Goal: Task Accomplishment & Management: Manage account settings

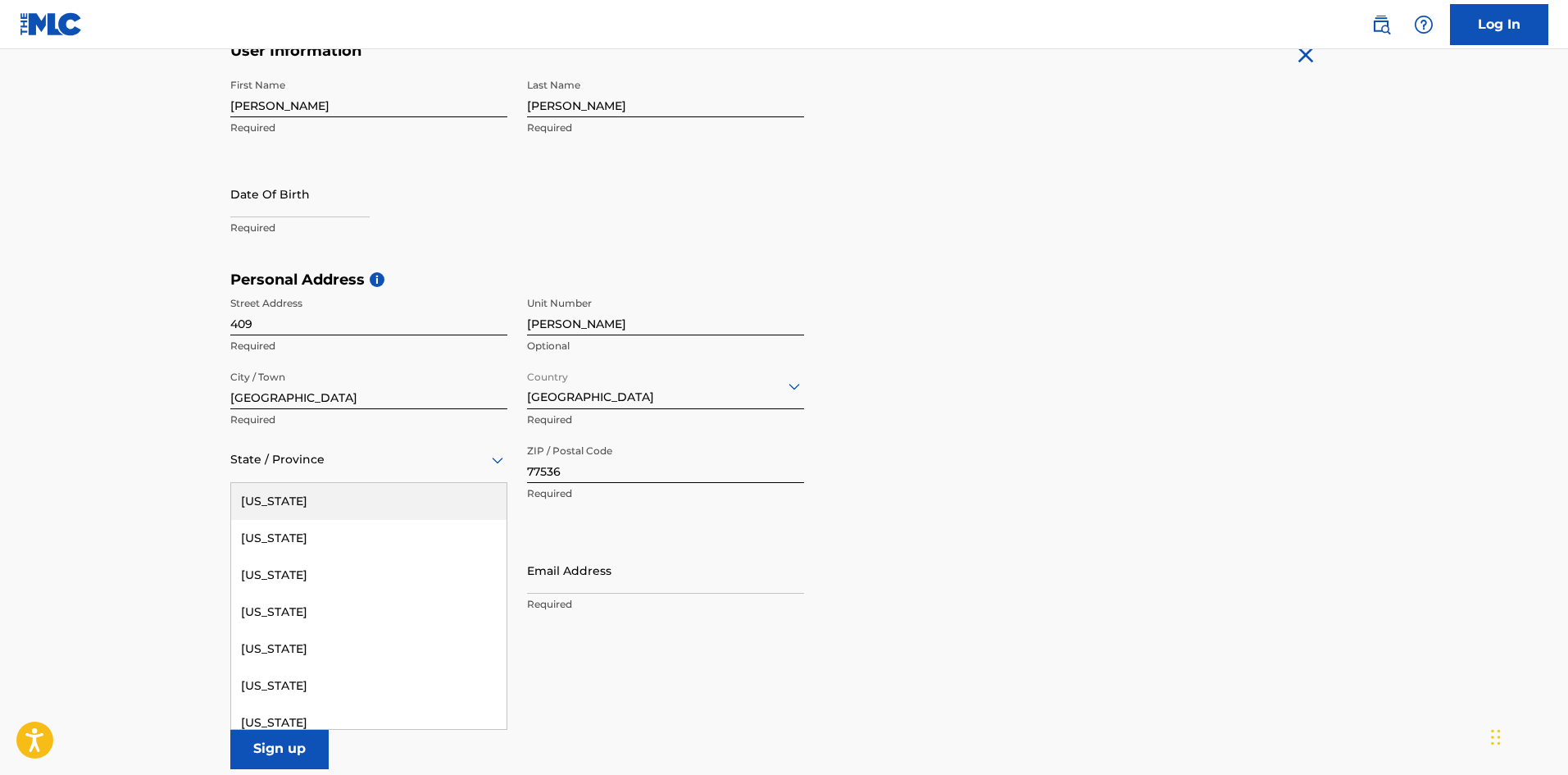
click at [402, 467] on div at bounding box center [368, 459] width 277 height 21
type input "te"
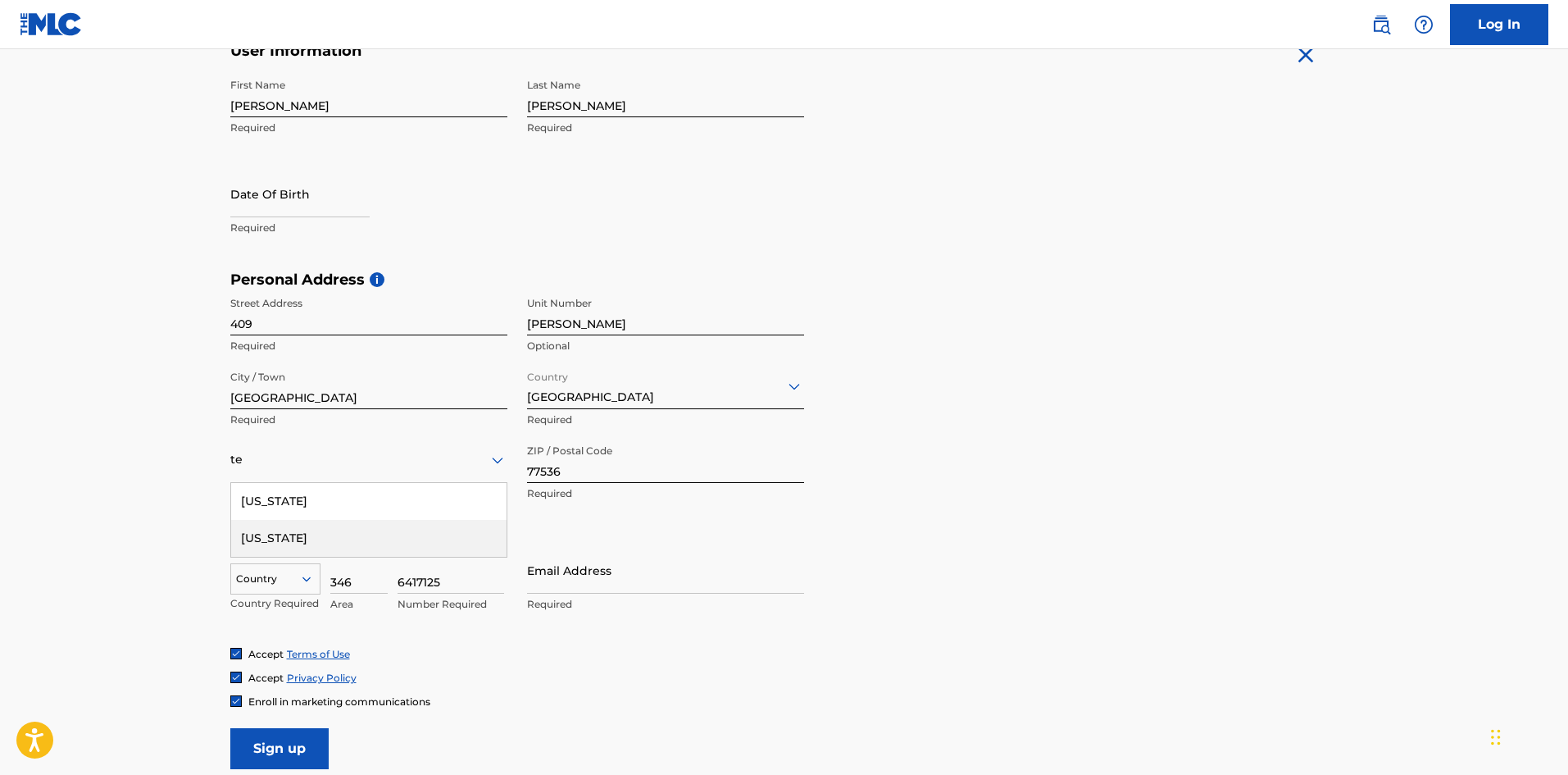
click at [376, 537] on div "[US_STATE]" at bounding box center [368, 538] width 275 height 37
click at [626, 474] on input "77536" at bounding box center [665, 460] width 277 height 47
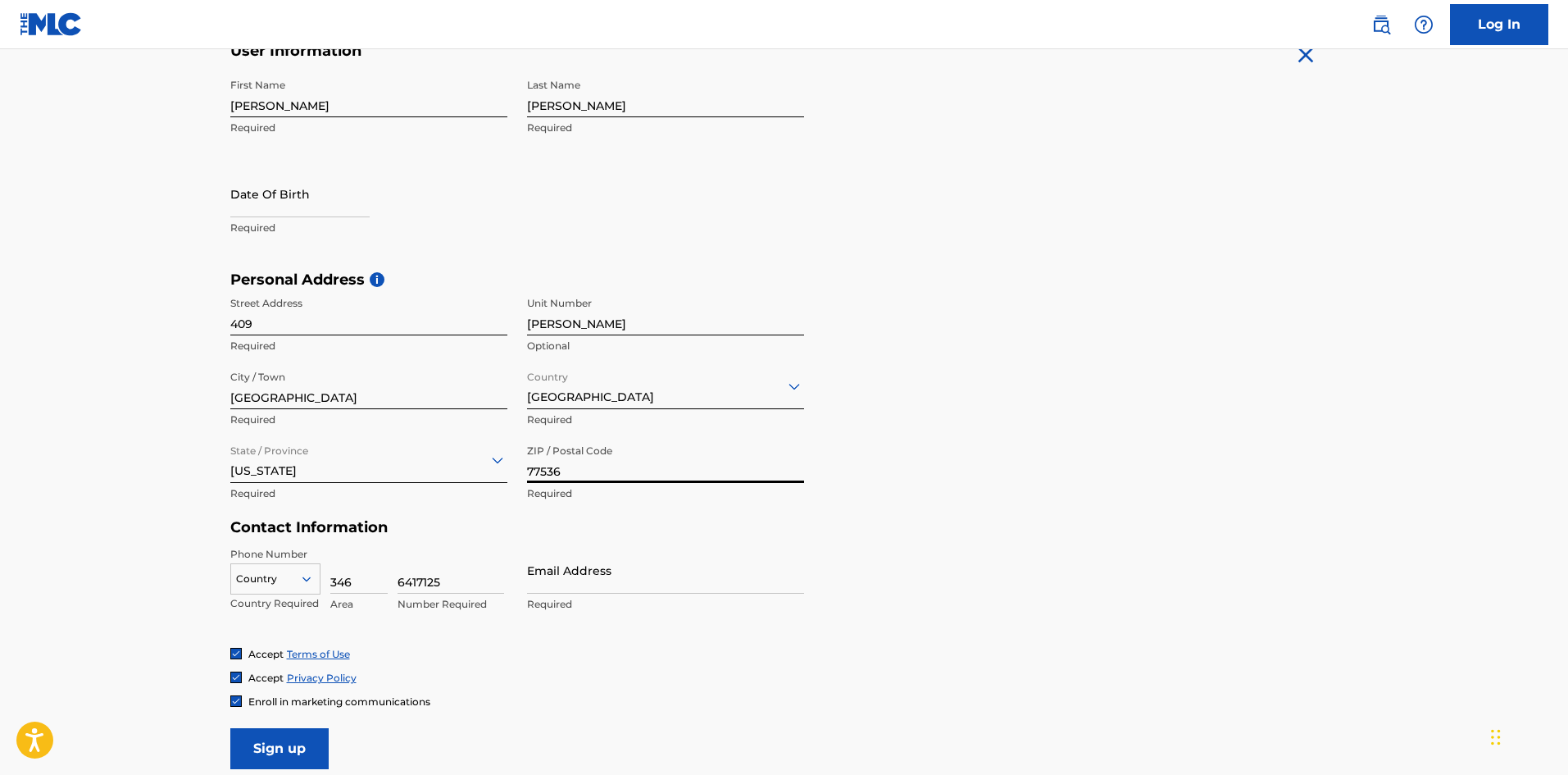
click at [626, 474] on input "77536" at bounding box center [665, 460] width 277 height 47
type input "77002"
click at [1134, 473] on div "Personal Address i Street Address [STREET_ADDRESS][PERSON_NAME] / Town [GEOGRAP…" at bounding box center [784, 395] width 1108 height 248
click at [609, 579] on input "Email Address" at bounding box center [665, 570] width 277 height 47
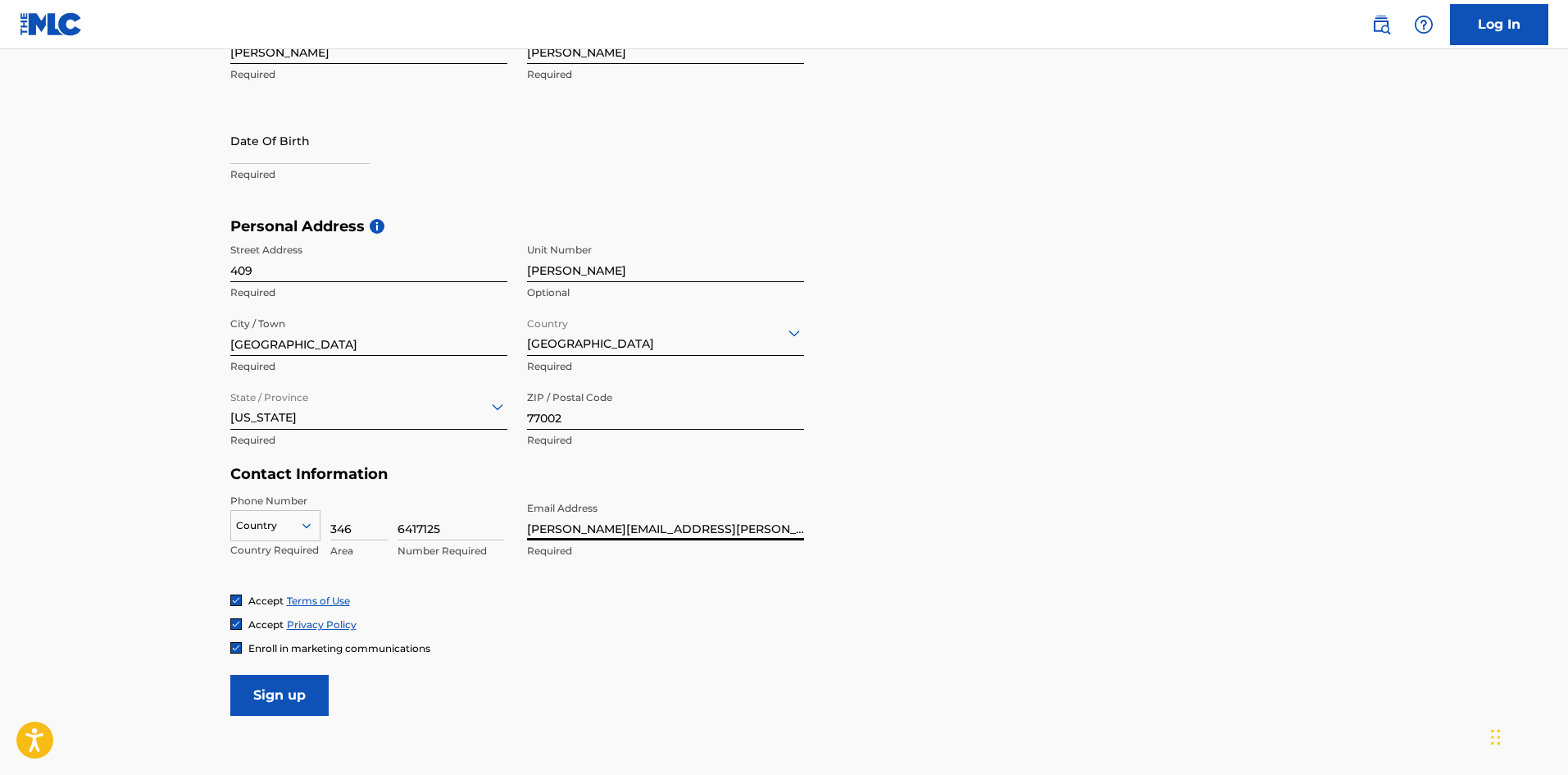
scroll to position [425, 0]
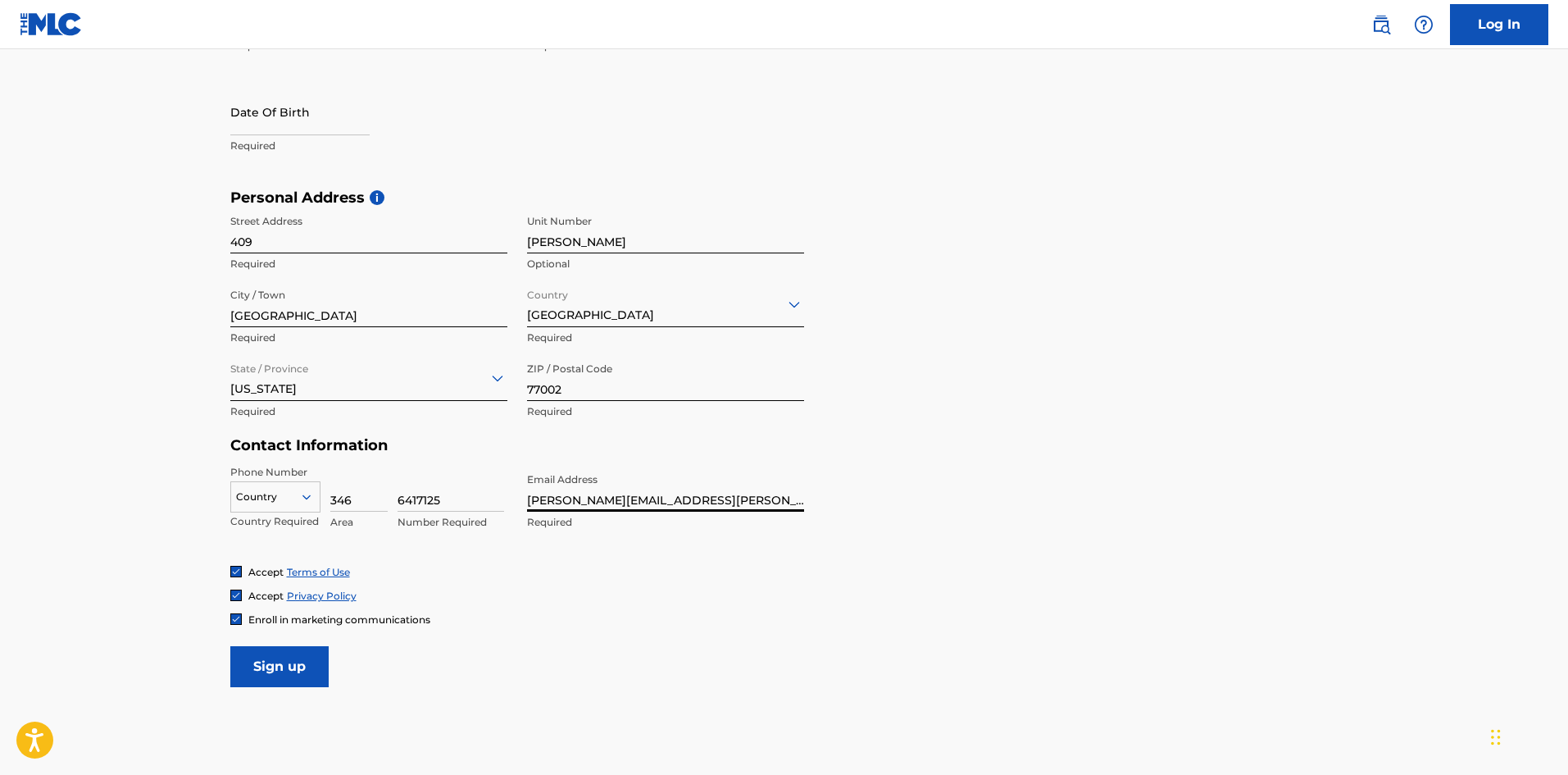
type input "[PERSON_NAME][EMAIL_ADDRESS][PERSON_NAME][DOMAIN_NAME]"
click at [320, 247] on input "409" at bounding box center [368, 230] width 277 height 47
click at [279, 134] on input "text" at bounding box center [300, 112] width 139 height 47
select select "8"
select select "2025"
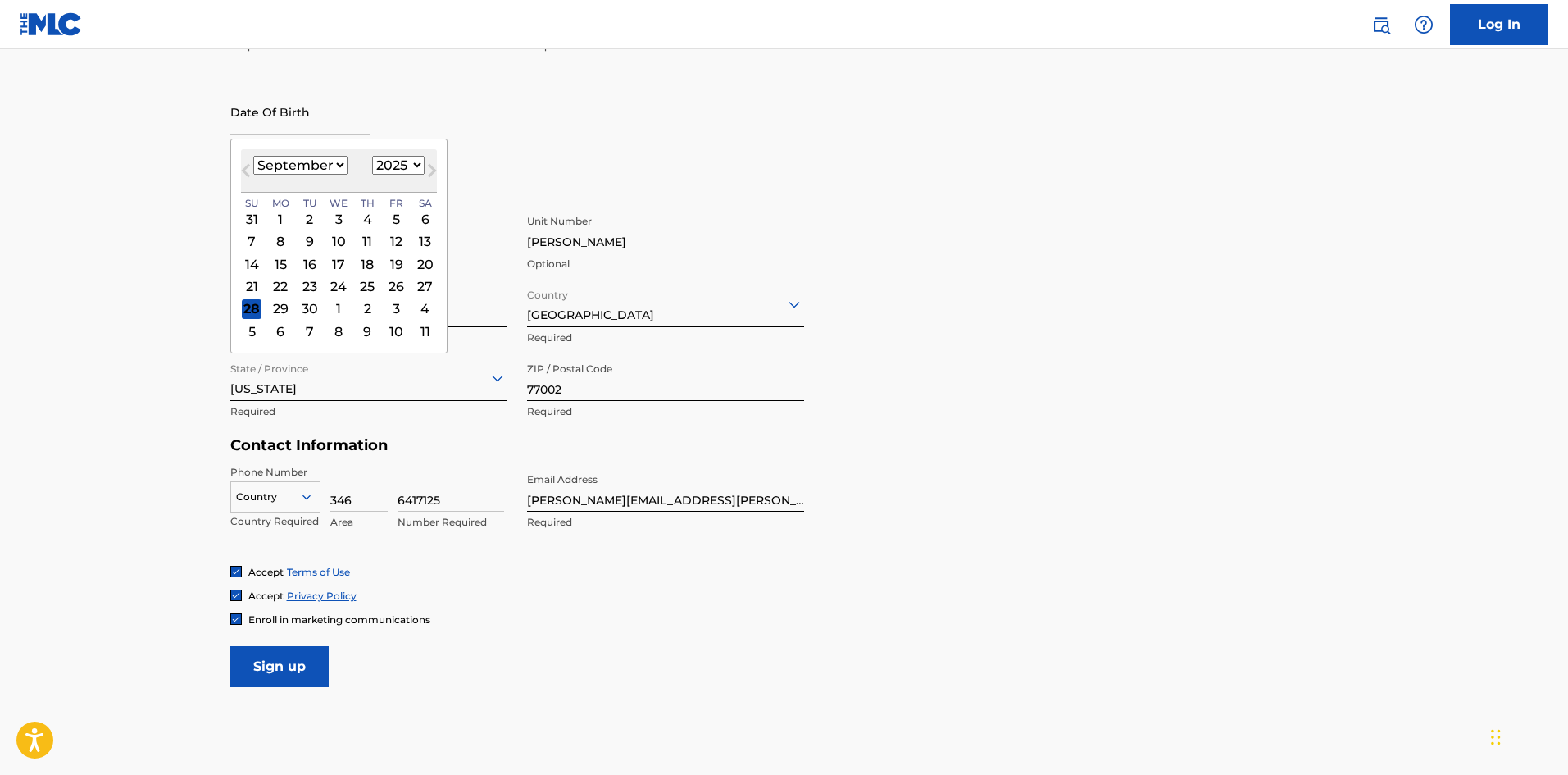
click at [339, 167] on select "January February March April May June July August September October November De…" at bounding box center [301, 165] width 94 height 19
select select "10"
click at [253, 156] on select "January February March April May June July August September October November De…" at bounding box center [301, 165] width 94 height 19
click at [394, 287] on div "21" at bounding box center [397, 286] width 20 height 20
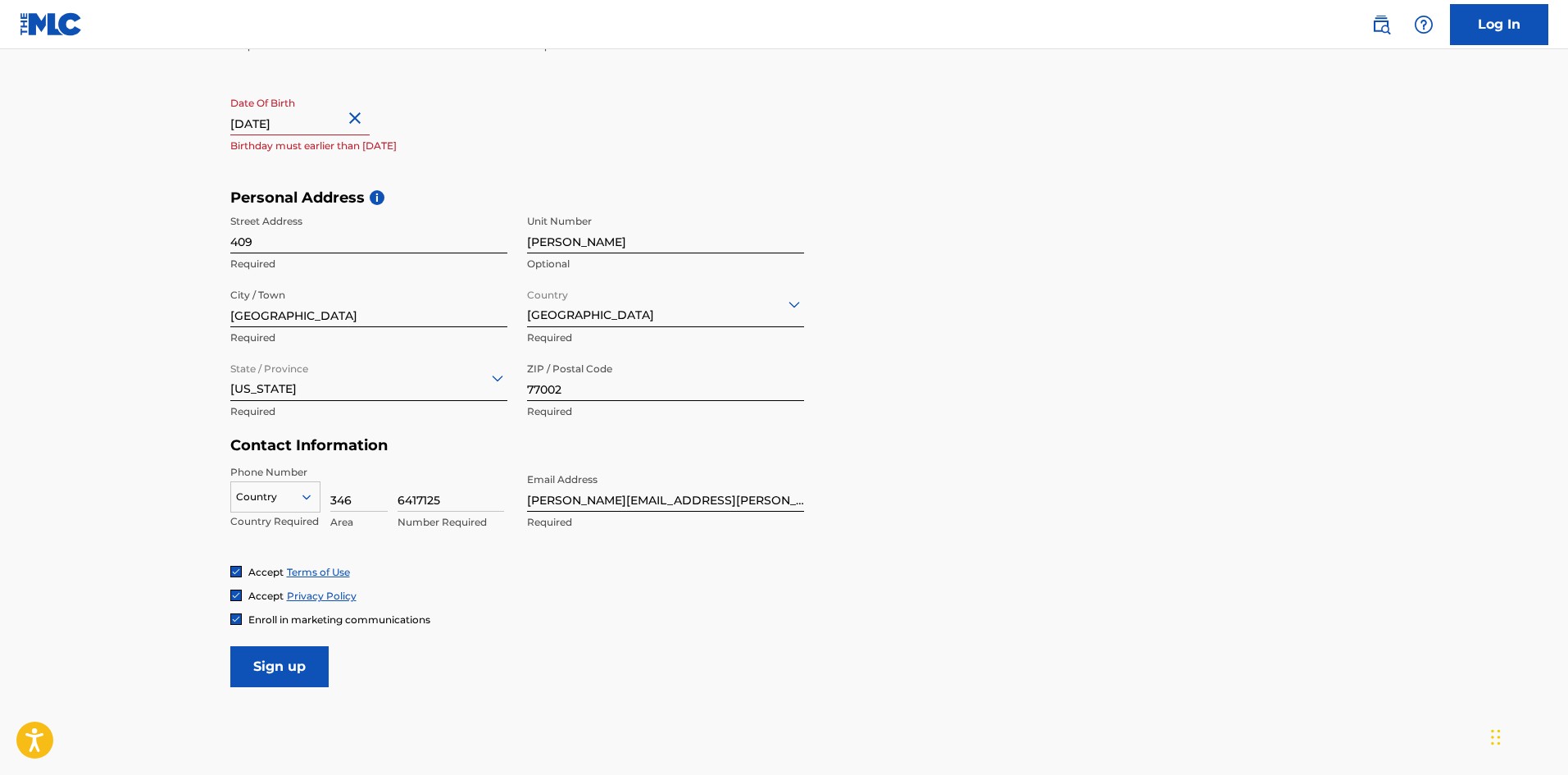
click at [317, 125] on input "text" at bounding box center [300, 112] width 139 height 47
select select "10"
select select "2025"
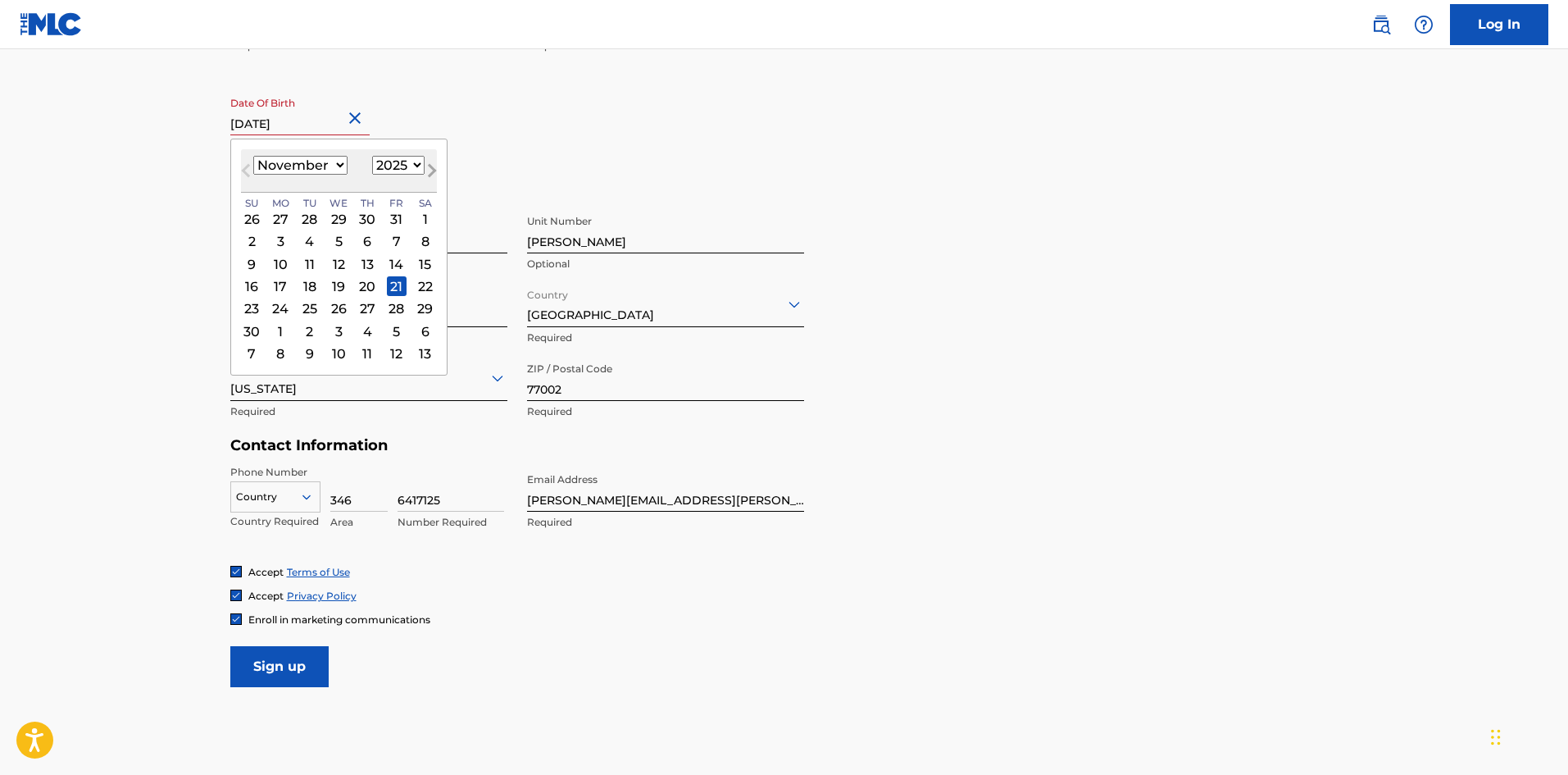
click at [419, 160] on button "Next Month" at bounding box center [432, 173] width 26 height 26
select select "11"
click at [416, 167] on div "[DATE] Previous Month Next Month [DATE] January February March April May June J…" at bounding box center [339, 245] width 217 height 215
select select "1968"
click at [372, 156] on select "1899 1900 1901 1902 1903 1904 1905 1906 1907 1908 1909 1910 1911 1912 1913 1914…" at bounding box center [398, 165] width 53 height 19
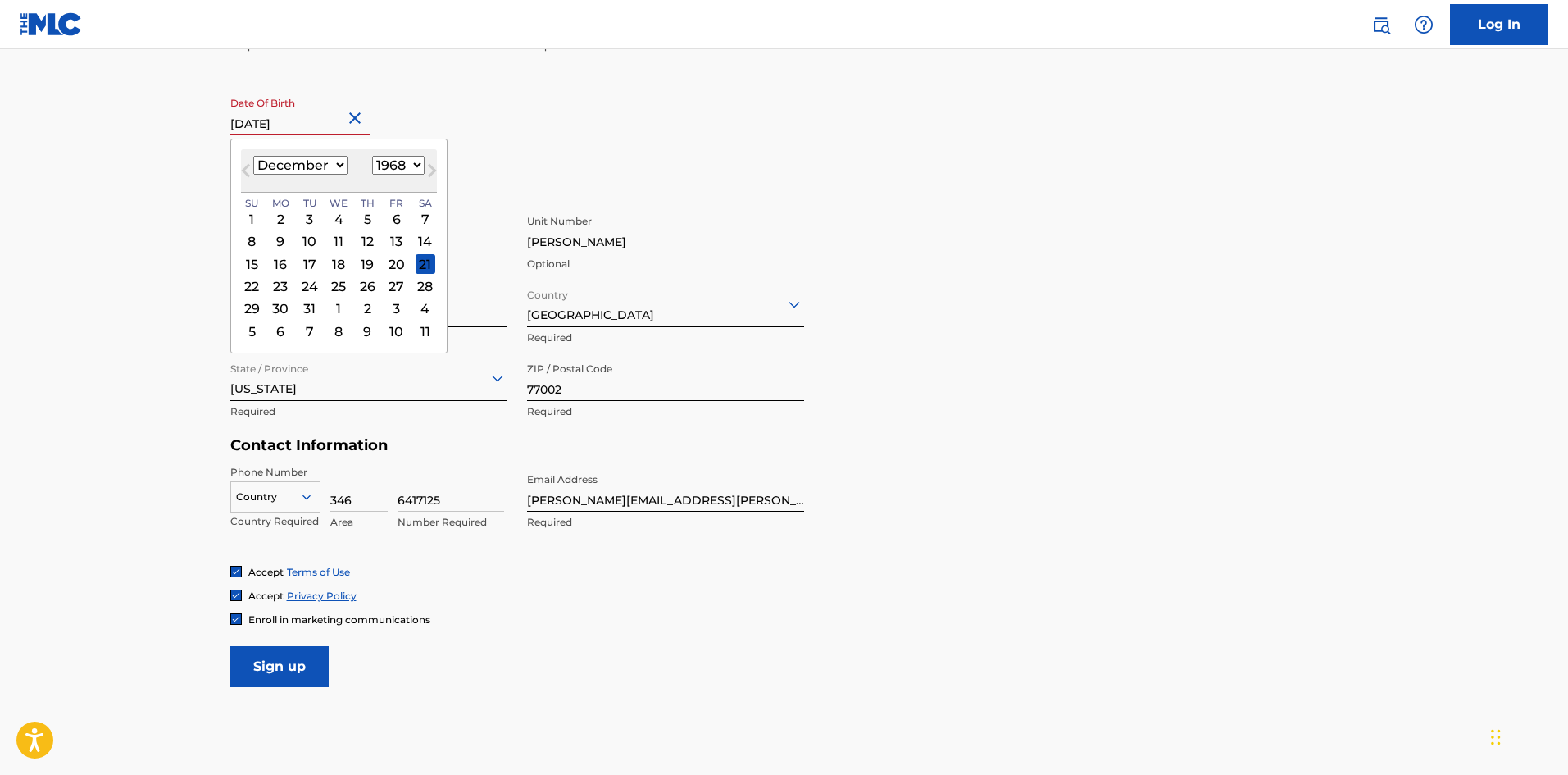
click at [329, 166] on select "January February March April May June July August September October November De…" at bounding box center [301, 165] width 94 height 19
select select "10"
click at [253, 156] on select "January February March April May June July August September October November De…" at bounding box center [301, 165] width 94 height 19
click at [483, 673] on form "User Information First Name [PERSON_NAME] Required Last Name [PERSON_NAME] Requ…" at bounding box center [784, 323] width 1108 height 727
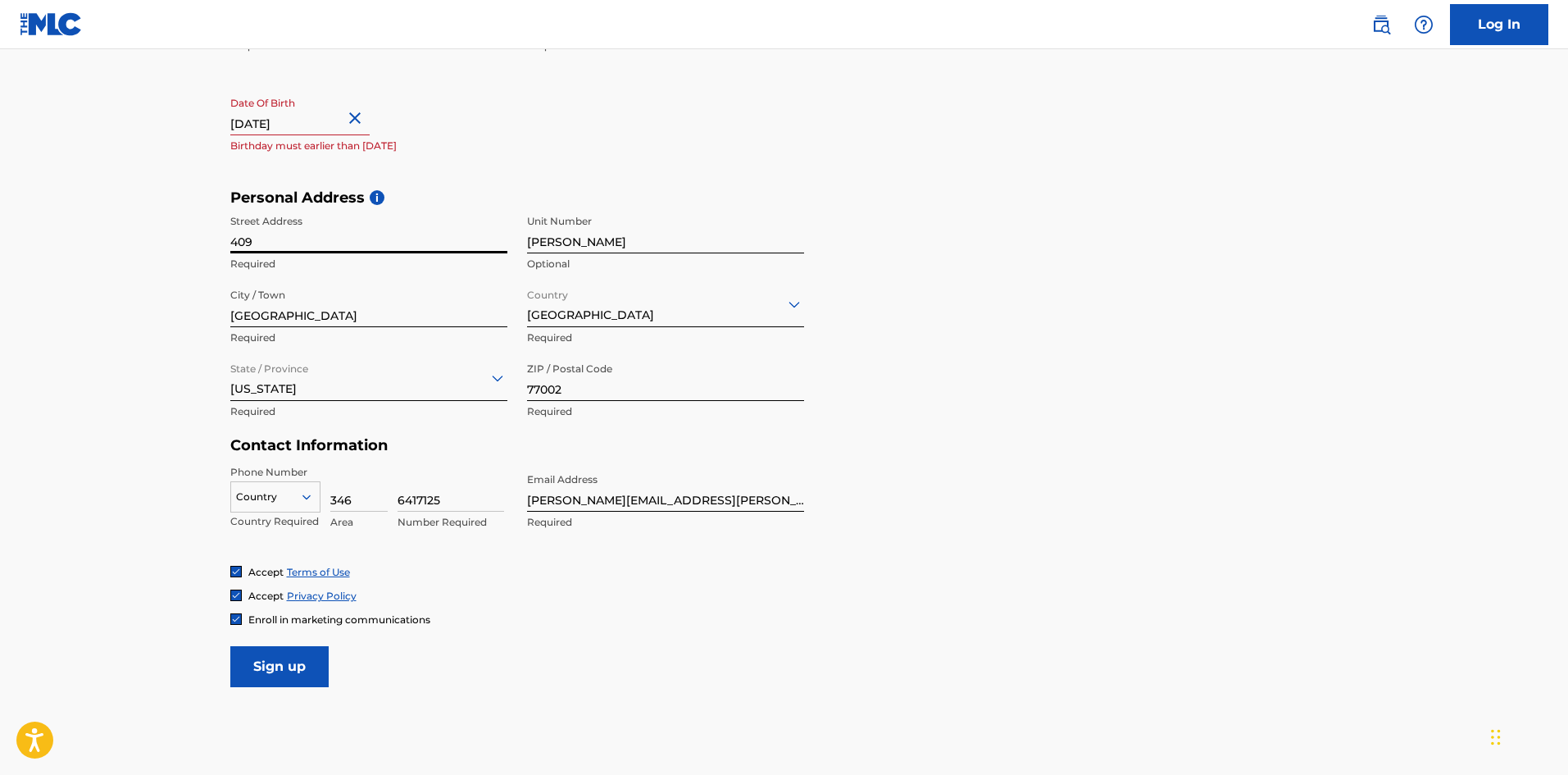
click at [406, 244] on input "409" at bounding box center [368, 230] width 277 height 47
type input "[STREET_ADDRESS][PERSON_NAME]"
type input "1502"
click at [683, 678] on form "User Information First Name [PERSON_NAME] Required Last Name [PERSON_NAME] Requ…" at bounding box center [784, 323] width 1108 height 727
select select "10"
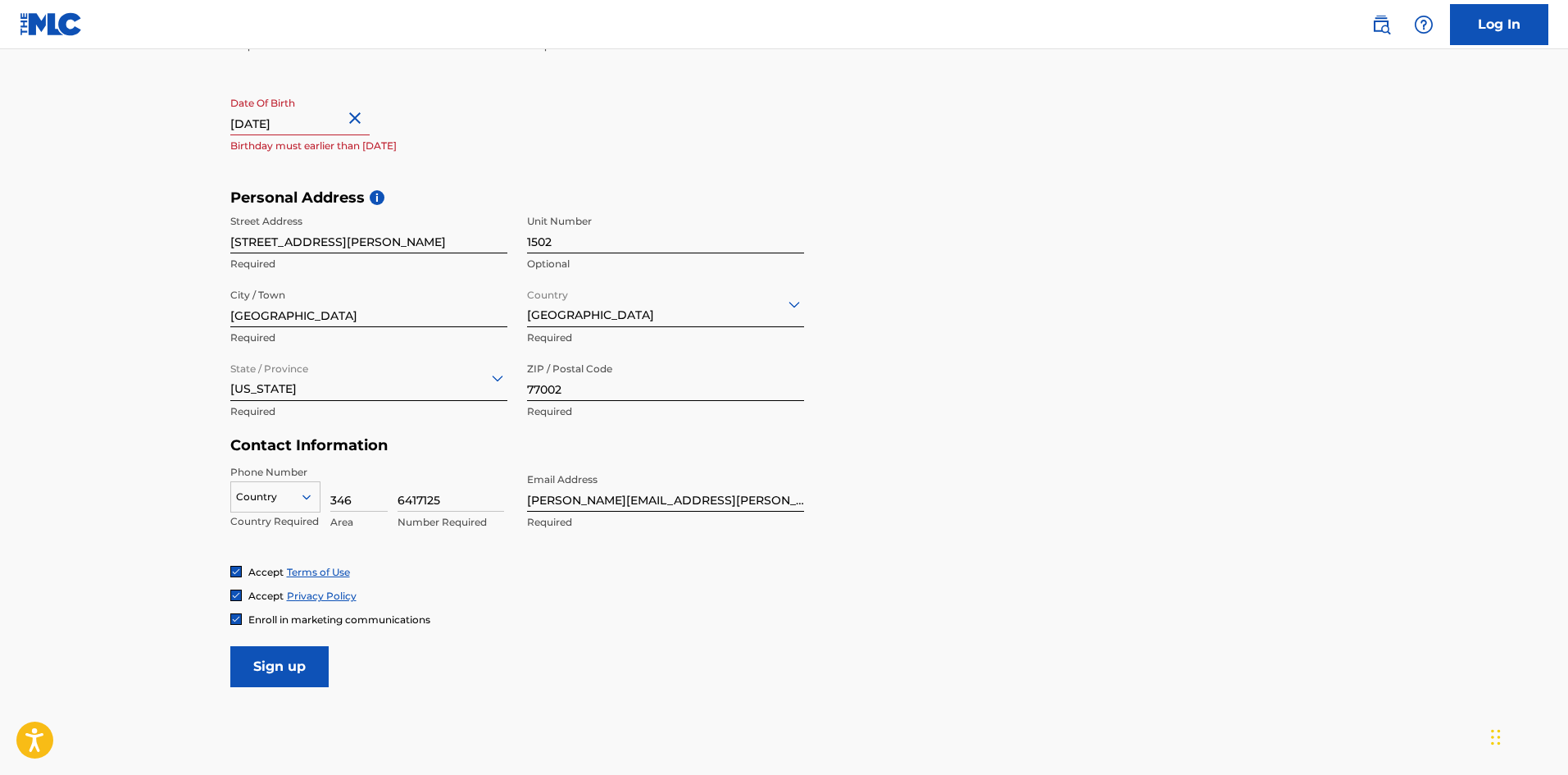
select select "2025"
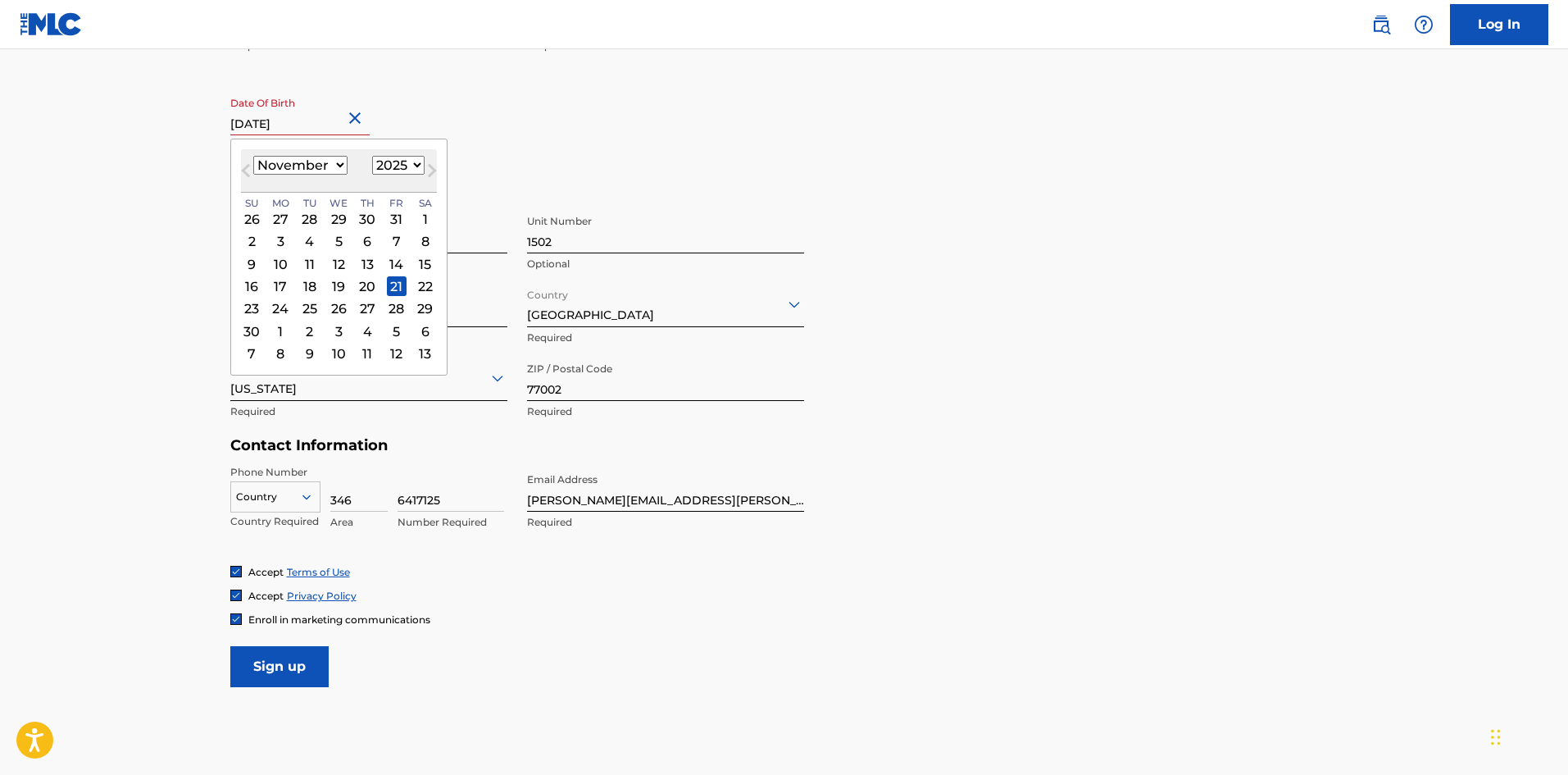
click at [339, 120] on input "text" at bounding box center [300, 112] width 139 height 47
type input "[DATE]"
select select "1968"
type input "[DATE]"
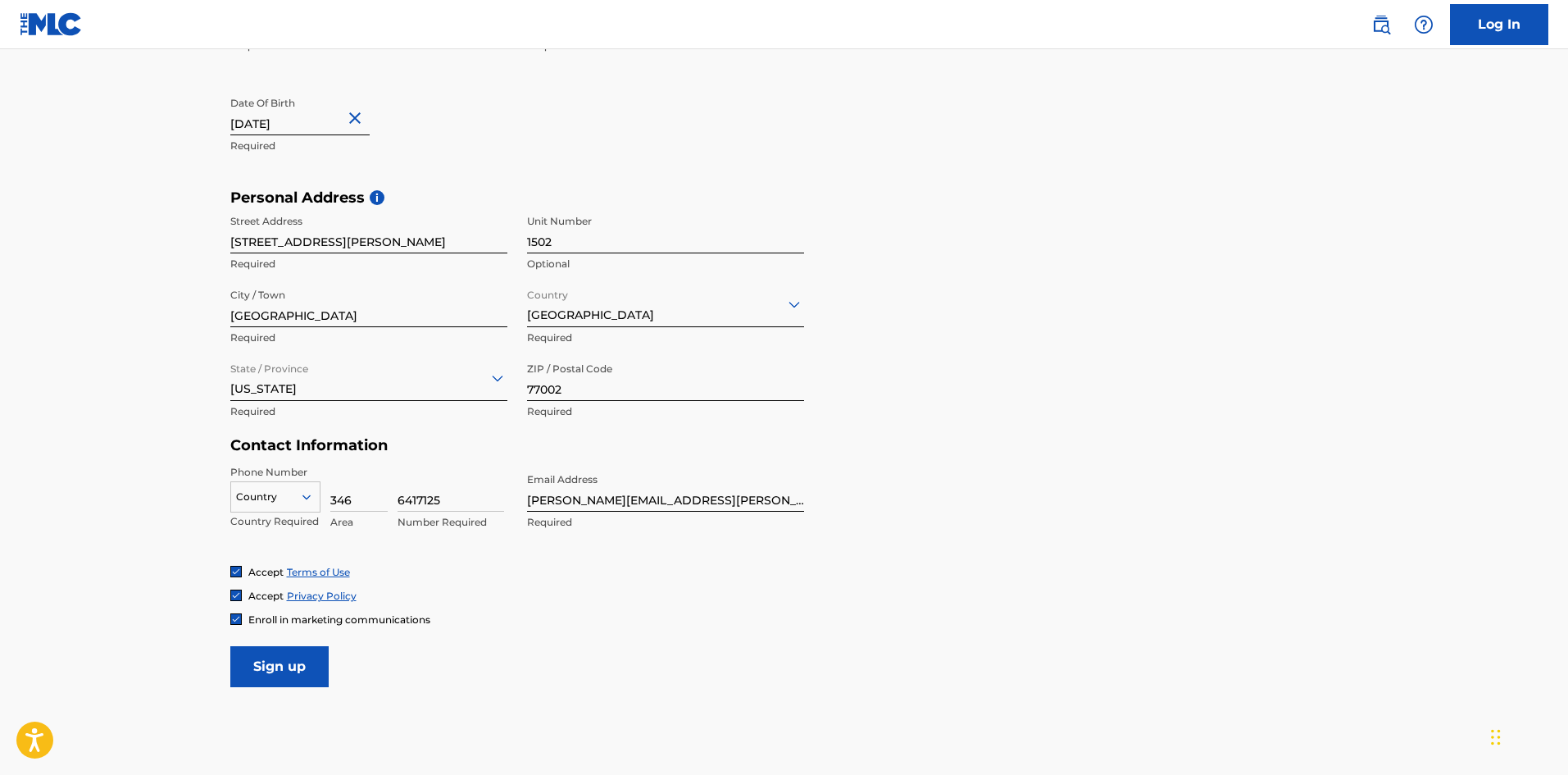
click at [557, 121] on div "First Name [PERSON_NAME] Required Last Name [PERSON_NAME] Required Date Of Birt…" at bounding box center [517, 88] width 574 height 200
click at [297, 664] on input "Sign up" at bounding box center [279, 665] width 99 height 41
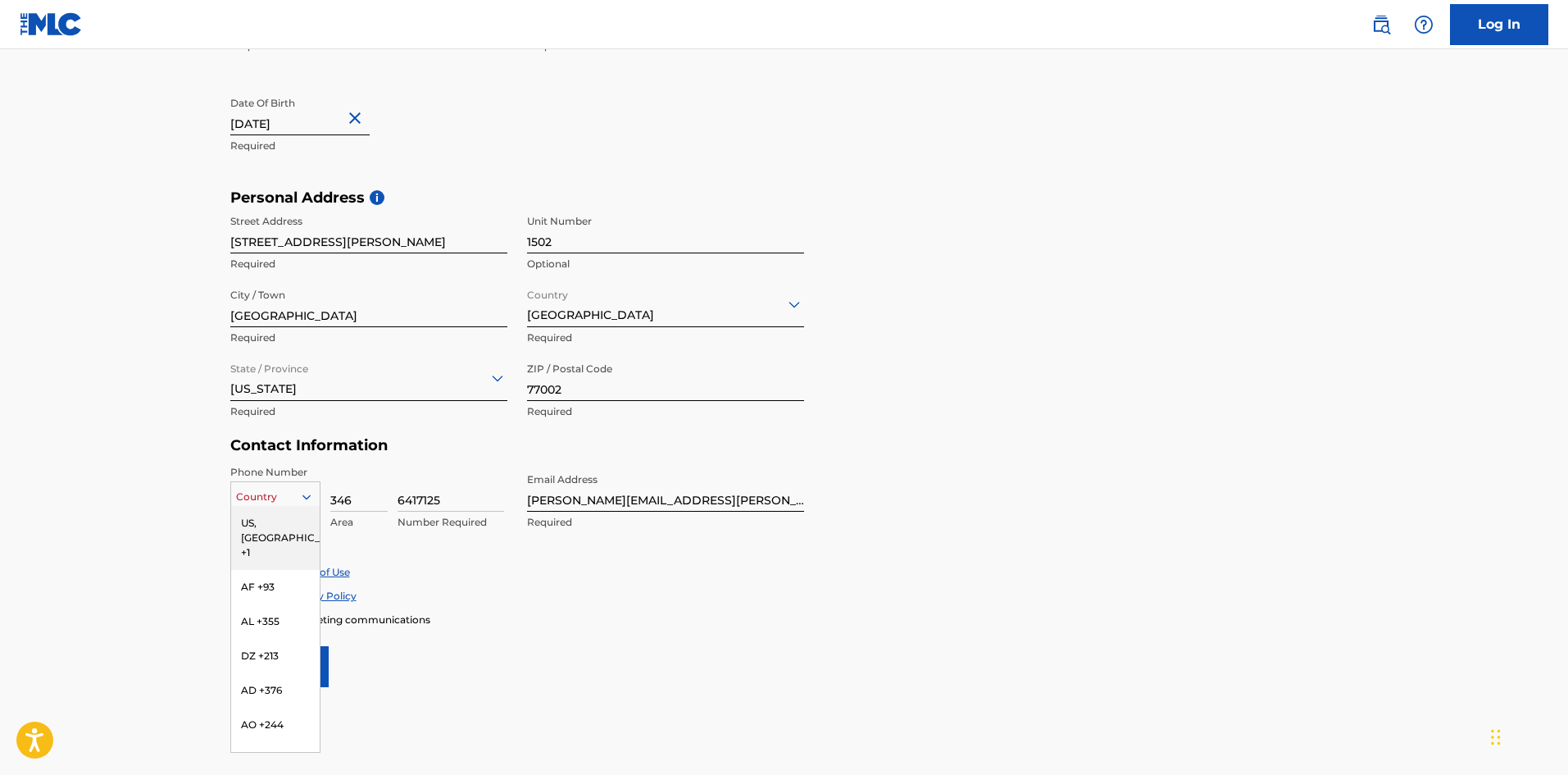
click at [301, 498] on icon at bounding box center [306, 497] width 14 height 14
click at [271, 532] on div "US, [GEOGRAPHIC_DATA] +1" at bounding box center [275, 538] width 89 height 64
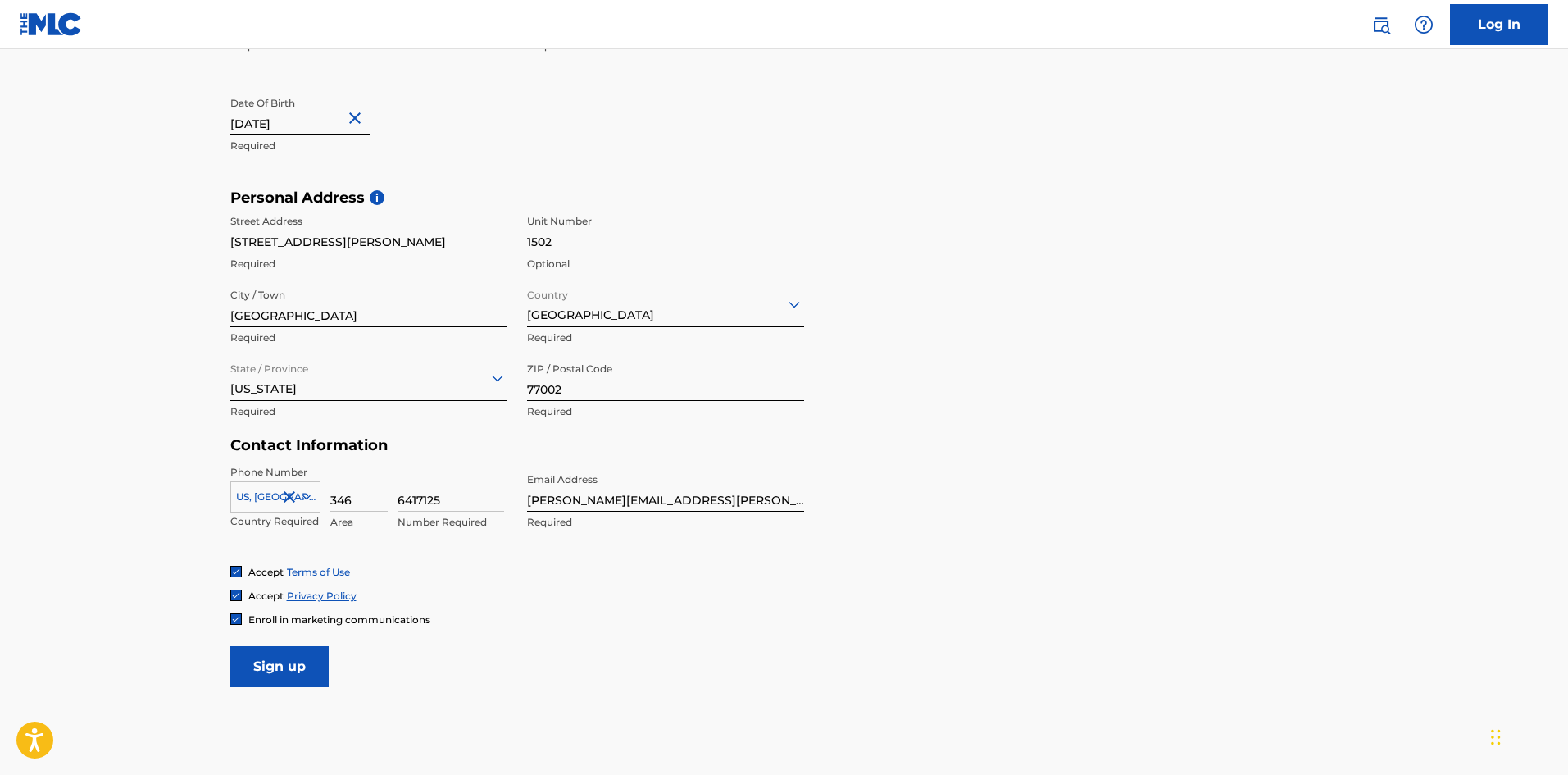
click at [231, 619] on img at bounding box center [235, 618] width 10 height 10
click at [259, 672] on input "Sign up" at bounding box center [279, 665] width 99 height 41
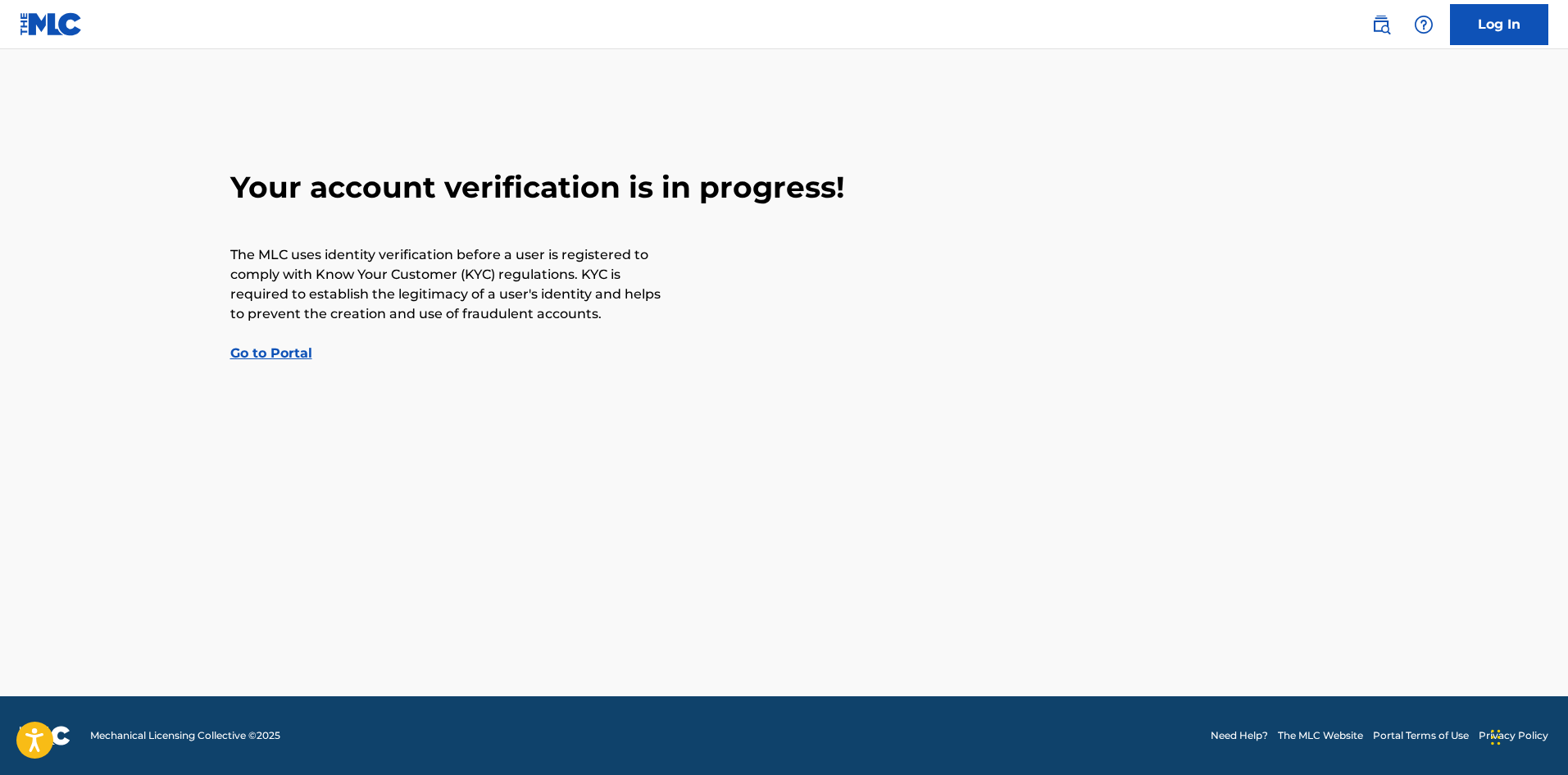
click at [265, 350] on link "Go to Portal" at bounding box center [271, 352] width 82 height 15
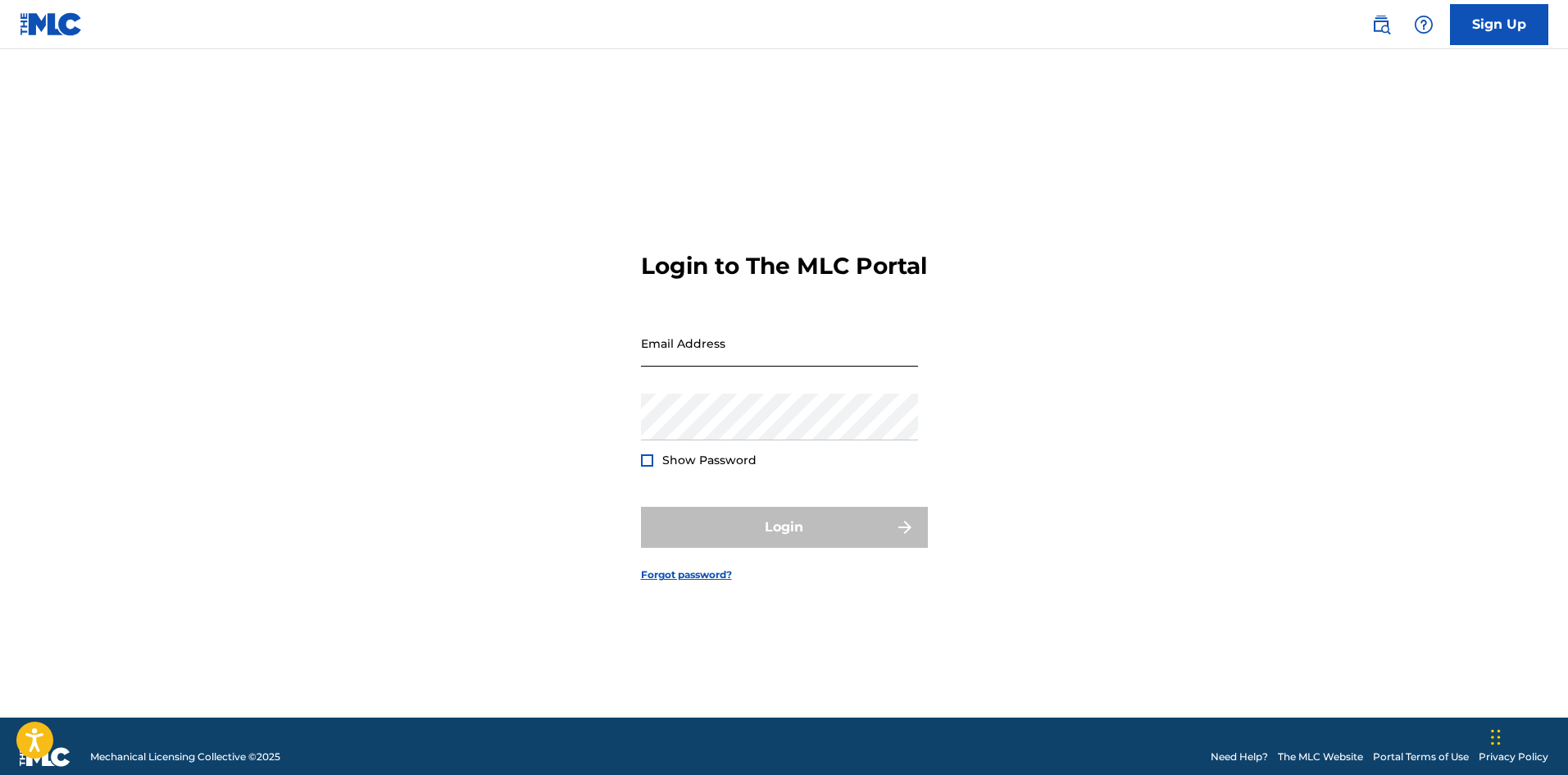
click at [725, 367] on input "Email Address" at bounding box center [779, 343] width 277 height 47
click at [667, 367] on input "[EMAIL_ADDRESS][DOMAIN_NAME]" at bounding box center [779, 343] width 277 height 47
type input "[PERSON_NAME][EMAIL_ADDRESS][PERSON_NAME][DOMAIN_NAME]"
click at [819, 365] on input "[PERSON_NAME][EMAIL_ADDRESS][PERSON_NAME][DOMAIN_NAME]" at bounding box center [779, 343] width 277 height 47
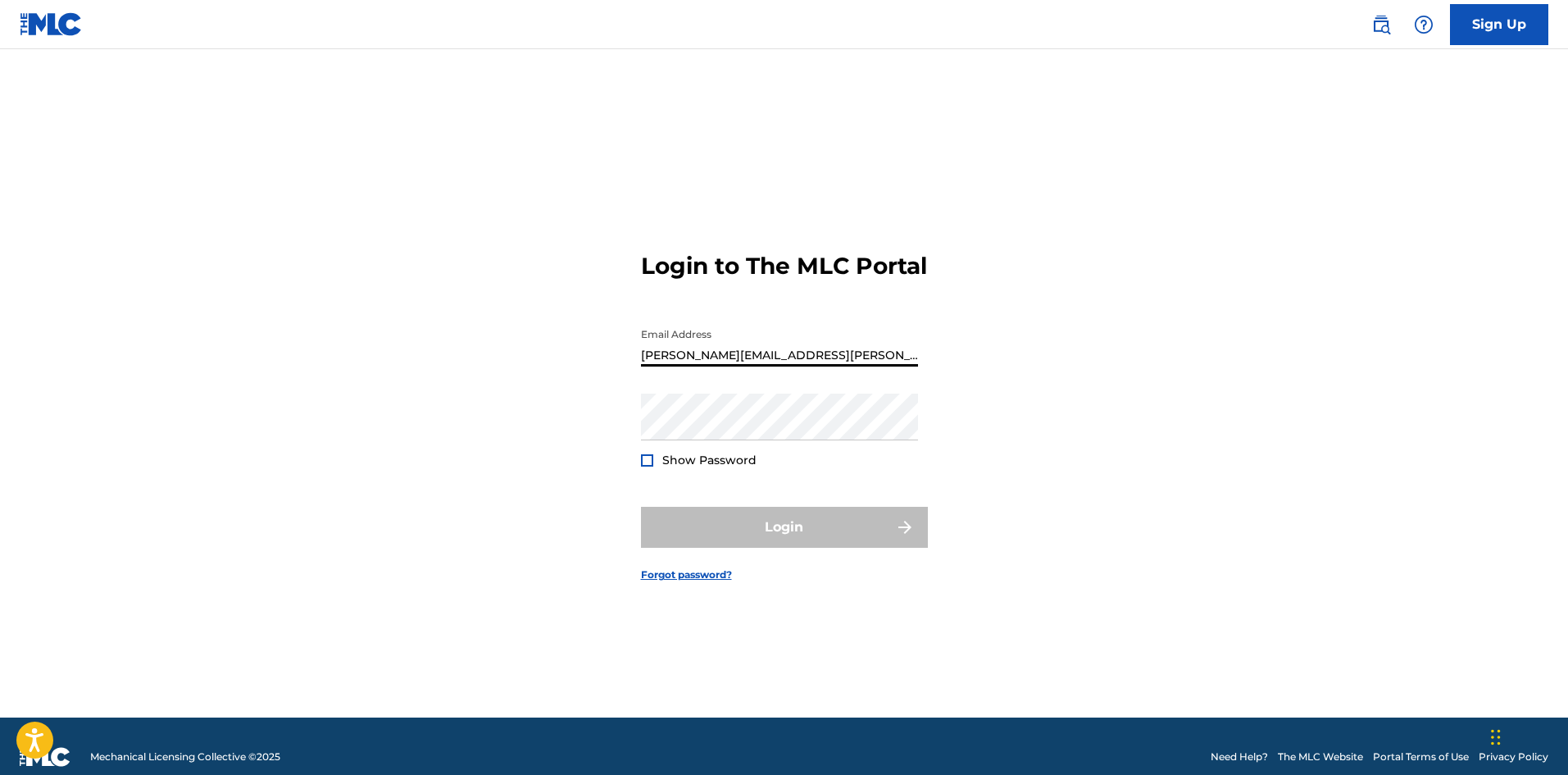
click at [819, 365] on input "[PERSON_NAME][EMAIL_ADDRESS][PERSON_NAME][DOMAIN_NAME]" at bounding box center [779, 343] width 277 height 47
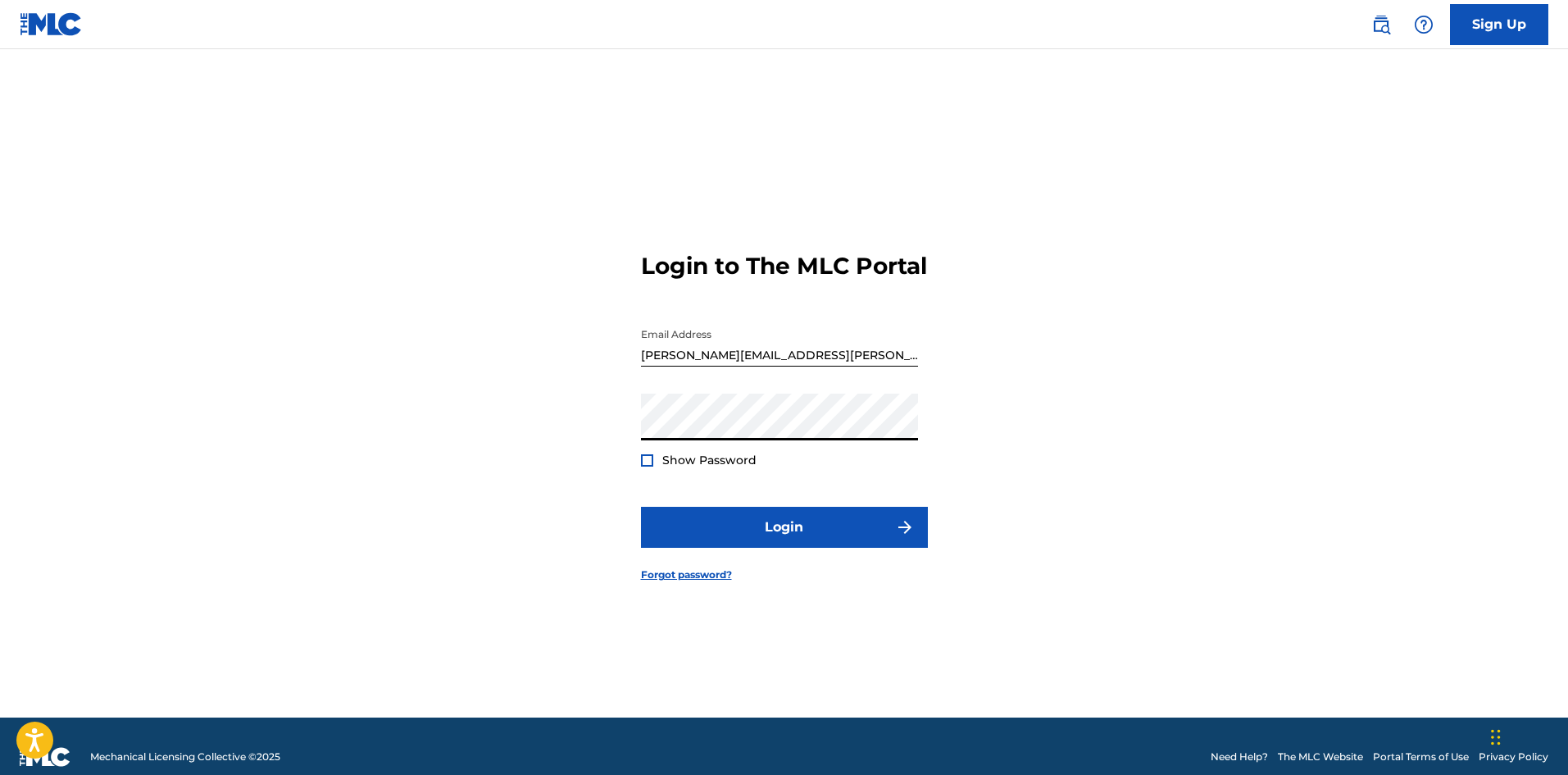
click at [648, 466] on div at bounding box center [647, 461] width 13 height 13
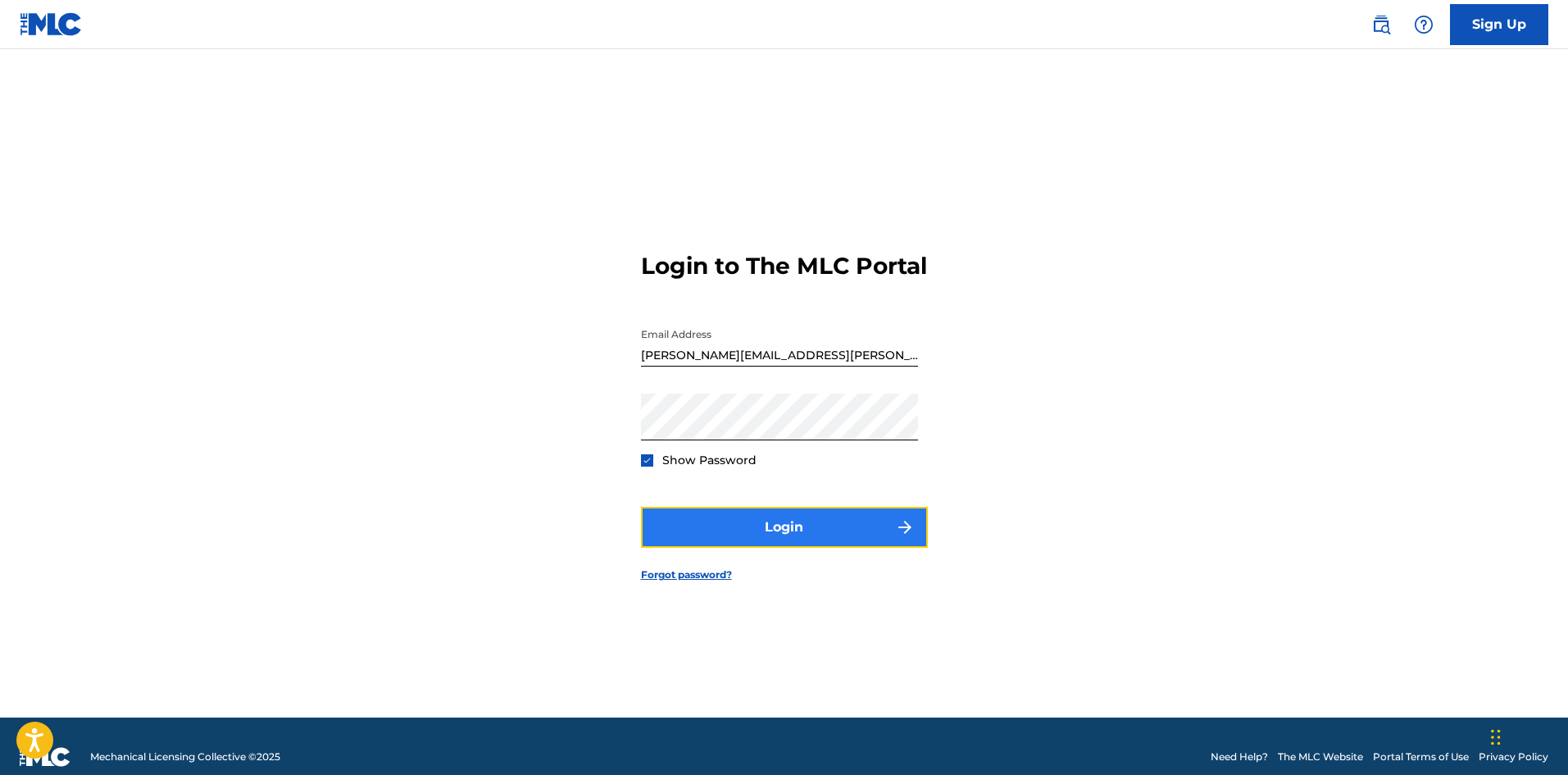
click at [756, 548] on button "Login" at bounding box center [784, 527] width 287 height 41
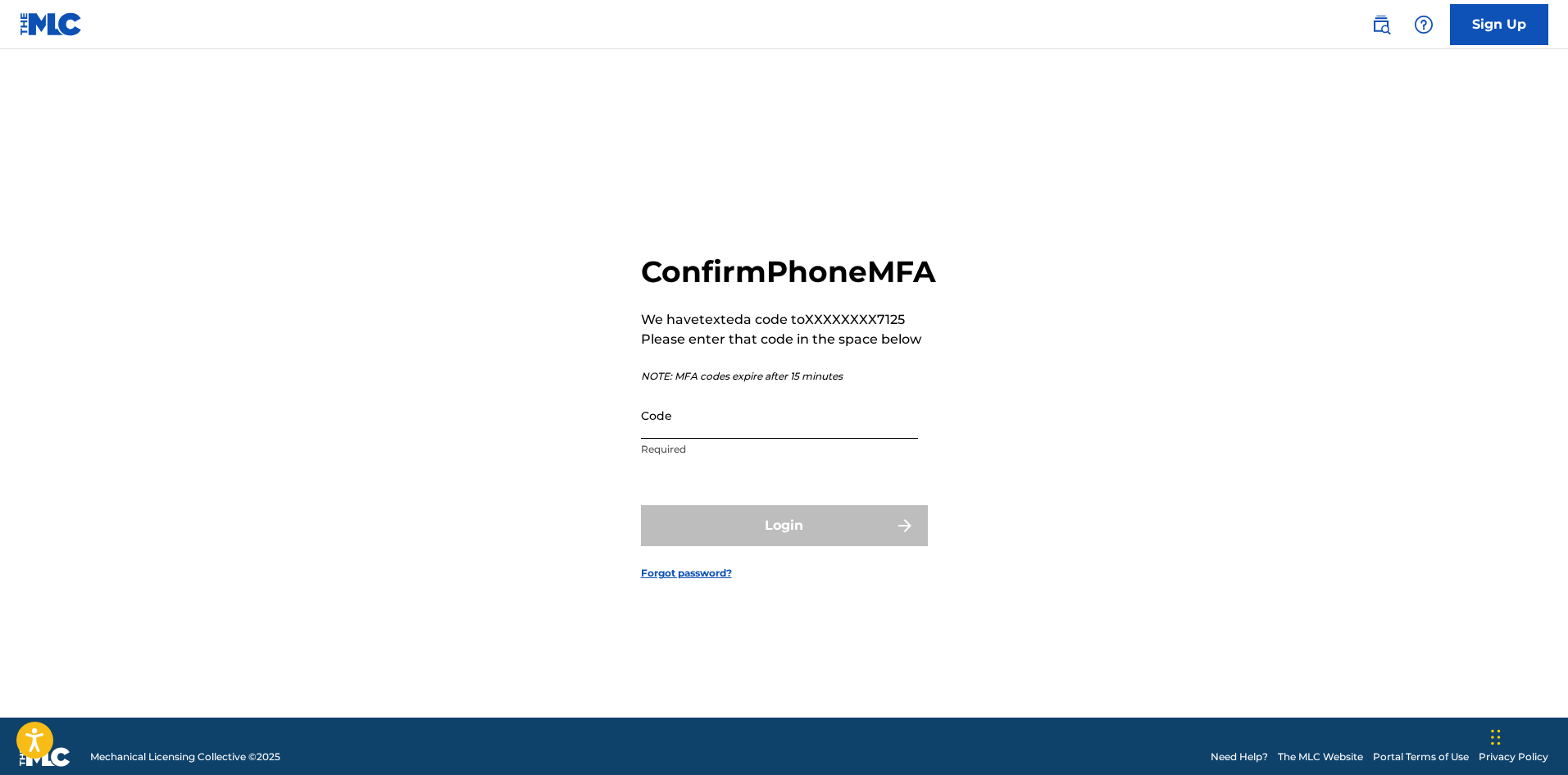
click at [717, 438] on input "Code" at bounding box center [779, 416] width 277 height 47
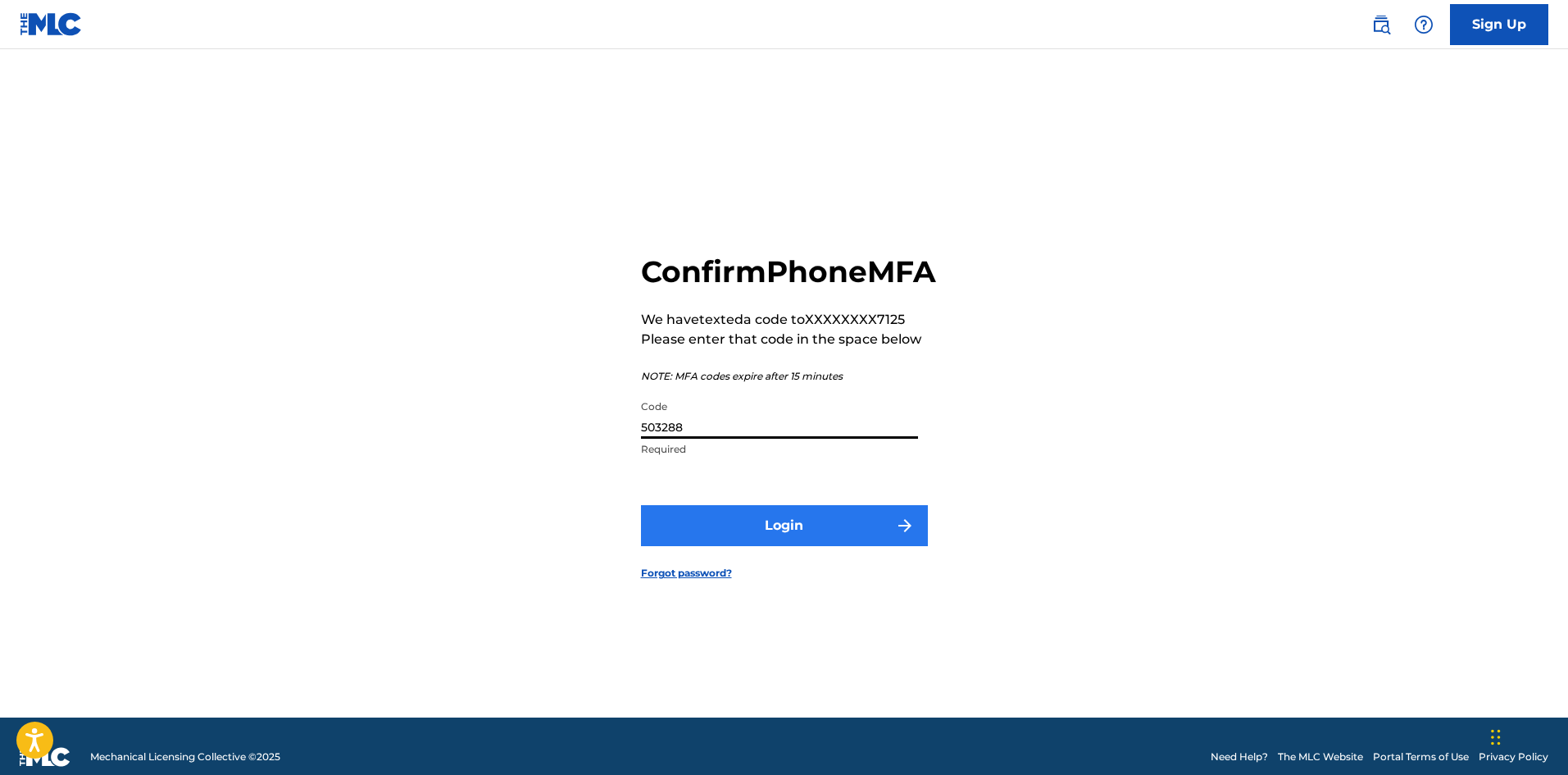
type input "503288"
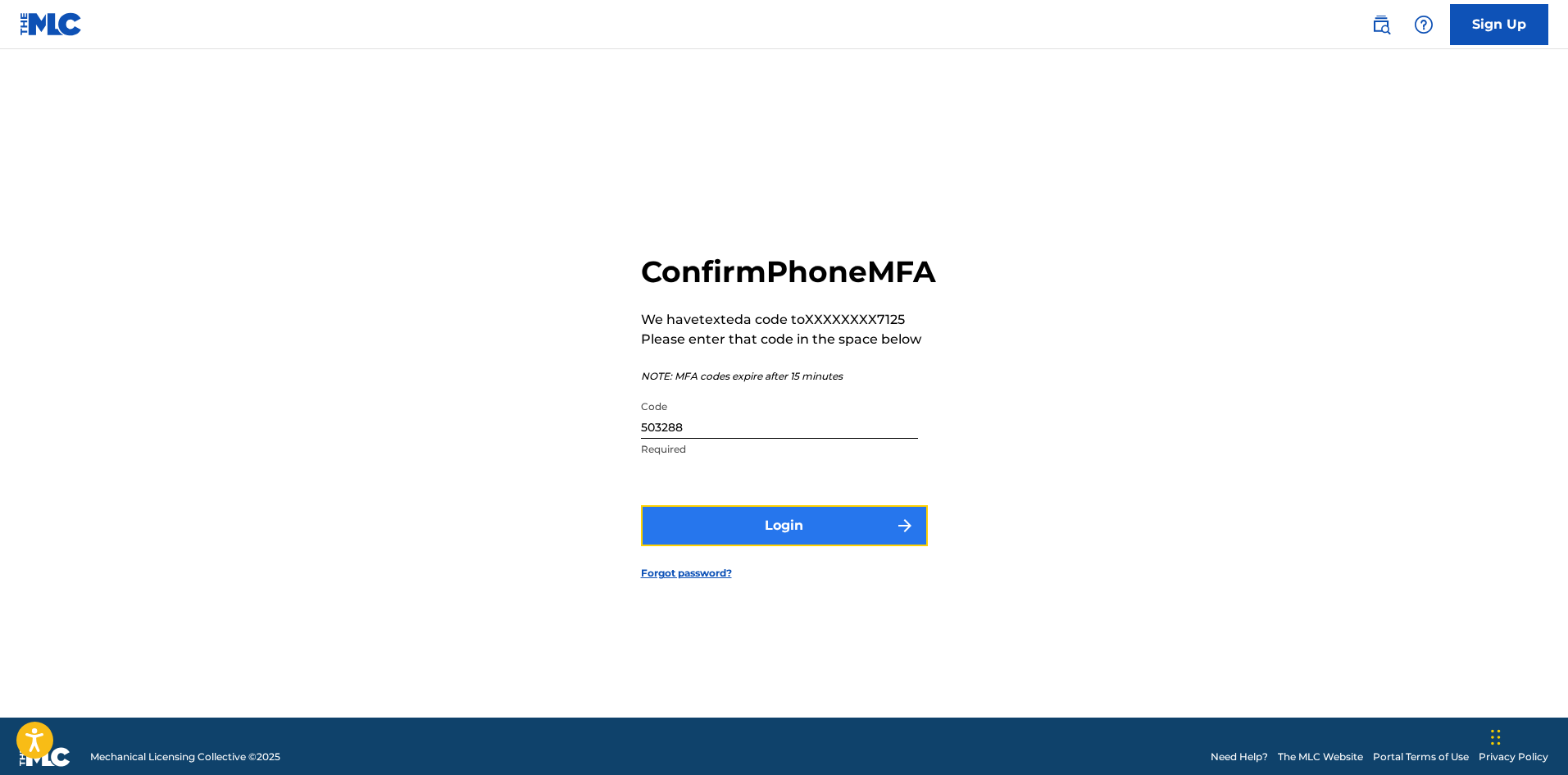
click at [775, 544] on button "Login" at bounding box center [784, 525] width 287 height 41
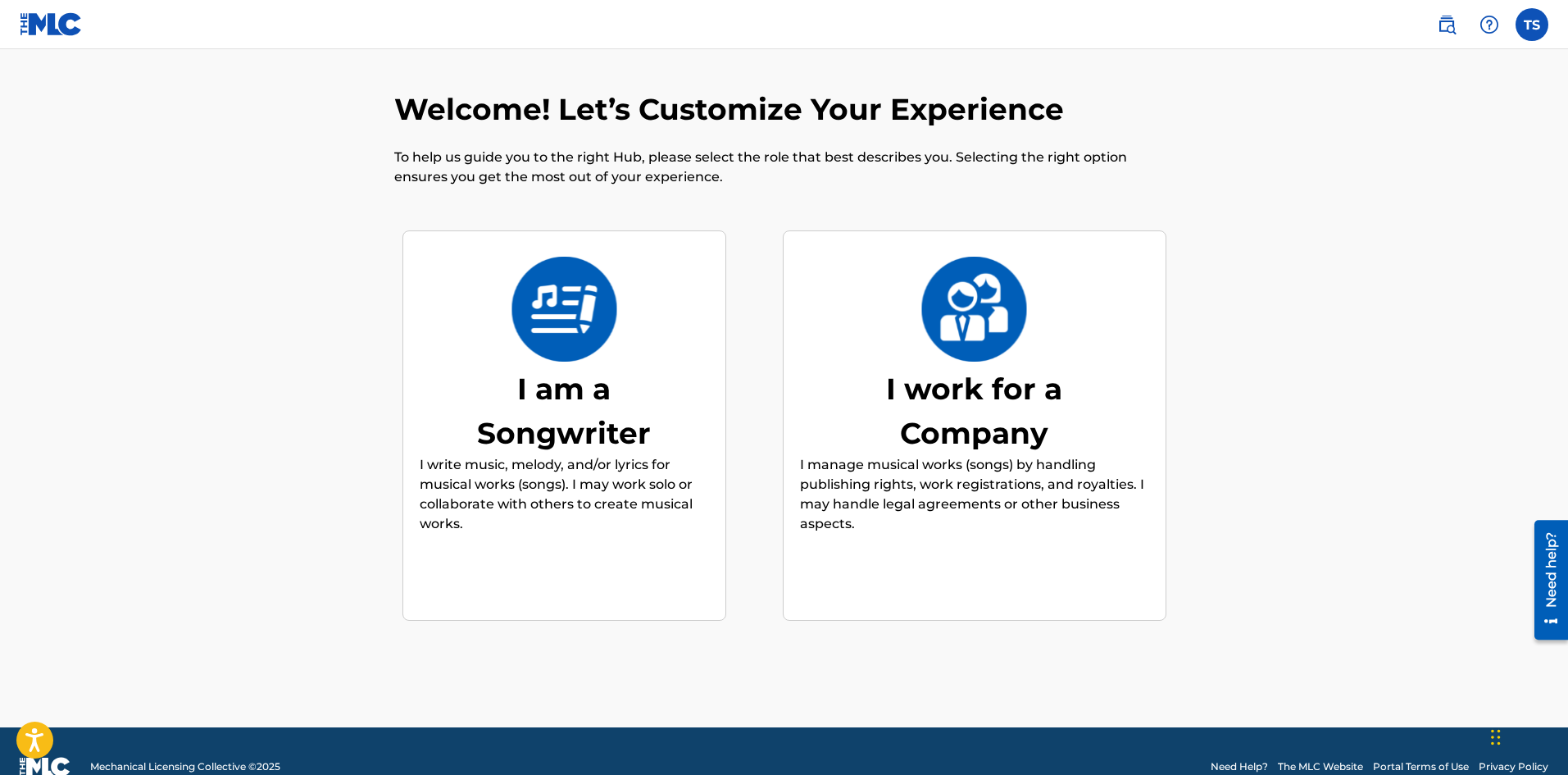
click at [567, 307] on img at bounding box center [564, 309] width 108 height 105
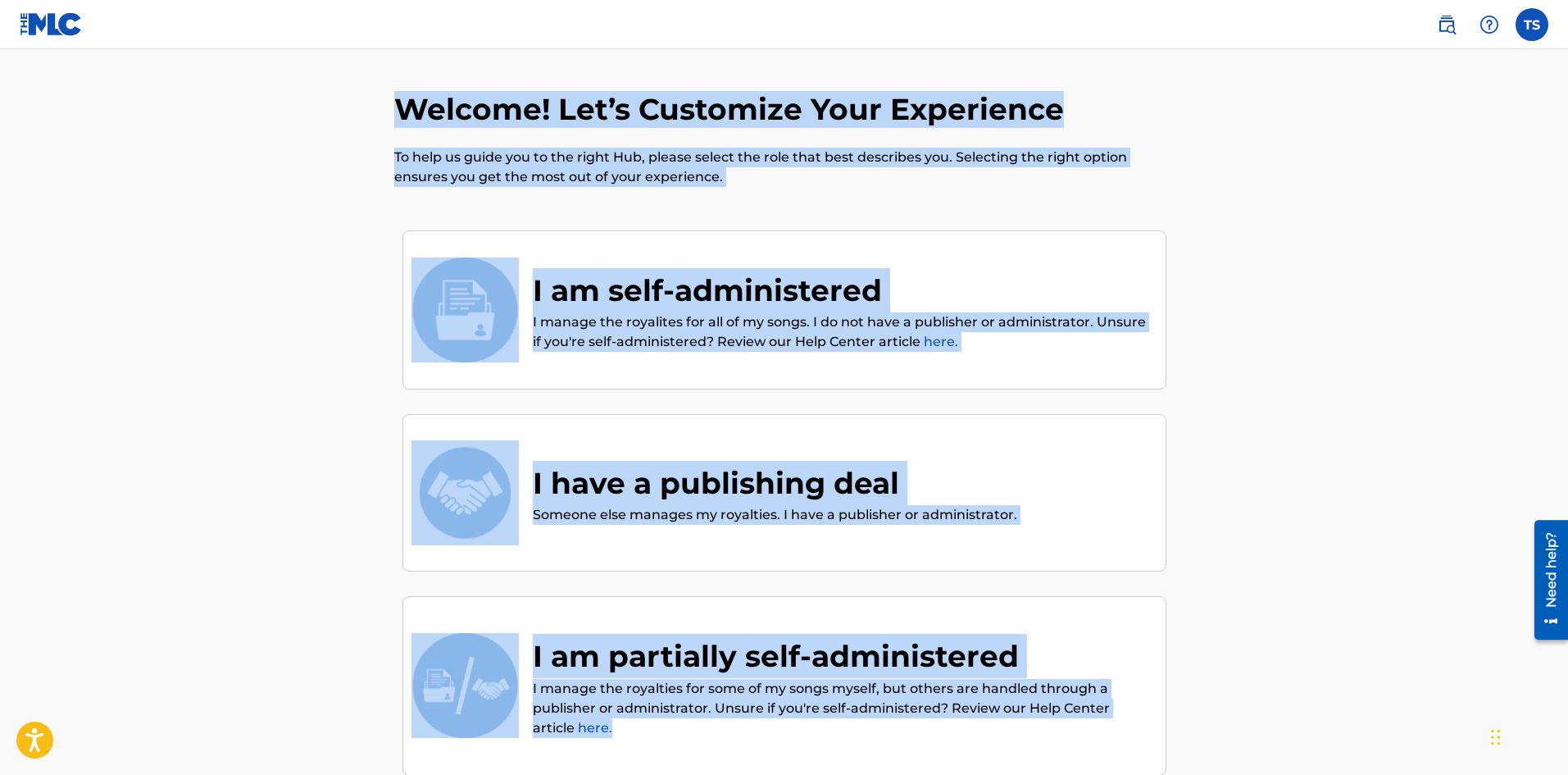
scroll to position [187, 0]
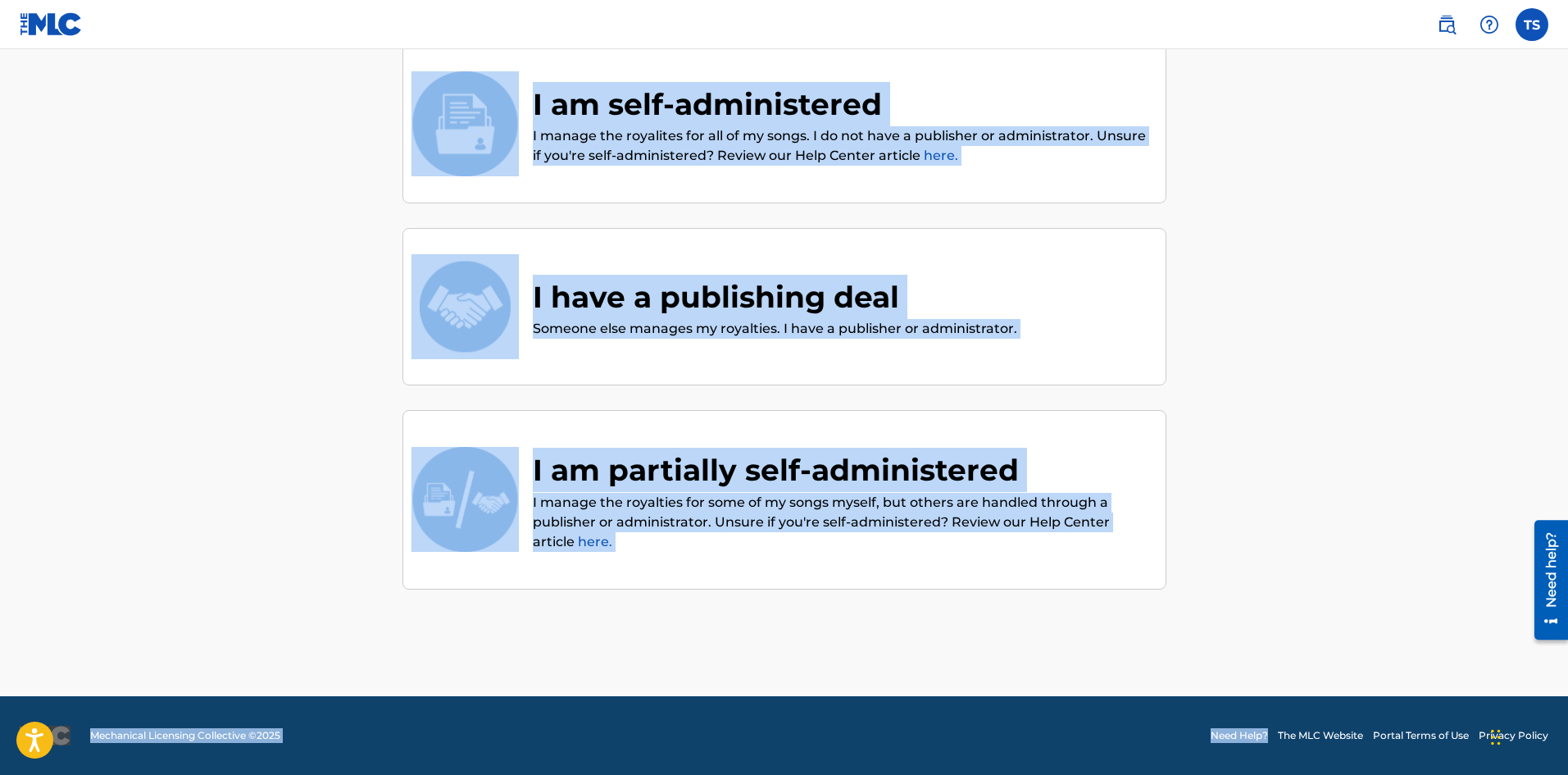
drag, startPoint x: 340, startPoint y: 99, endPoint x: 1111, endPoint y: 499, distance: 868.6
click at [1262, 665] on div "Welcome! Let’s Customize Your Experience To help us guide you to the right Hub,…" at bounding box center [784, 300] width 1108 height 792
copy div "Welcome! Let’s Customize Your Experience To help us guide you to the right Hub,…"
click at [903, 53] on div "I am self-administered I manage the royalites for all of my songs. I do not hav…" at bounding box center [785, 124] width 764 height 160
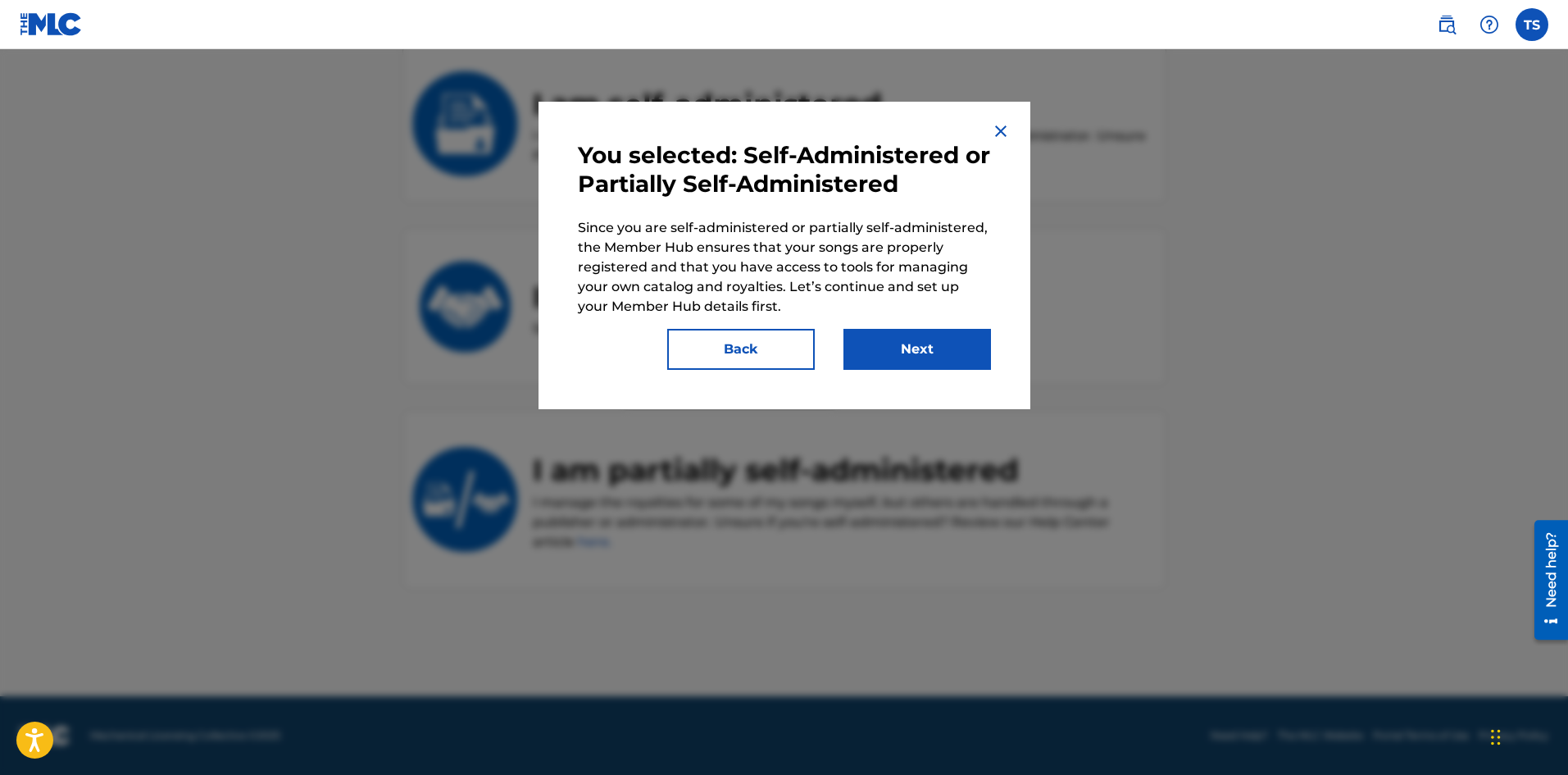
click at [1003, 134] on img at bounding box center [1001, 131] width 20 height 20
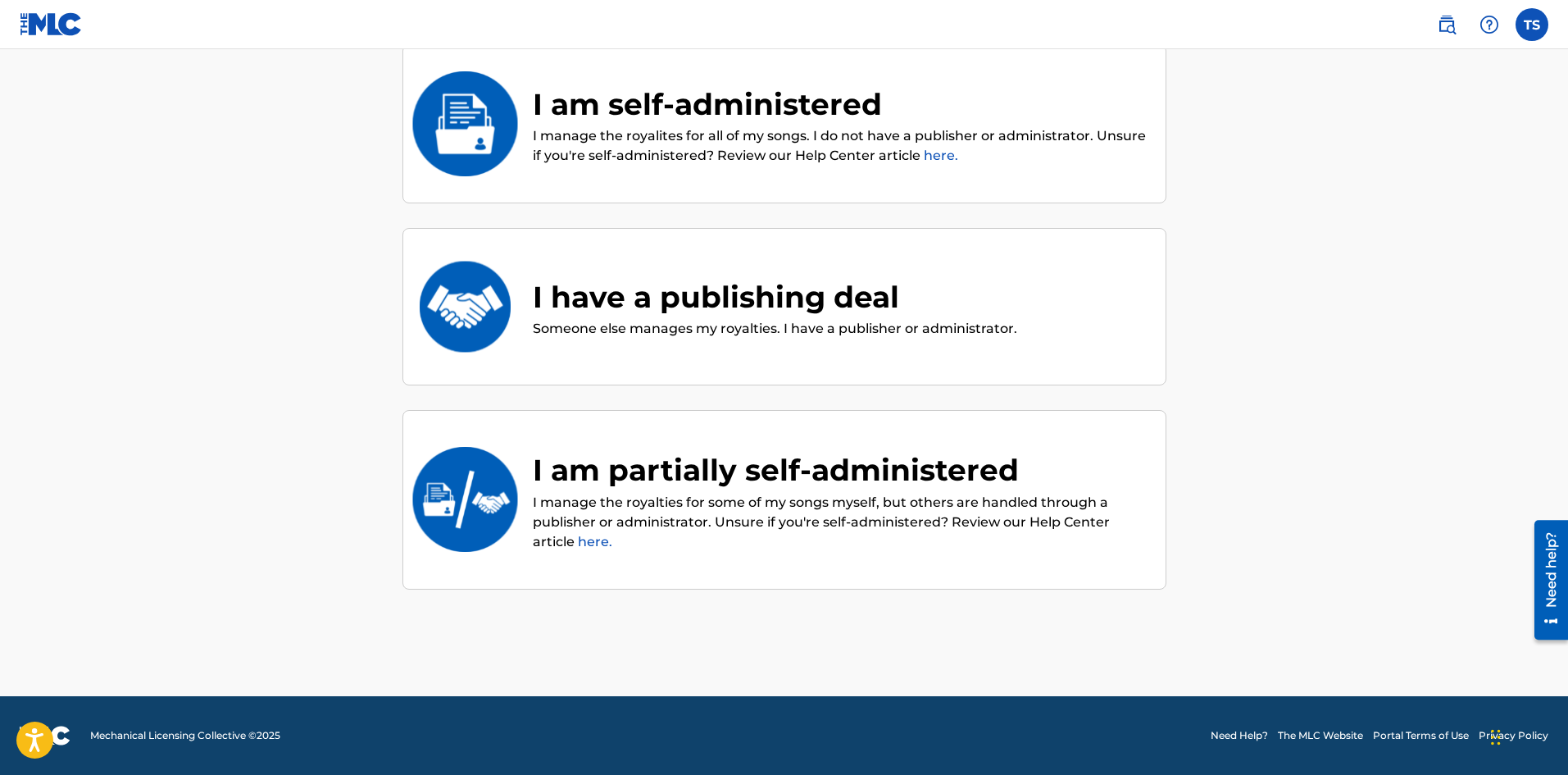
click at [723, 100] on div "I am self-administered" at bounding box center [841, 104] width 617 height 44
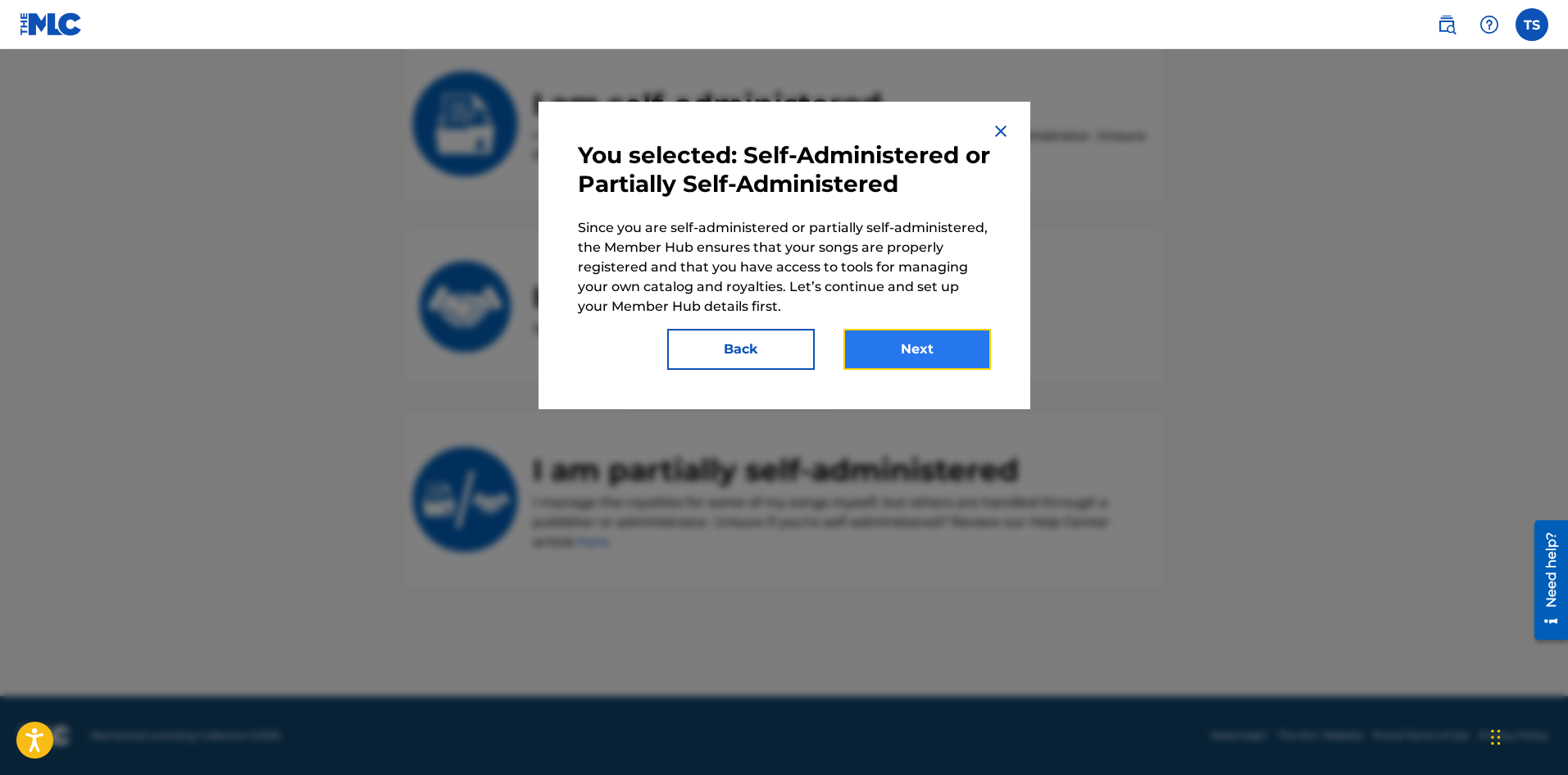
click at [894, 349] on button "Next" at bounding box center [917, 349] width 148 height 41
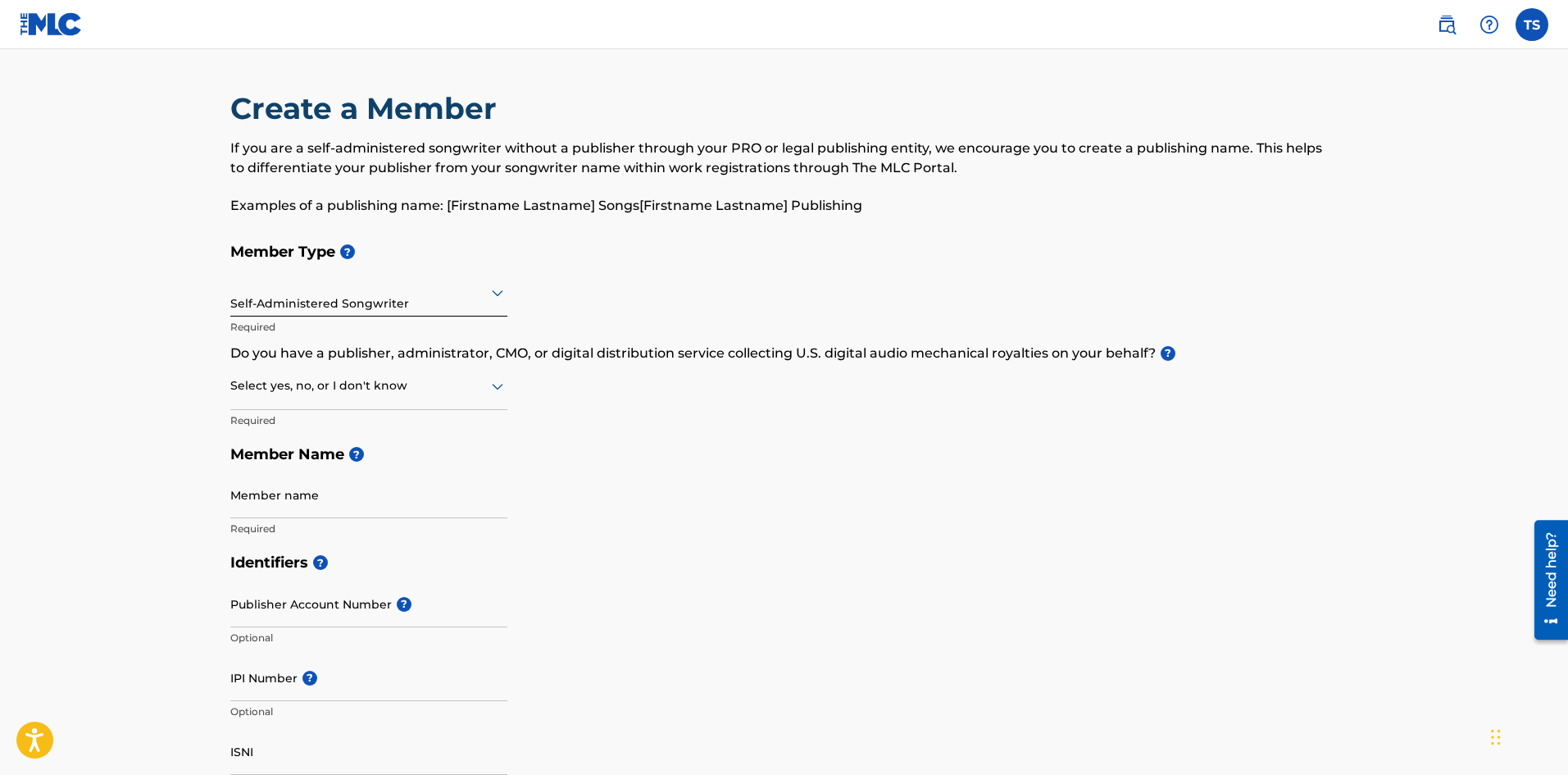
click at [495, 289] on icon at bounding box center [498, 292] width 20 height 20
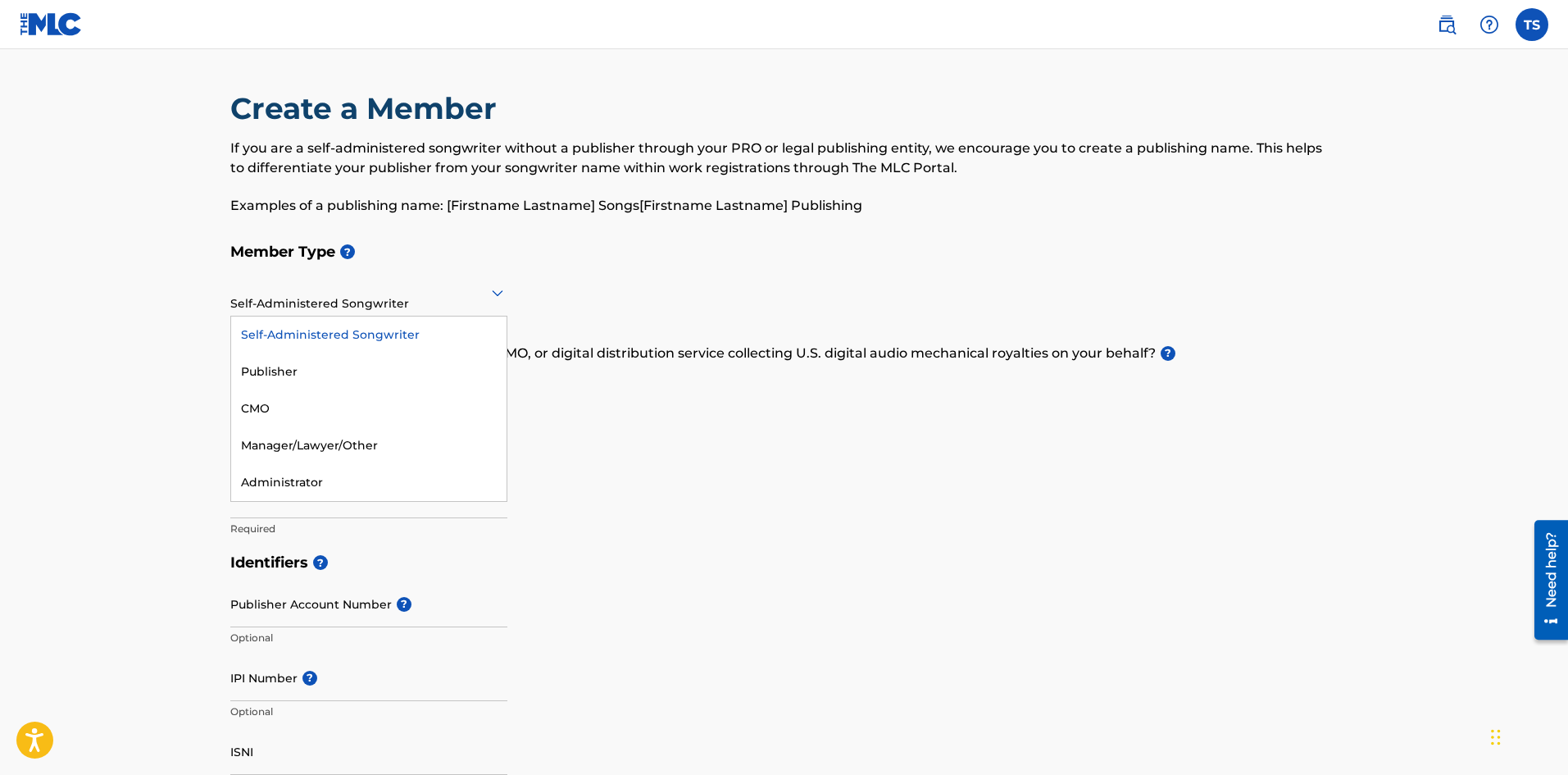
click at [495, 289] on icon at bounding box center [498, 292] width 20 height 20
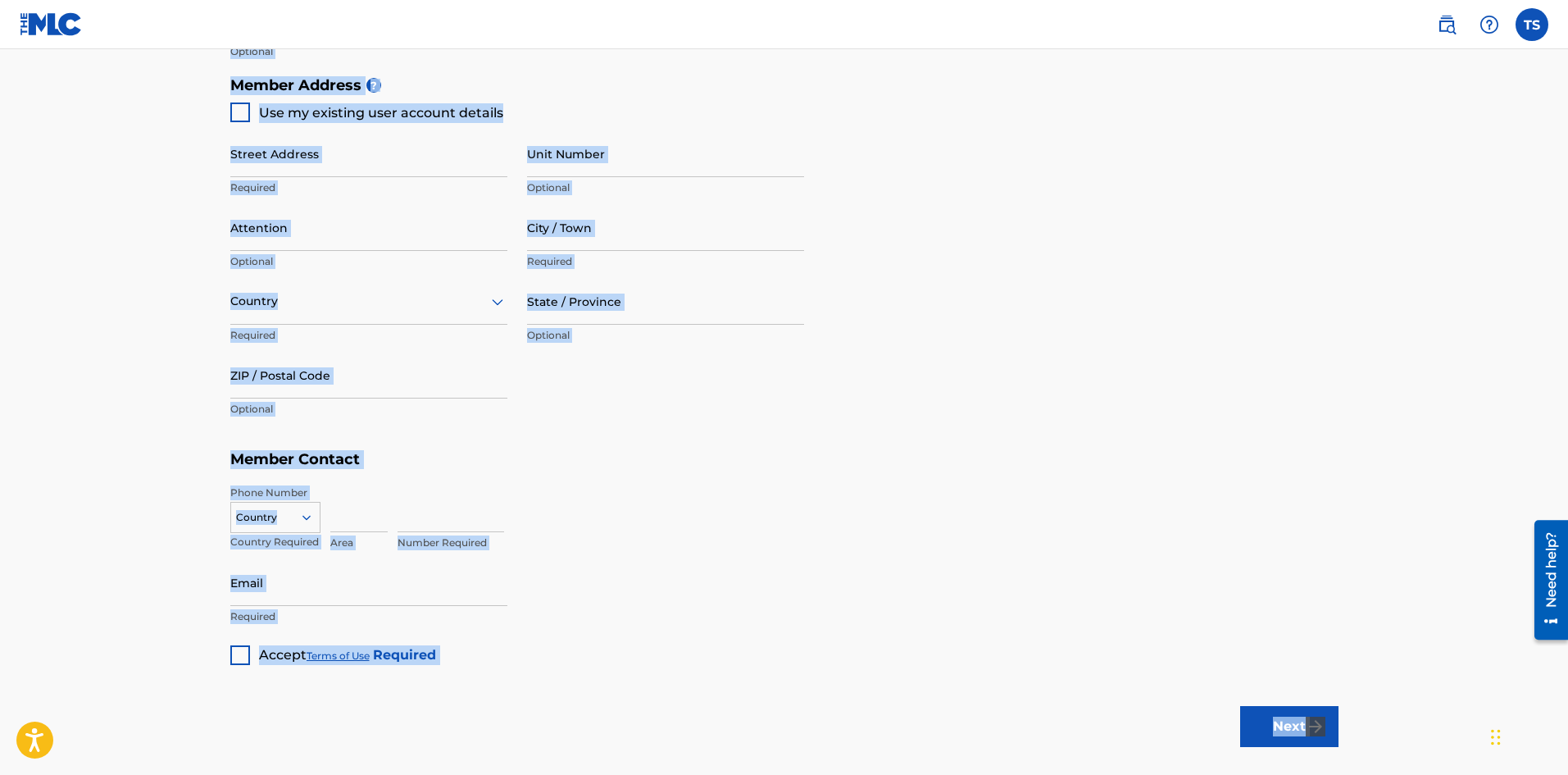
scroll to position [826, 0]
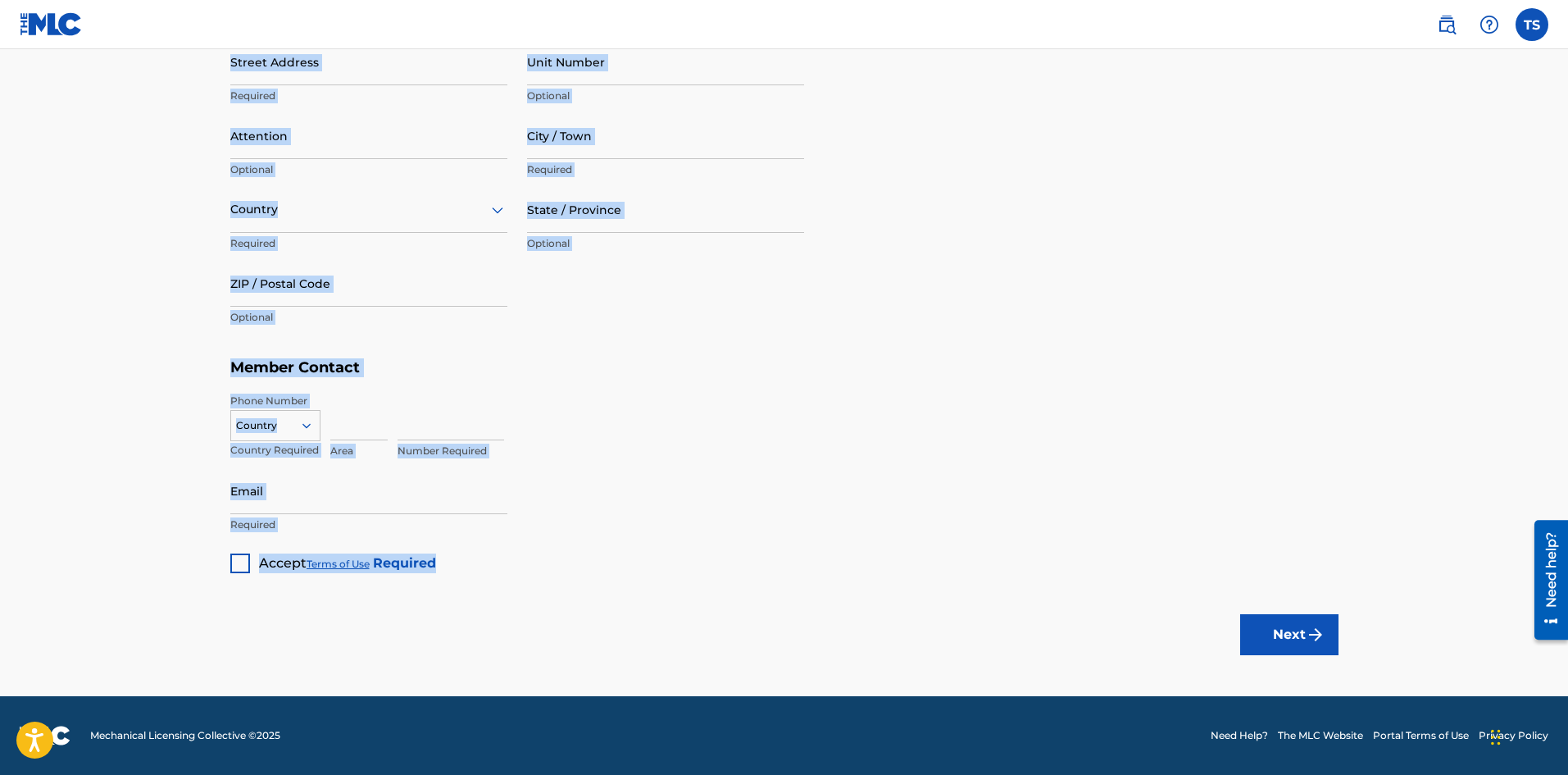
drag, startPoint x: 207, startPoint y: 95, endPoint x: 646, endPoint y: 637, distance: 697.5
copy div "Create a Member If you are a self-administered songwriter without a publisher t…"
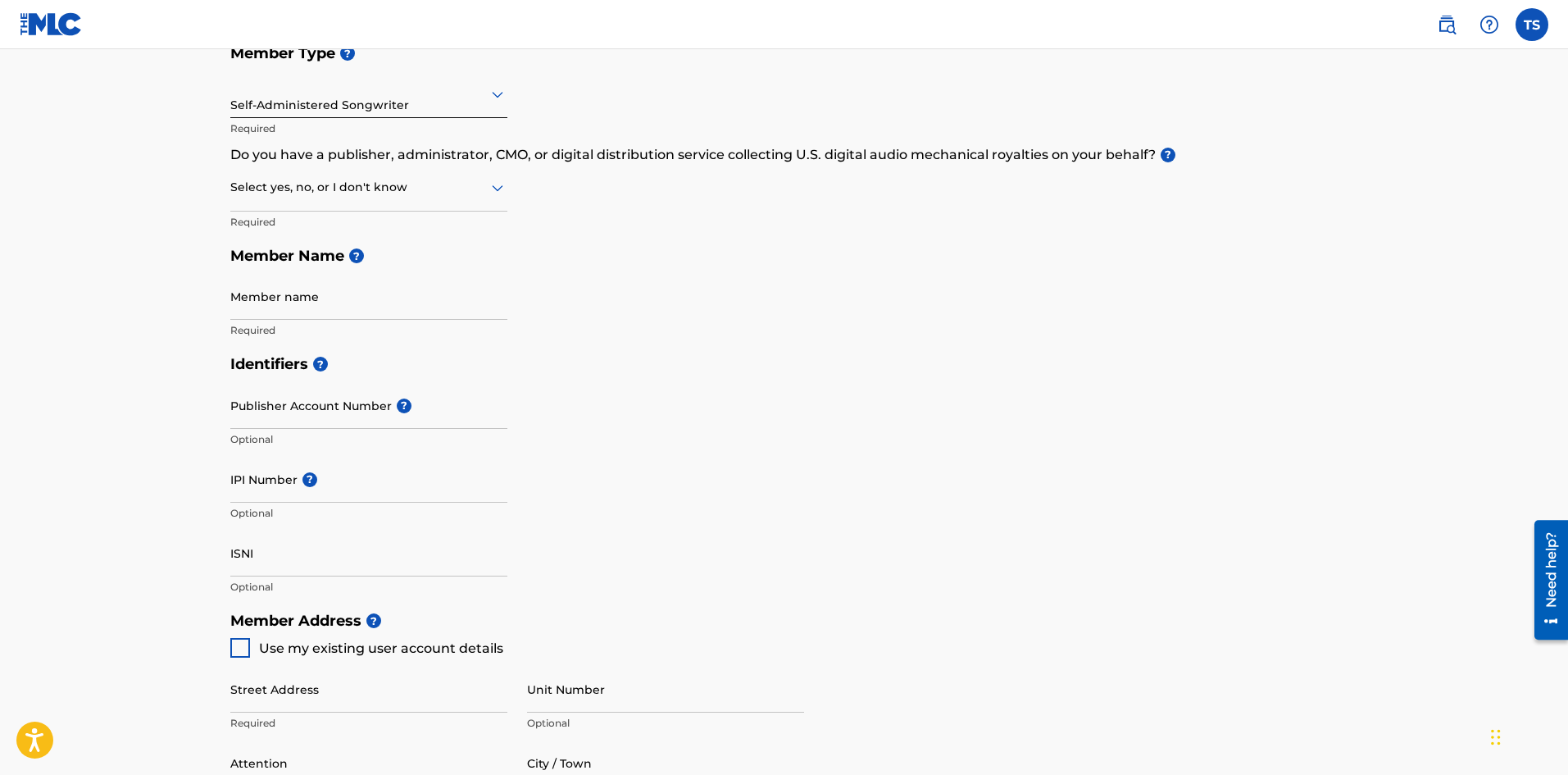
scroll to position [0, 0]
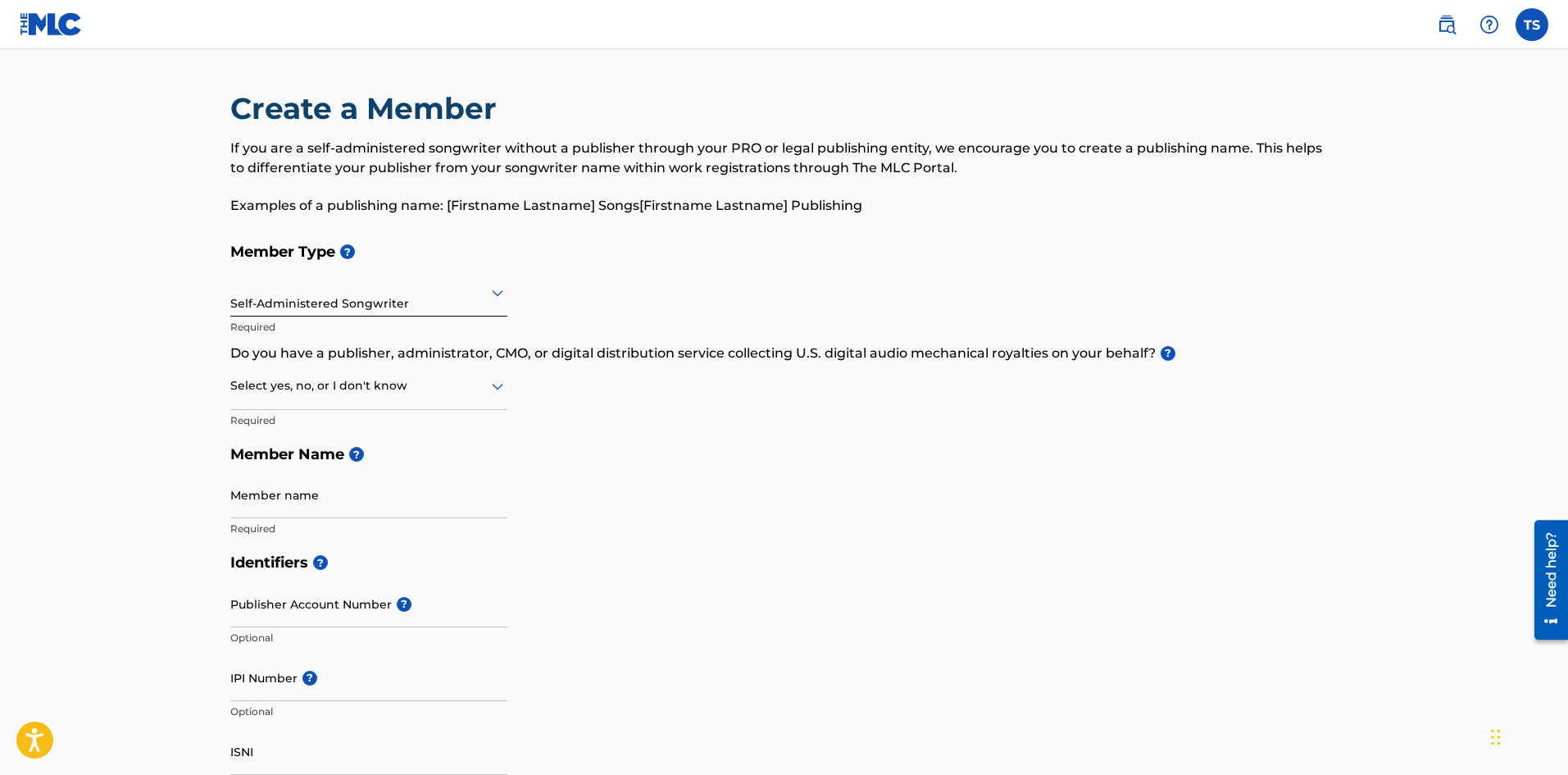
click at [503, 387] on icon at bounding box center [498, 387] width 20 height 20
click at [383, 460] on div "No" at bounding box center [368, 464] width 275 height 37
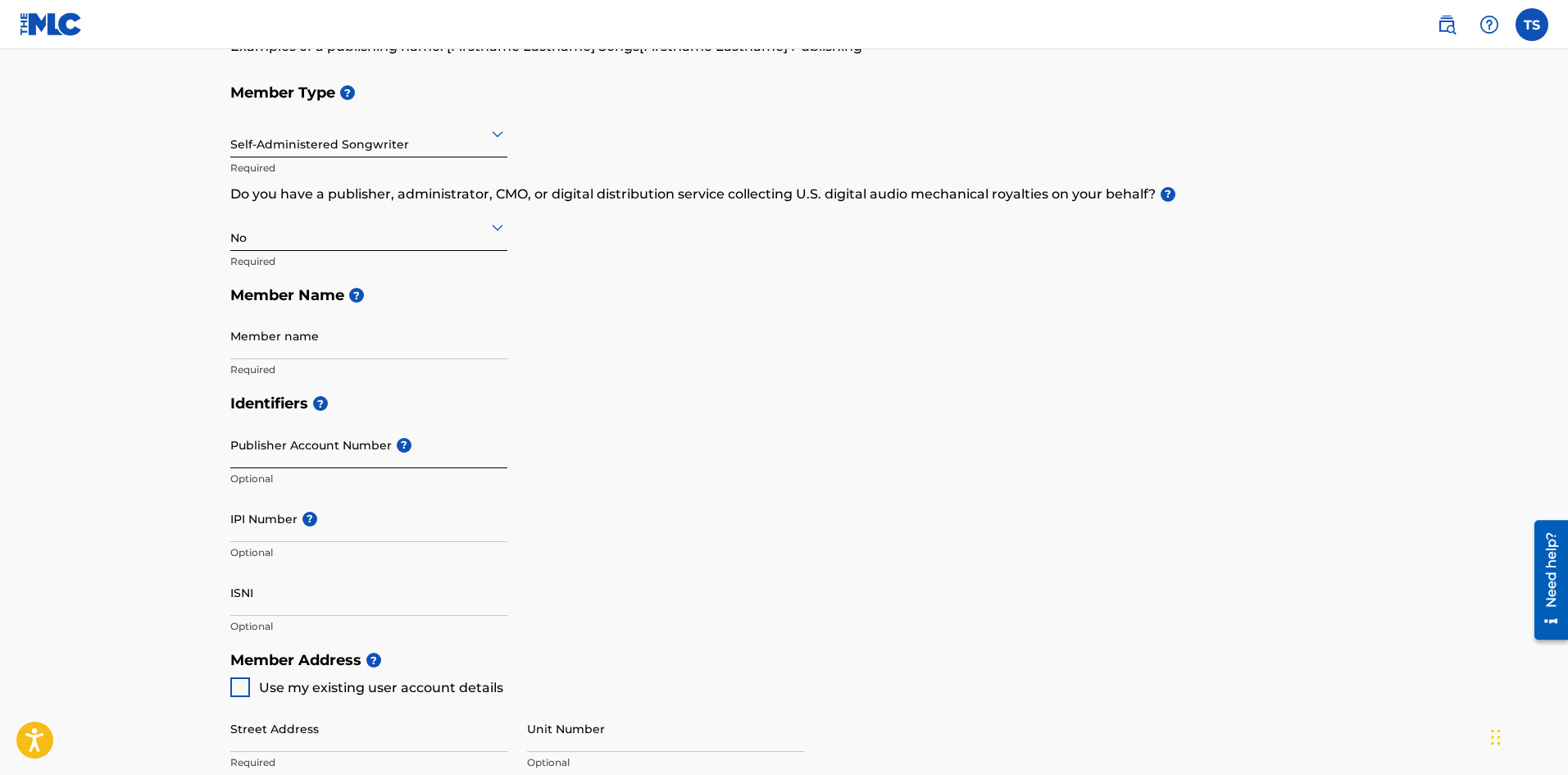
scroll to position [164, 0]
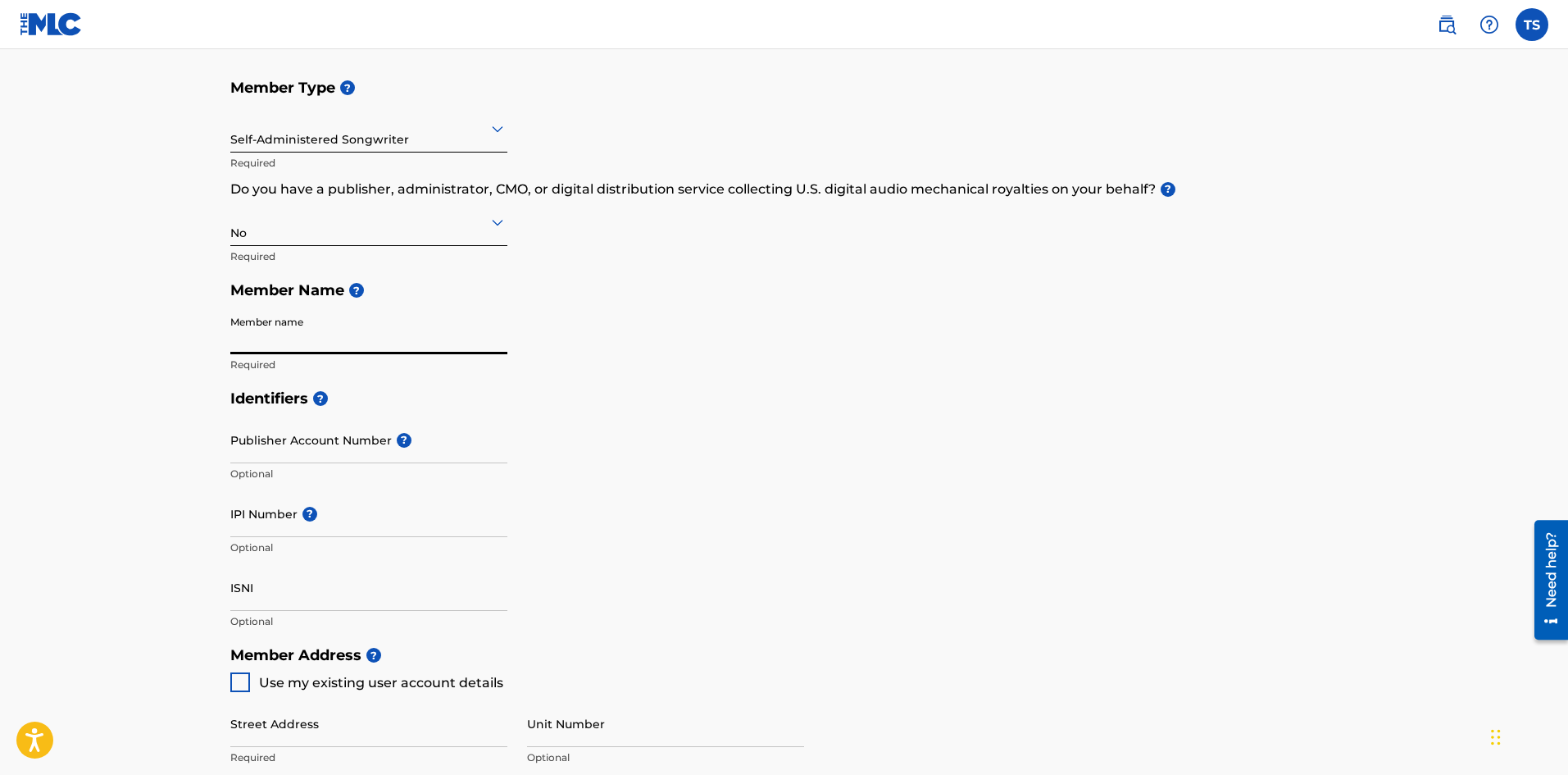
click at [358, 330] on input "Member name" at bounding box center [368, 331] width 277 height 47
click at [377, 342] on input "Member name" at bounding box center [368, 331] width 277 height 47
paste input "Kemetstri Music Publishing"
type input "Kemetstri Music"
click at [709, 450] on div "Identifiers ? Publisher Account Number ? Optional IPI Number ? Optional ISNI Op…" at bounding box center [784, 509] width 1108 height 256
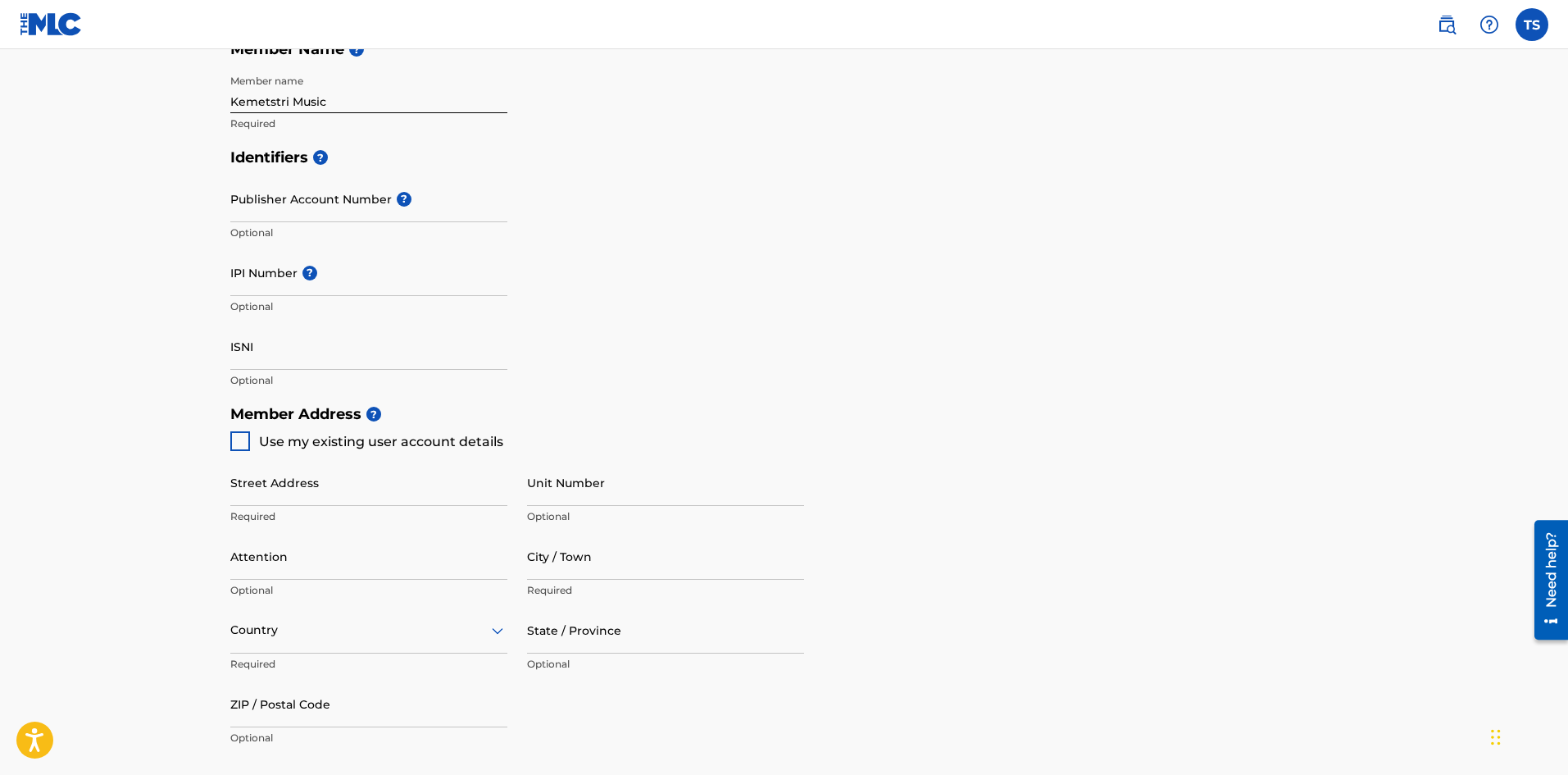
scroll to position [410, 0]
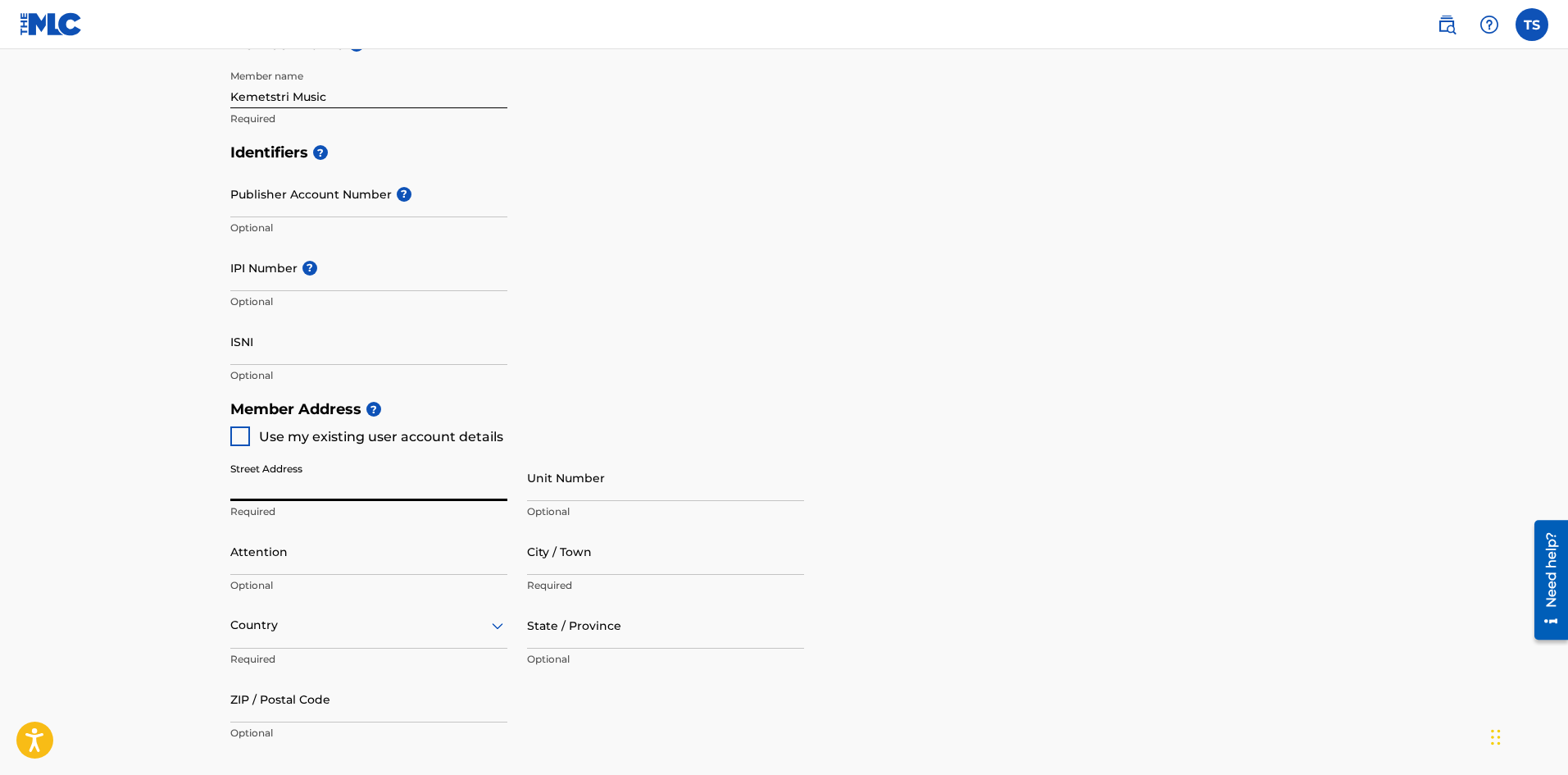
click at [300, 484] on input "Street Address" at bounding box center [368, 478] width 277 height 47
type input "[STREET_ADDRESS]"
type input "steb 179"
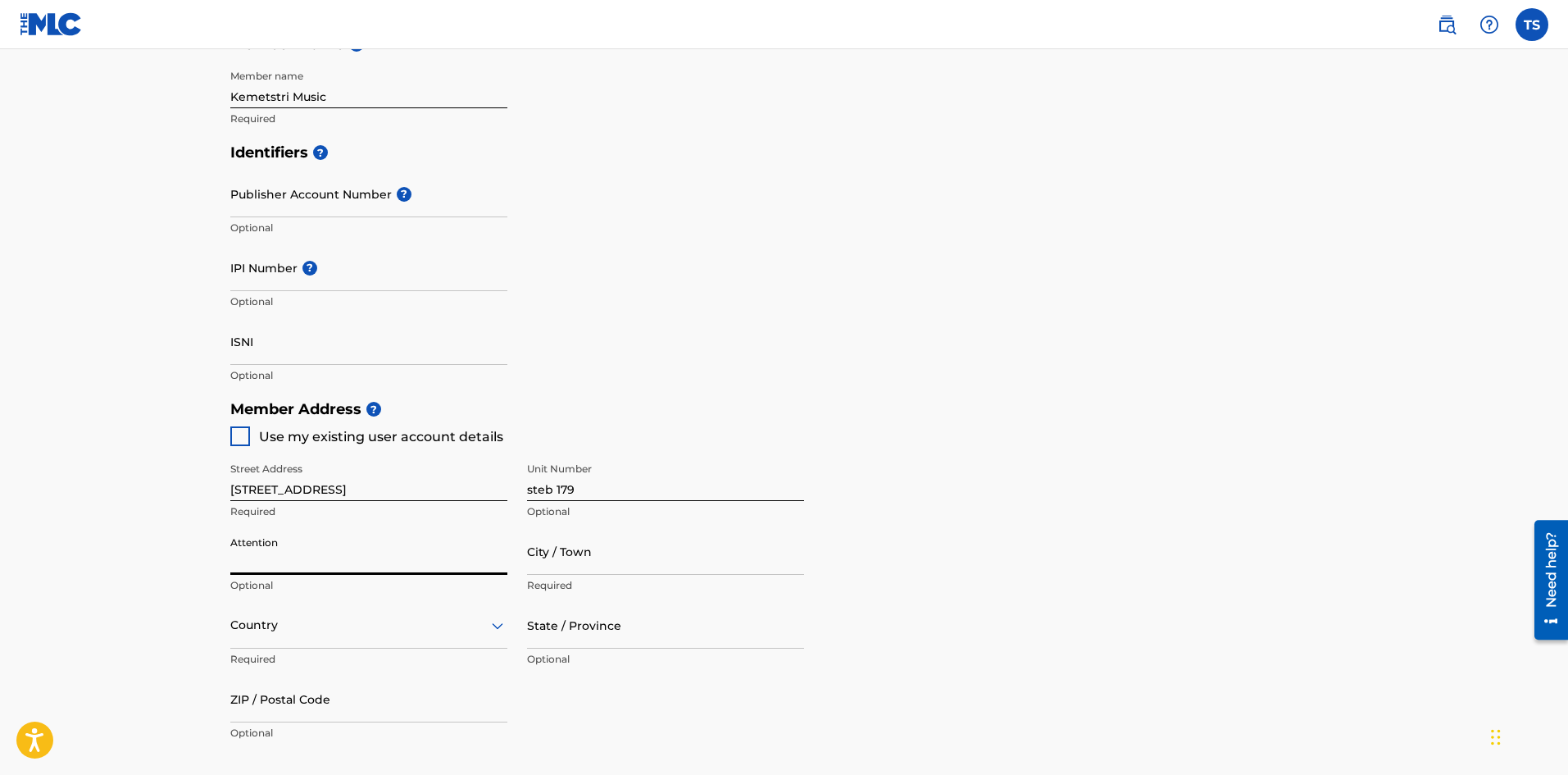
click at [362, 560] on input "Attention" at bounding box center [368, 551] width 277 height 47
type input "[PERSON_NAME]"
type input "[GEOGRAPHIC_DATA]"
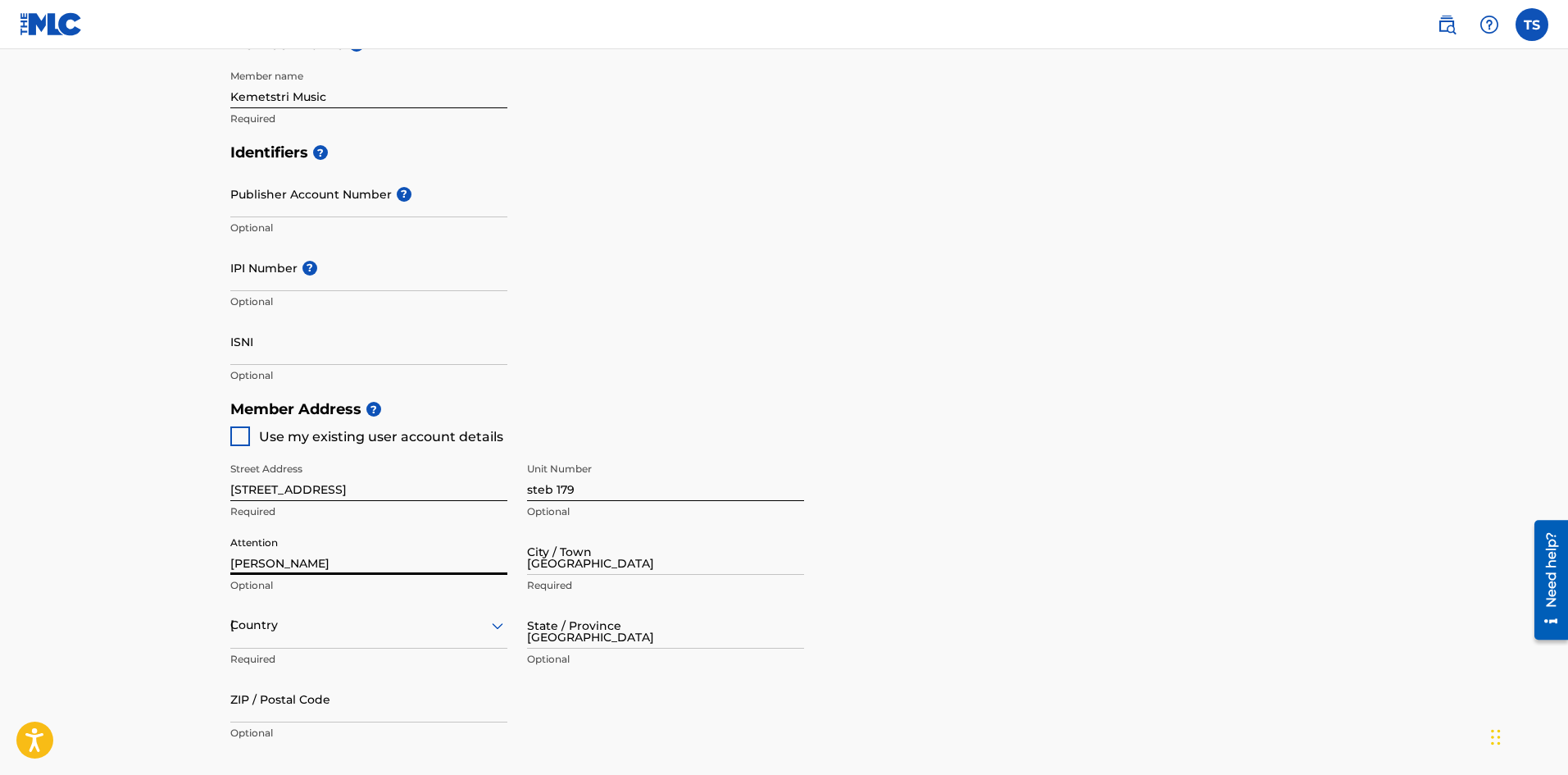
type input "77536"
type input "346"
type input "6417125"
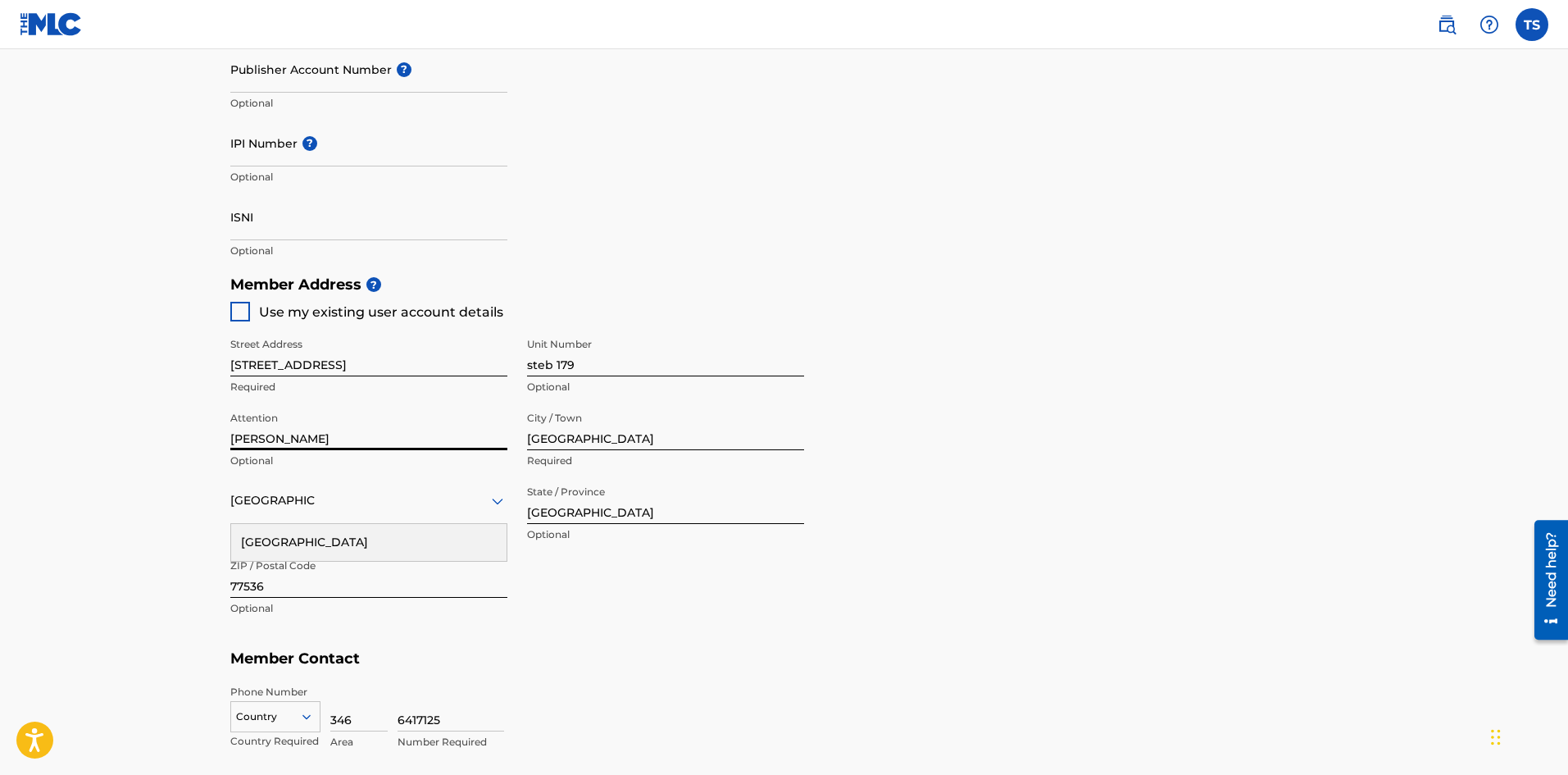
scroll to position [574, 0]
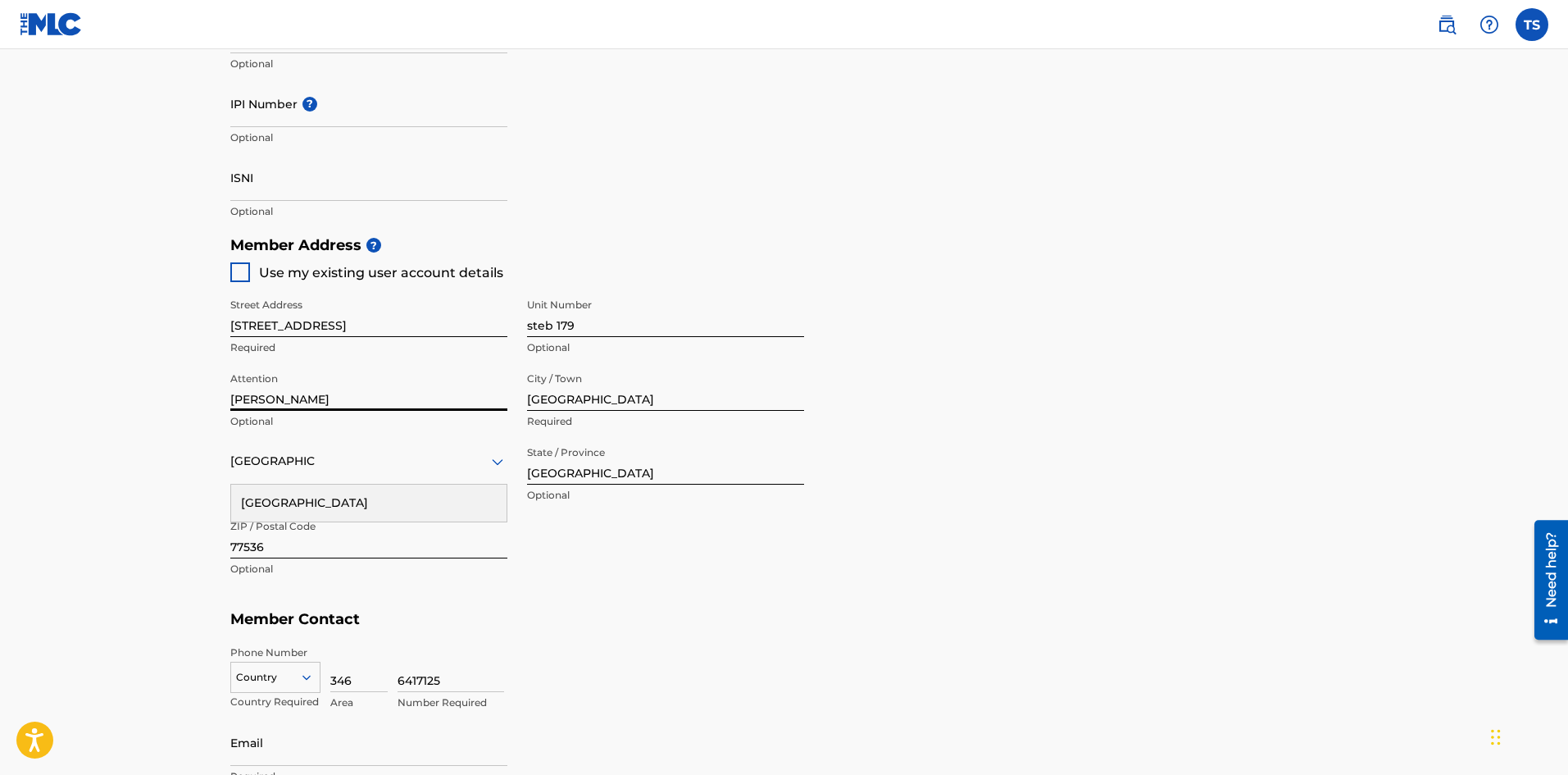
click at [377, 500] on div "[GEOGRAPHIC_DATA]" at bounding box center [368, 502] width 275 height 37
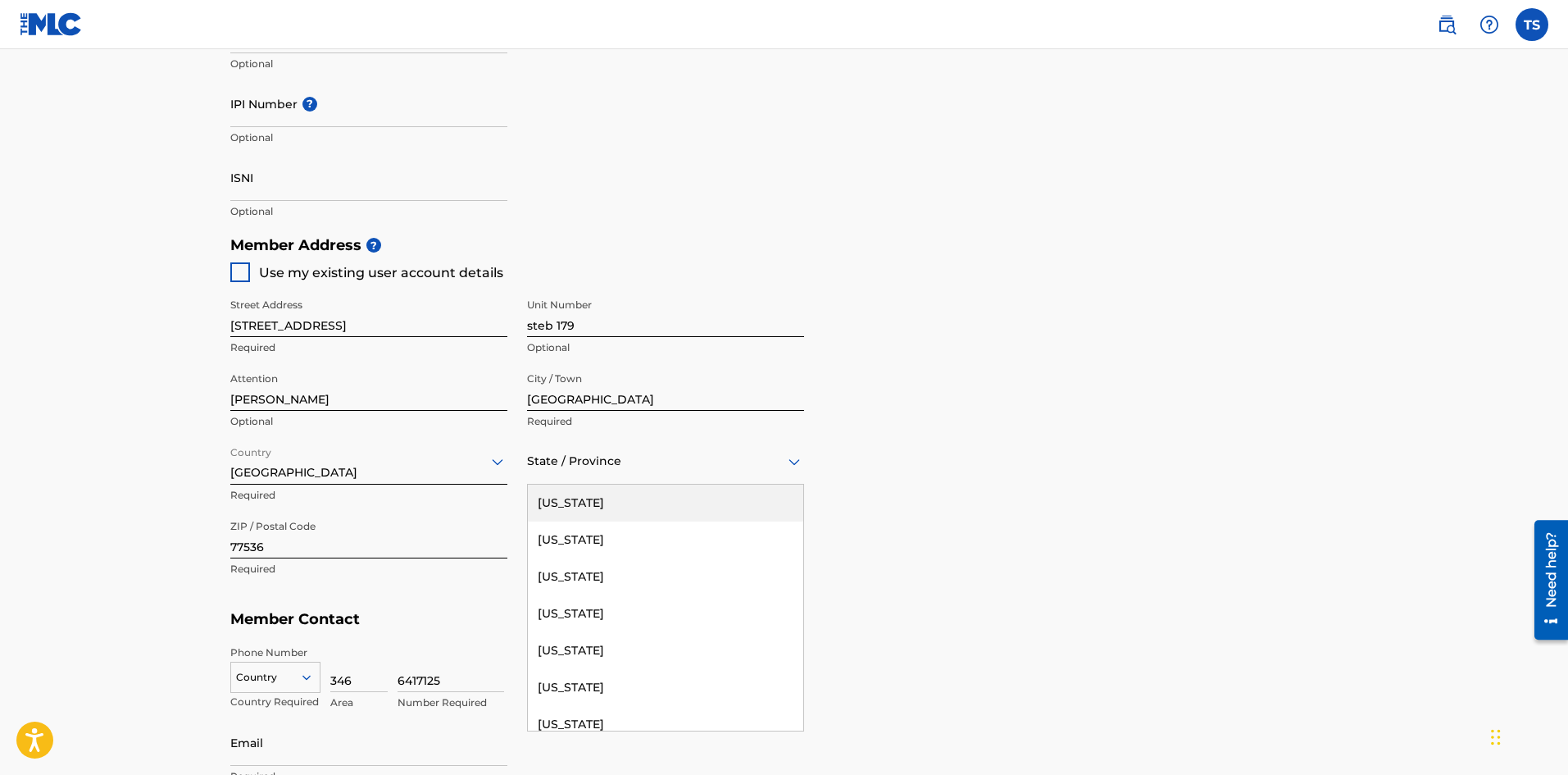
click at [616, 477] on div "State / Province" at bounding box center [665, 461] width 277 height 47
type input "tex"
click at [615, 501] on div "[US_STATE]" at bounding box center [665, 502] width 275 height 37
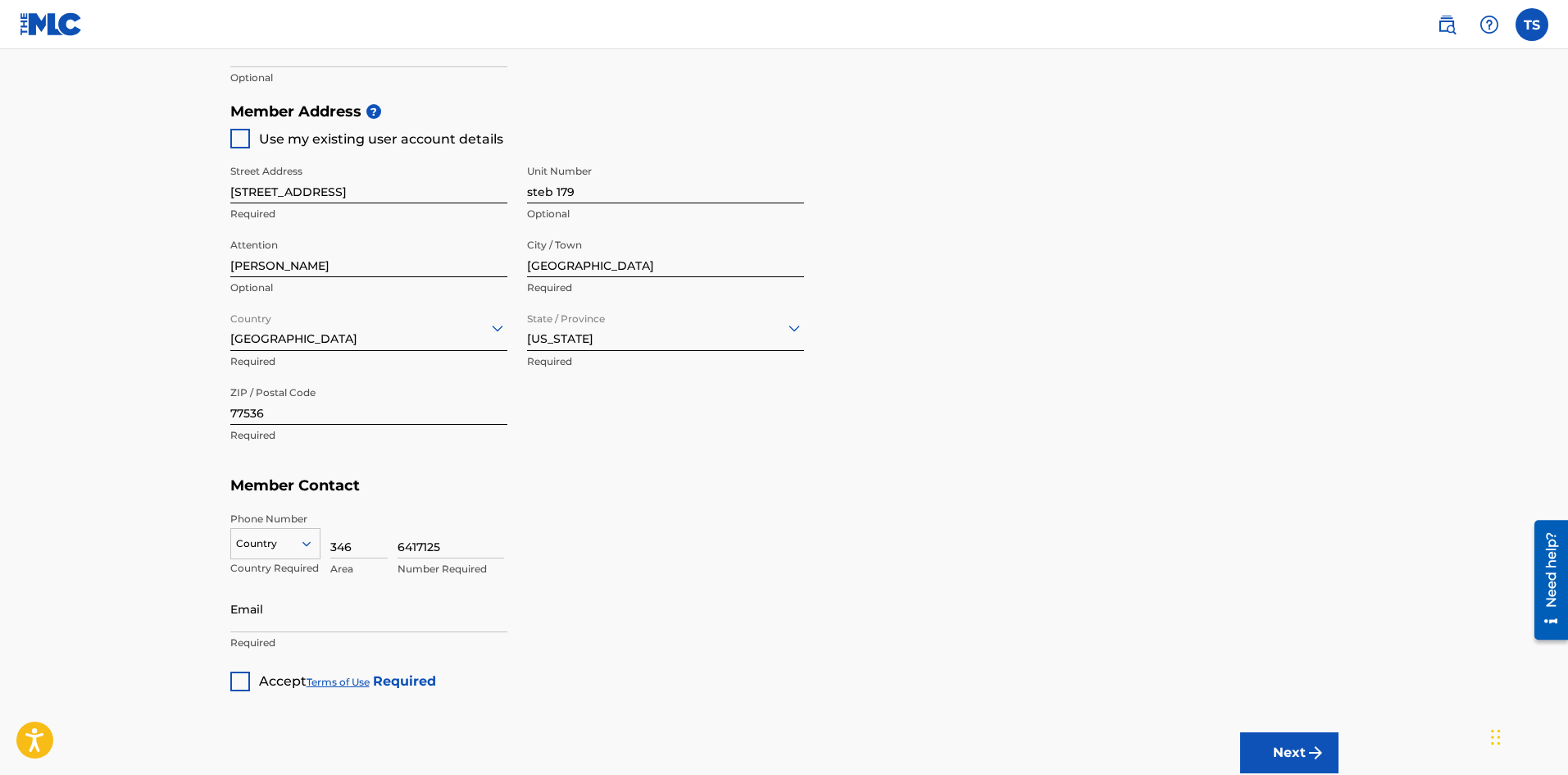
scroll to position [738, 0]
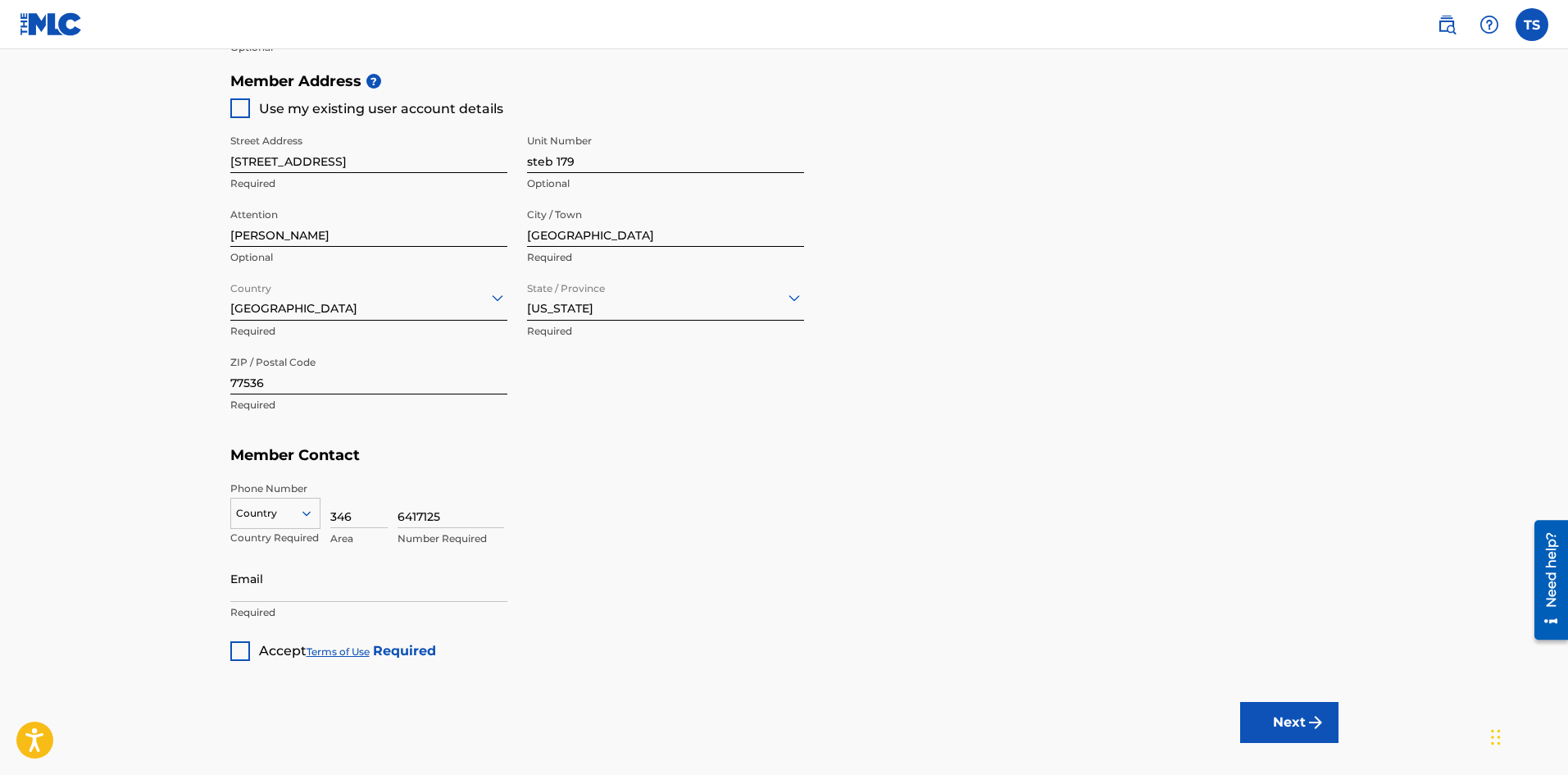
click at [299, 516] on icon at bounding box center [306, 513] width 14 height 14
click at [255, 544] on div "US, [GEOGRAPHIC_DATA] +1" at bounding box center [275, 554] width 89 height 64
click at [364, 591] on input "Email" at bounding box center [368, 579] width 277 height 47
type input "[PERSON_NAME][EMAIL_ADDRESS][PERSON_NAME][DOMAIN_NAME]"
click at [244, 648] on div at bounding box center [240, 651] width 20 height 20
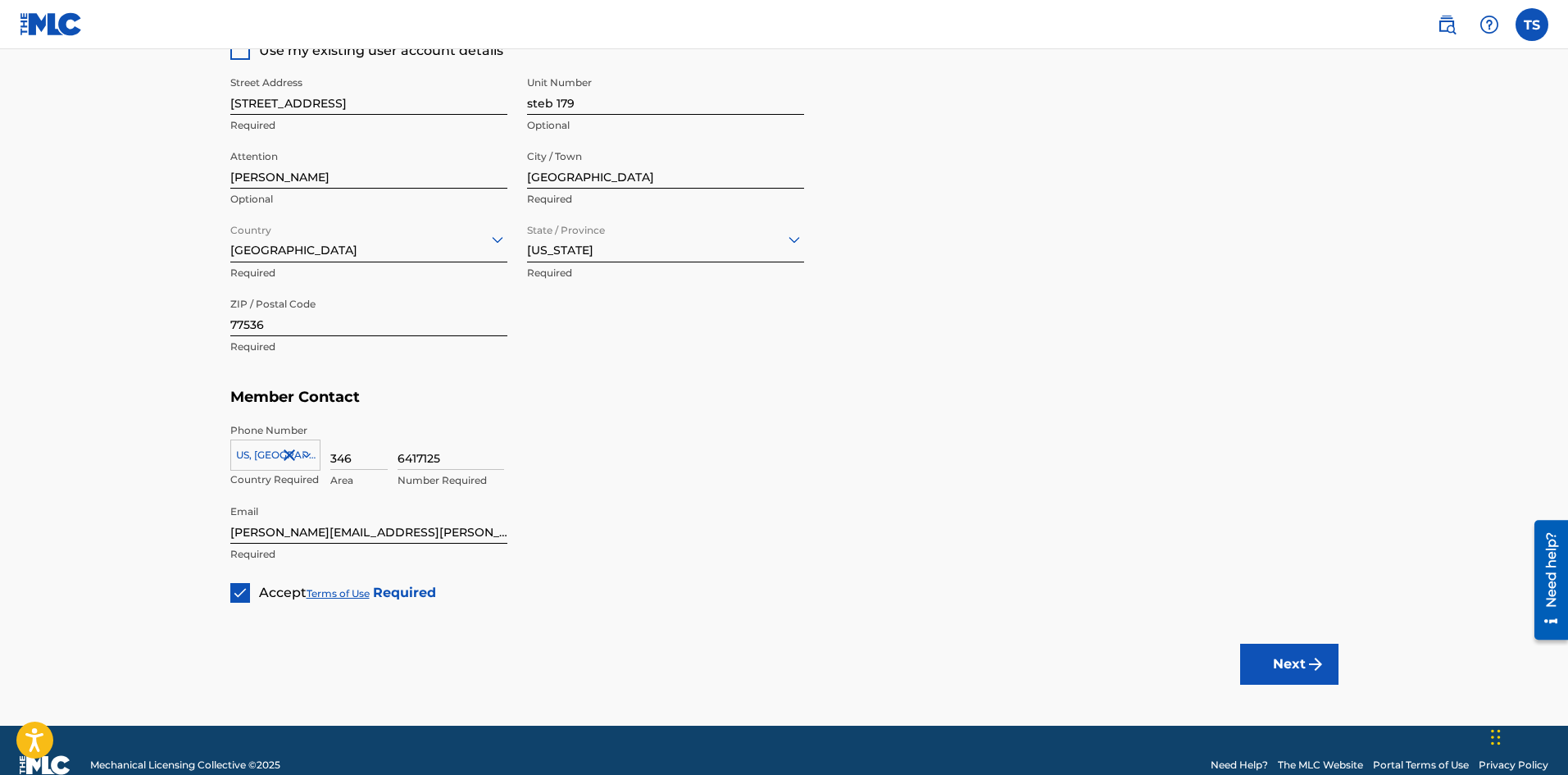
scroll to position [826, 0]
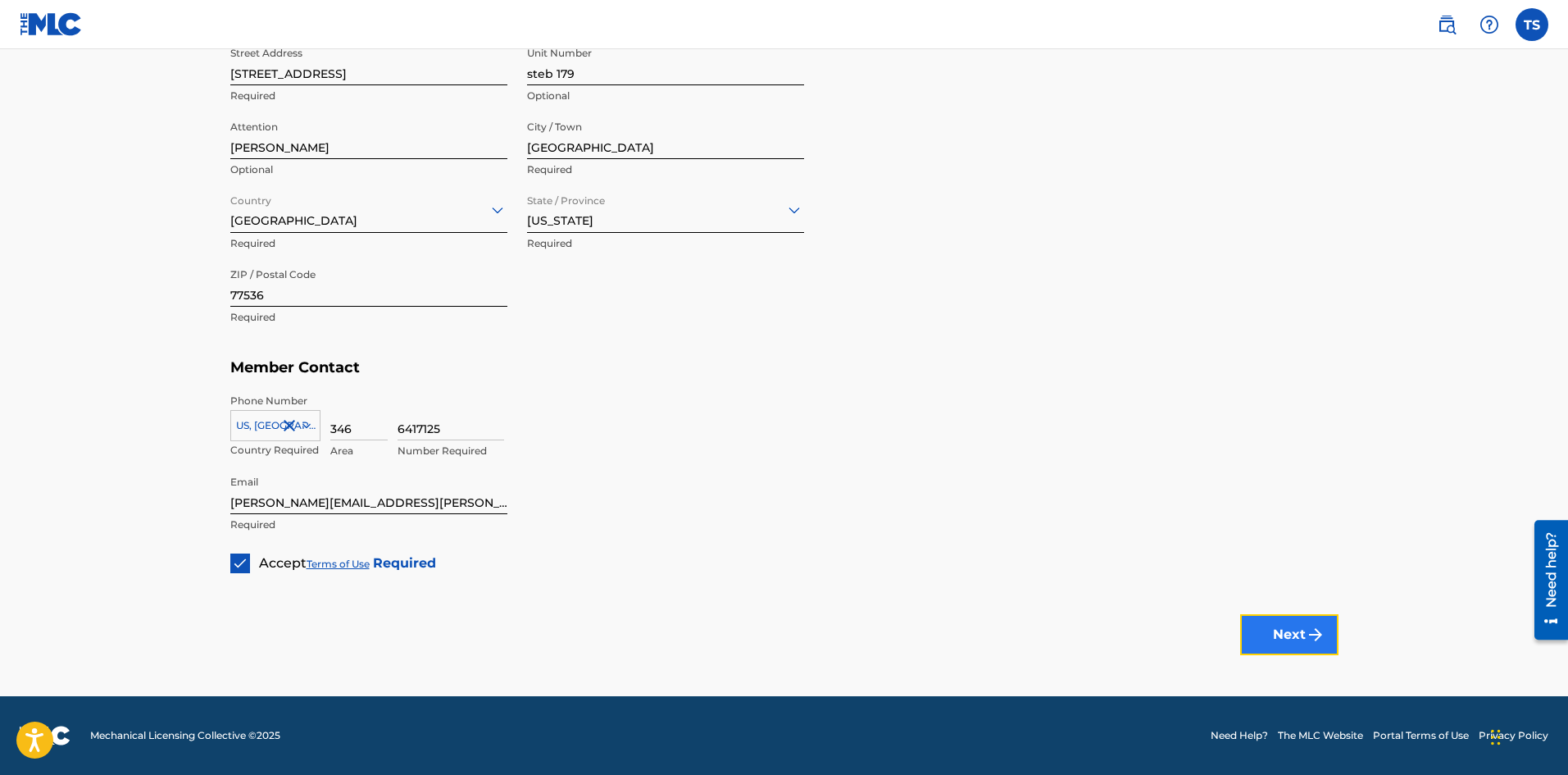
click at [1250, 631] on button "Next" at bounding box center [1289, 634] width 99 height 41
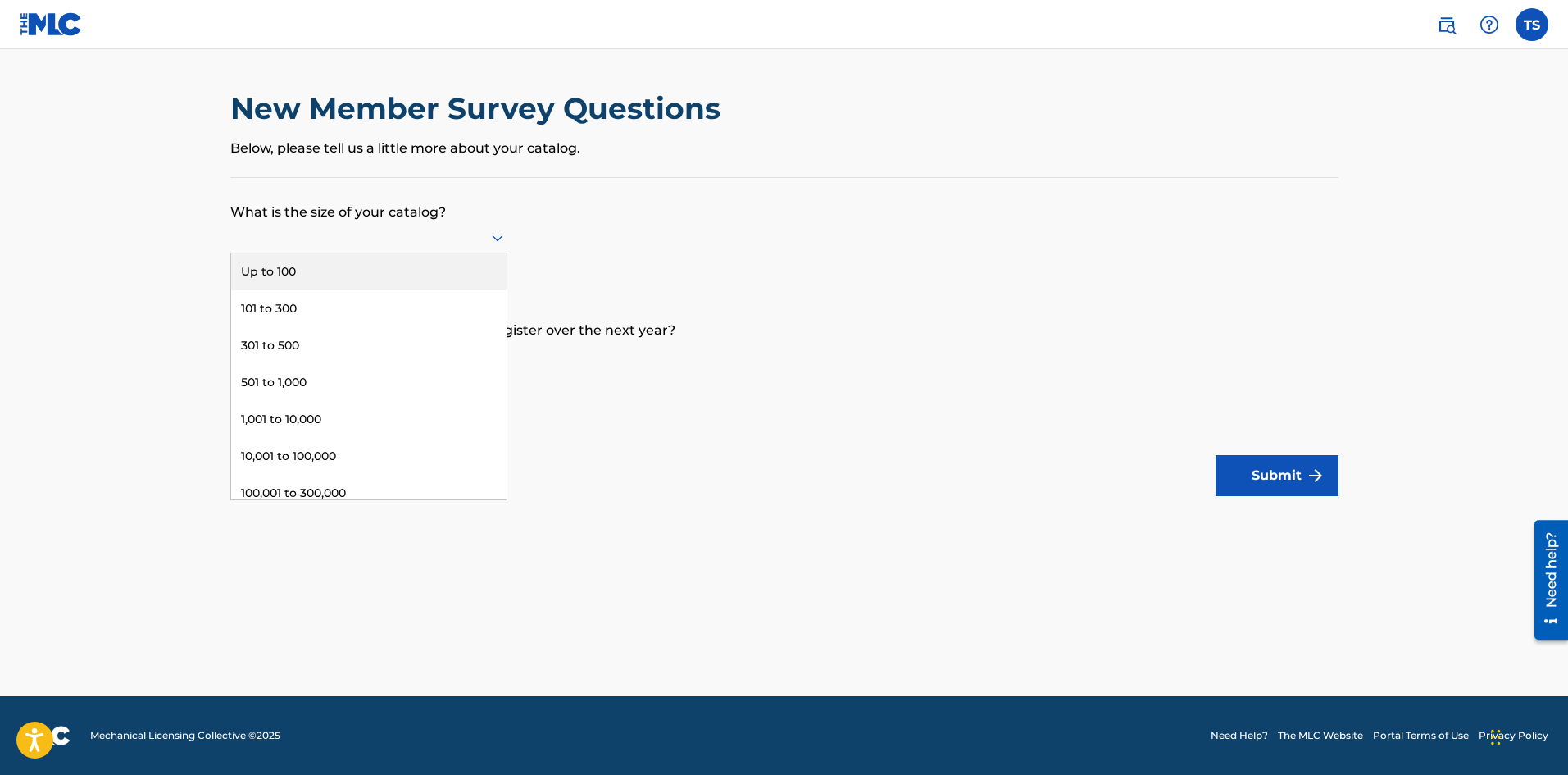
click at [492, 238] on icon at bounding box center [498, 238] width 20 height 20
click at [417, 378] on div "501 to 1,000" at bounding box center [368, 382] width 275 height 37
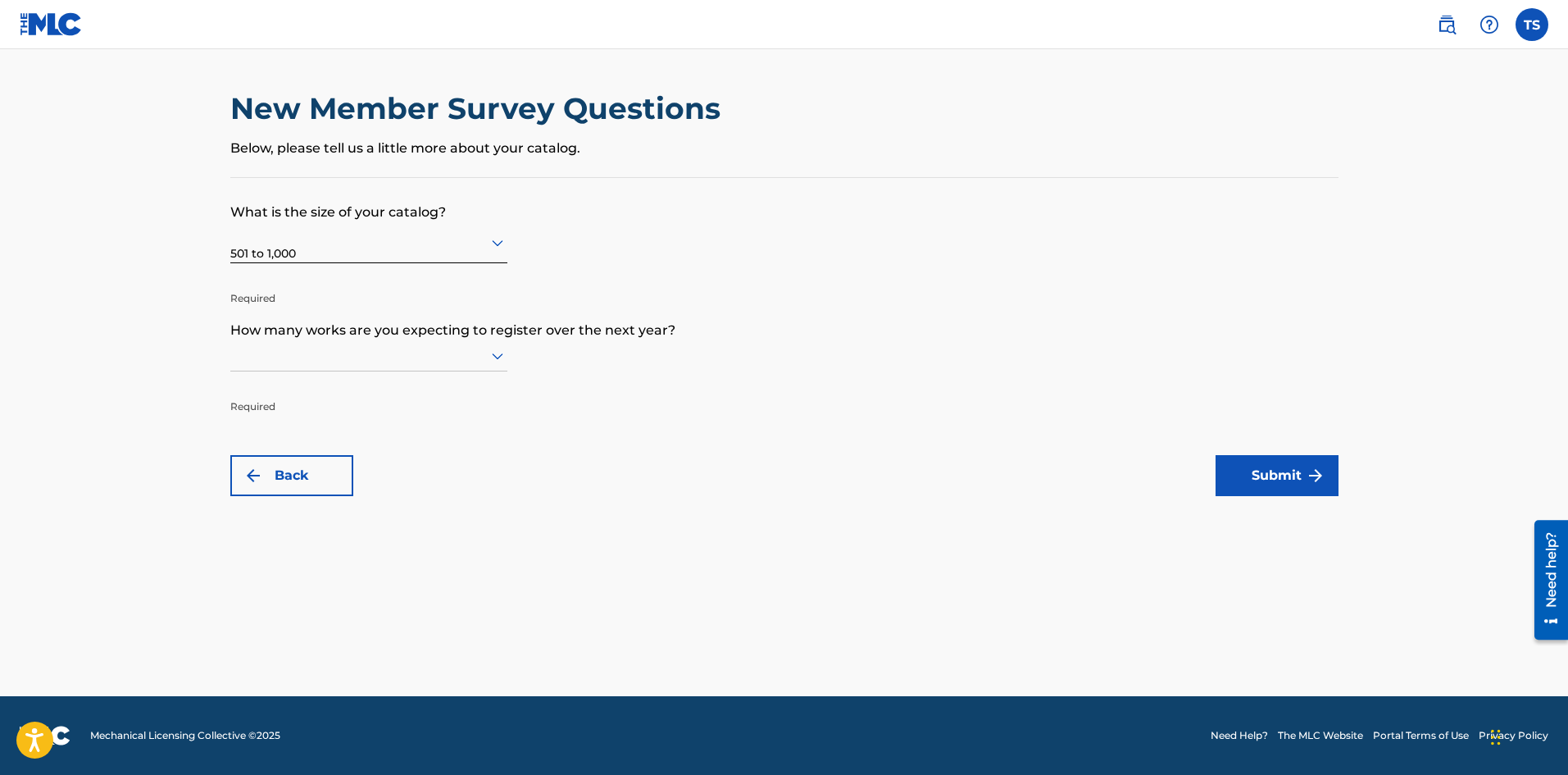
click at [330, 340] on p "How many works are you expecting to register over the next year?" at bounding box center [784, 318] width 1108 height 44
click at [504, 359] on icon at bounding box center [498, 356] width 20 height 20
click at [460, 403] on div "Up to 100" at bounding box center [368, 389] width 275 height 37
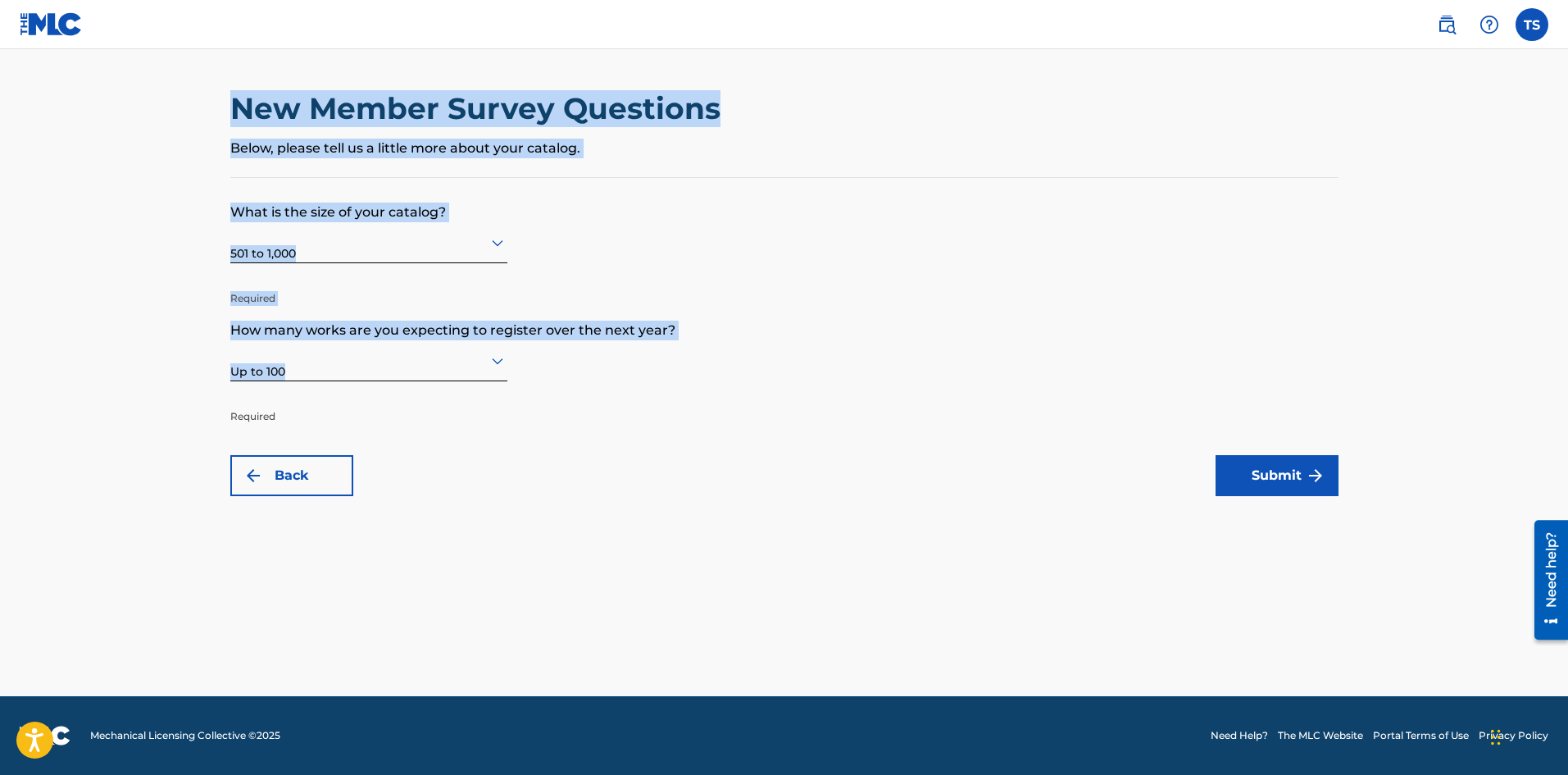
drag, startPoint x: 224, startPoint y: 100, endPoint x: 554, endPoint y: 366, distance: 423.9
click at [554, 366] on div "New Member Survey Questions Below, please tell us a little more about your cata…" at bounding box center [785, 293] width 1148 height 406
copy div "New Member Survey Questions Below, please tell us a little more about your cata…"
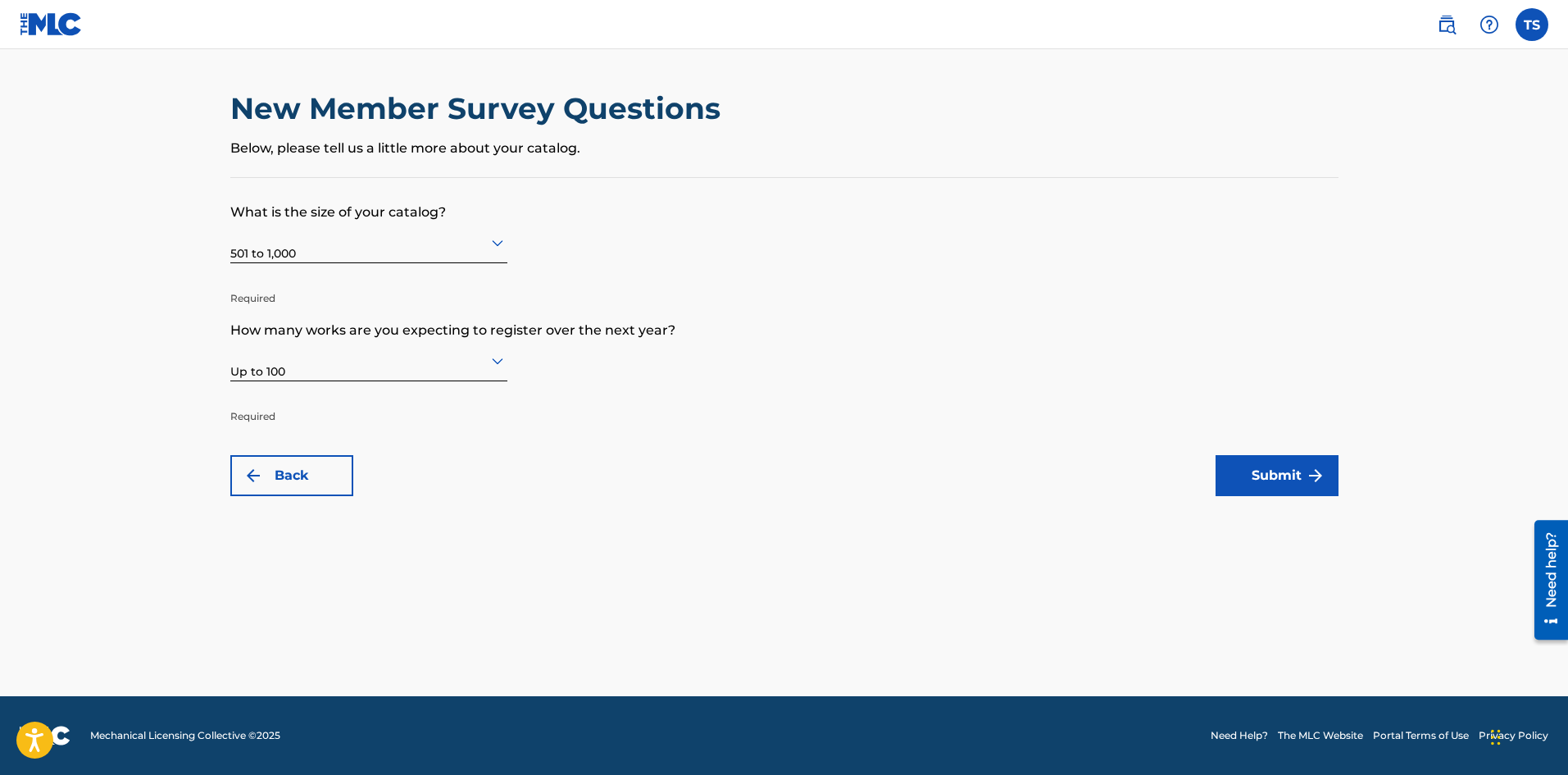
click at [1086, 526] on main "New Member Survey Questions Below, please tell us a little more about your cata…" at bounding box center [784, 372] width 1568 height 646
click at [1307, 476] on img "submit" at bounding box center [1315, 475] width 20 height 20
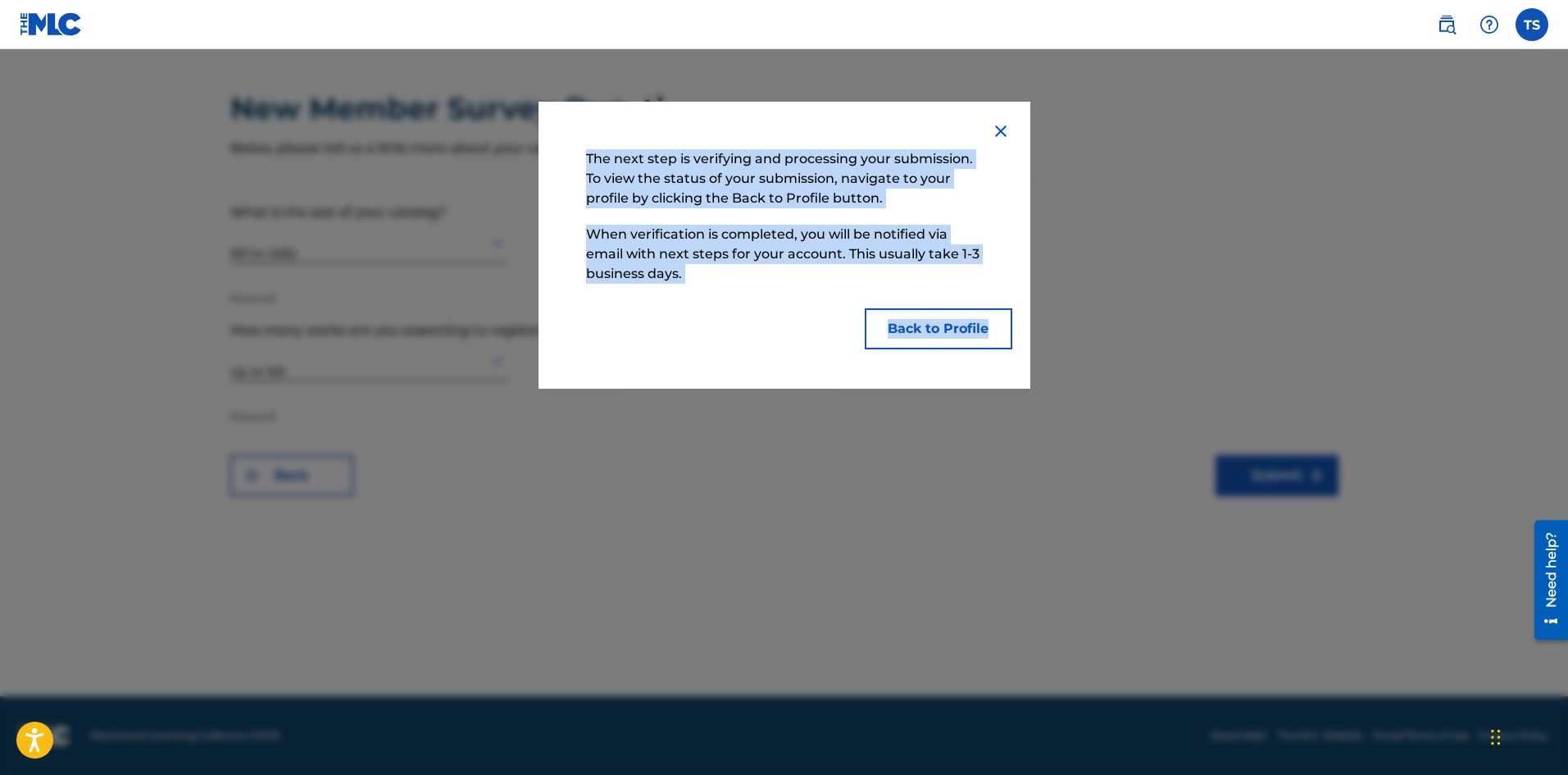
drag, startPoint x: 572, startPoint y: 137, endPoint x: 1004, endPoint y: 361, distance: 486.6
click at [1004, 362] on div "The next step is verifying and processing your submission. To view the status o…" at bounding box center [784, 244] width 492 height 287
copy div "The next step is verifying and processing your submission. To view the status o…"
click at [978, 319] on button "Back to Profile" at bounding box center [938, 328] width 148 height 41
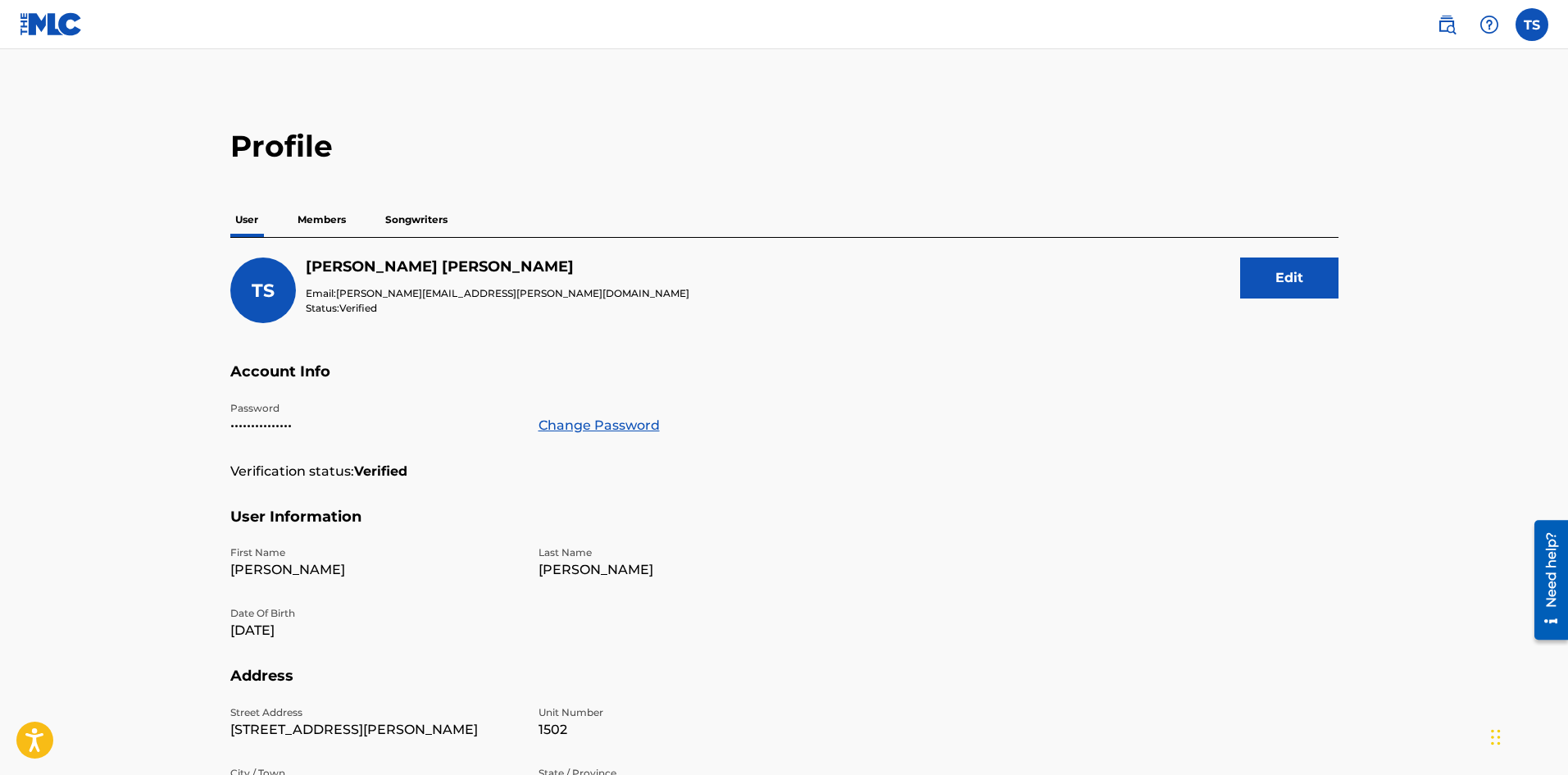
click at [338, 223] on p "Members" at bounding box center [321, 220] width 58 height 34
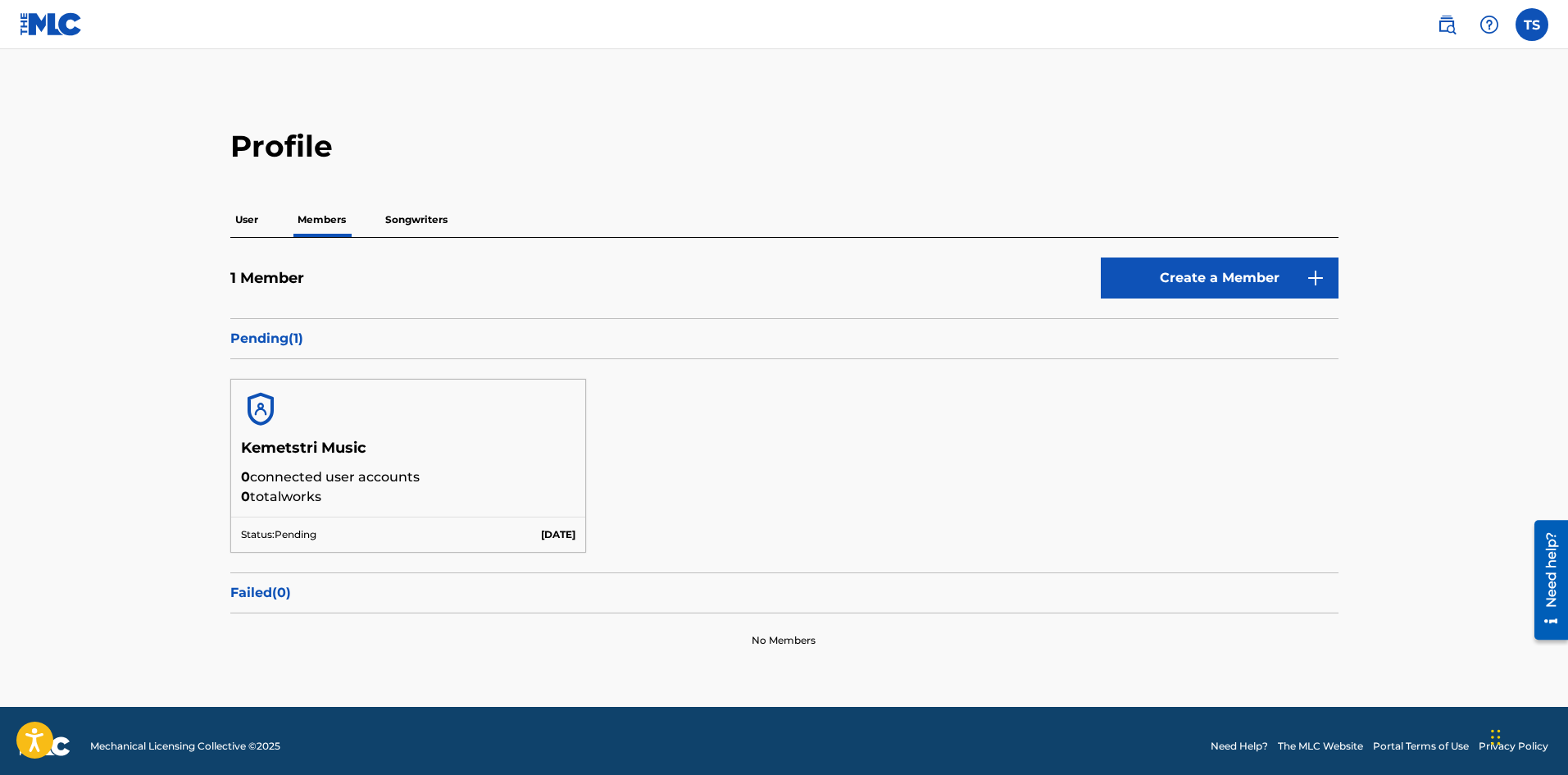
click at [413, 213] on p "Songwriters" at bounding box center [416, 220] width 72 height 34
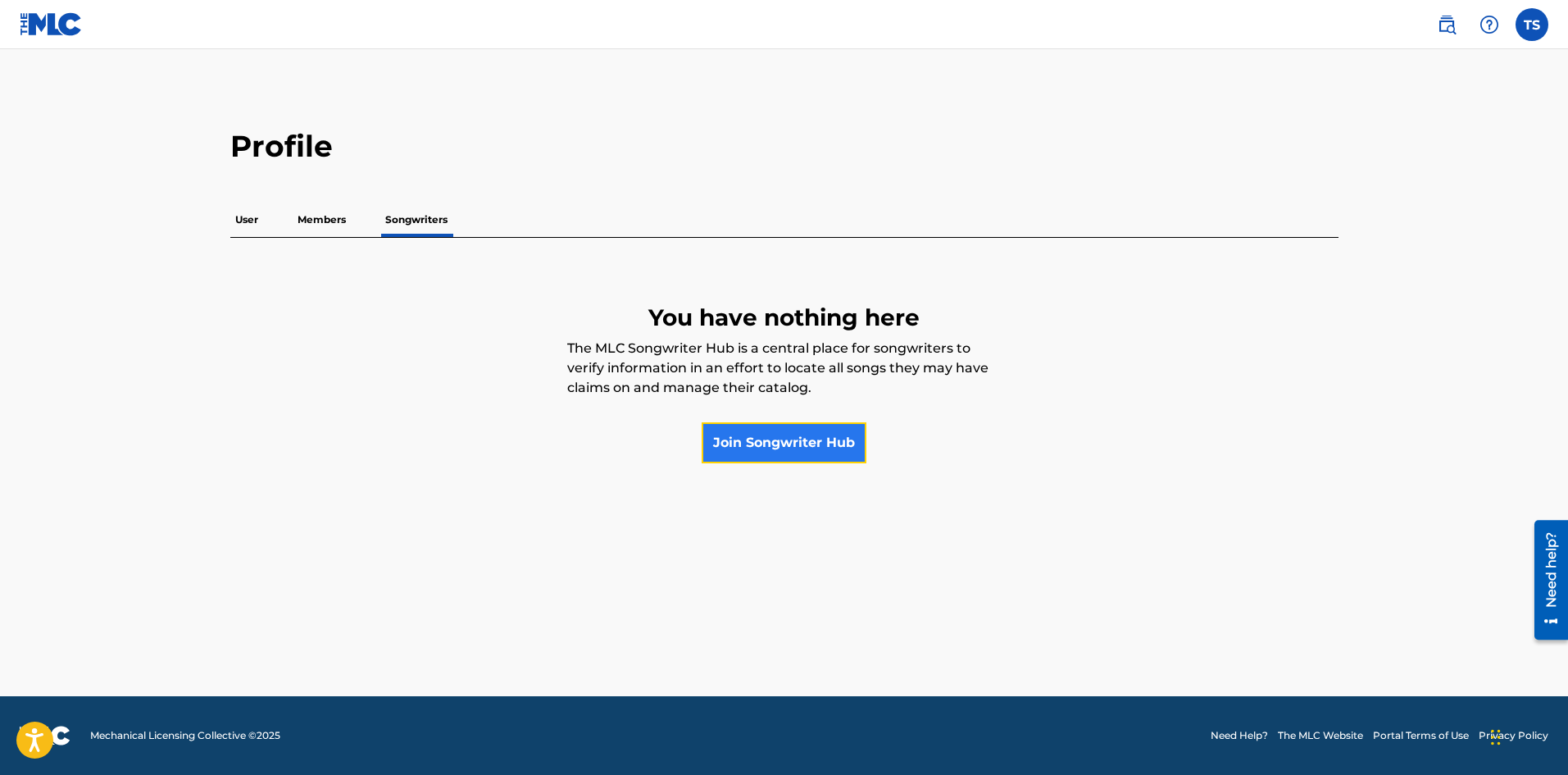
click at [727, 428] on link "Join Songwriter Hub" at bounding box center [784, 442] width 165 height 41
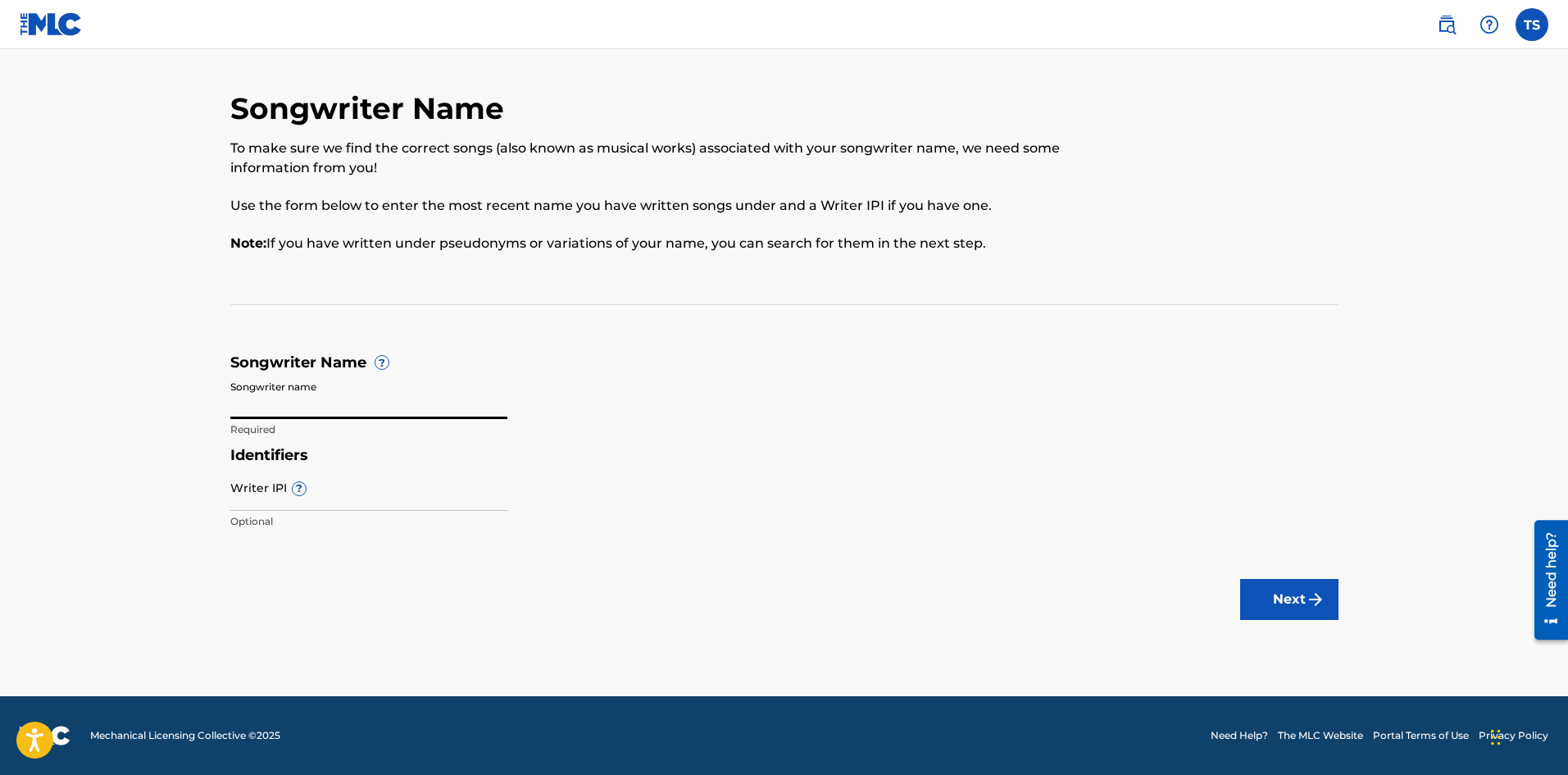
click at [308, 400] on input "Songwriter name" at bounding box center [368, 396] width 277 height 47
click at [286, 408] on input "KemetstriMusic" at bounding box center [368, 396] width 277 height 47
type input "Kemetstri Music"
click at [872, 522] on div "Identifiers Writer IPI ? Optional" at bounding box center [784, 493] width 1108 height 92
click at [1297, 605] on button "Next" at bounding box center [1289, 598] width 99 height 41
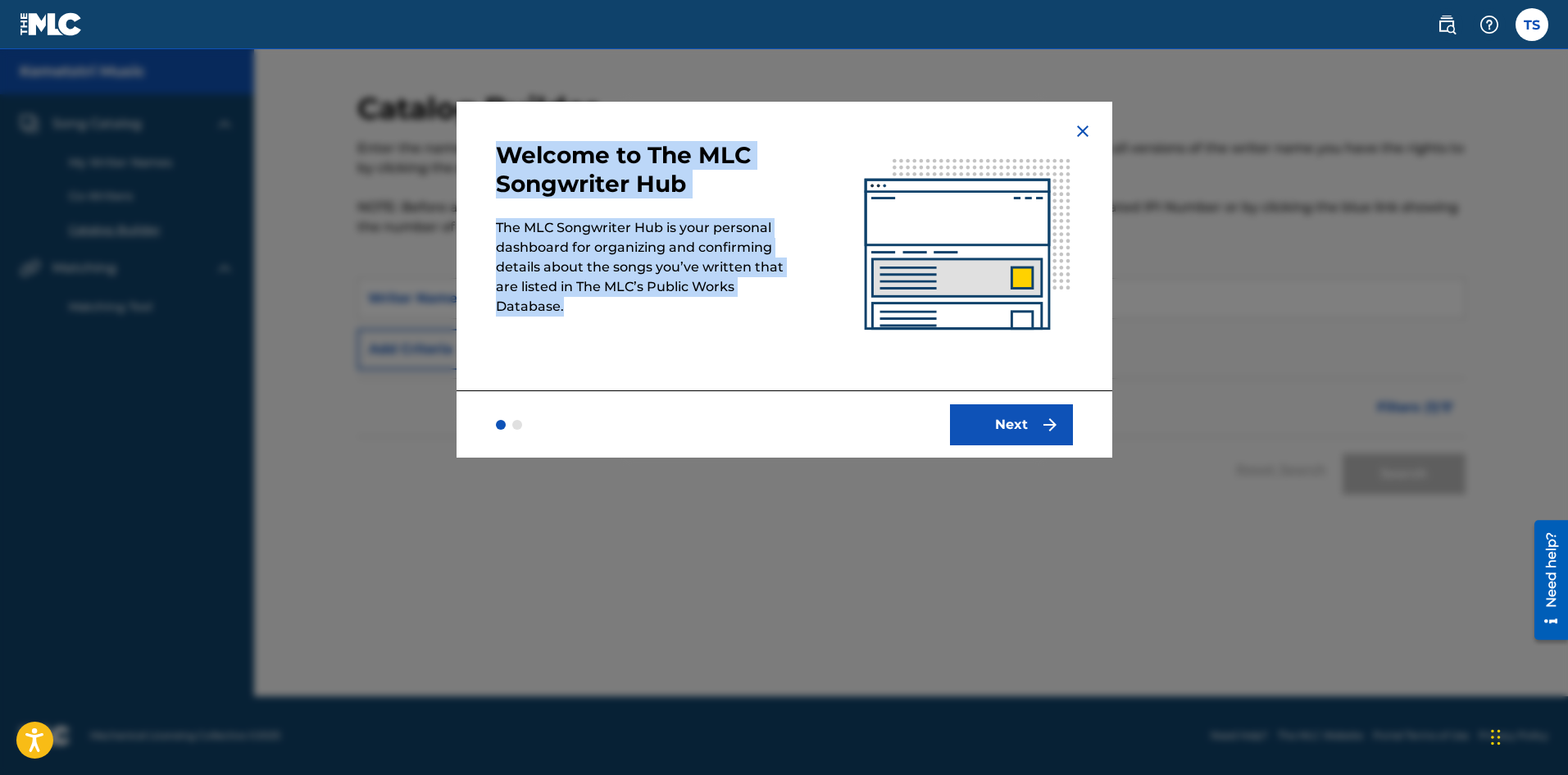
drag, startPoint x: 492, startPoint y: 145, endPoint x: 761, endPoint y: 335, distance: 329.3
click at [761, 335] on div "Welcome to The MLC Songwriter Hub The MLC Songwriter Hub is your personal dashb…" at bounding box center [784, 245] width 655 height 289
copy div "Welcome to The MLC Songwriter Hub The MLC Songwriter Hub is your personal dashb…"
click at [993, 435] on button "Next" at bounding box center [1011, 424] width 123 height 41
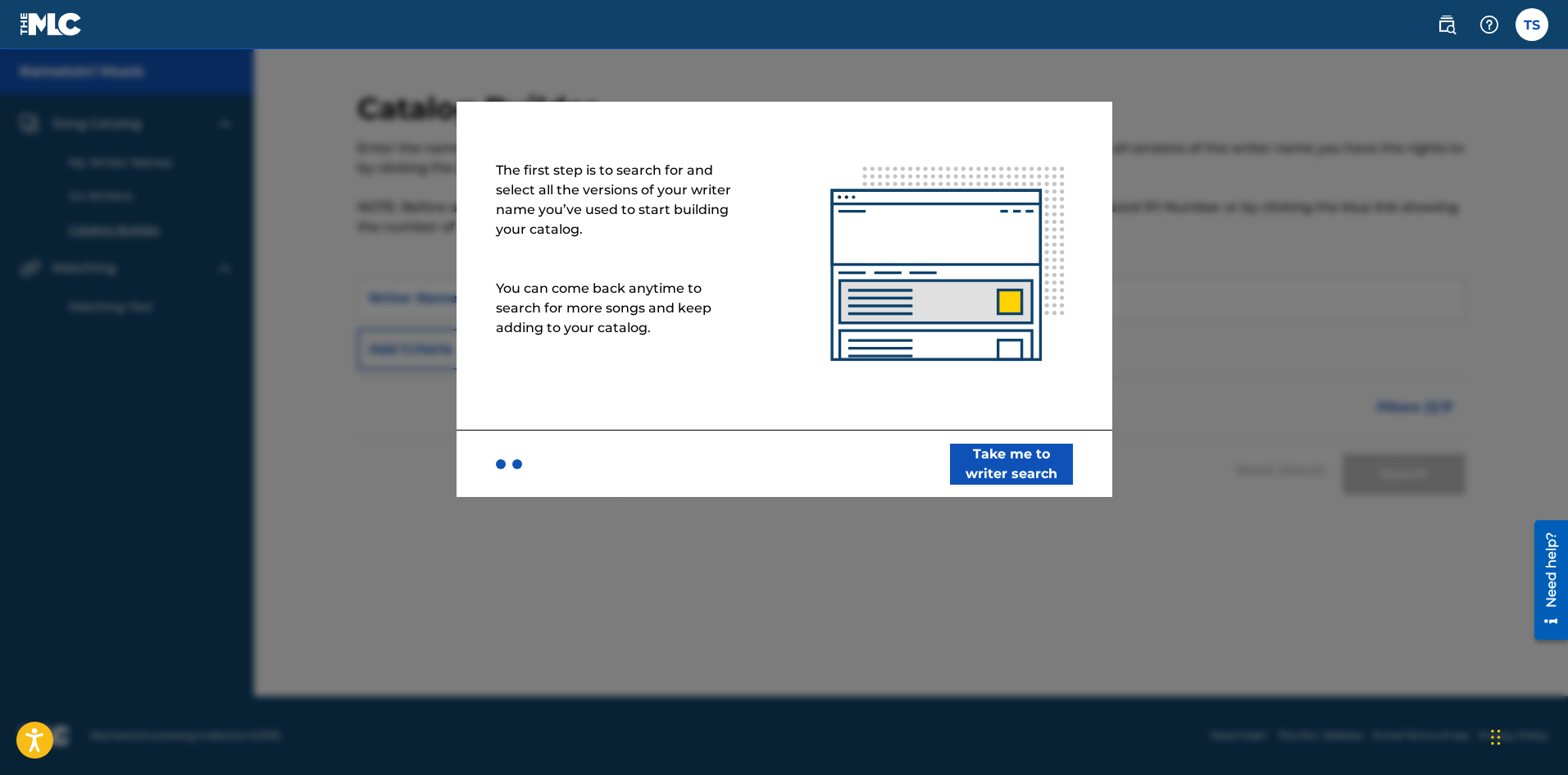
drag, startPoint x: 498, startPoint y: 152, endPoint x: 793, endPoint y: 386, distance: 376.5
click at [793, 386] on div "The first step is to search for and select all the versions of your writer name…" at bounding box center [784, 265] width 655 height 328
copy p
click at [1007, 482] on button "Take me to writer search" at bounding box center [1011, 464] width 123 height 41
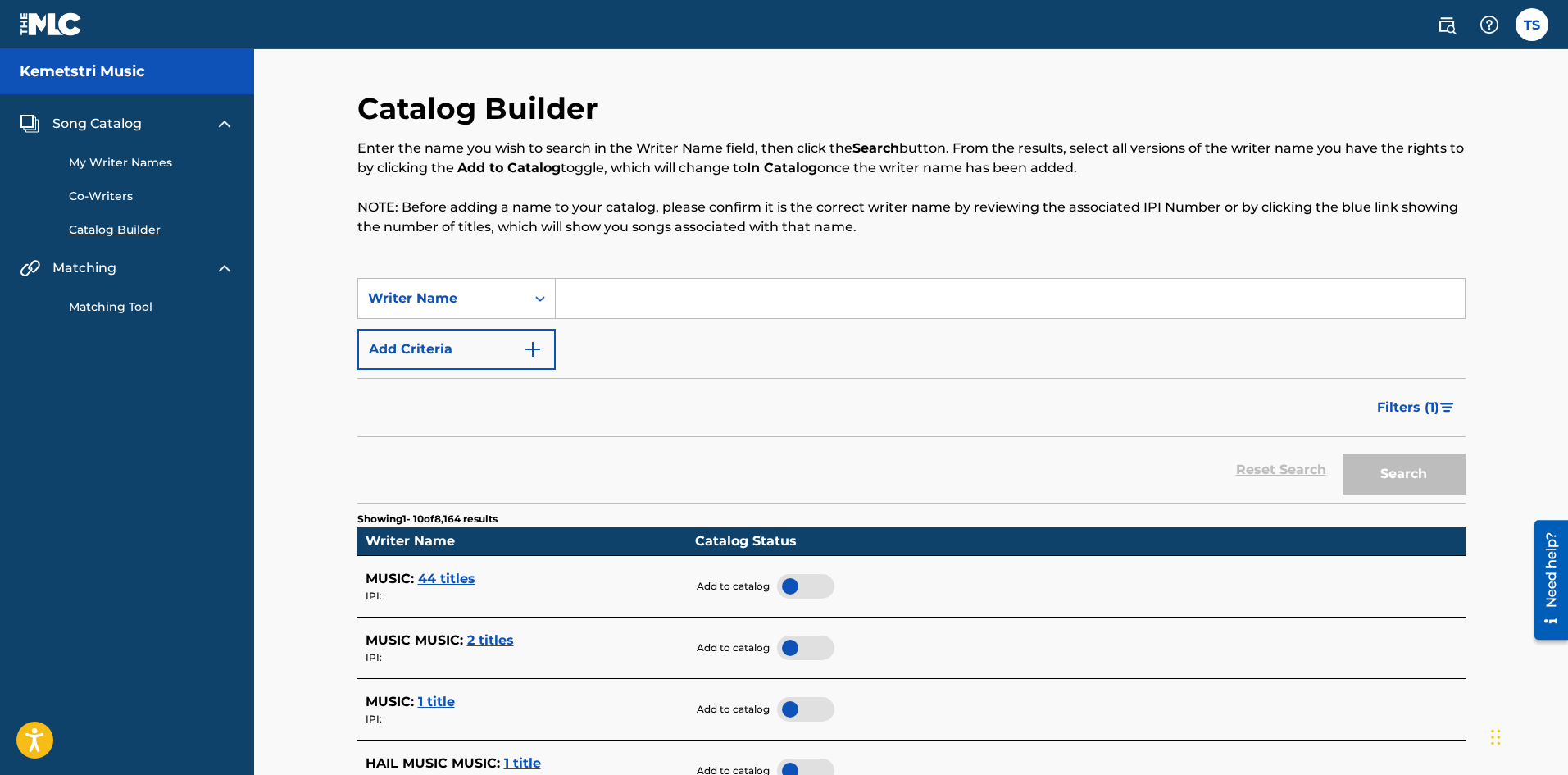
paste input "Kemetstri Music"
click at [1389, 485] on button "Search" at bounding box center [1404, 474] width 123 height 41
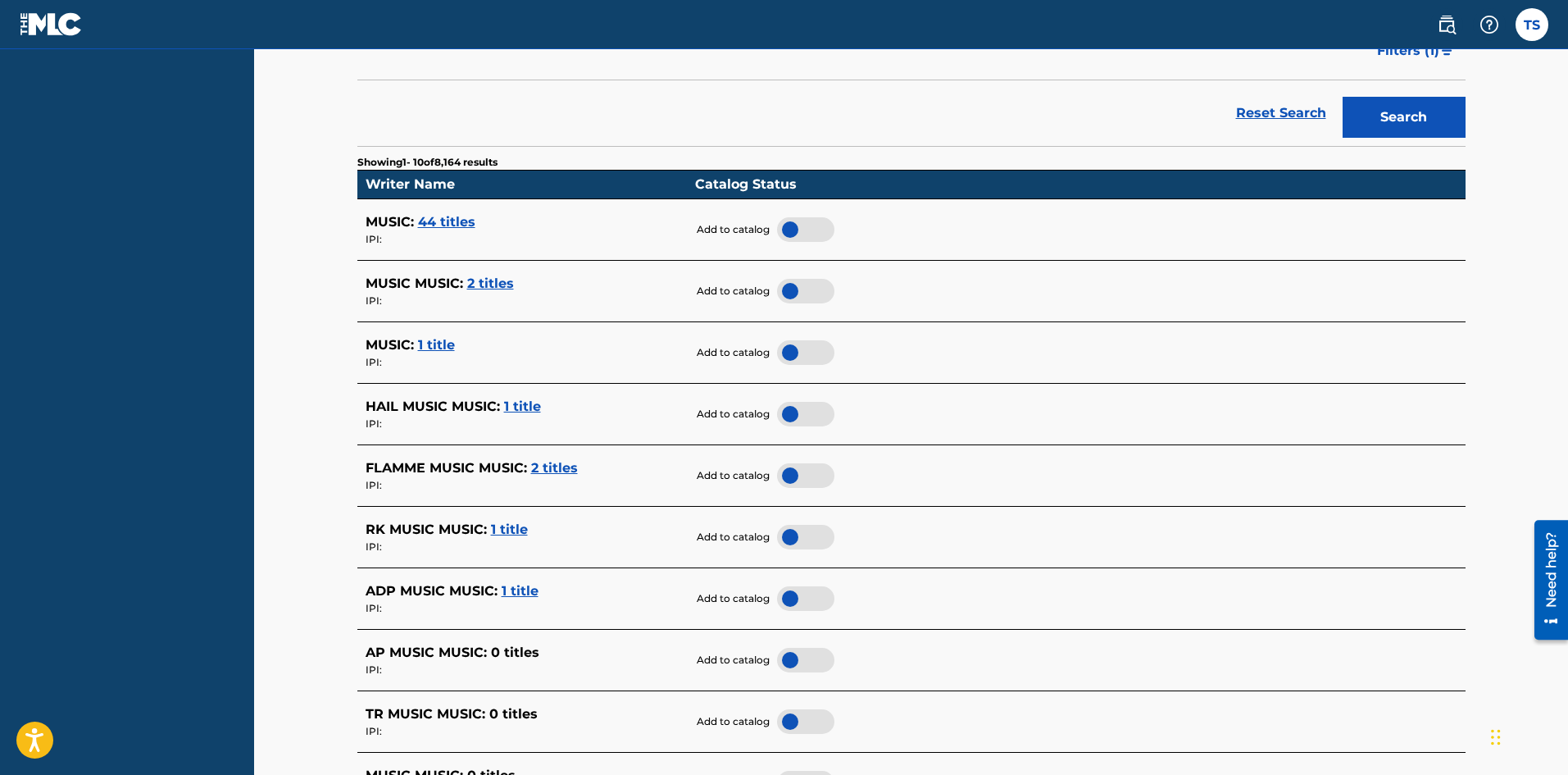
scroll to position [82, 0]
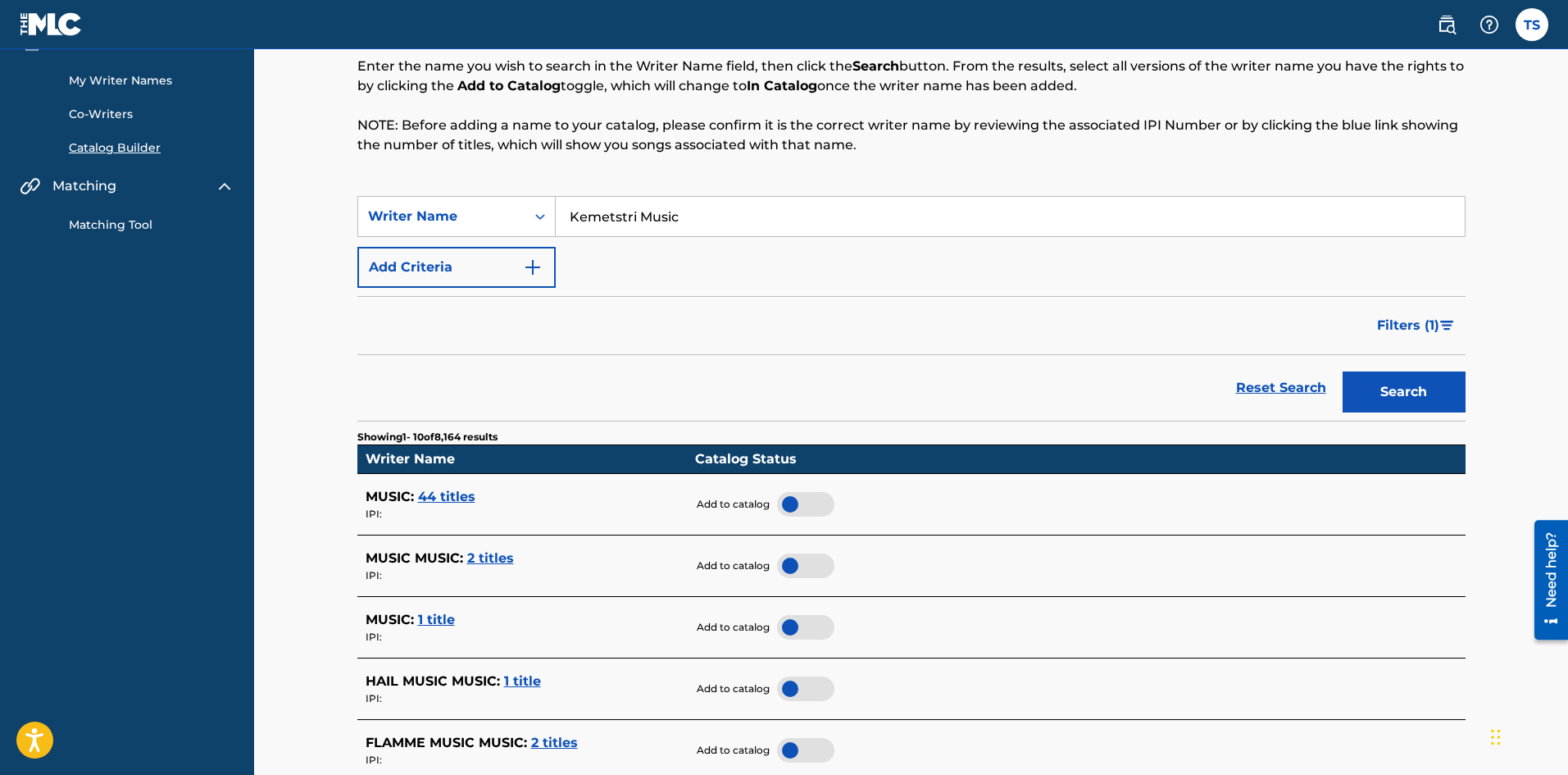
click at [703, 221] on input "Kemetstri Music" at bounding box center [1010, 215] width 909 height 39
click at [1418, 395] on button "Search" at bounding box center [1404, 391] width 123 height 41
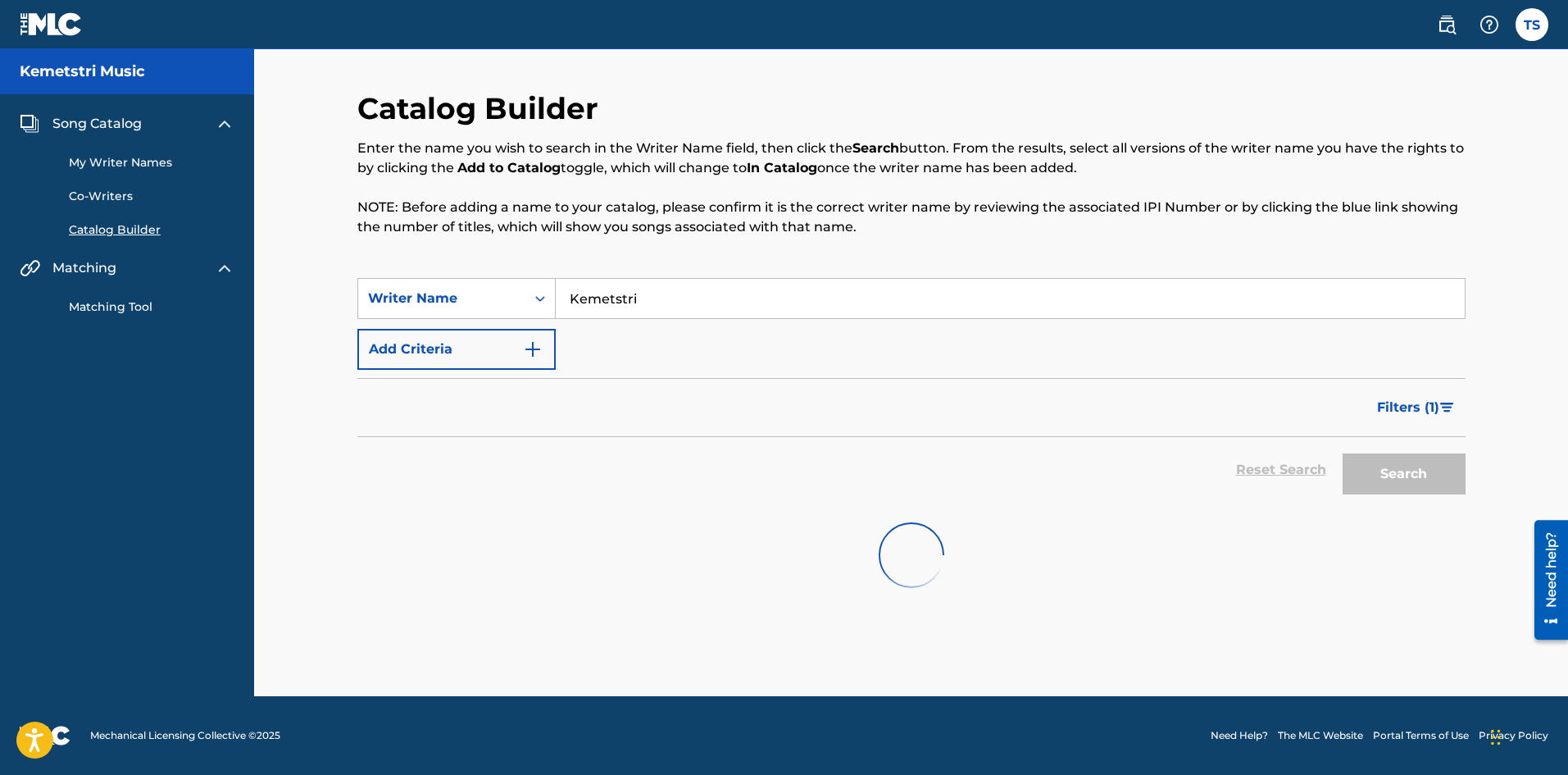
scroll to position [0, 0]
drag, startPoint x: 586, startPoint y: 294, endPoint x: 486, endPoint y: 294, distance: 100.0
click at [486, 294] on div "SearchWithCriteria5f2c8cad-4c84-4728-aeb1-e5499652e69f Writer Name Kemetstri" at bounding box center [912, 298] width 1108 height 41
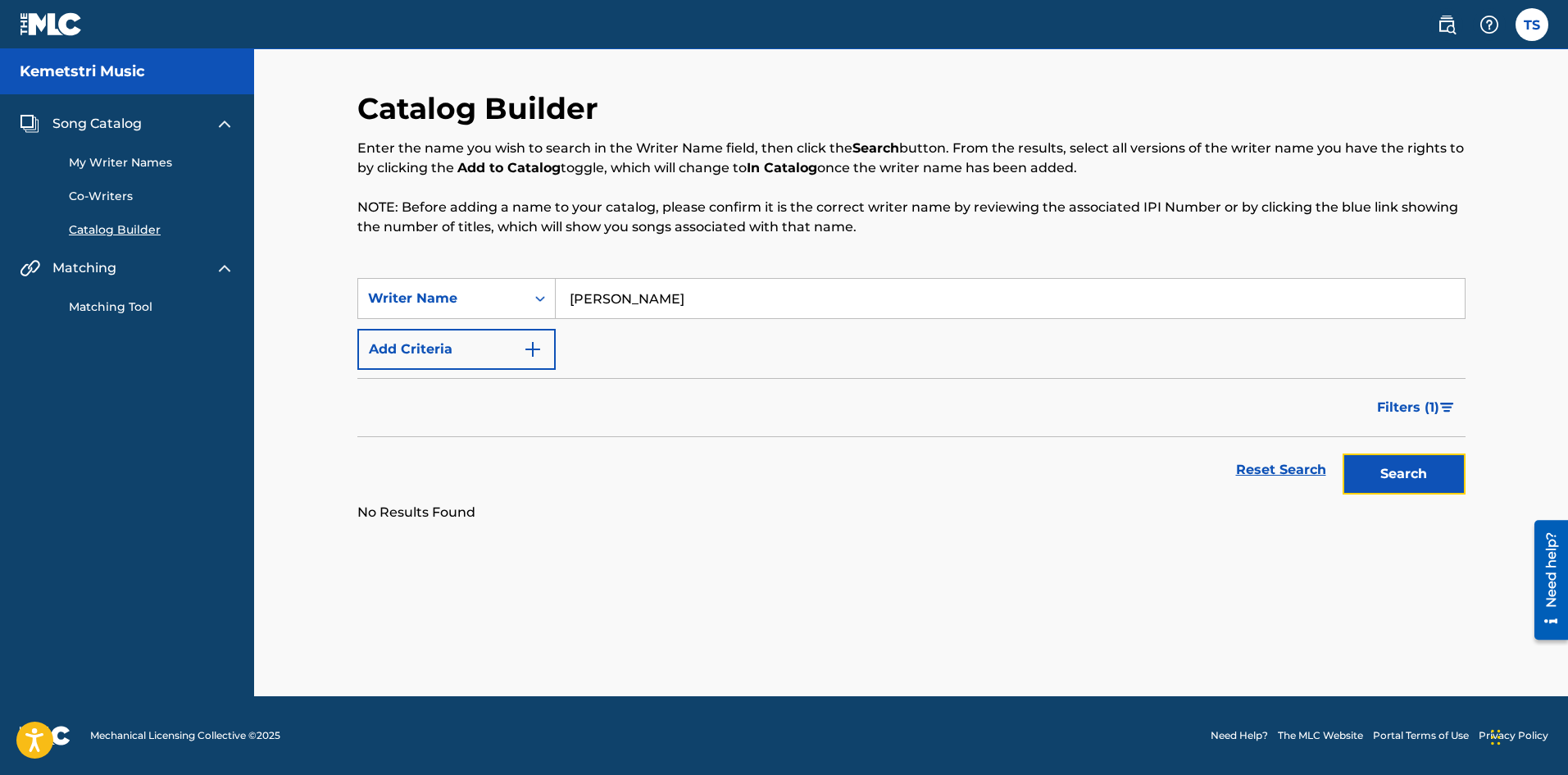
click at [1420, 477] on button "Search" at bounding box center [1404, 474] width 123 height 41
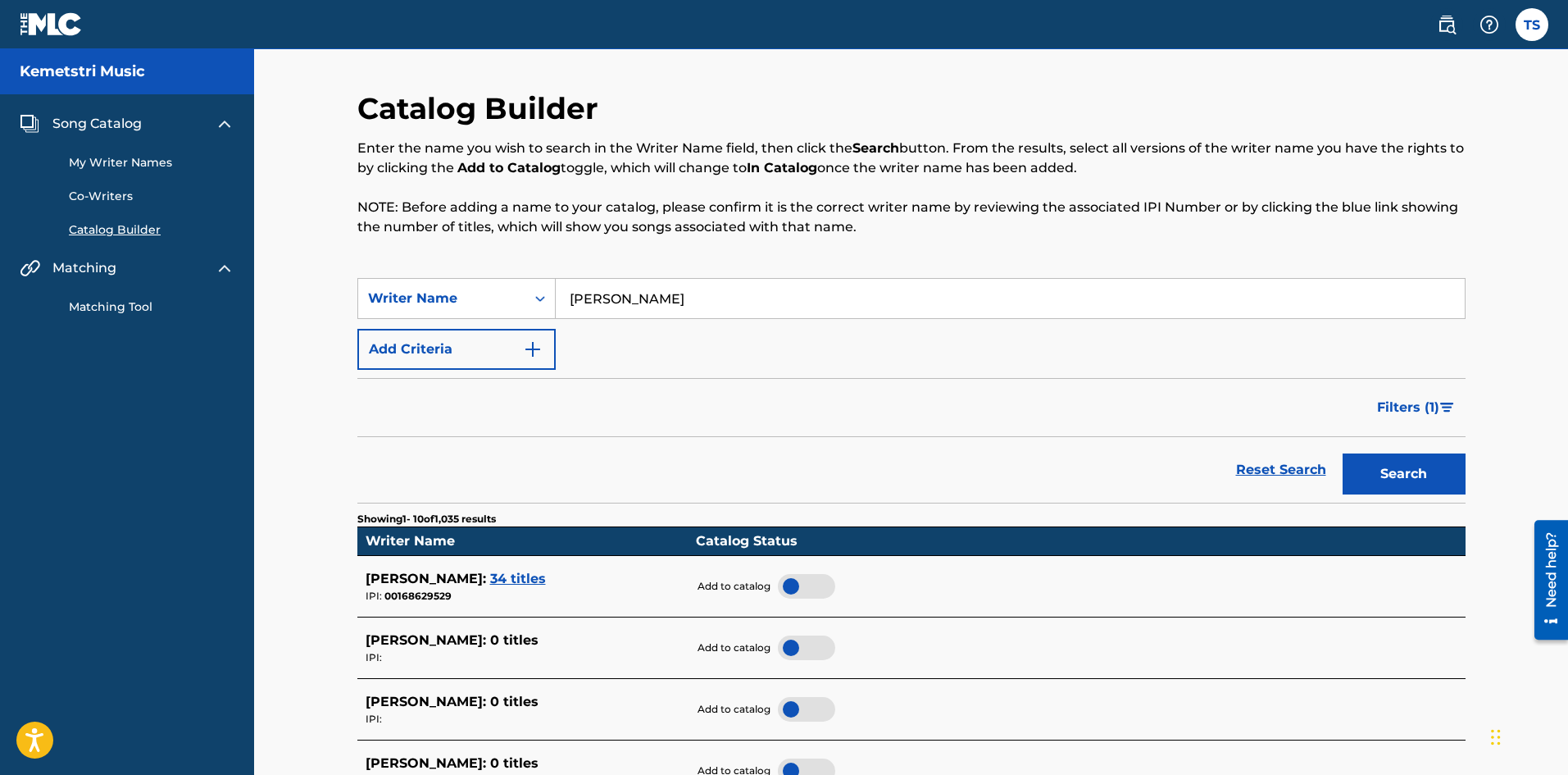
click at [689, 297] on input "[PERSON_NAME]" at bounding box center [1010, 298] width 909 height 39
click at [1429, 482] on button "Search" at bounding box center [1404, 474] width 123 height 41
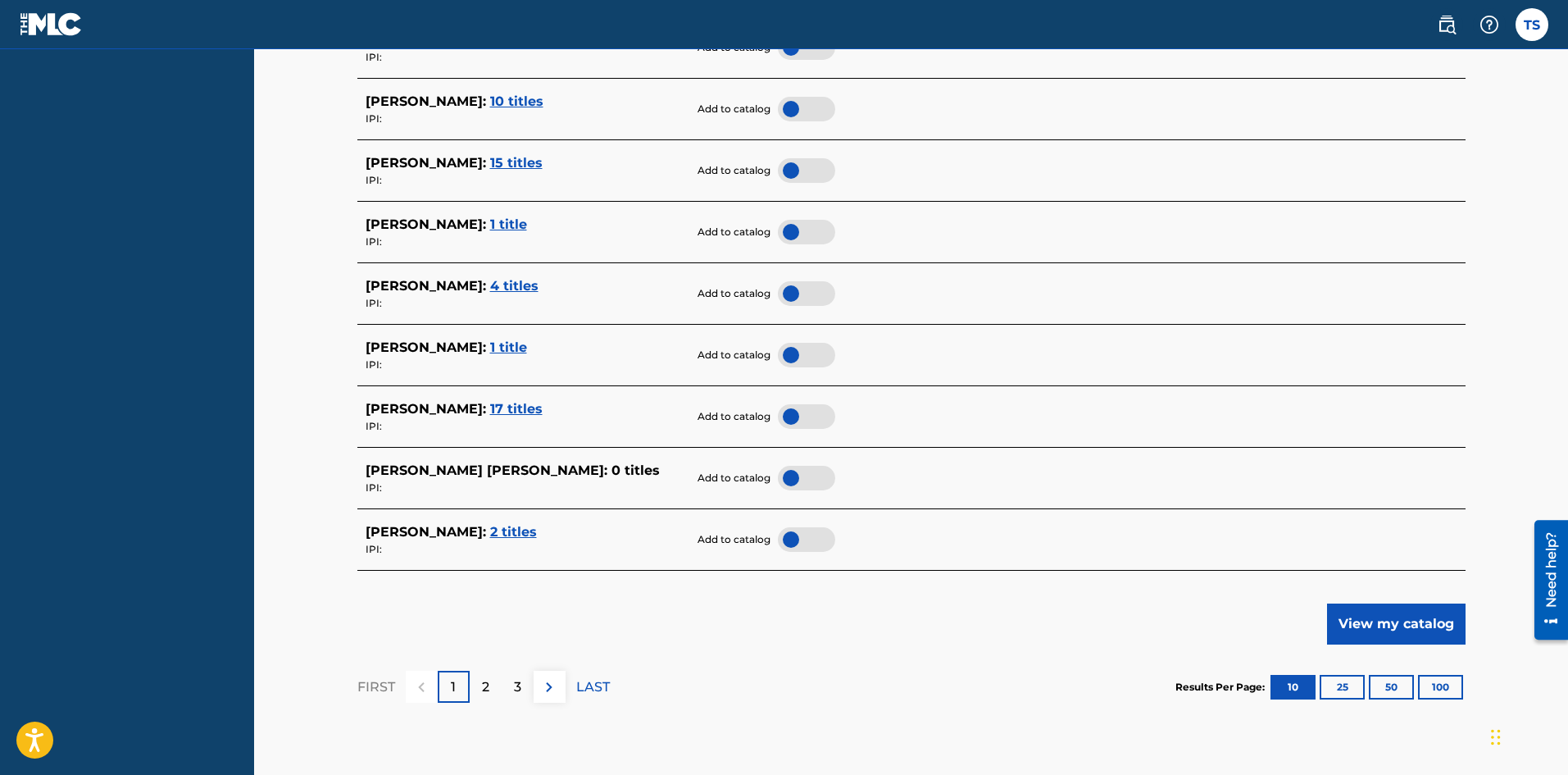
scroll to position [655, 0]
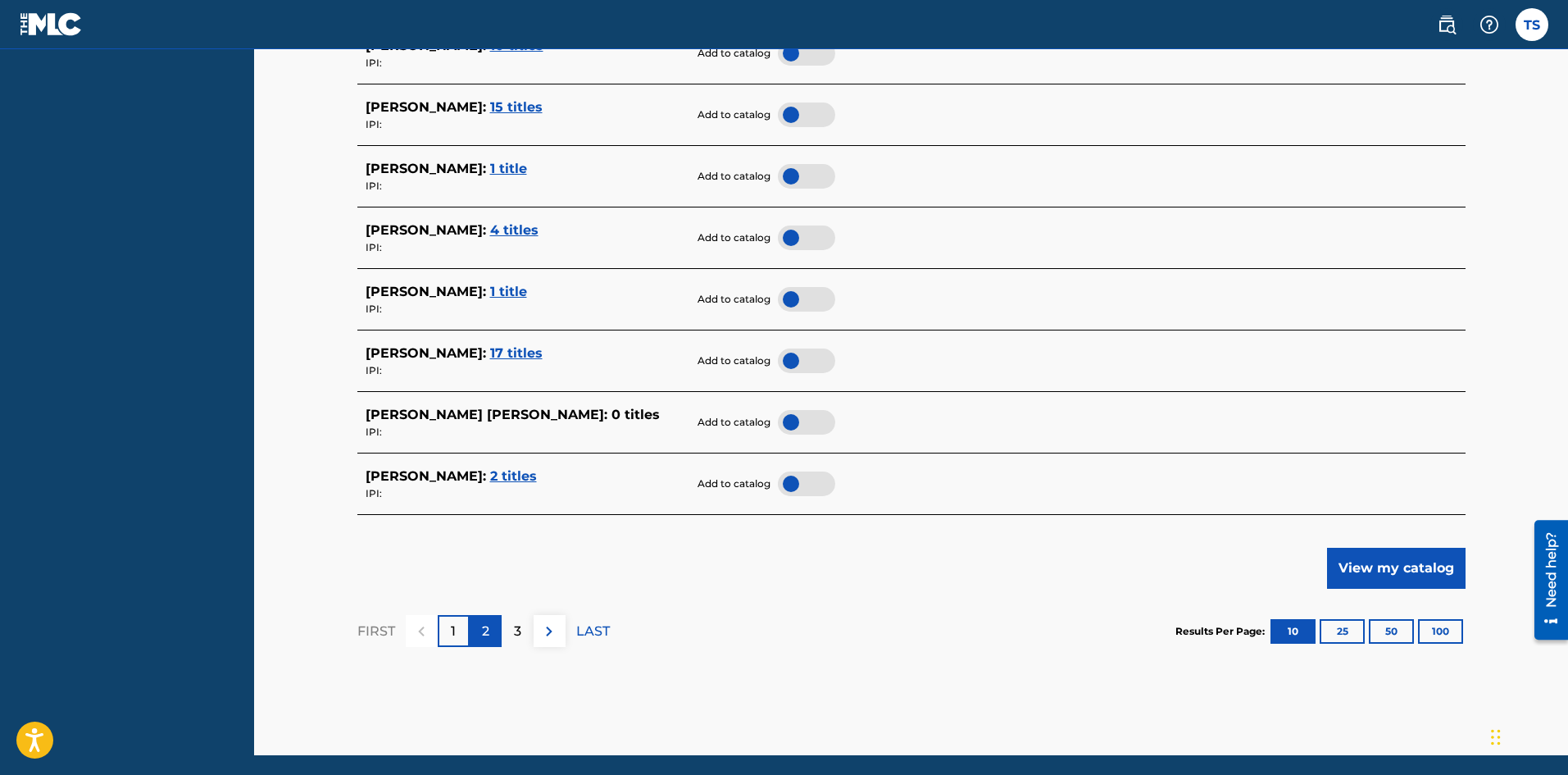
click at [485, 636] on p "2" at bounding box center [485, 631] width 7 height 20
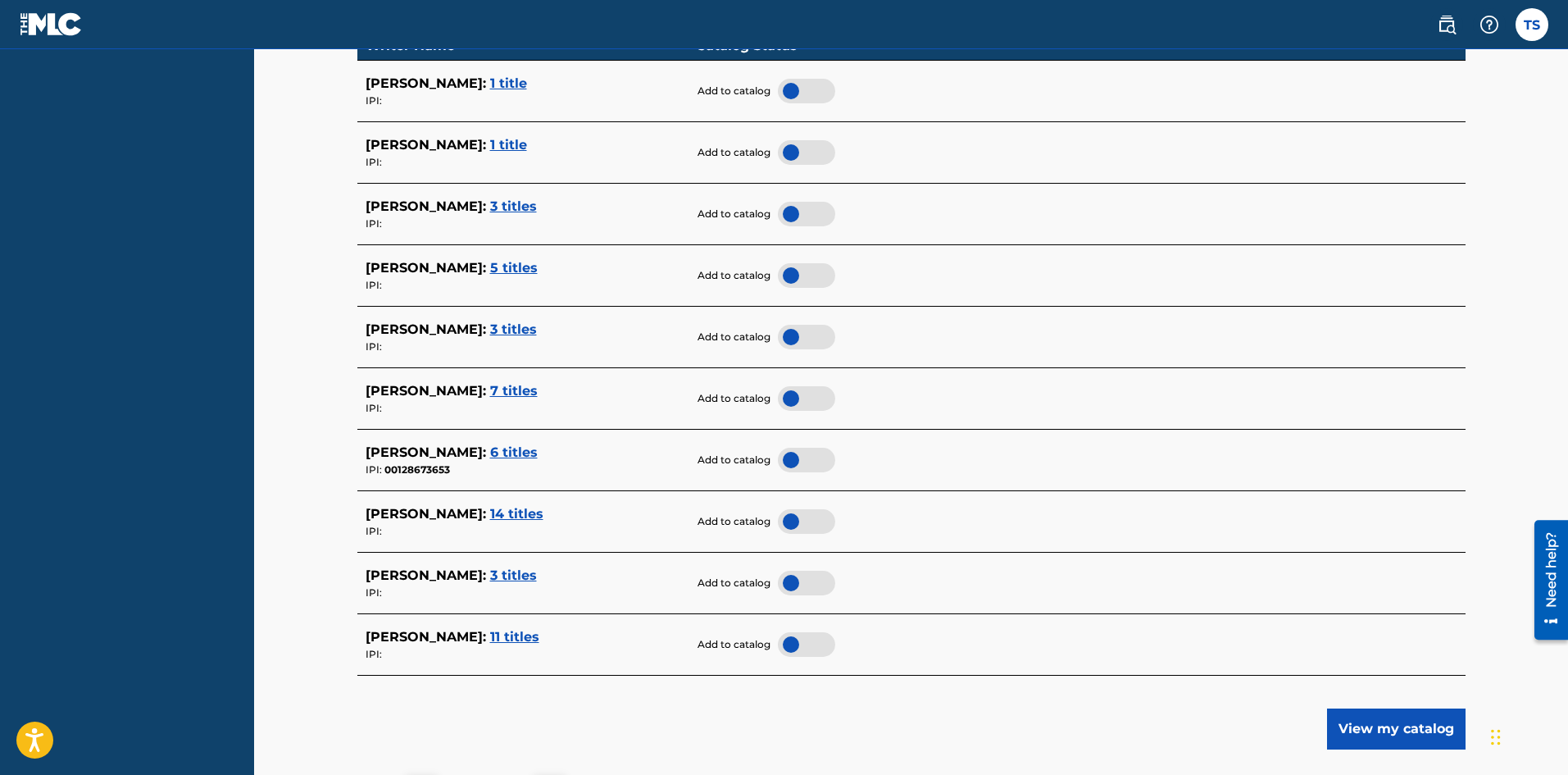
scroll to position [574, 0]
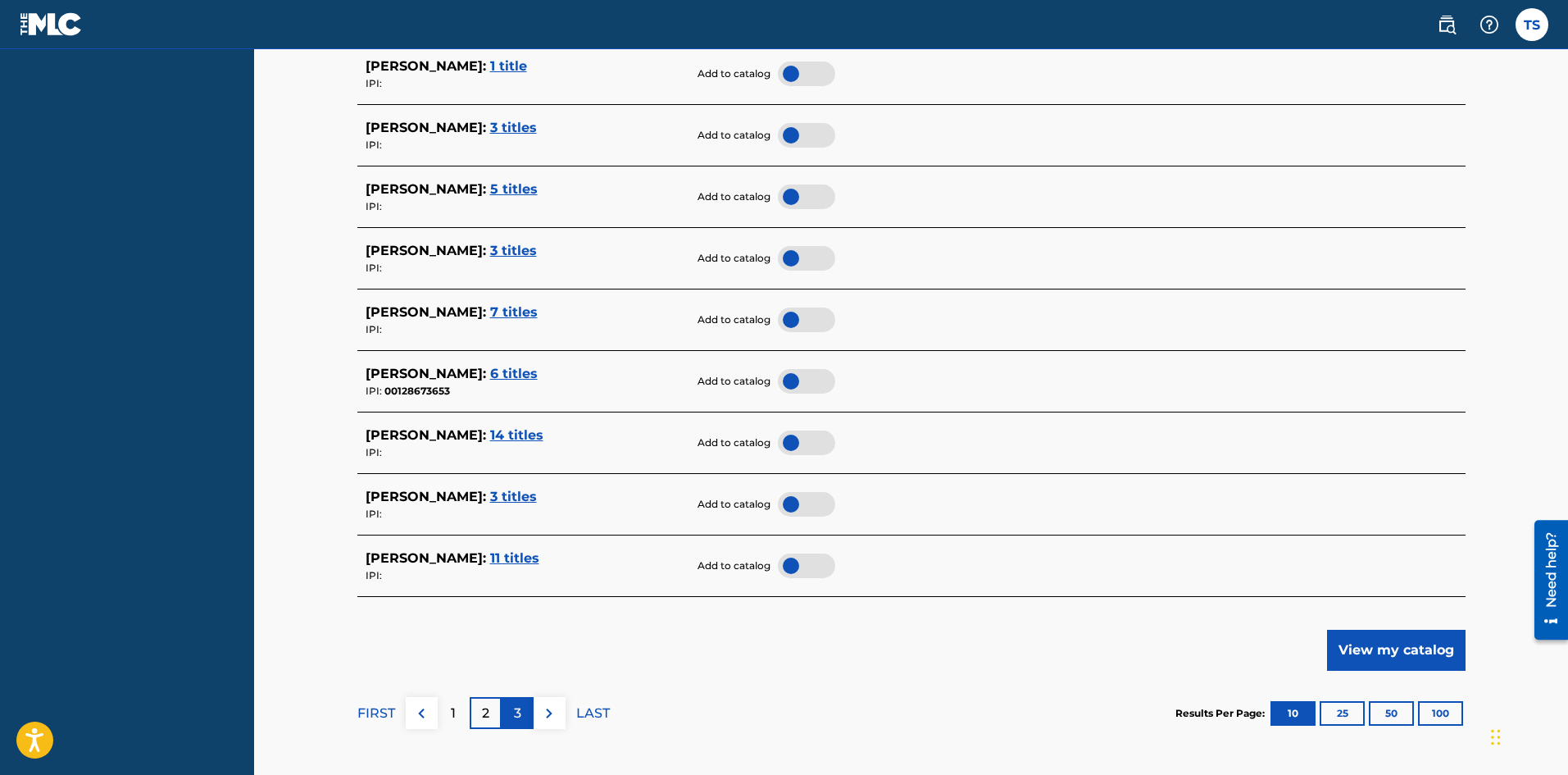
click at [515, 711] on p "3" at bounding box center [518, 713] width 7 height 20
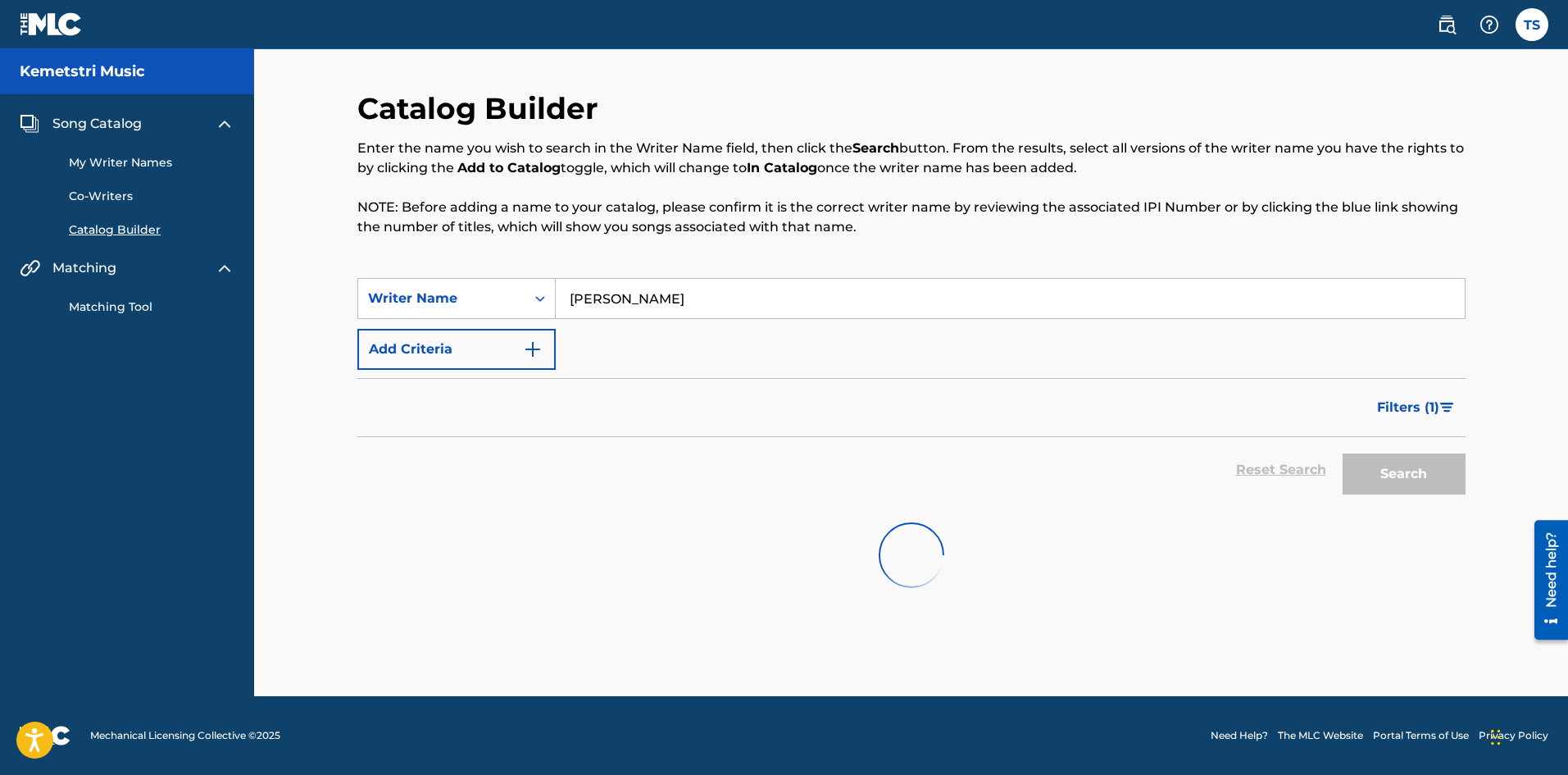
scroll to position [0, 0]
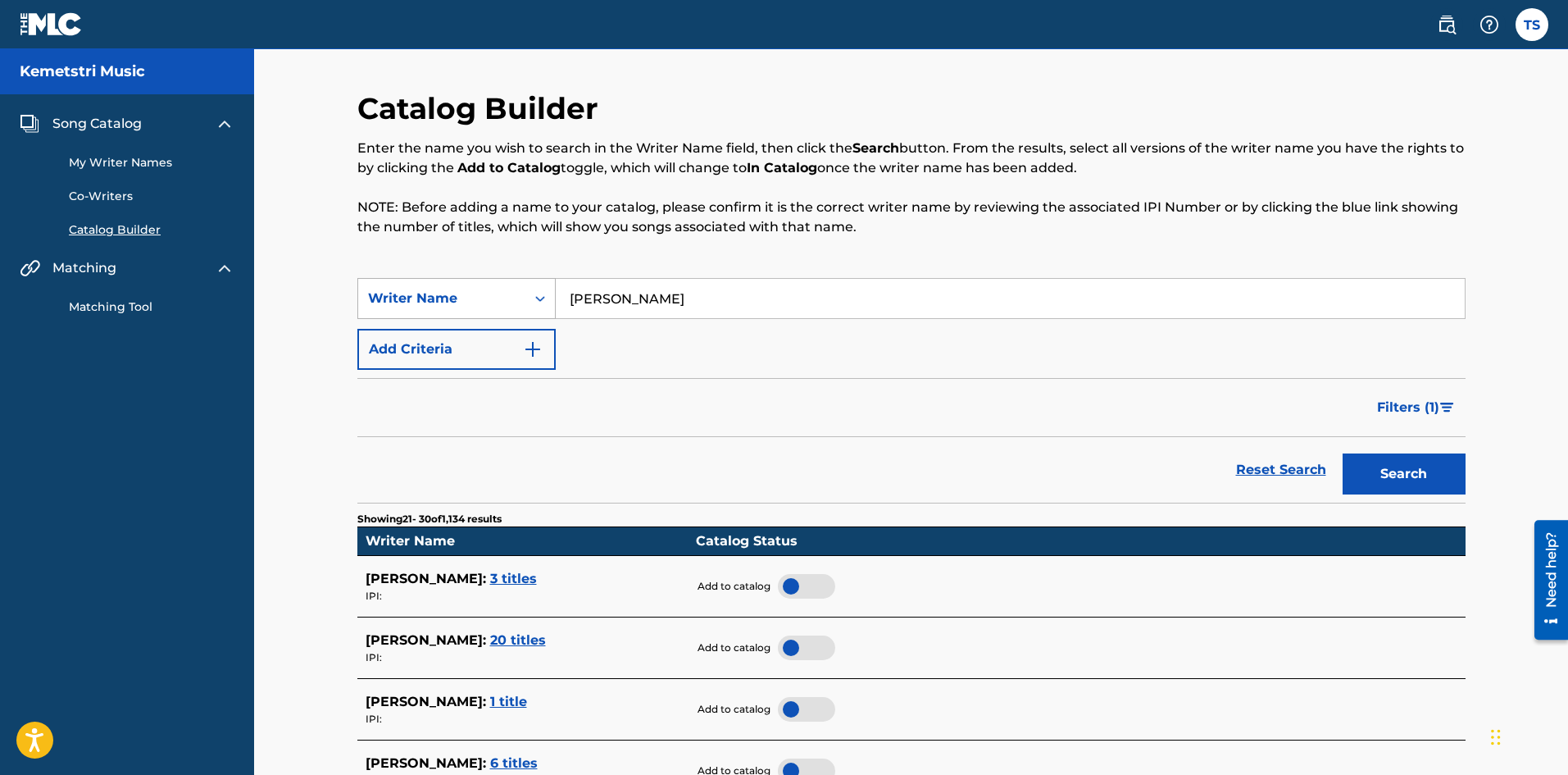
drag, startPoint x: 674, startPoint y: 299, endPoint x: 528, endPoint y: 295, distance: 146.1
click at [528, 295] on div "SearchWithCriteria5f2c8cad-4c84-4728-aeb1-e5499652e69f Writer Name [PERSON_NAME]" at bounding box center [912, 298] width 1108 height 41
type input "kemetstri"
click at [1444, 478] on button "Search" at bounding box center [1404, 474] width 123 height 41
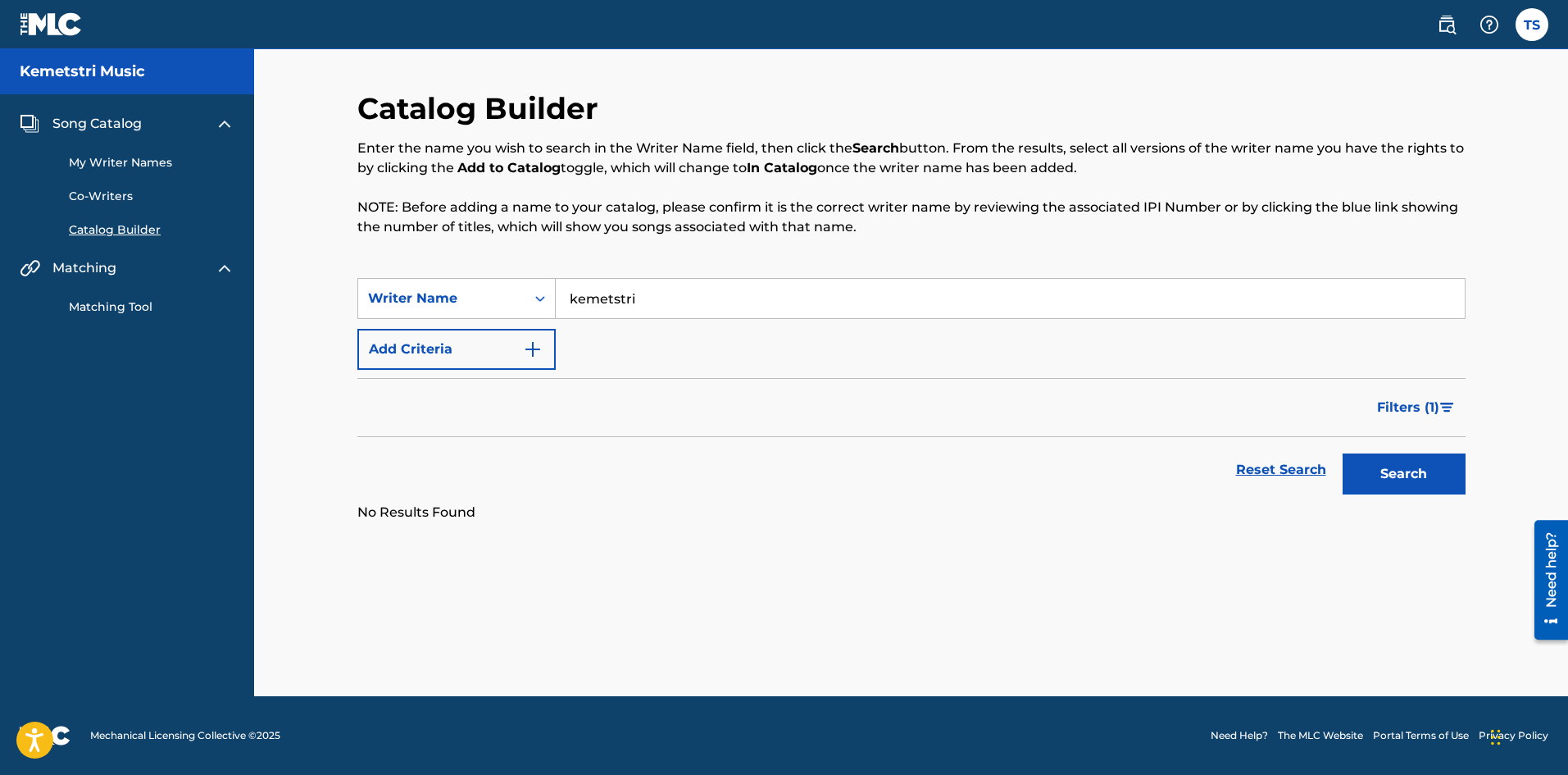
click at [104, 164] on link "My Writer Names" at bounding box center [151, 162] width 166 height 17
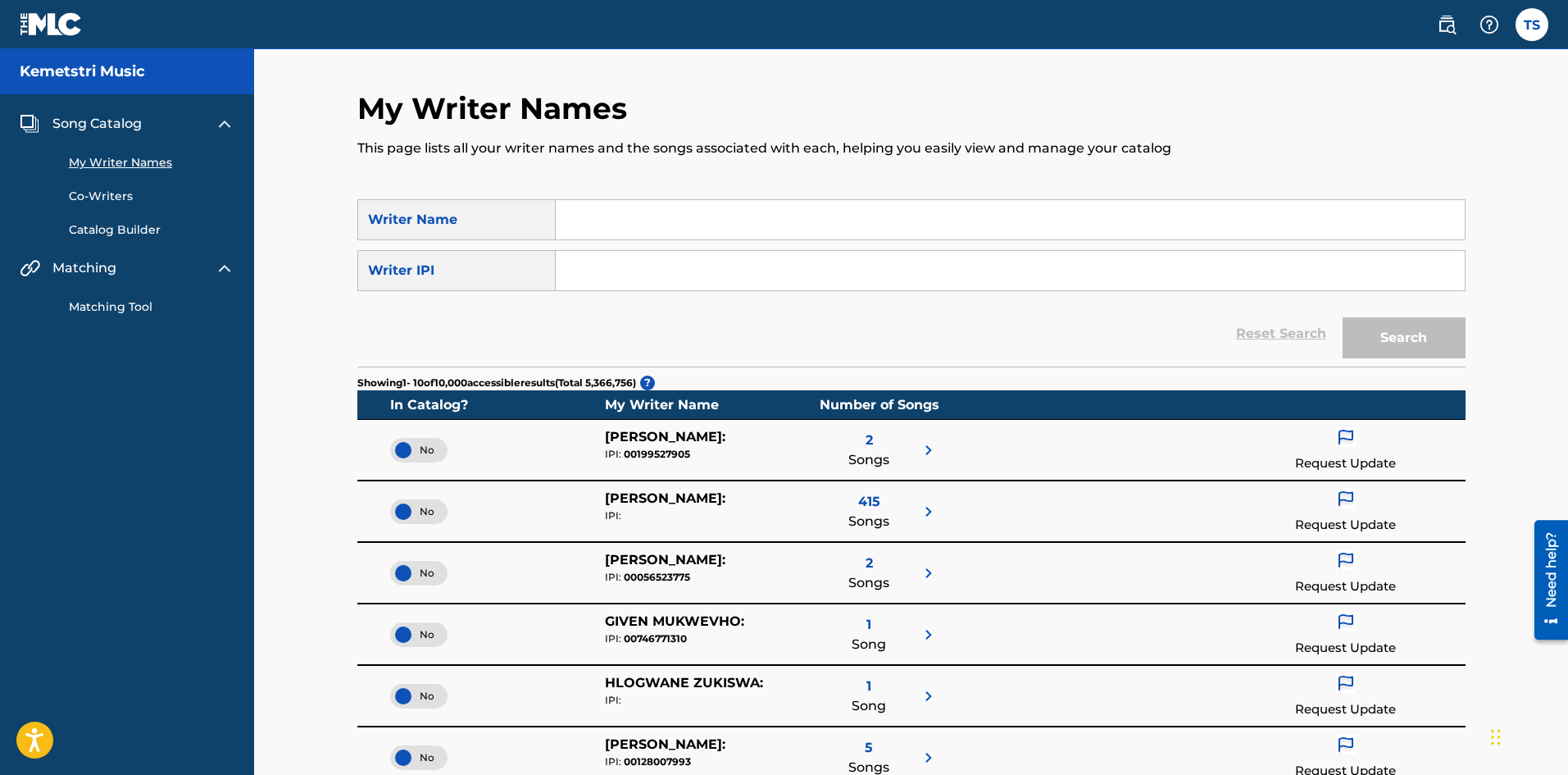
click at [623, 215] on input "Search Form" at bounding box center [1010, 219] width 909 height 39
type input "Kemetstri Music"
click at [1420, 349] on button "Search" at bounding box center [1404, 337] width 123 height 41
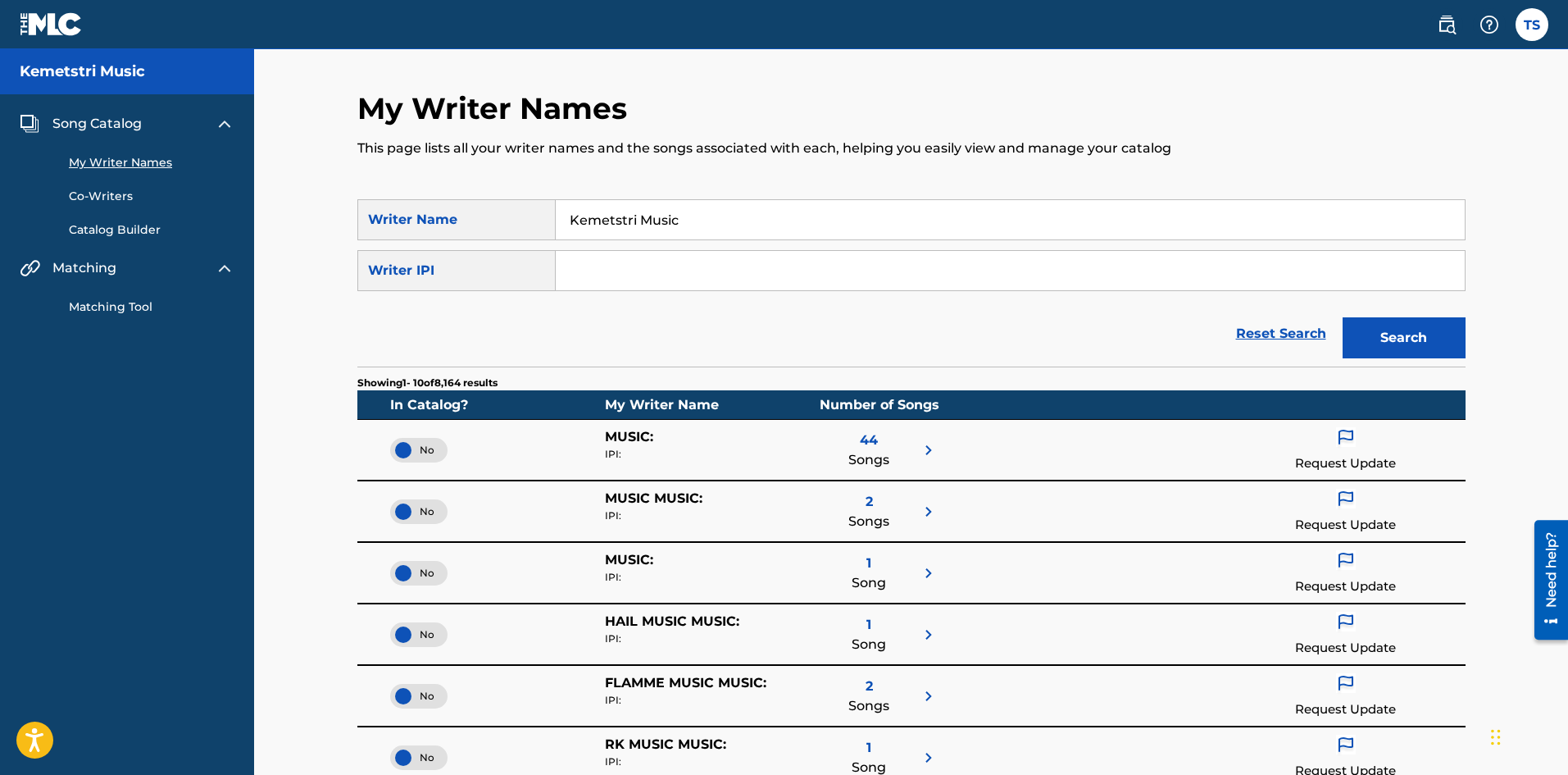
click at [128, 228] on link "Catalog Builder" at bounding box center [151, 229] width 166 height 17
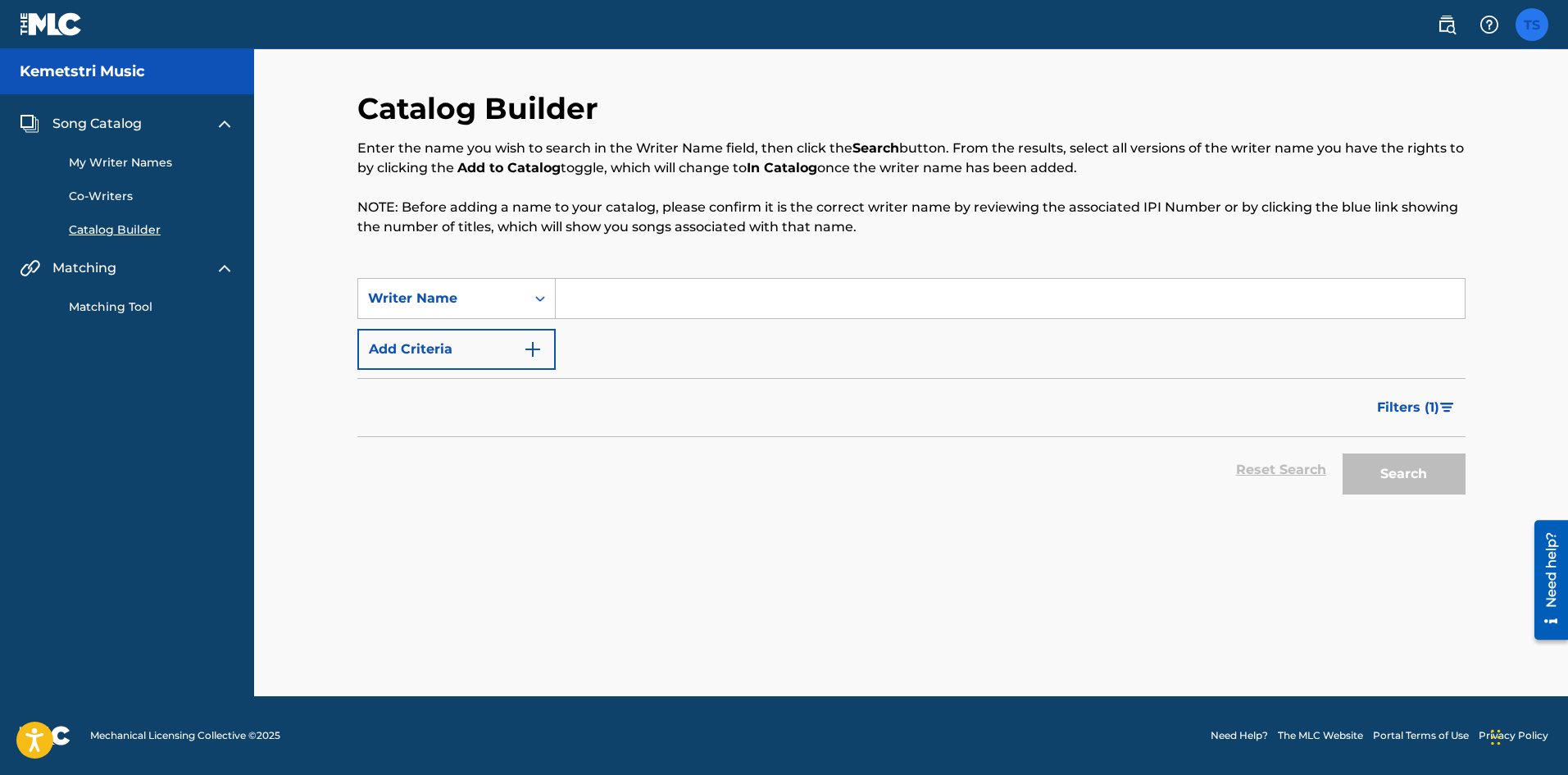
click at [1538, 23] on label at bounding box center [1532, 24] width 33 height 33
click at [1532, 24] on input "[PERSON_NAME] STONER [EMAIL_ADDRESS][PERSON_NAME][DOMAIN_NAME] Notification Pre…" at bounding box center [1532, 24] width 0 height 0
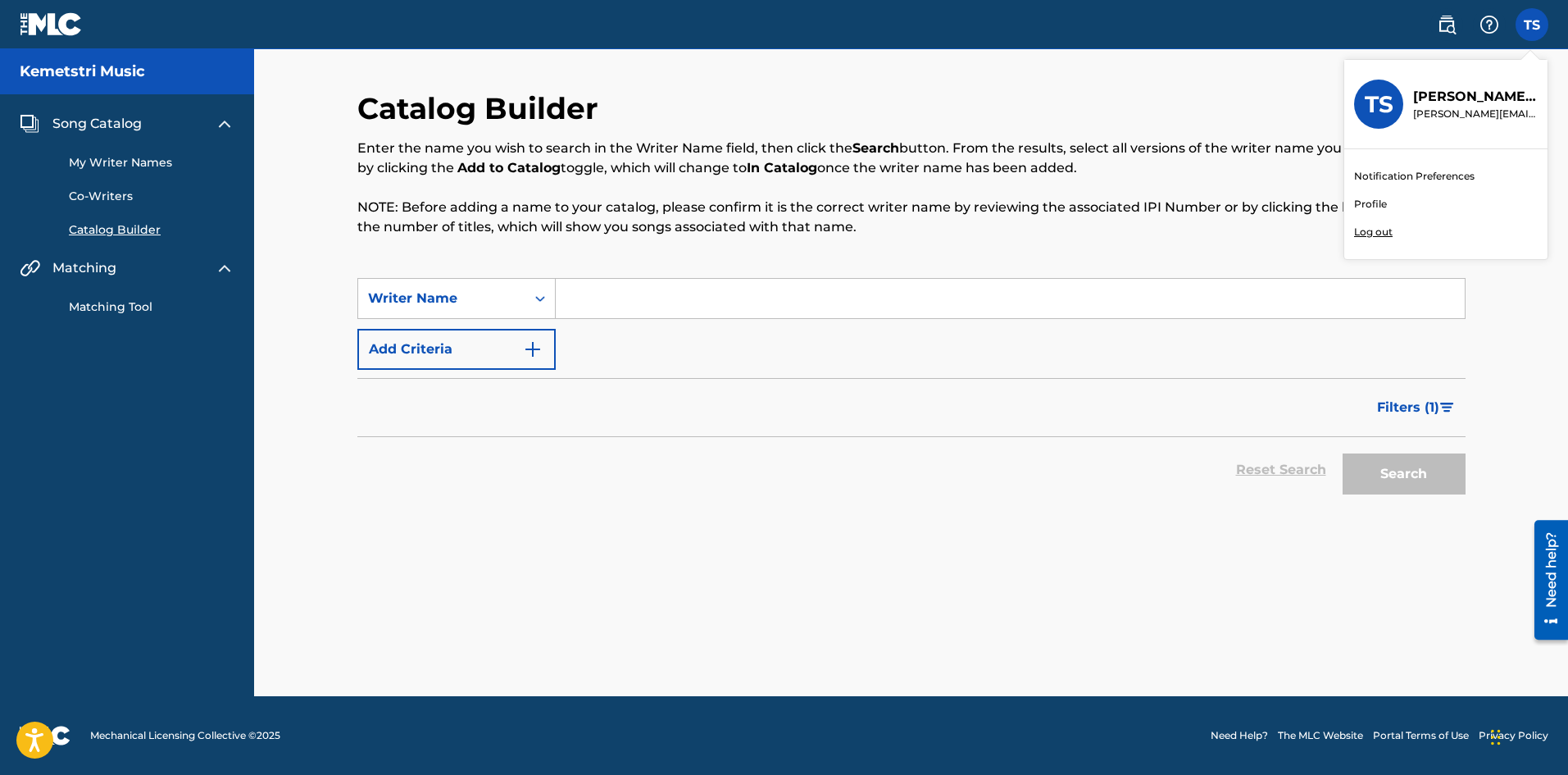
click at [1371, 200] on link "Profile" at bounding box center [1371, 204] width 33 height 14
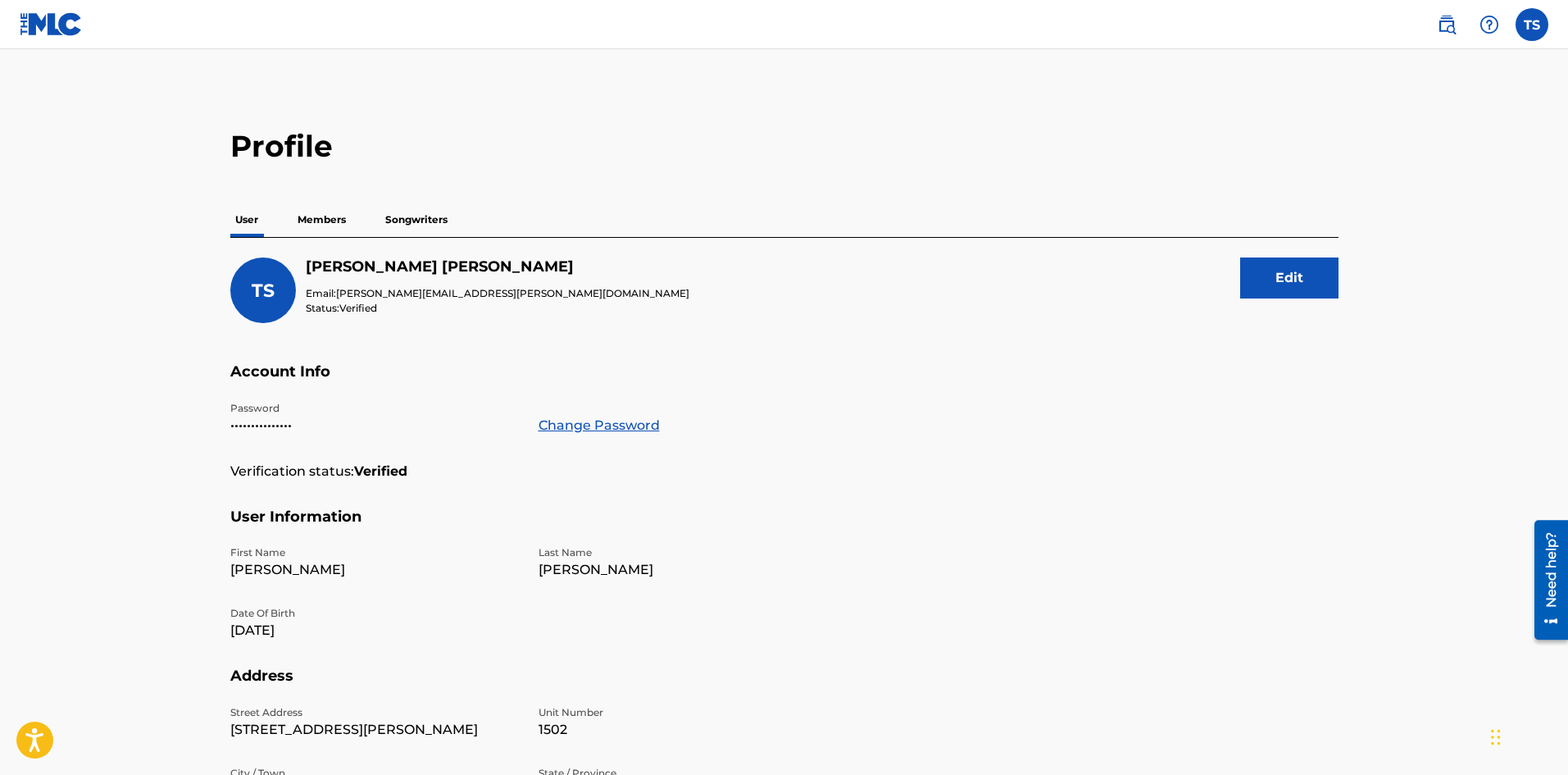
click at [335, 217] on p "Members" at bounding box center [321, 220] width 58 height 34
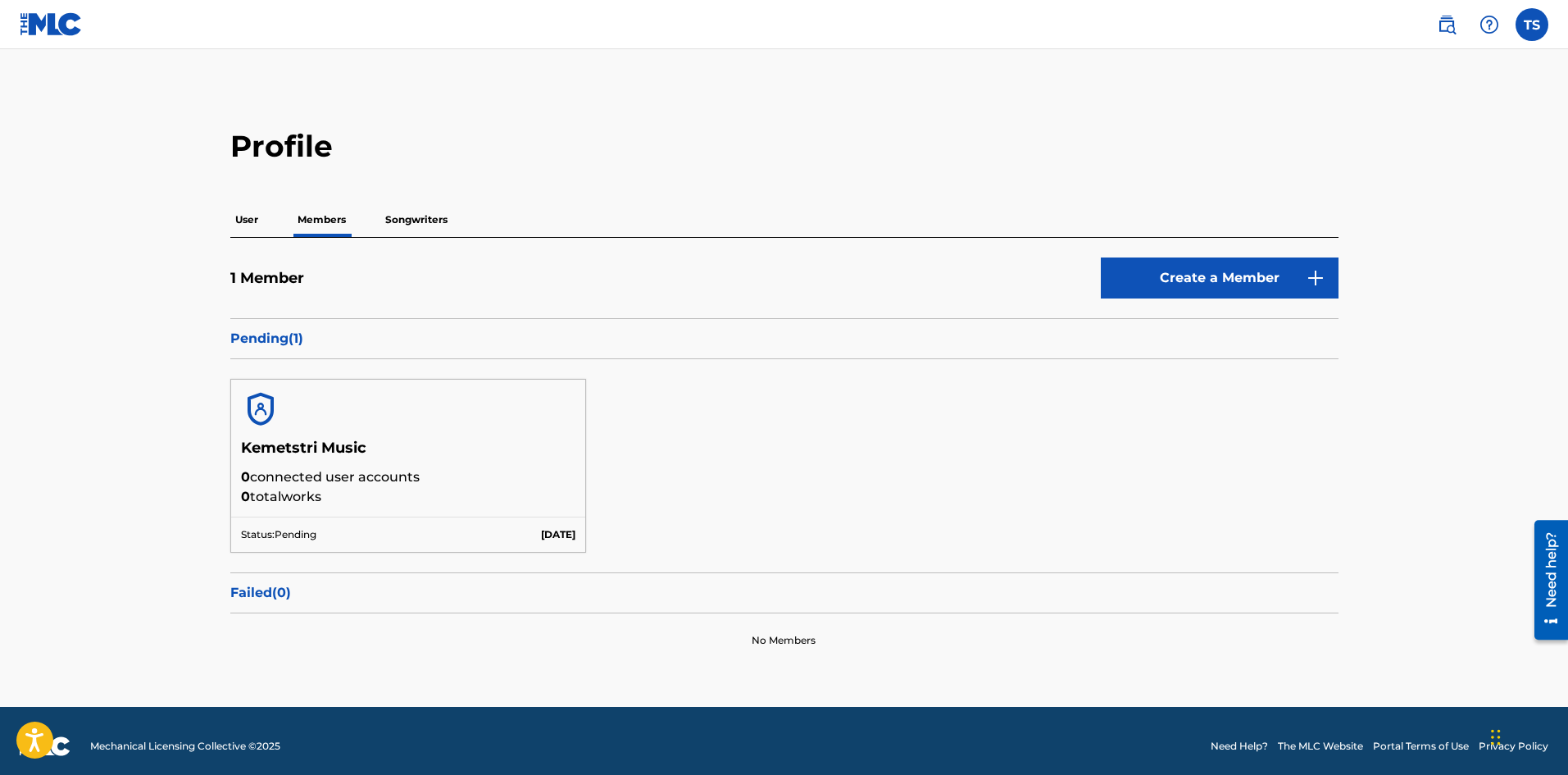
click at [415, 212] on p "Songwriters" at bounding box center [416, 220] width 72 height 34
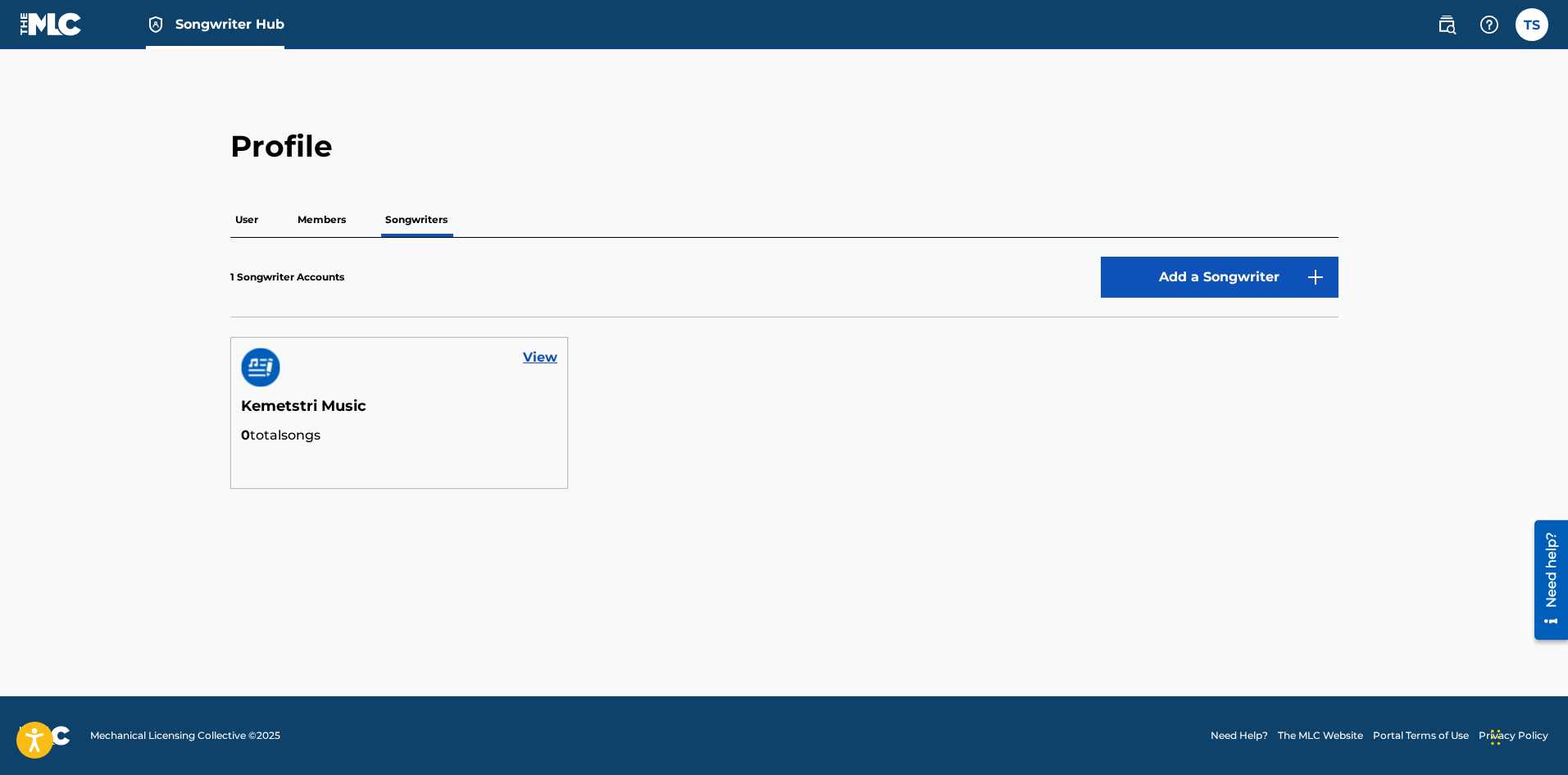
click at [247, 224] on p "User" at bounding box center [246, 220] width 33 height 34
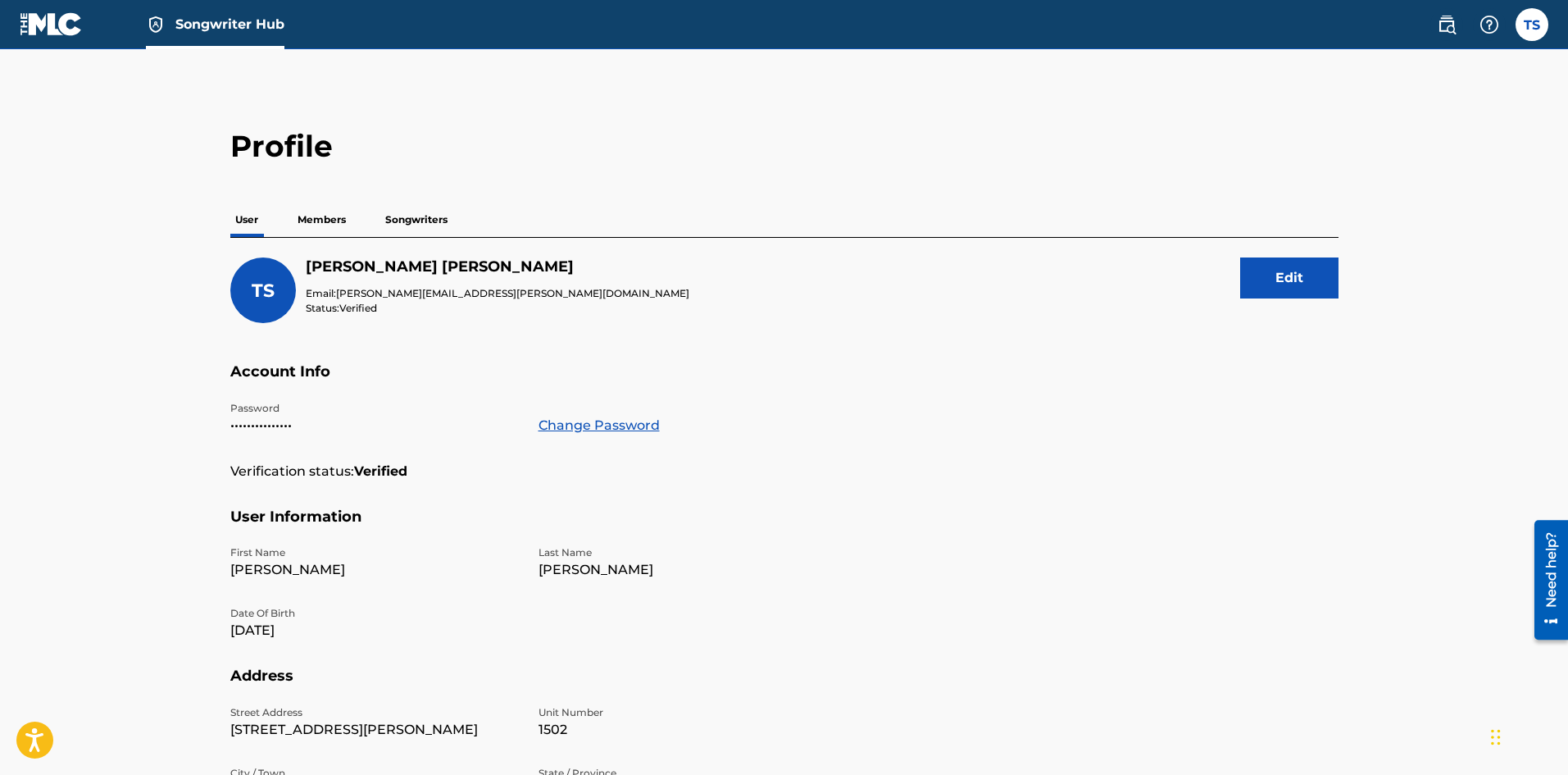
click at [327, 225] on p "Members" at bounding box center [321, 220] width 58 height 34
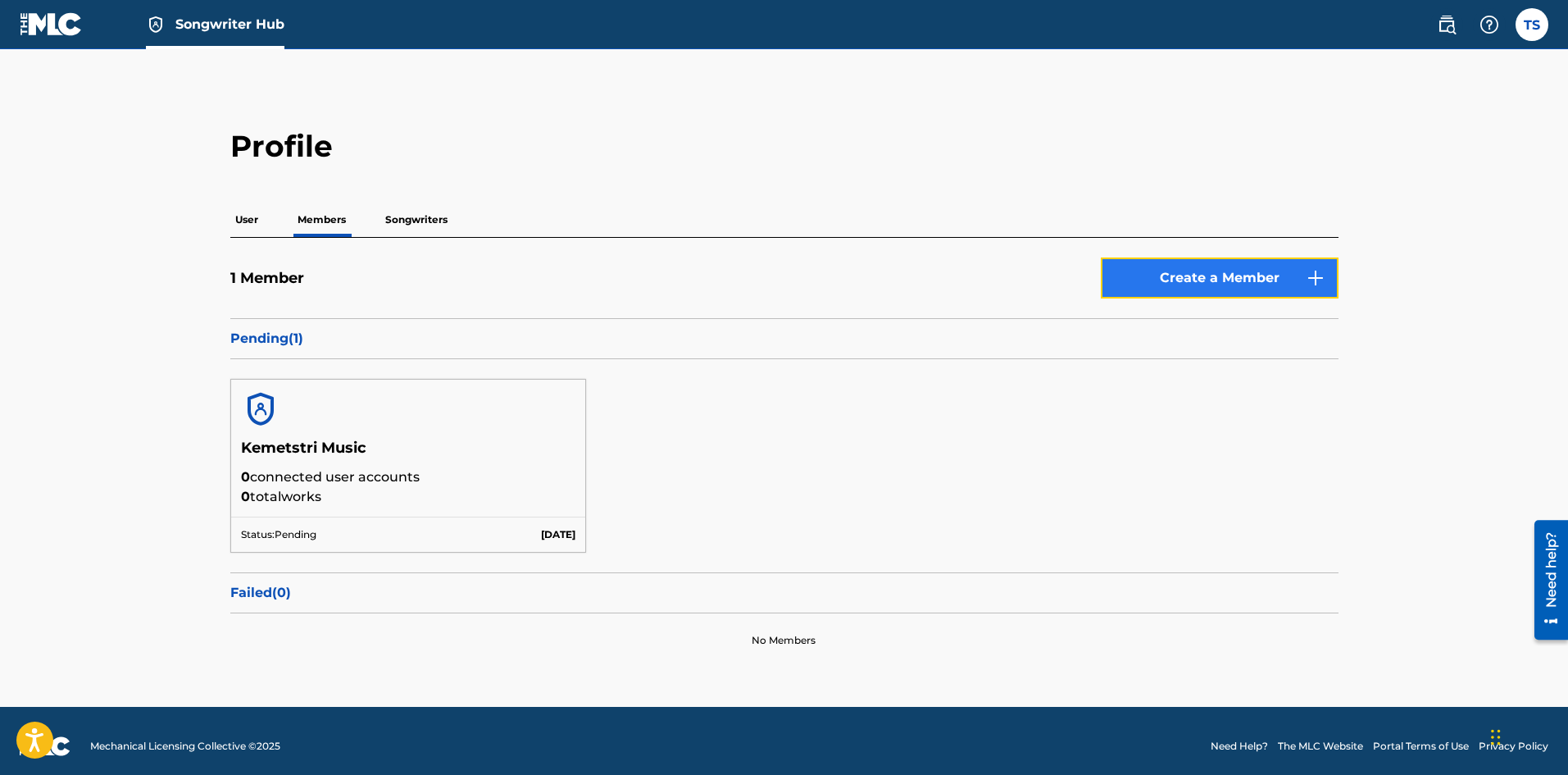
click at [1226, 286] on link "Create a Member" at bounding box center [1219, 277] width 238 height 41
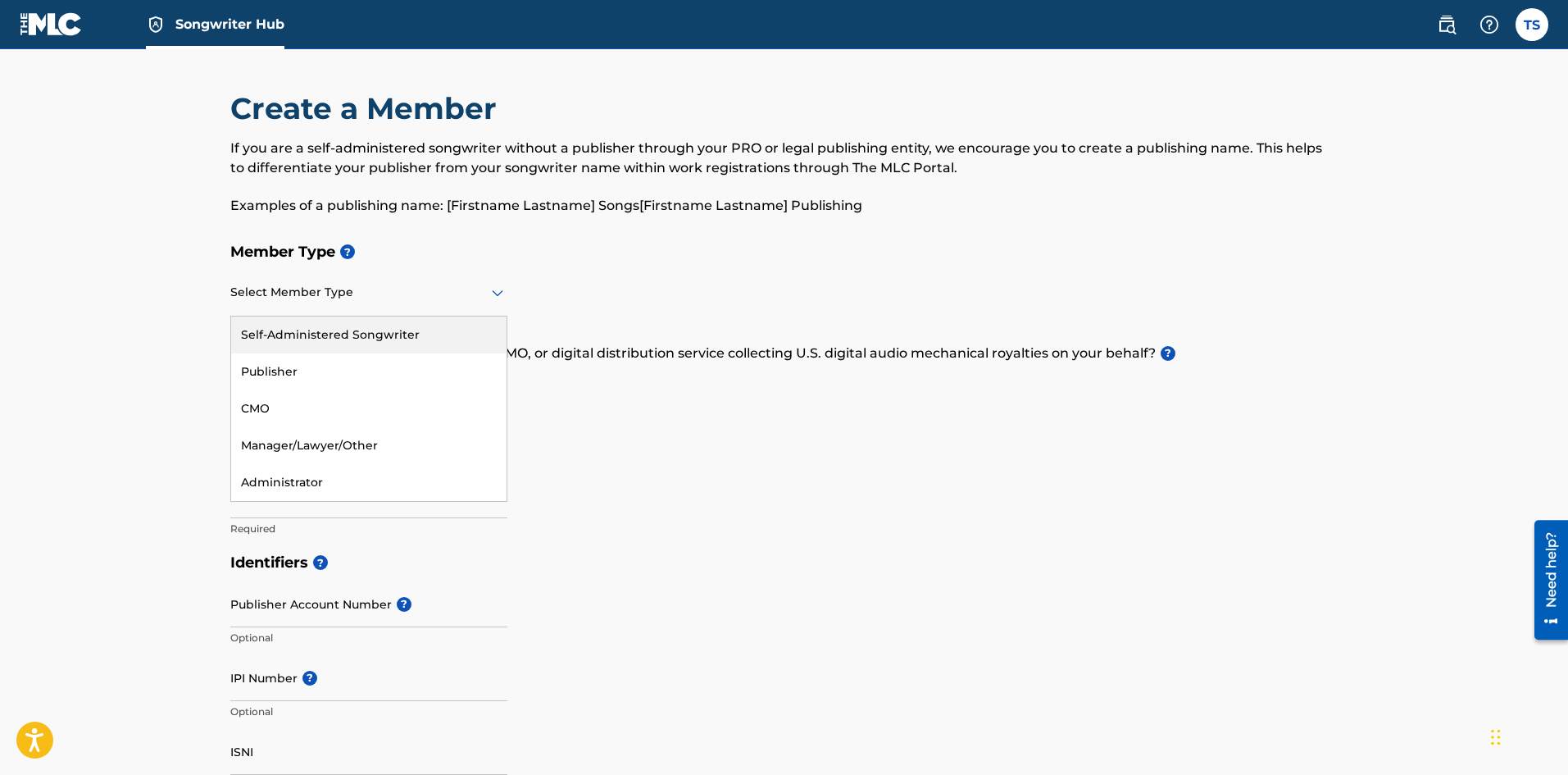
click at [503, 291] on icon at bounding box center [497, 293] width 12 height 6
click at [437, 333] on div "Self-Administered Songwriter" at bounding box center [368, 334] width 275 height 37
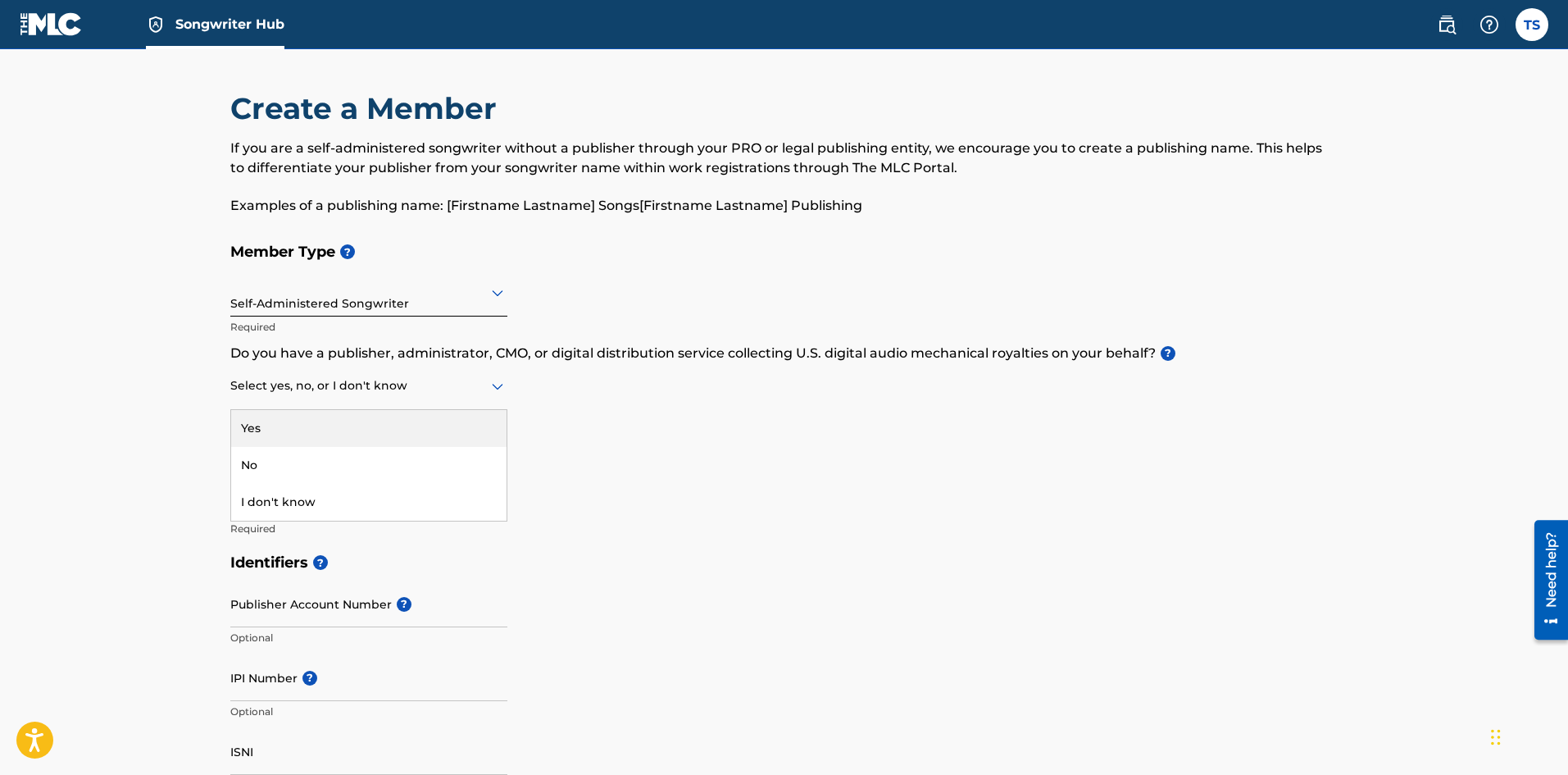
click at [434, 390] on div at bounding box center [368, 386] width 277 height 21
click at [429, 458] on div "No" at bounding box center [368, 464] width 275 height 37
click at [409, 502] on input "Member name" at bounding box center [368, 495] width 277 height 47
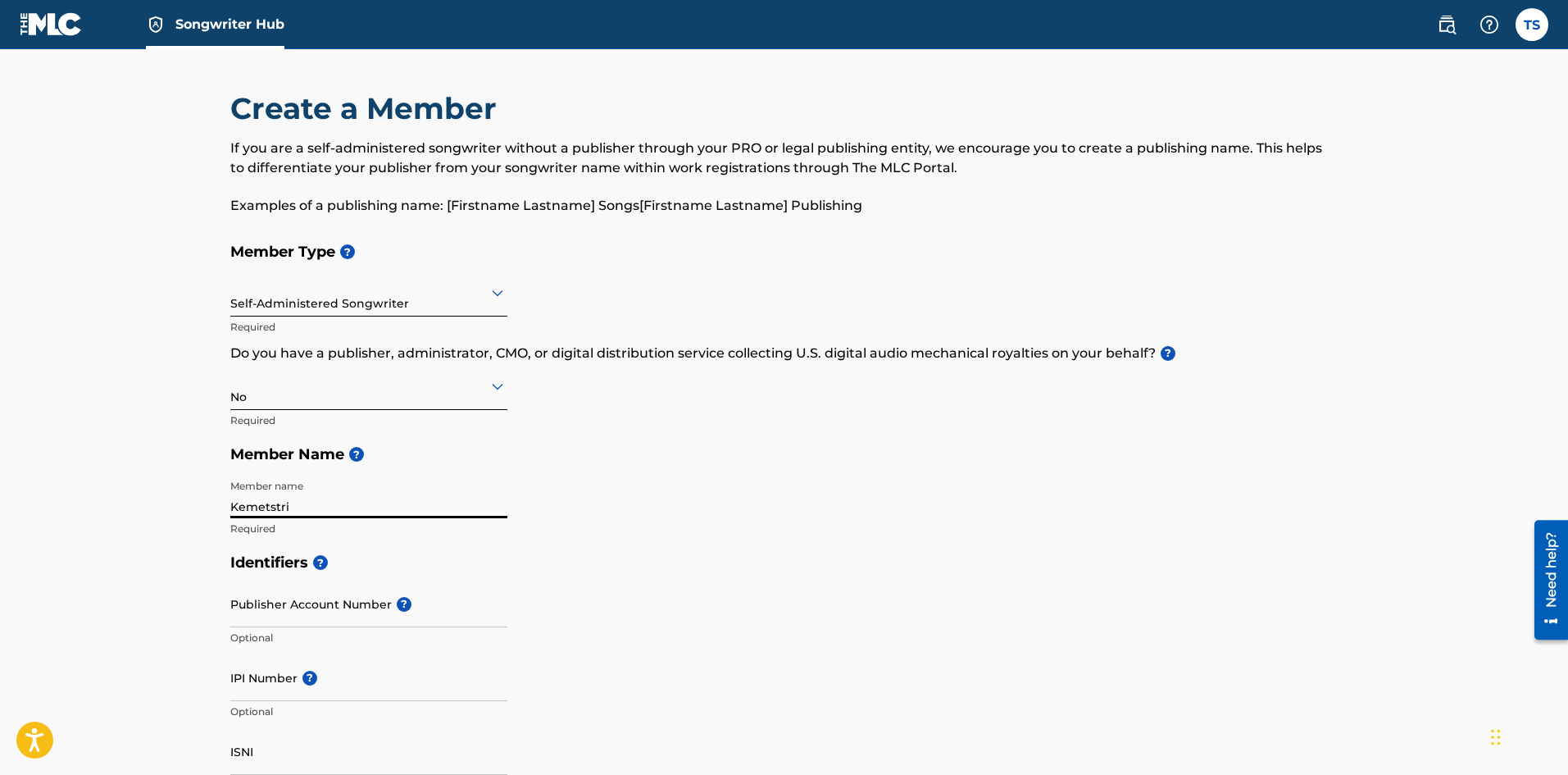
type input "Kemetstri"
click at [793, 510] on div "Member Type ? Self-Administered Songwriter Required Do you have a publisher, ad…" at bounding box center [784, 389] width 1108 height 311
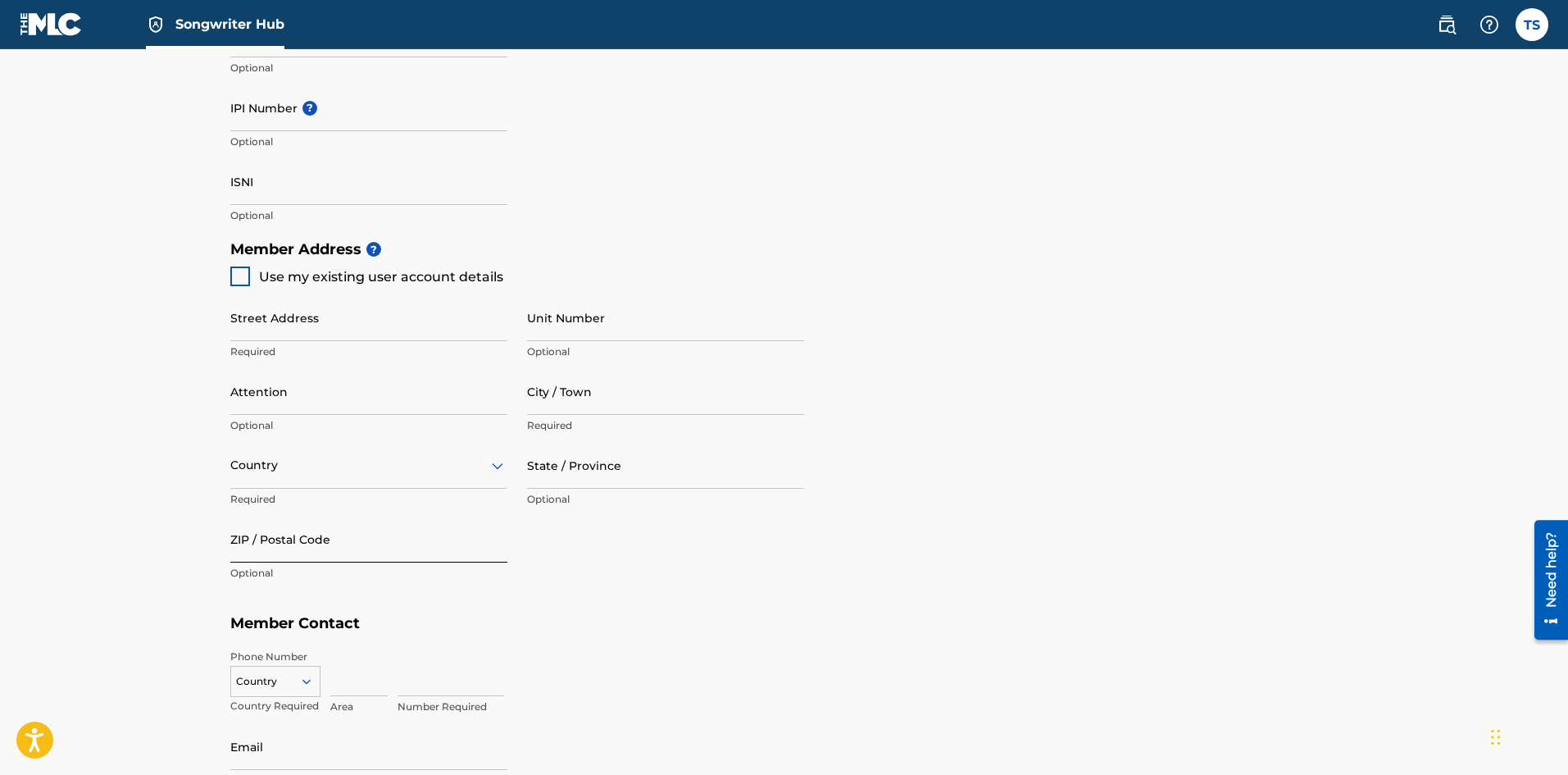
scroll to position [574, 0]
click at [296, 306] on input "Street Address" at bounding box center [368, 314] width 277 height 47
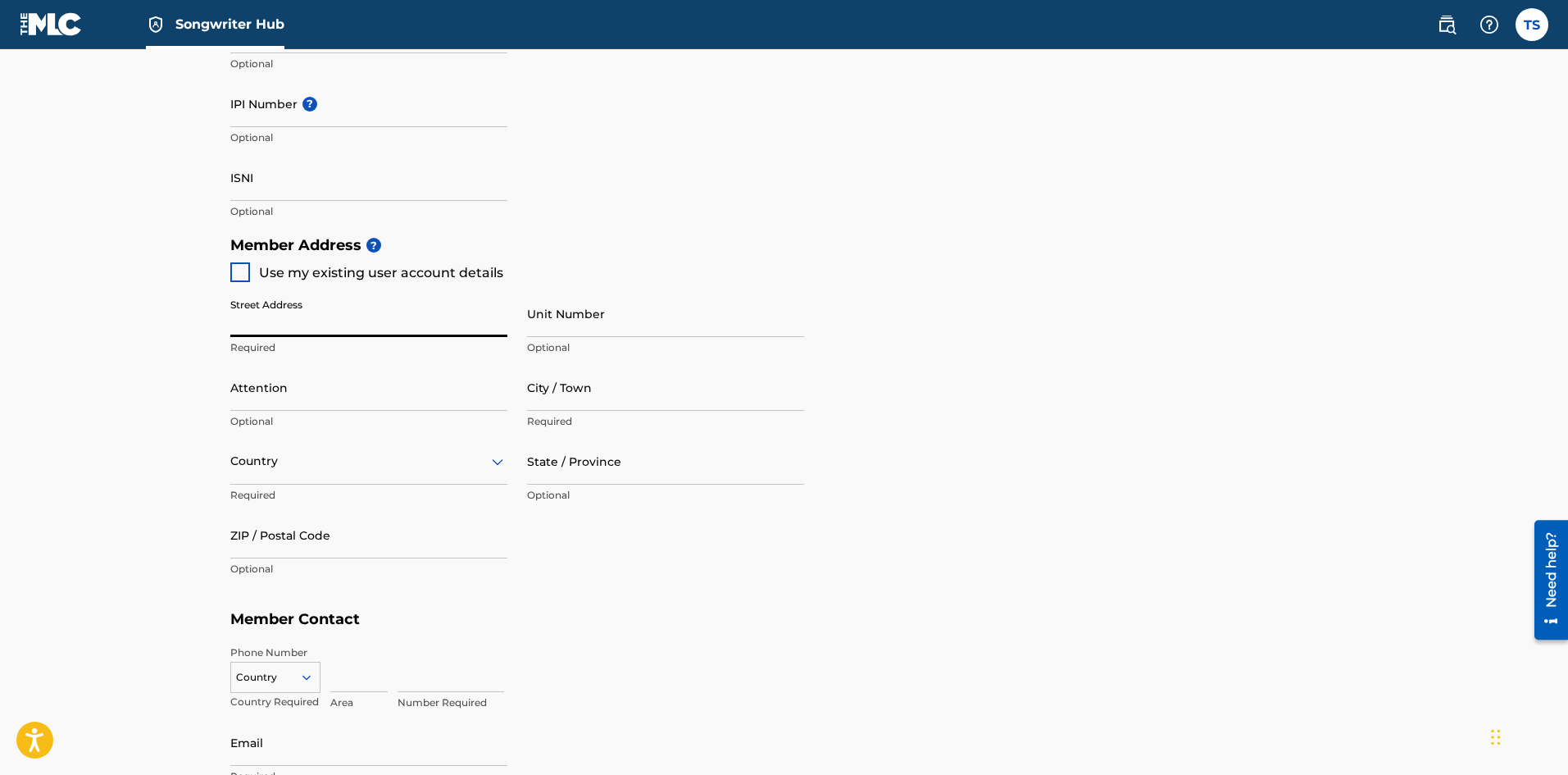
type input "[STREET_ADDRESS]"
type input "steb 179"
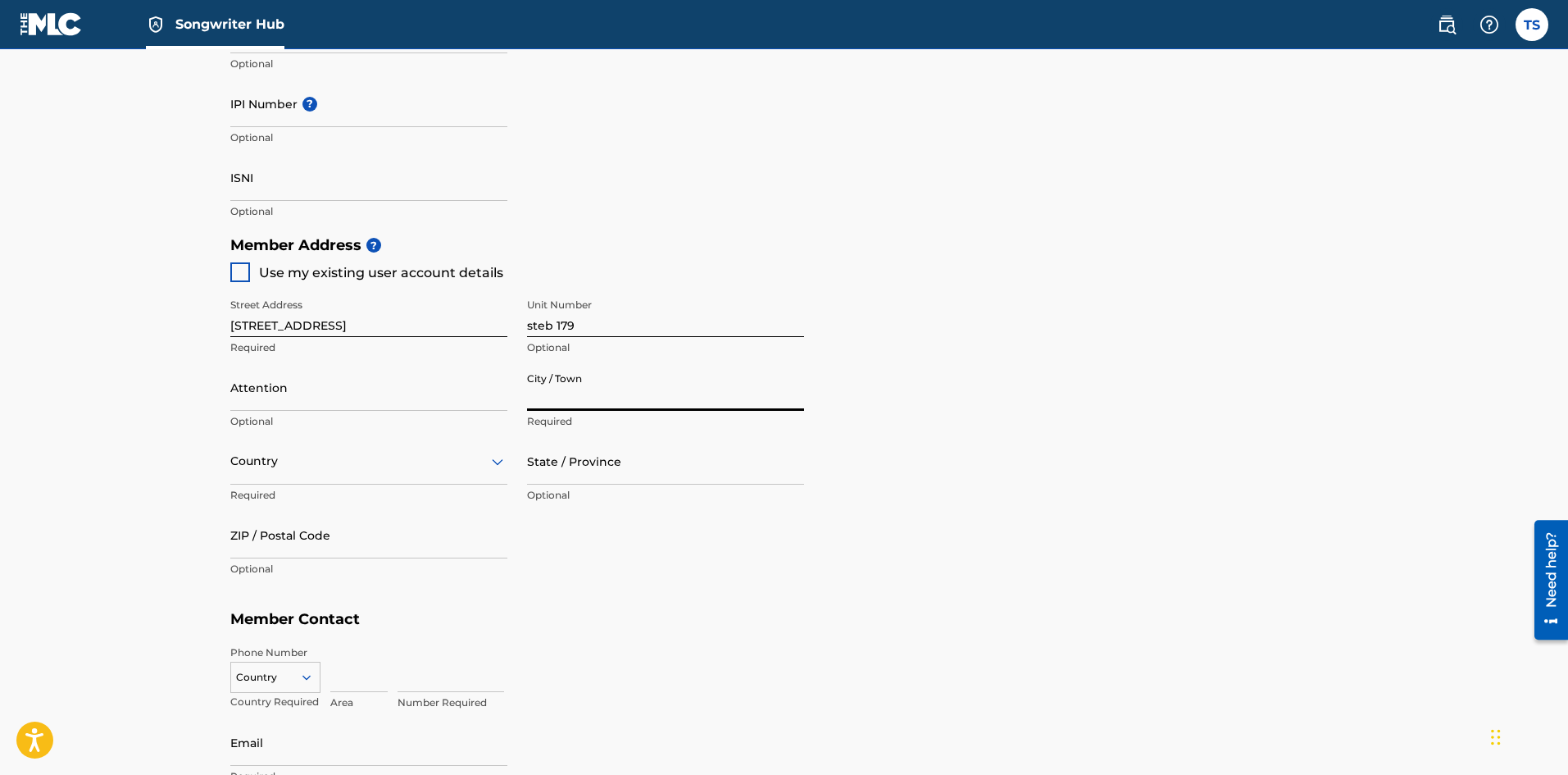
click at [568, 393] on input "City / Town" at bounding box center [665, 388] width 277 height 47
type input "[GEOGRAPHIC_DATA]"
type input "[PERSON_NAME]"
type input "[GEOGRAPHIC_DATA]"
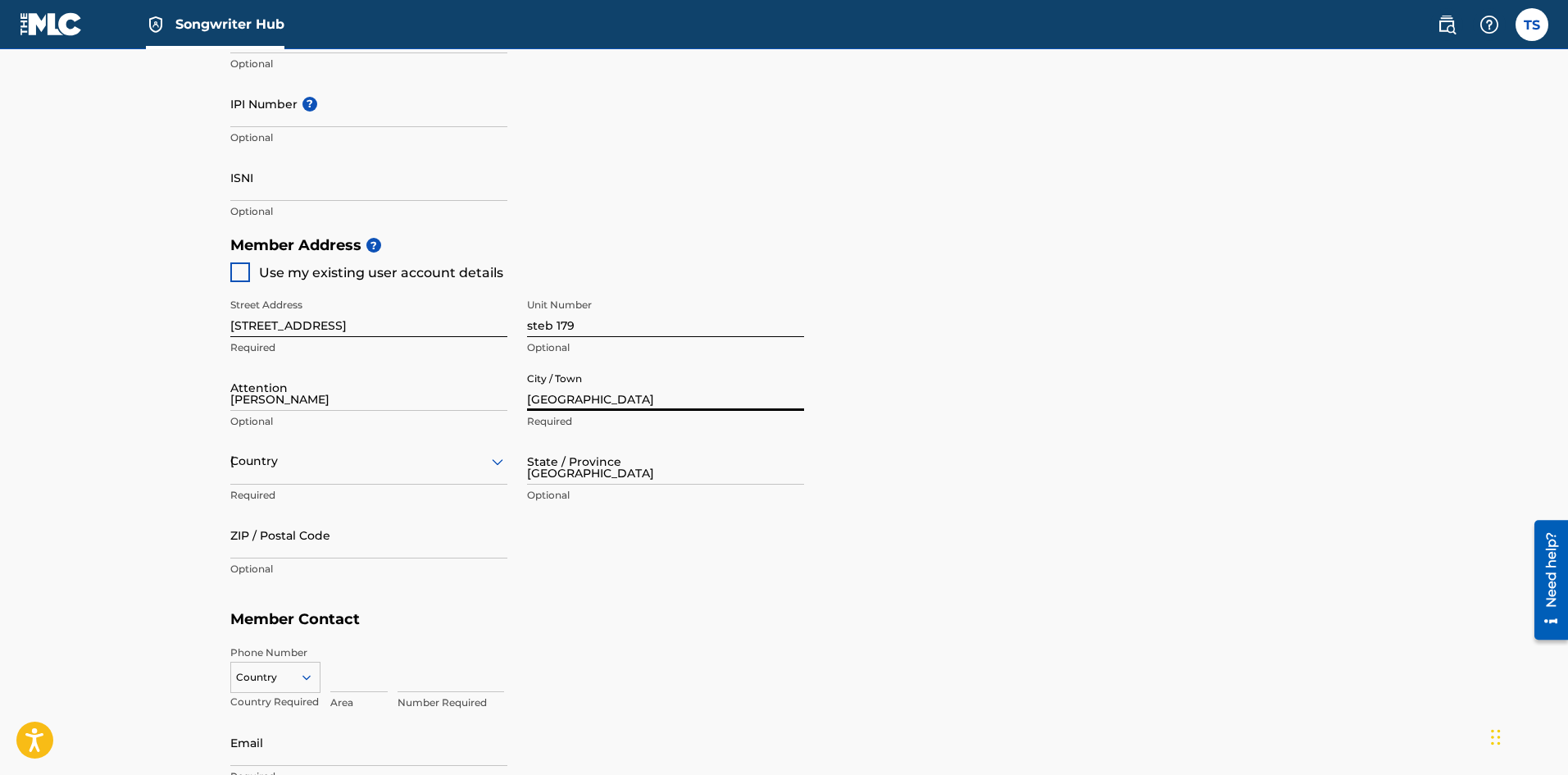
type input "77536"
type input "346"
type input "6417125"
click at [689, 596] on div "Member Address ? Use my existing user account details Street Address [STREET_AD…" at bounding box center [784, 416] width 1108 height 375
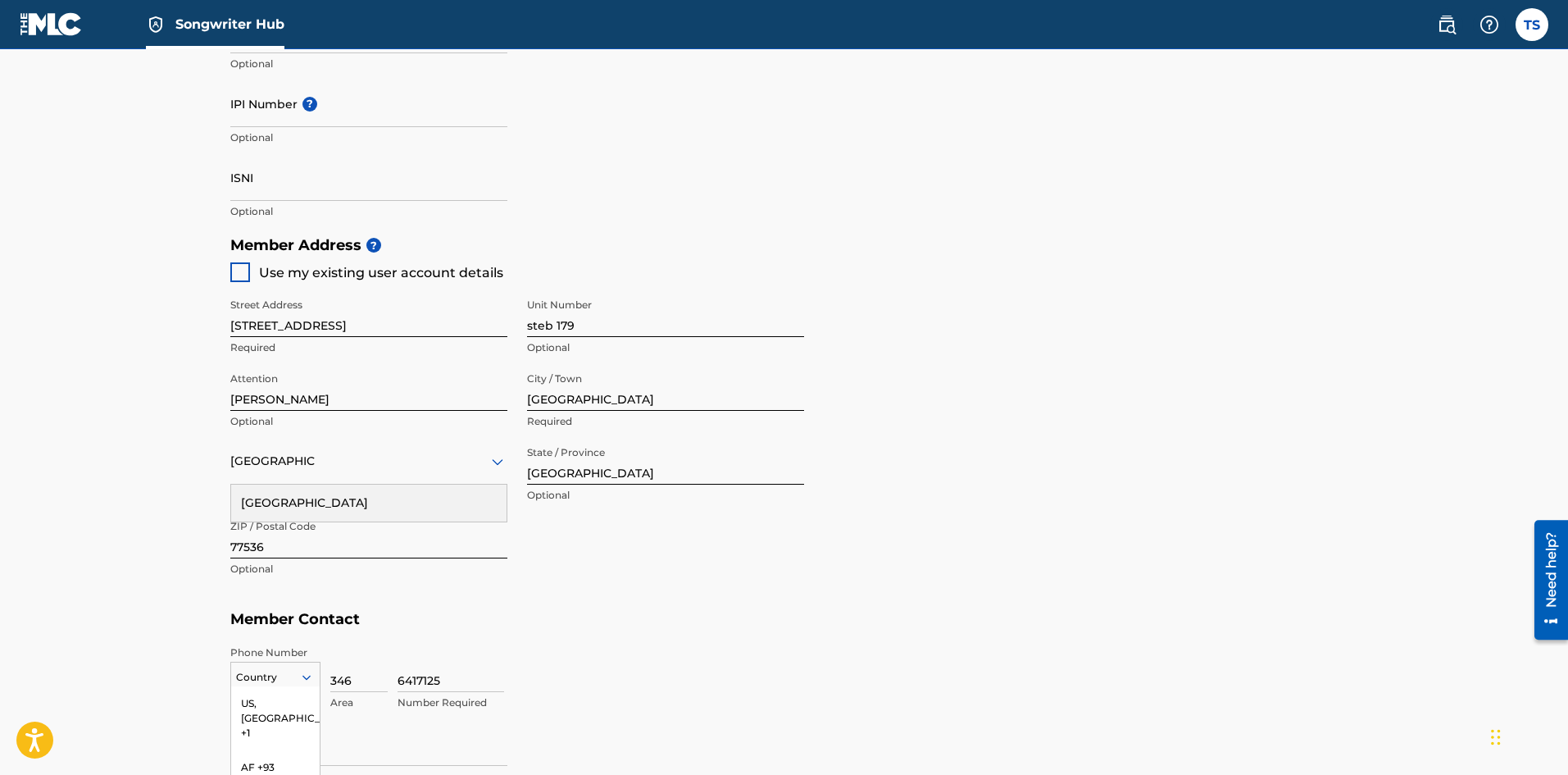
scroll to position [732, 0]
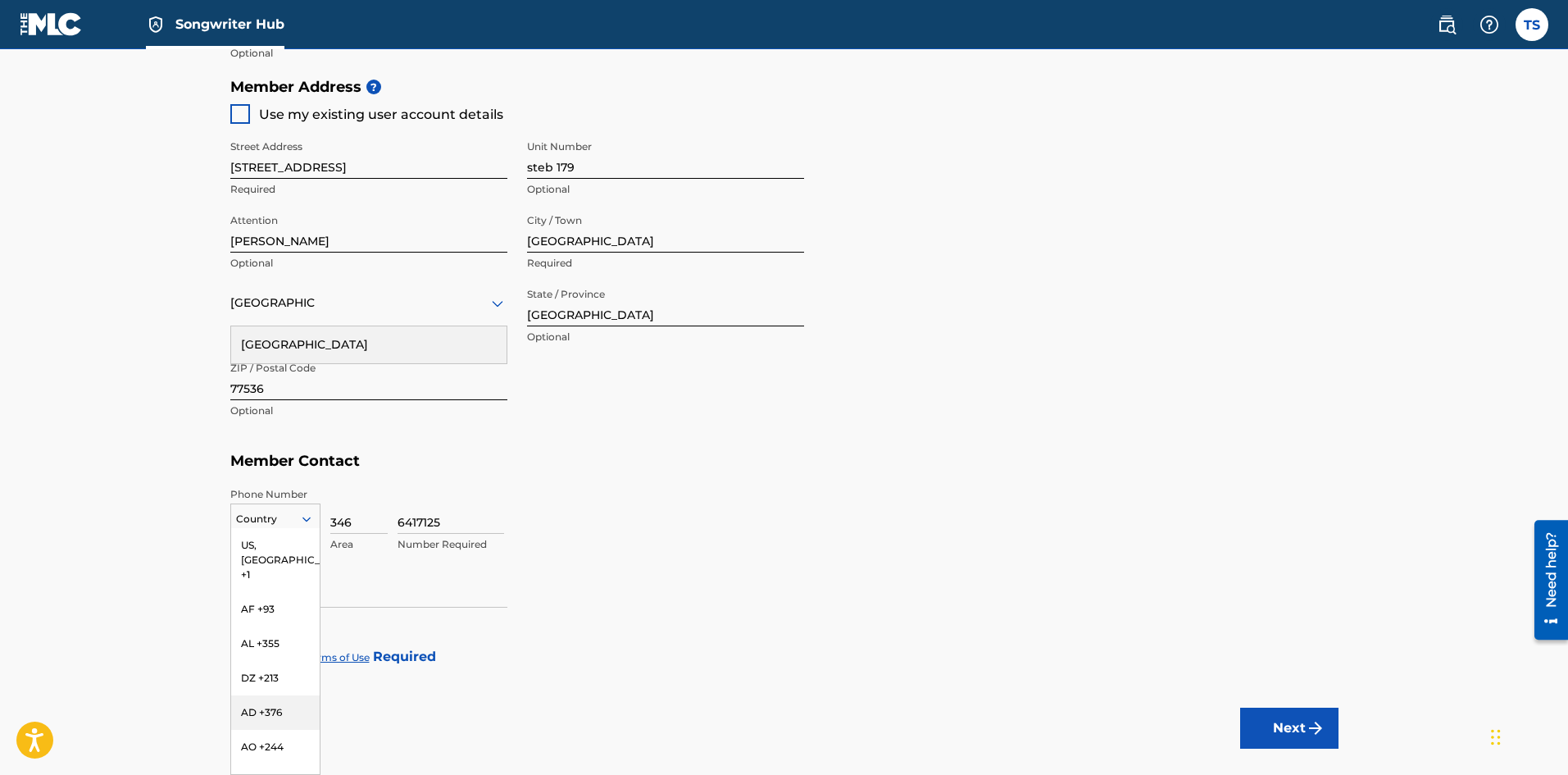
click at [304, 528] on div "216 results available. Use Up and Down to choose options, press Enter to select…" at bounding box center [275, 515] width 91 height 24
click at [274, 540] on div "US, [GEOGRAPHIC_DATA] +1" at bounding box center [275, 560] width 89 height 64
click at [851, 413] on div "Member Address ? Use my existing user account details Street Address [STREET_AD…" at bounding box center [784, 257] width 1108 height 375
click at [263, 588] on input "Email" at bounding box center [368, 584] width 277 height 47
type input "[PERSON_NAME][EMAIL_ADDRESS][PERSON_NAME][DOMAIN_NAME]"
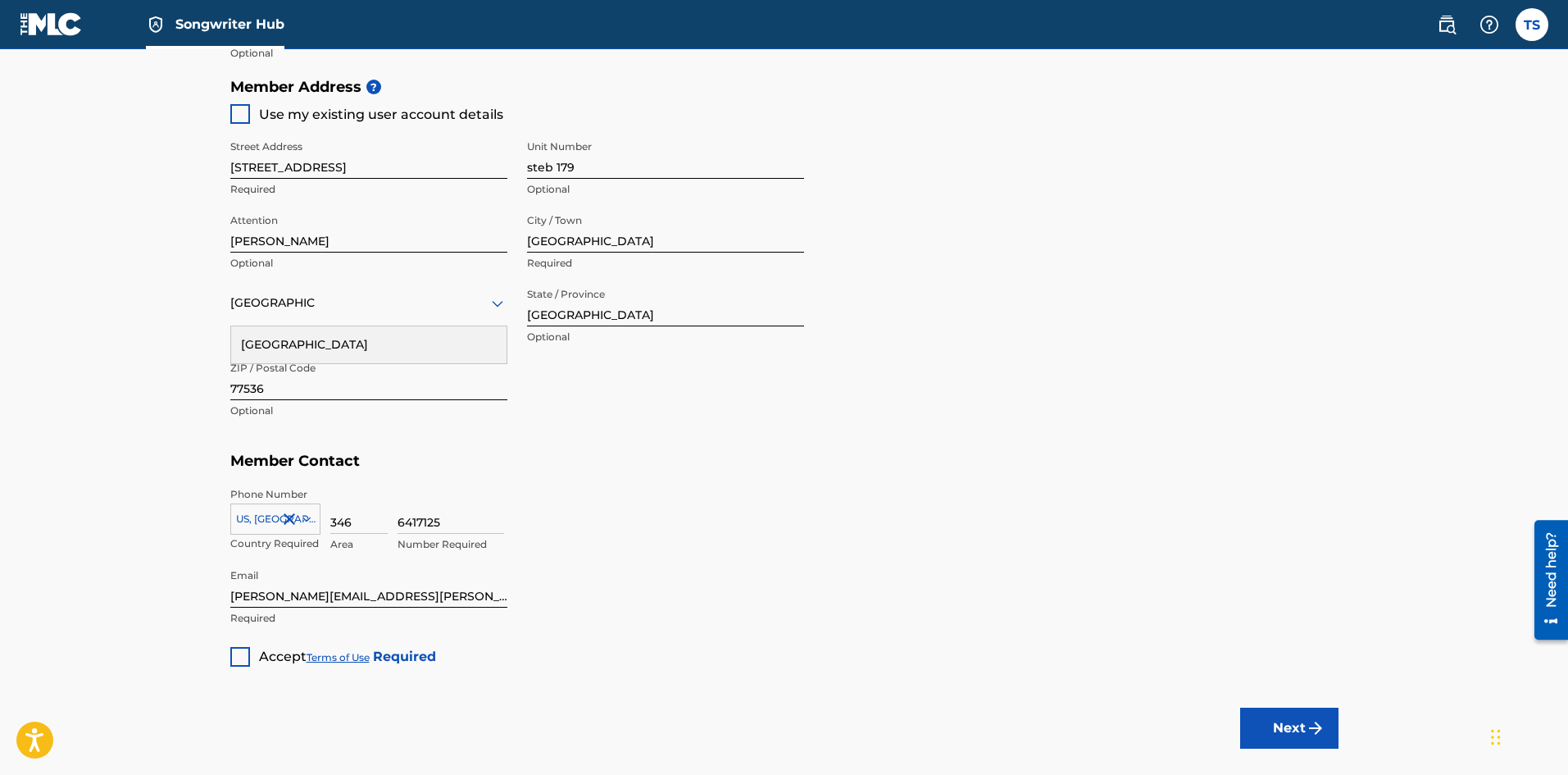
click at [234, 658] on div at bounding box center [240, 656] width 20 height 20
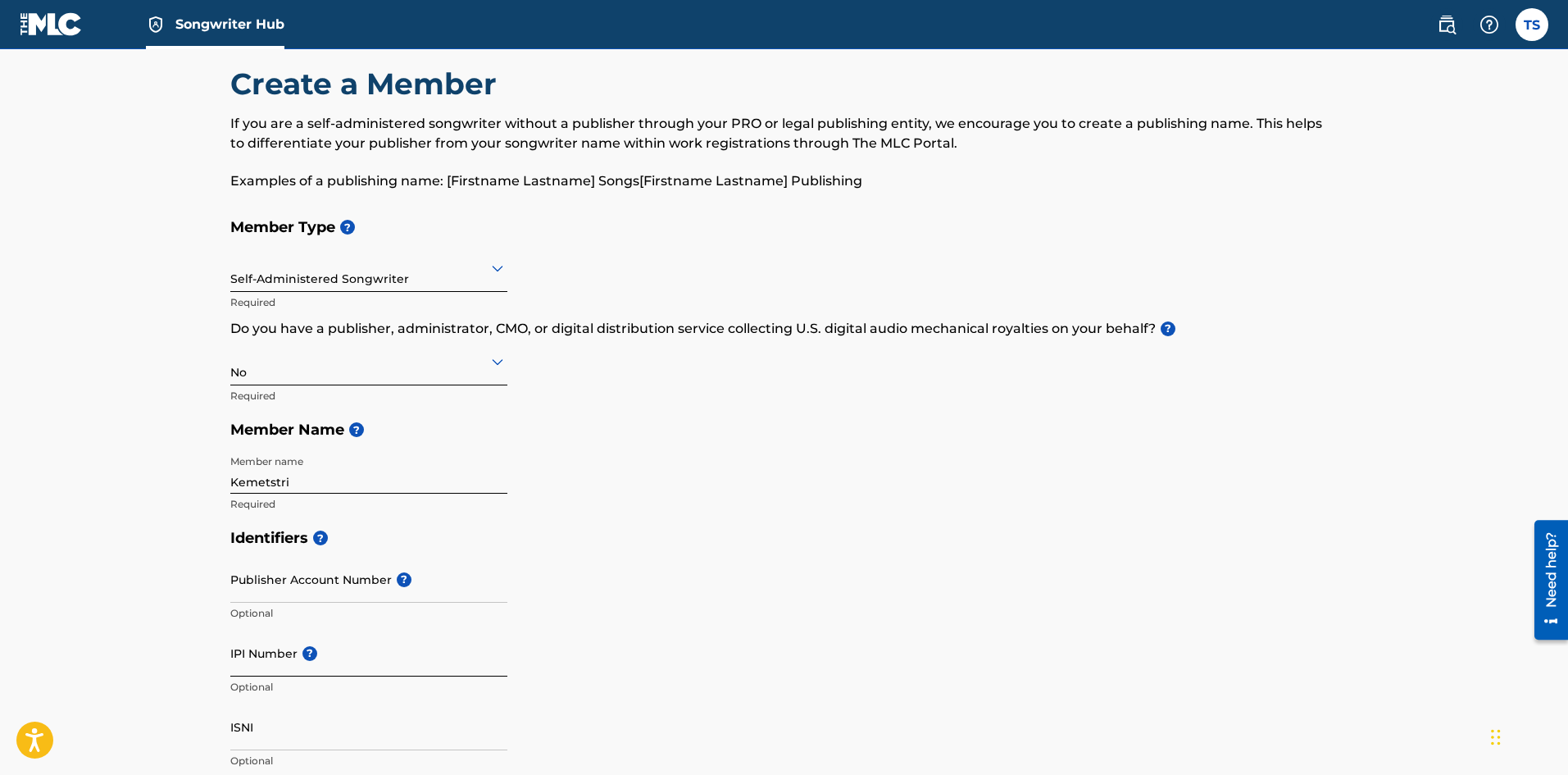
scroll to position [0, 0]
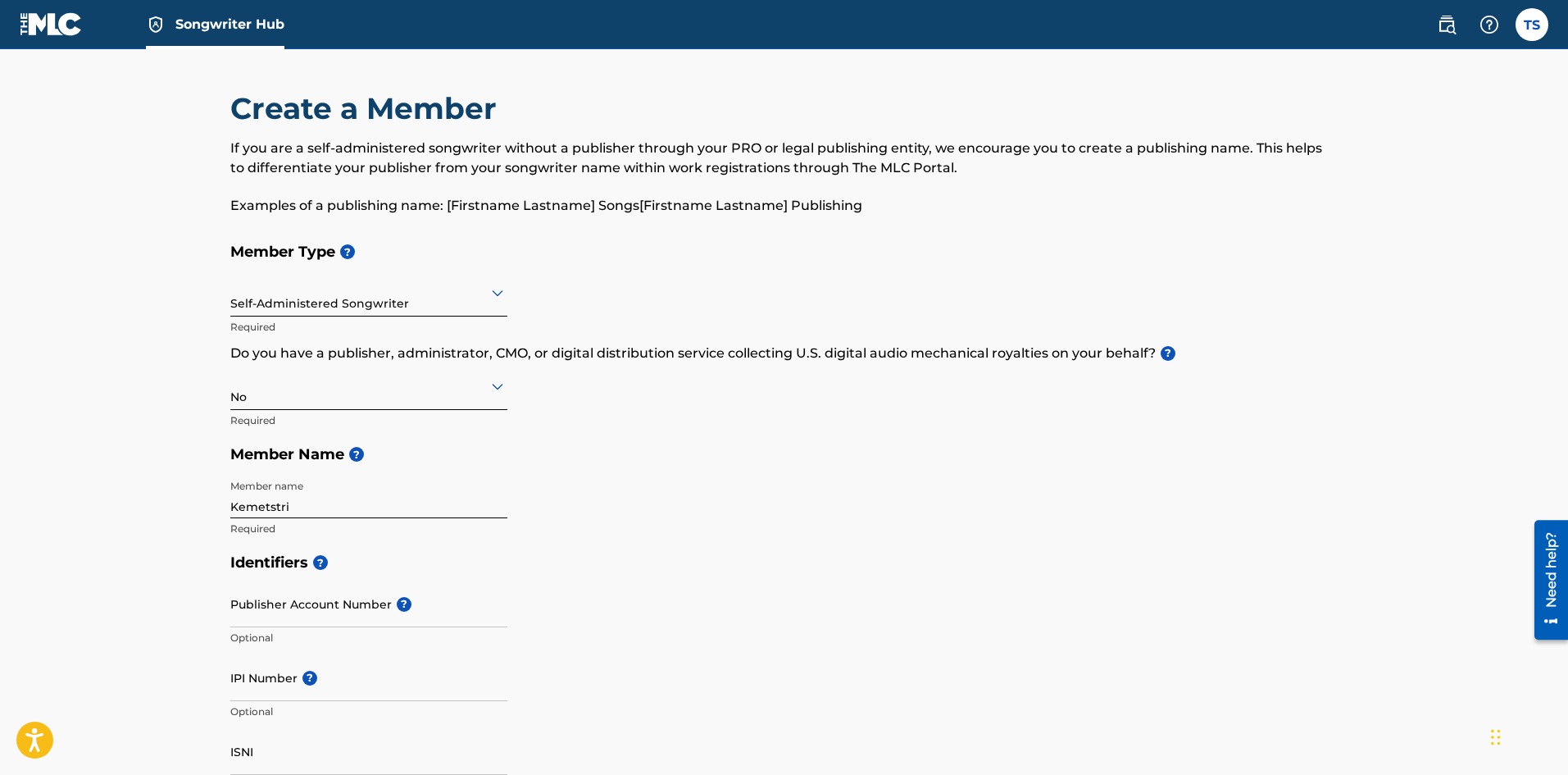
click at [498, 393] on icon at bounding box center [498, 387] width 20 height 20
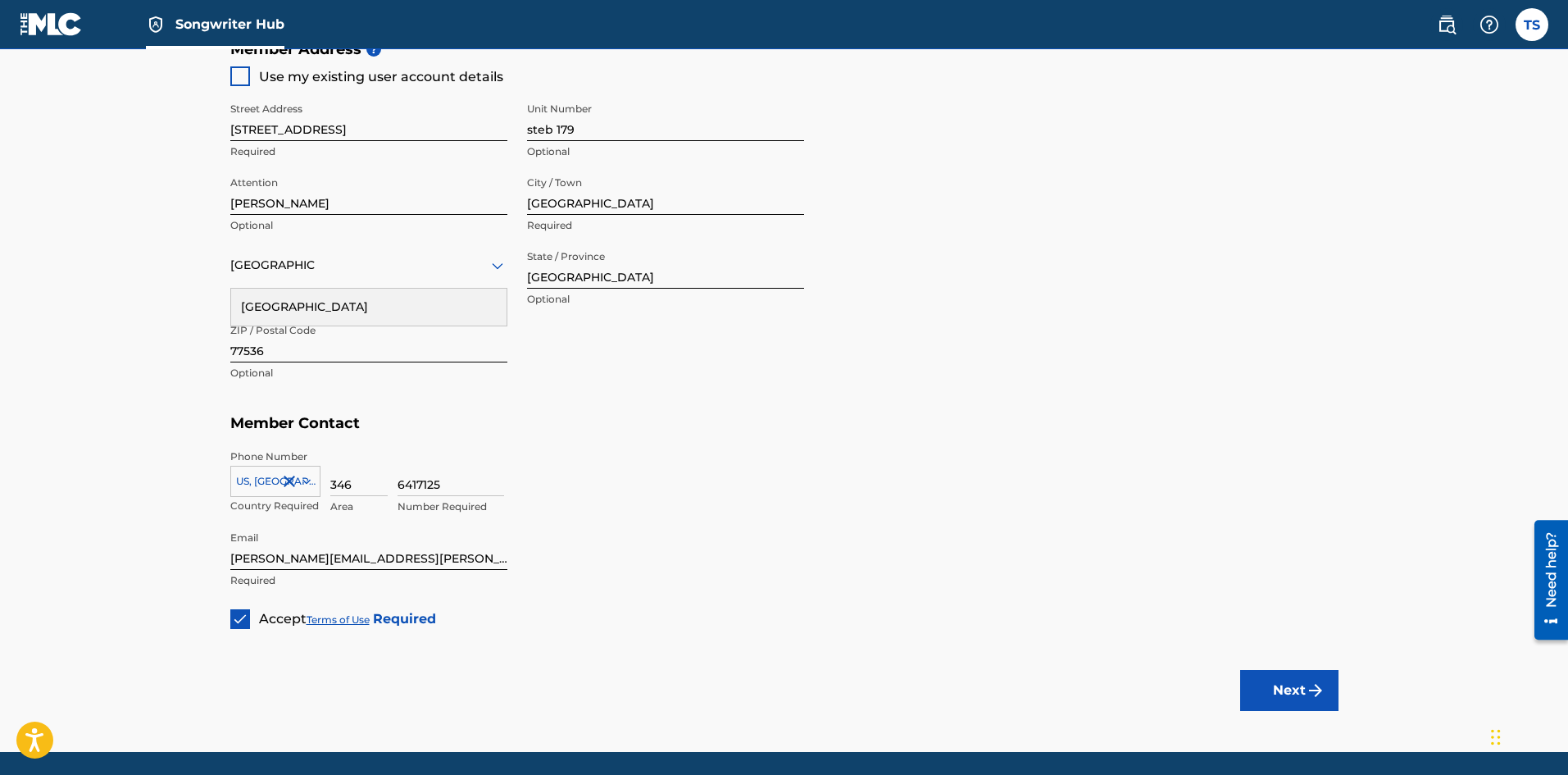
scroll to position [826, 0]
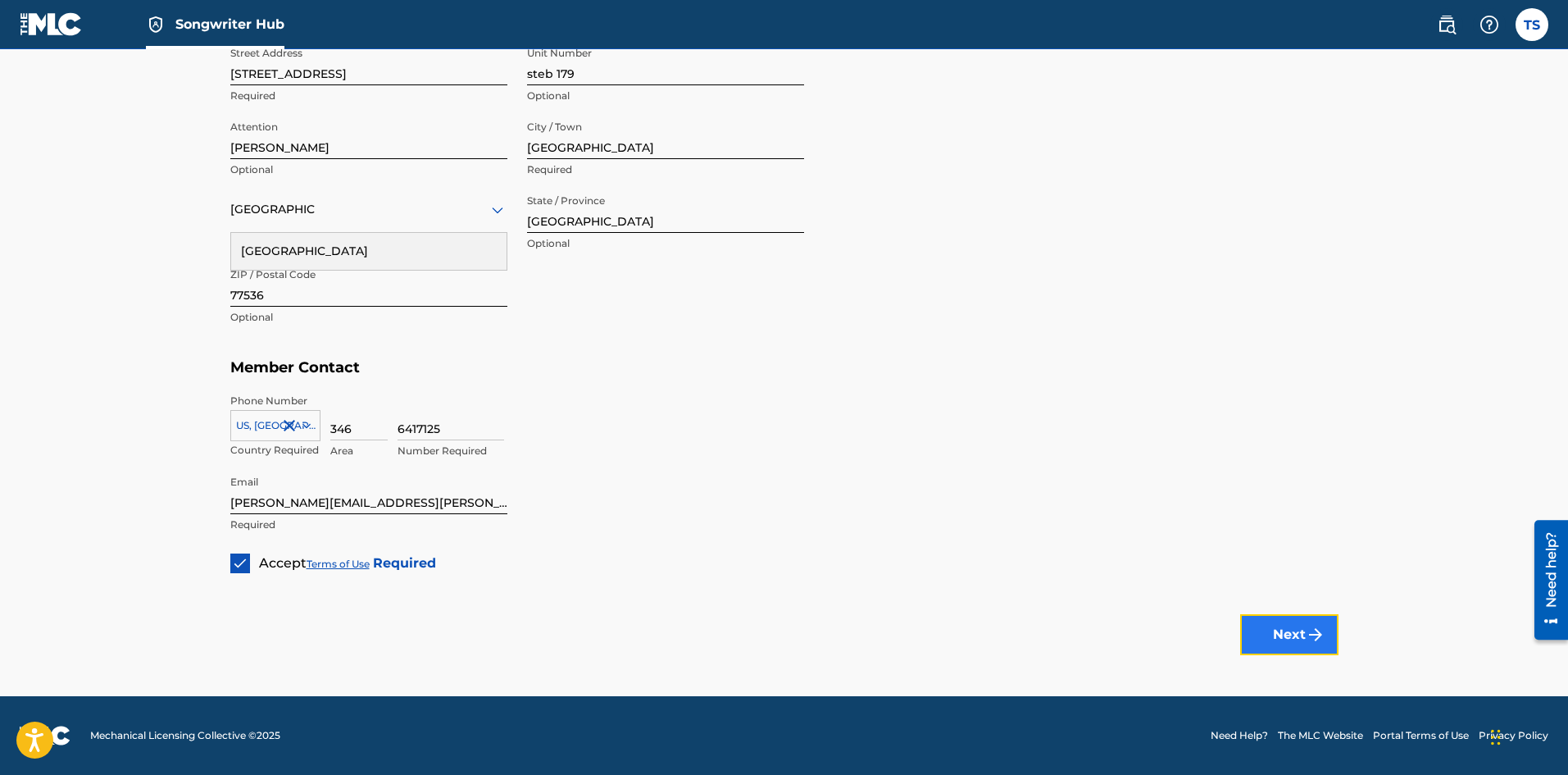
click at [1305, 627] on img "submit" at bounding box center [1315, 635] width 20 height 20
click at [1264, 632] on button "Next" at bounding box center [1289, 634] width 99 height 41
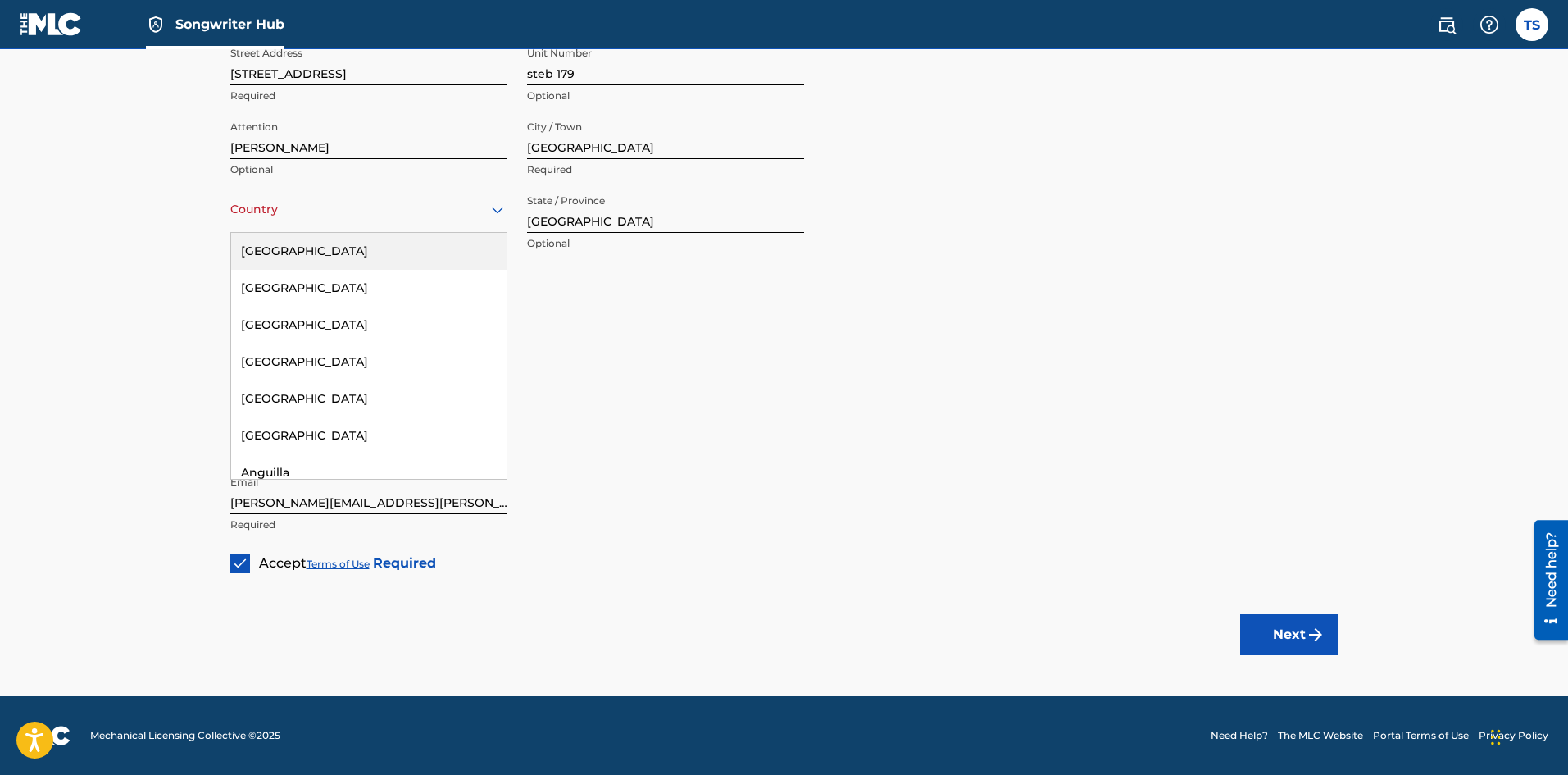
click at [308, 220] on div "Country" at bounding box center [368, 210] width 277 height 47
click at [310, 253] on div "[GEOGRAPHIC_DATA]" at bounding box center [368, 251] width 275 height 37
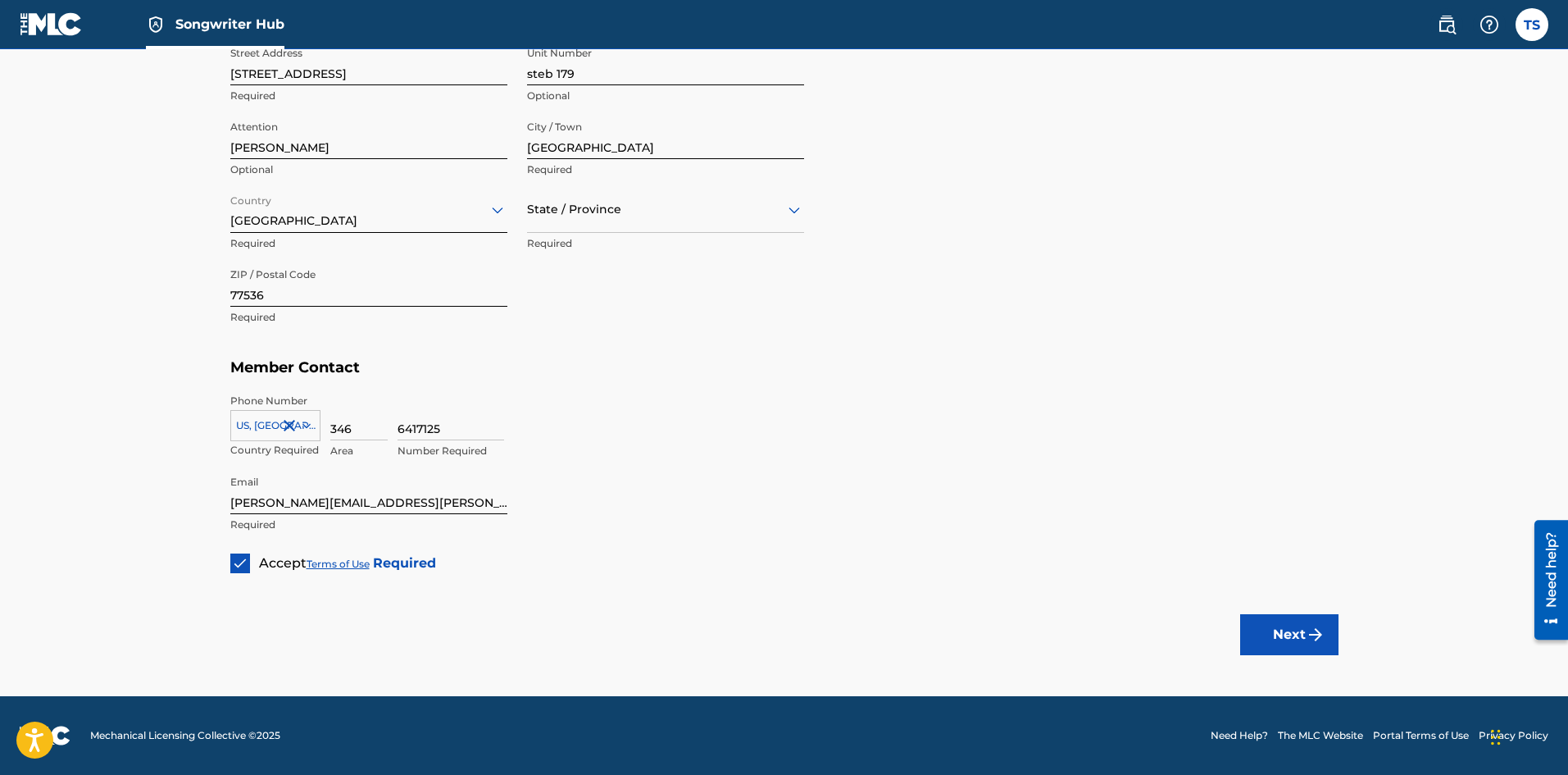
click at [694, 230] on div "State / Province" at bounding box center [665, 210] width 277 height 47
type input "tex"
click at [675, 247] on div "[US_STATE]" at bounding box center [665, 251] width 275 height 37
click at [1278, 649] on button "Next" at bounding box center [1289, 634] width 99 height 41
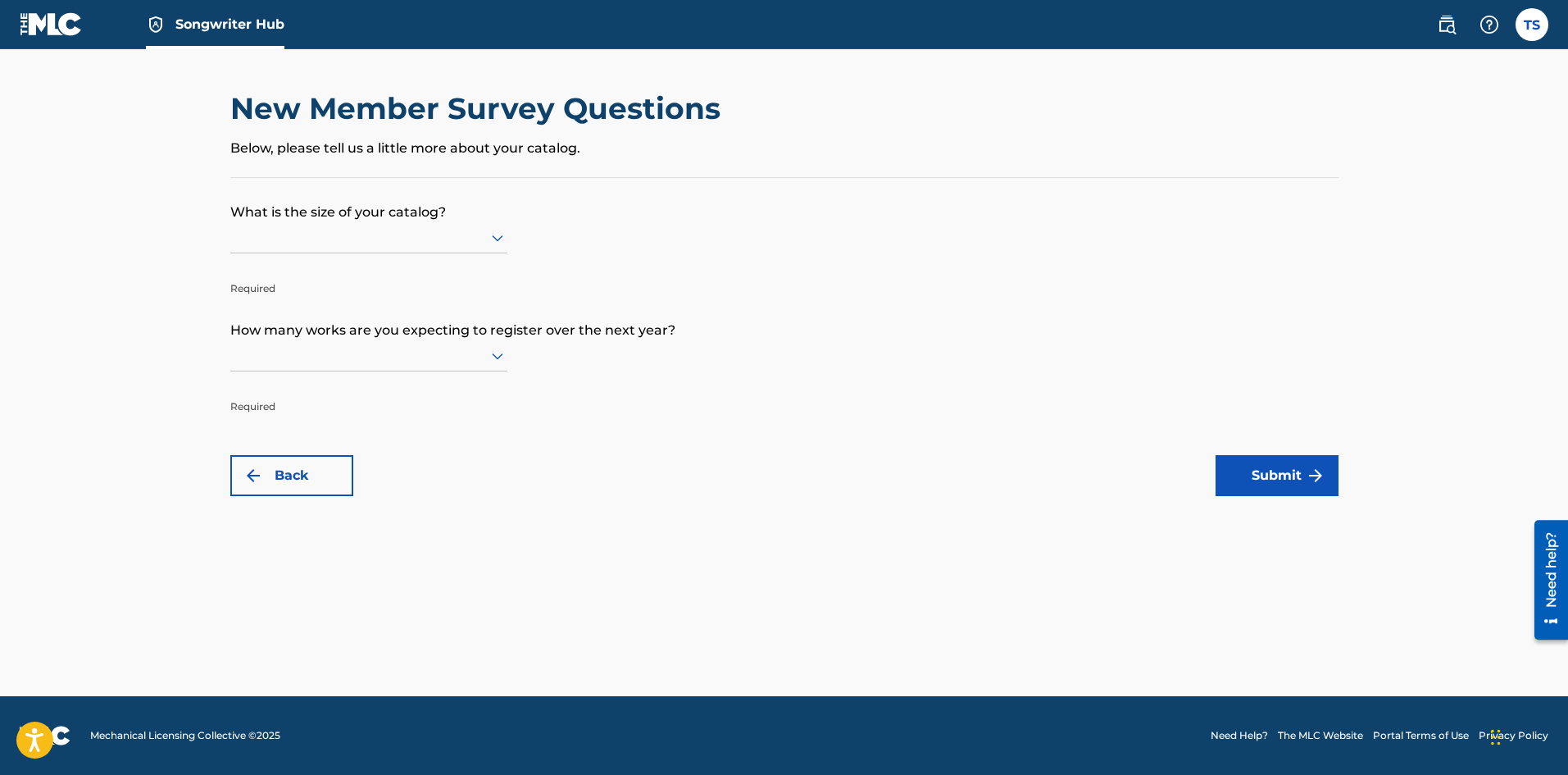
click at [490, 238] on icon at bounding box center [498, 238] width 20 height 20
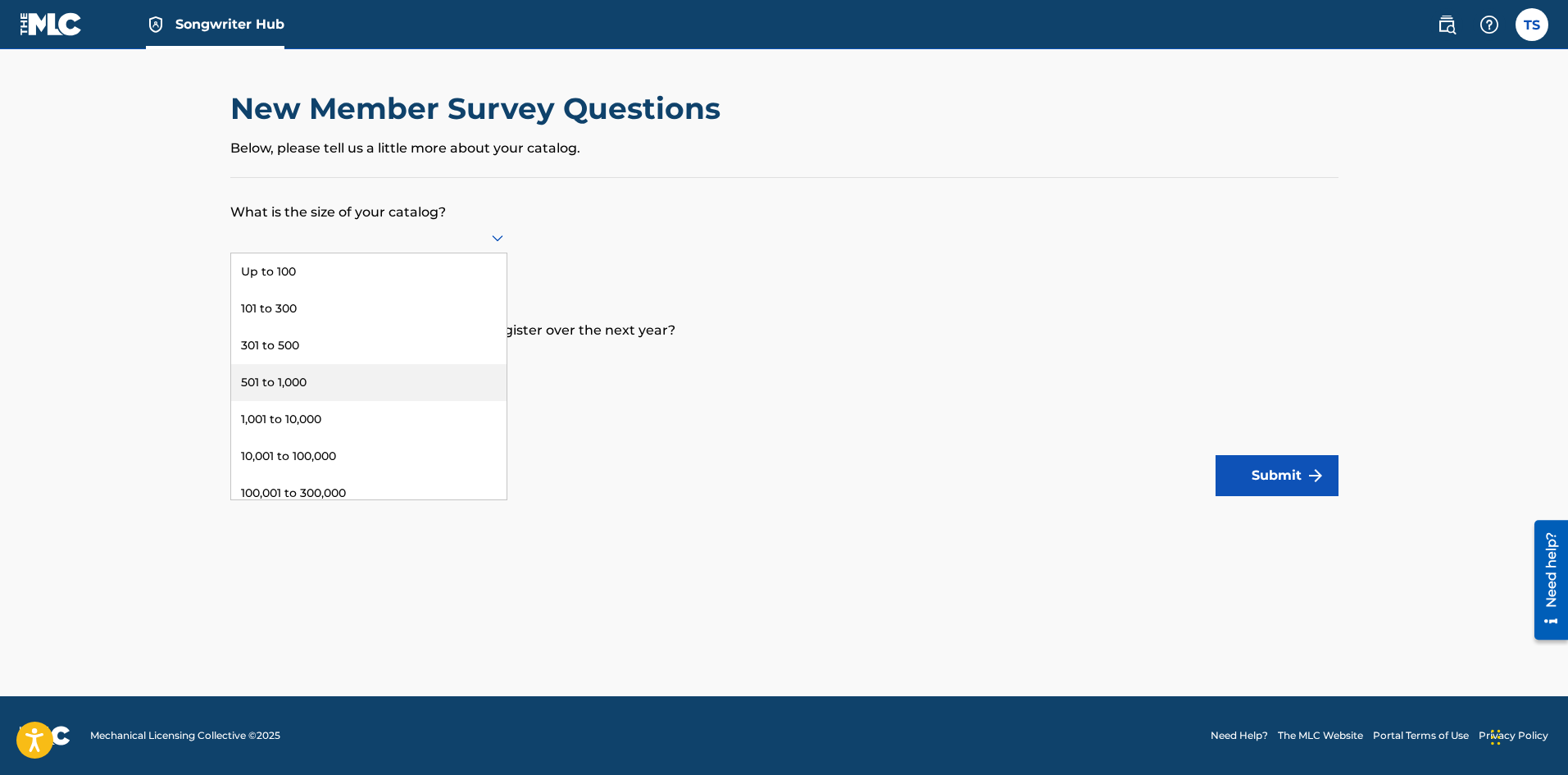
click at [383, 397] on div "501 to 1,000" at bounding box center [368, 382] width 275 height 37
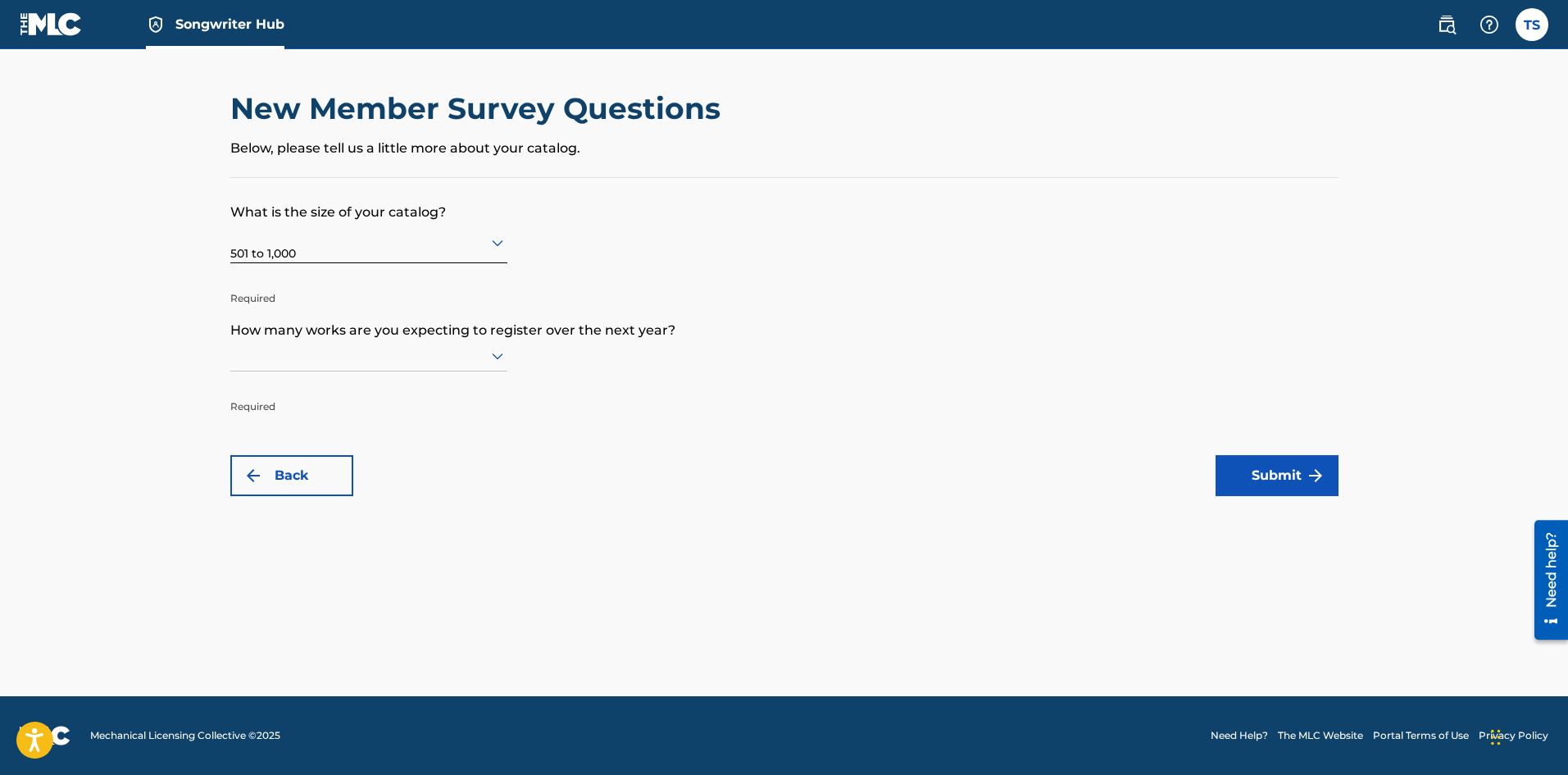
click at [350, 349] on div at bounding box center [368, 355] width 277 height 21
click at [355, 394] on div "Up to 100" at bounding box center [368, 389] width 275 height 37
click at [1269, 472] on button "Submit" at bounding box center [1277, 474] width 123 height 41
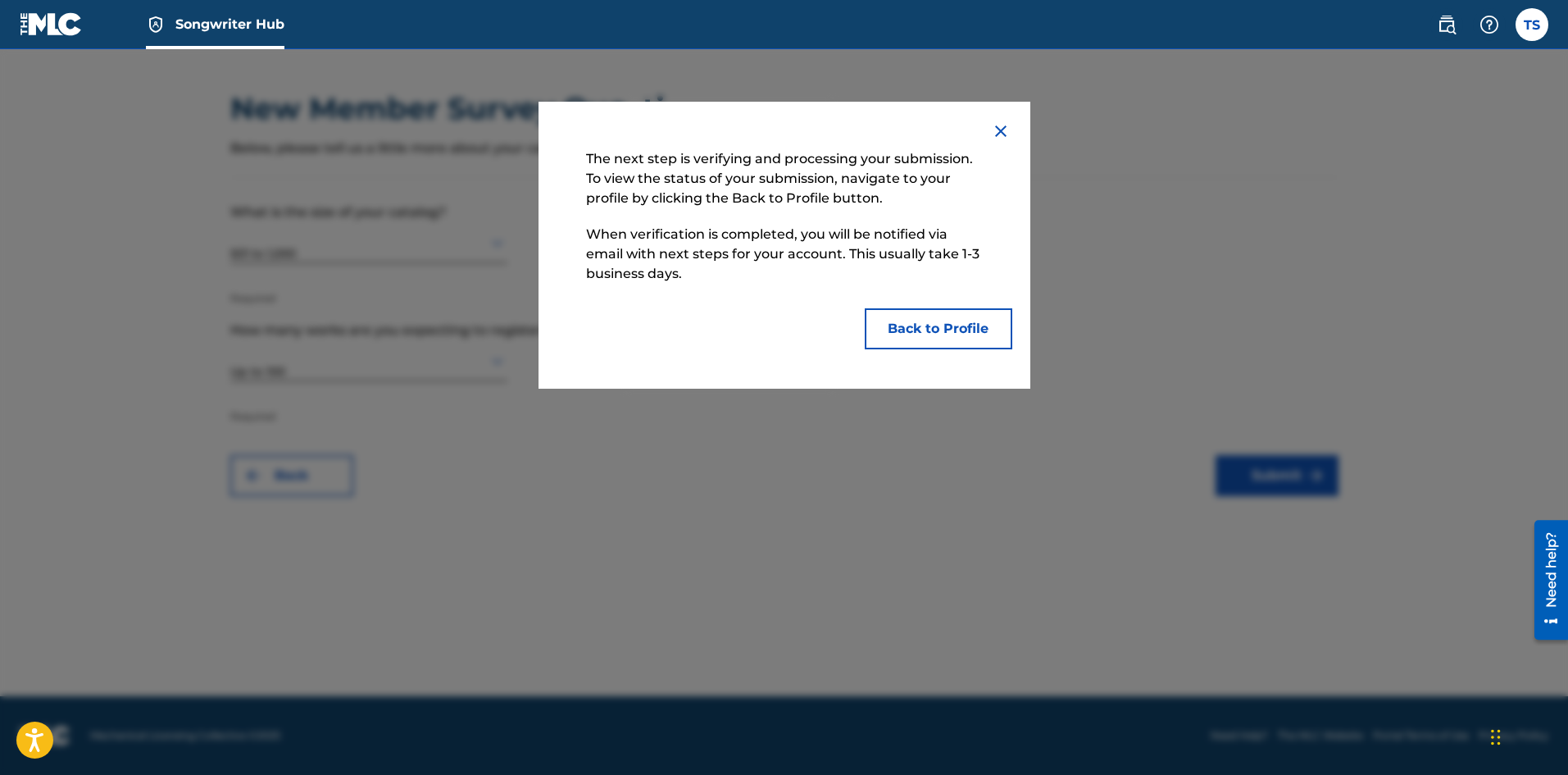
click at [1015, 135] on div "The next step is verifying and processing your submission. To view the status o…" at bounding box center [784, 244] width 492 height 287
click at [998, 133] on img at bounding box center [1001, 131] width 20 height 20
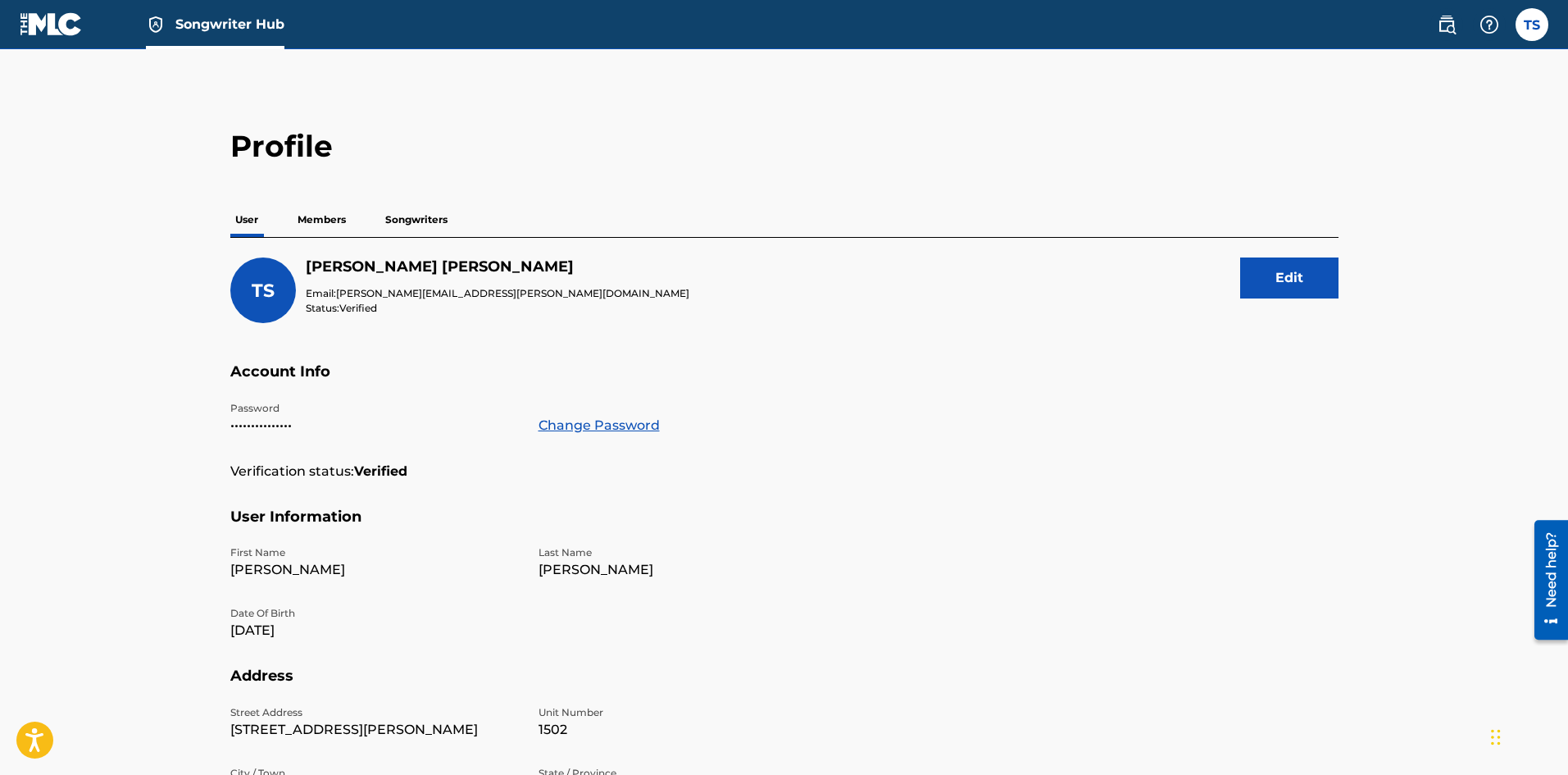
click at [51, 14] on img at bounding box center [52, 24] width 63 height 24
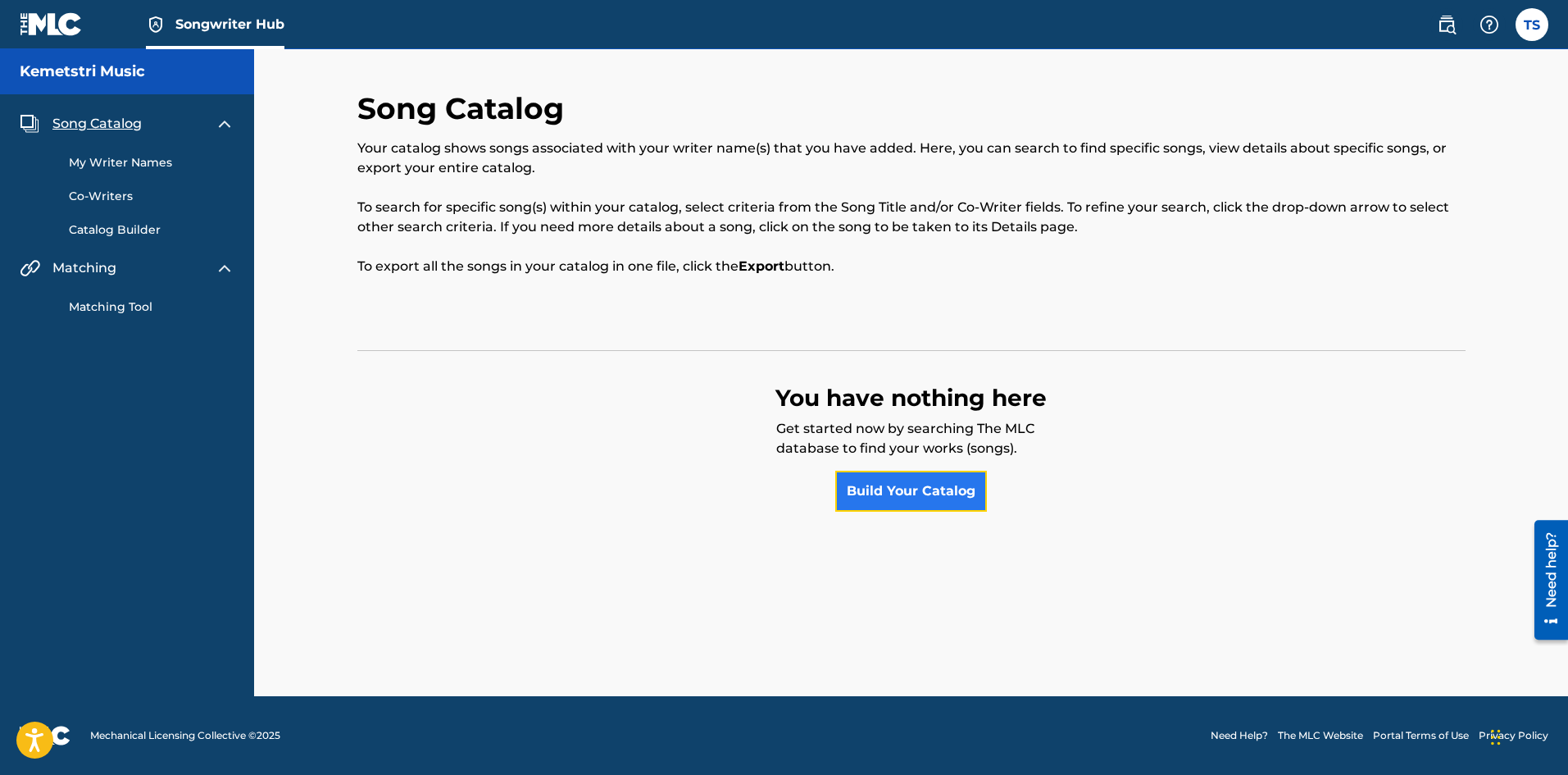
click at [865, 498] on link "Build Your Catalog" at bounding box center [911, 491] width 151 height 41
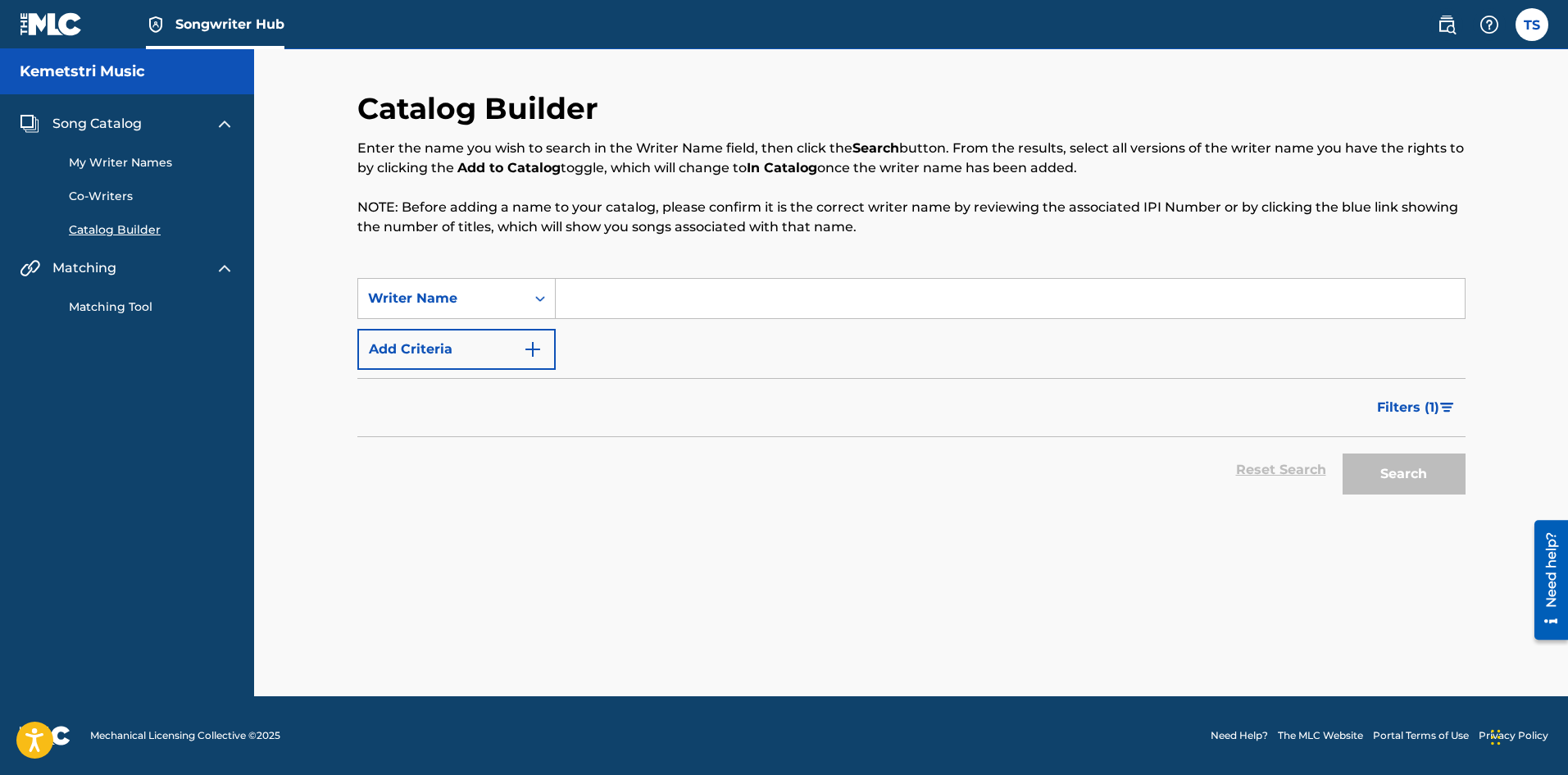
click at [602, 293] on input "Search Form" at bounding box center [1010, 298] width 909 height 39
type input "Kemetstri Music"
click at [1419, 476] on button "Search" at bounding box center [1404, 474] width 123 height 41
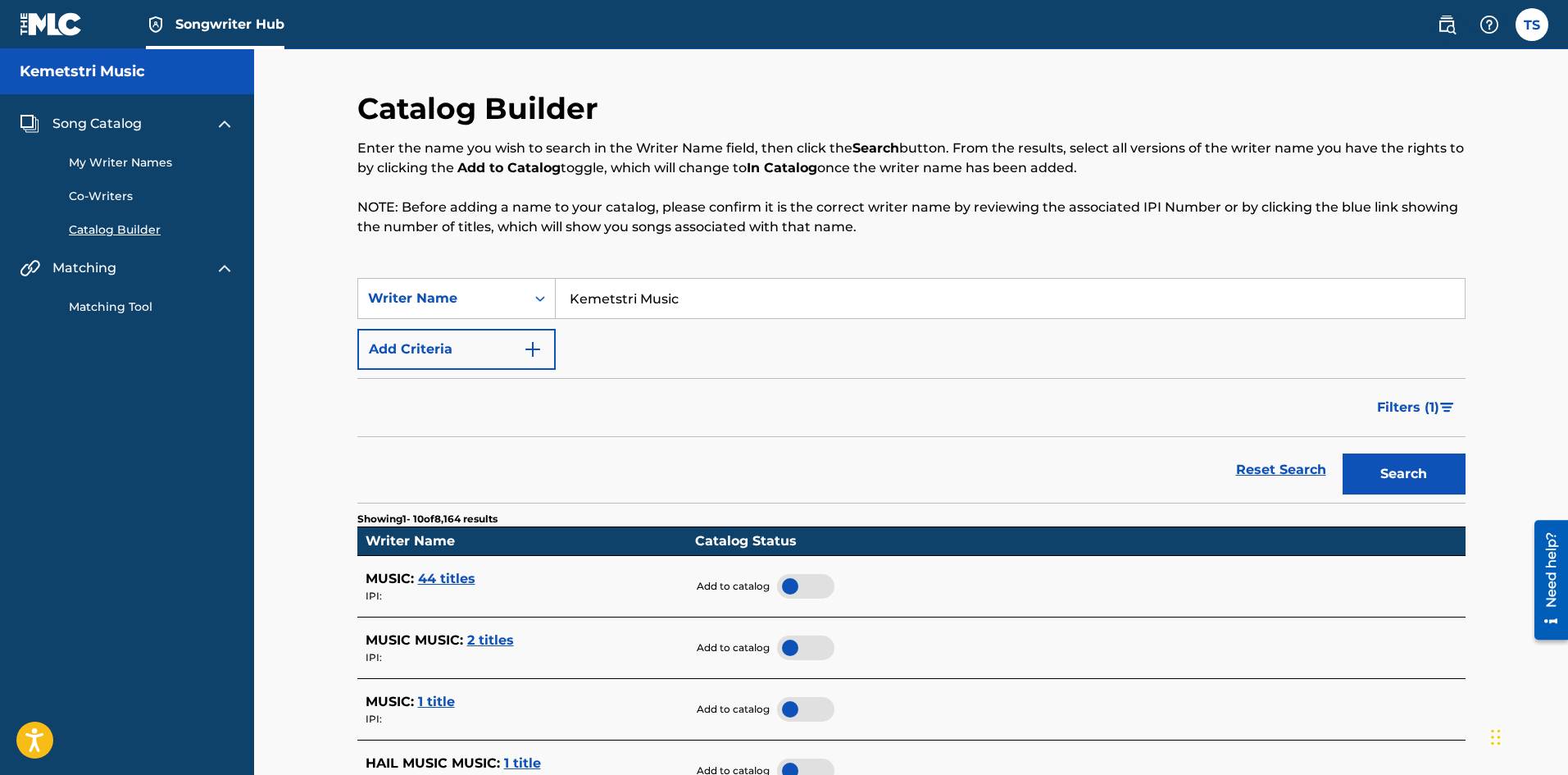
click at [109, 313] on link "Matching Tool" at bounding box center [151, 307] width 166 height 17
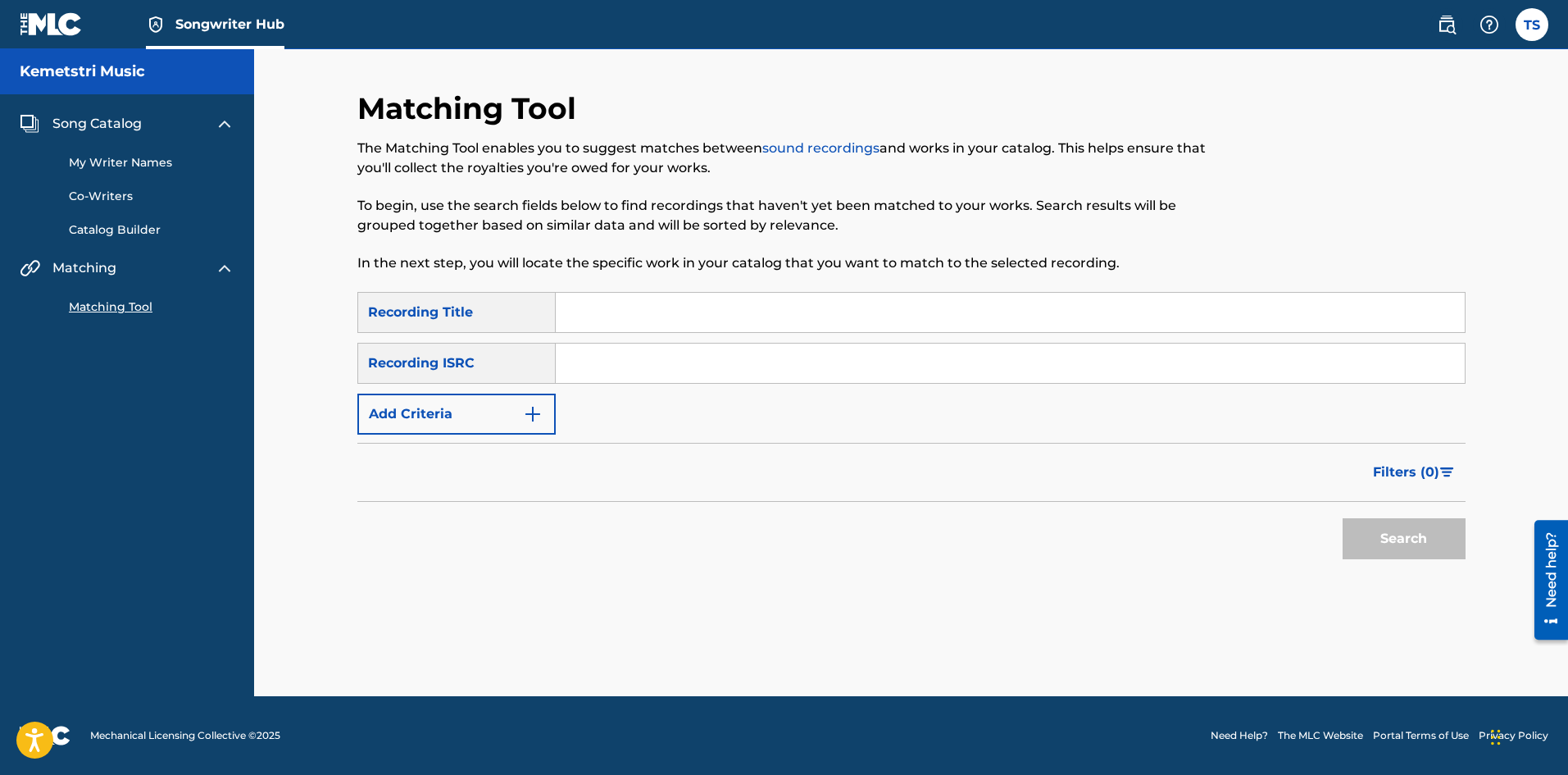
click at [604, 369] on input "Search Form" at bounding box center [1010, 362] width 909 height 39
click at [412, 595] on div "Matching Tool The Matching Tool enables you to suggest matches between sound re…" at bounding box center [912, 393] width 1108 height 606
click at [645, 363] on input "Search Form" at bounding box center [1010, 362] width 909 height 39
paste input "QZTAY2574007"
type input "QZTAY2574007"
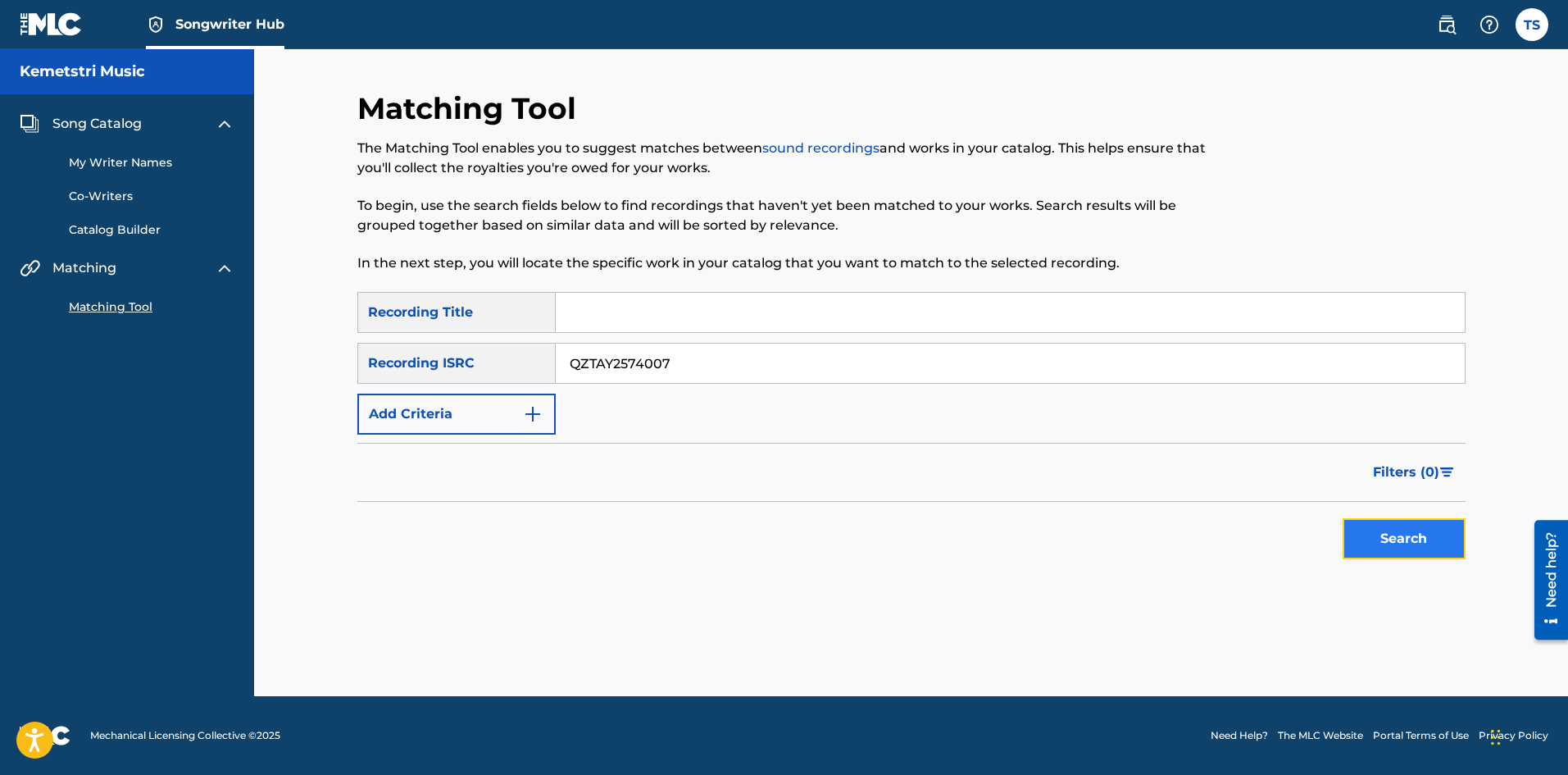
click at [1384, 533] on button "Search" at bounding box center [1404, 538] width 123 height 41
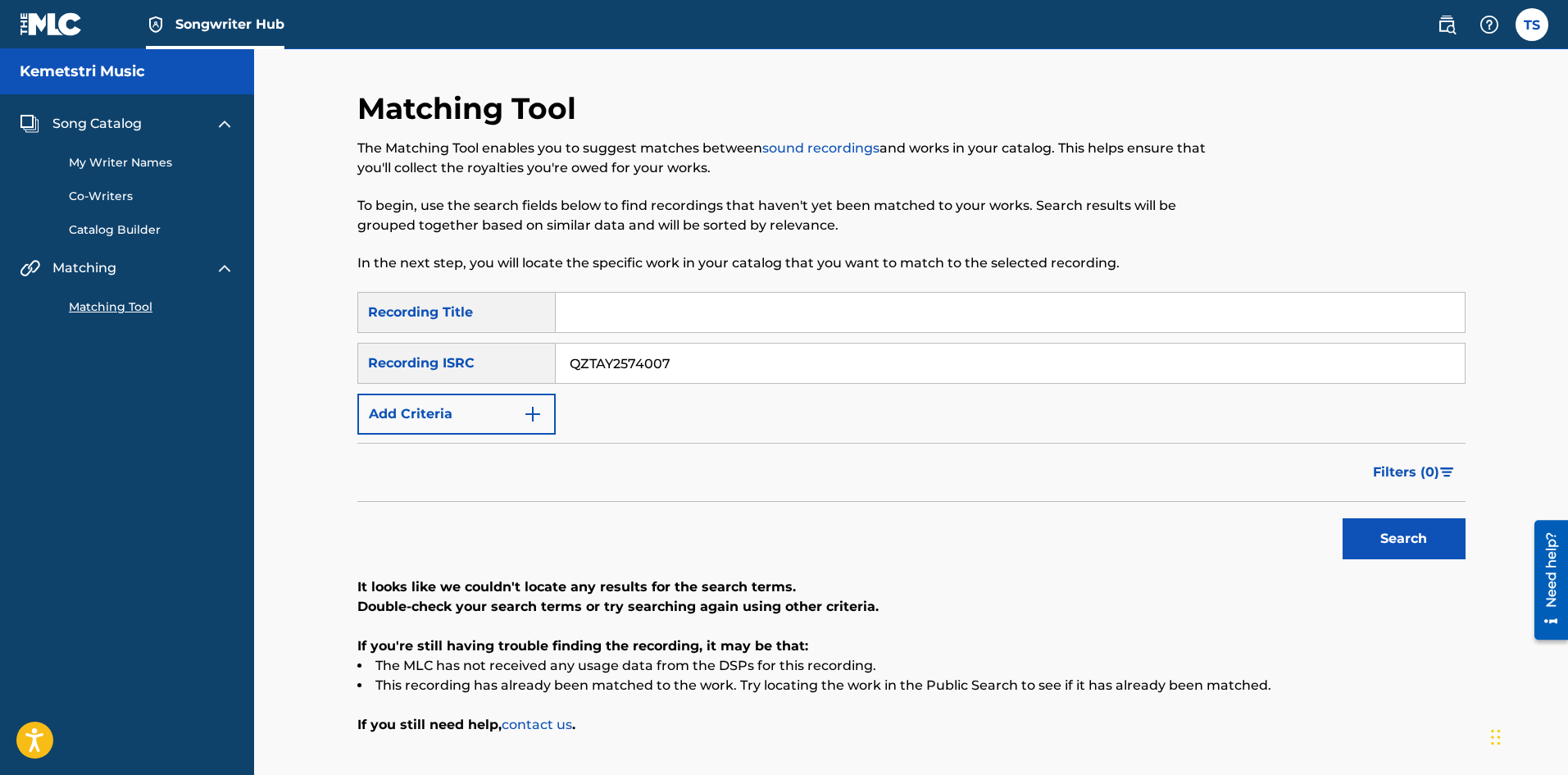
click at [746, 312] on input "Search Form" at bounding box center [1010, 311] width 909 height 39
paste input "Bluetooth Love Letters"
type input "Bluetooth Love Letters"
click at [1382, 541] on button "Search" at bounding box center [1404, 538] width 123 height 41
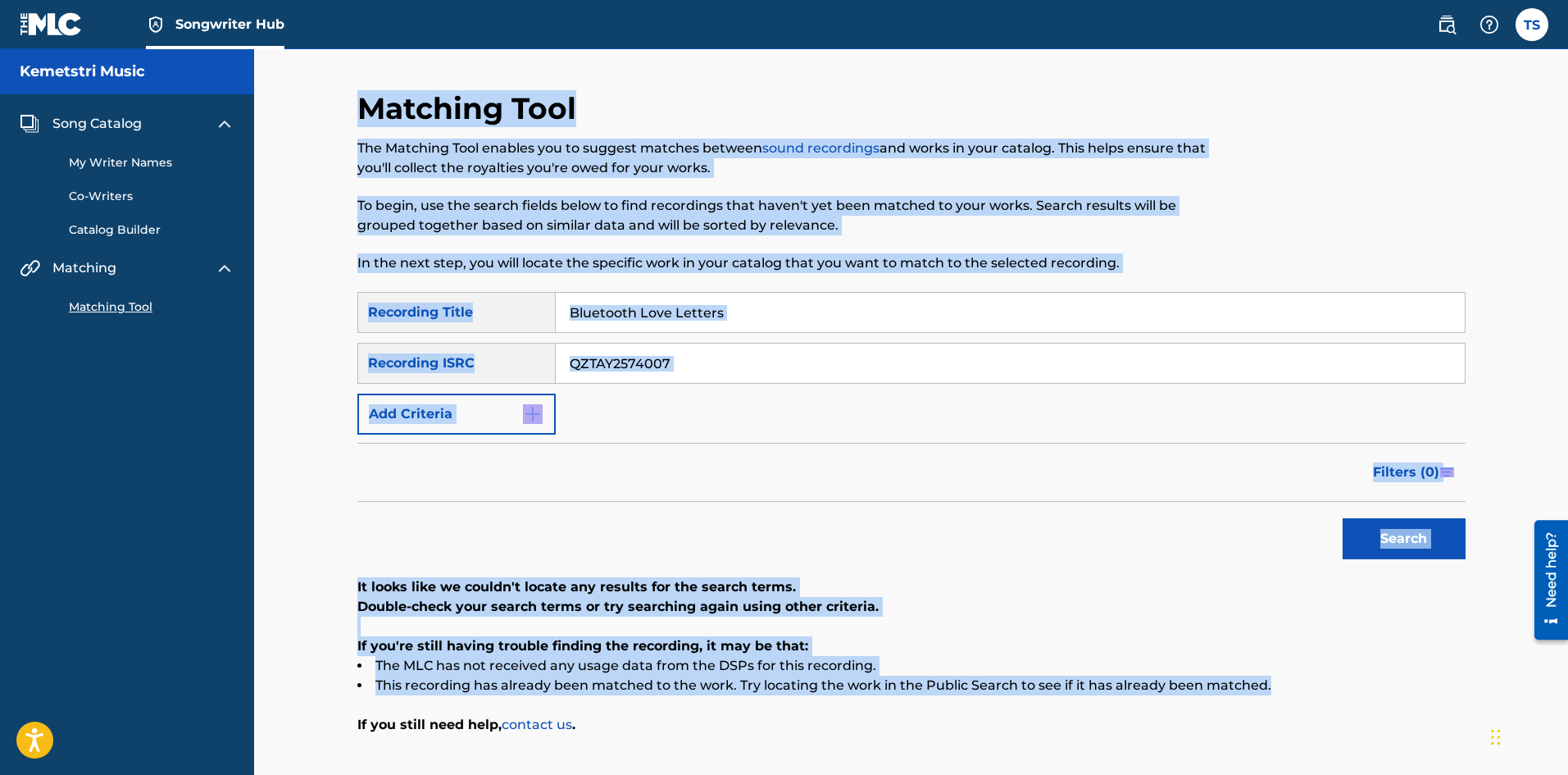
drag, startPoint x: 349, startPoint y: 100, endPoint x: 1036, endPoint y: 699, distance: 911.5
click at [1036, 699] on div "Matching Tool The Matching Tool enables you to suggest matches between sound re…" at bounding box center [912, 454] width 1148 height 726
copy div "Loremips Dolo Sit Ametcons Adip elitsed doe te incidid utlabor etdolor magna al…"
click at [73, 117] on span "Song Catalog" at bounding box center [97, 124] width 90 height 20
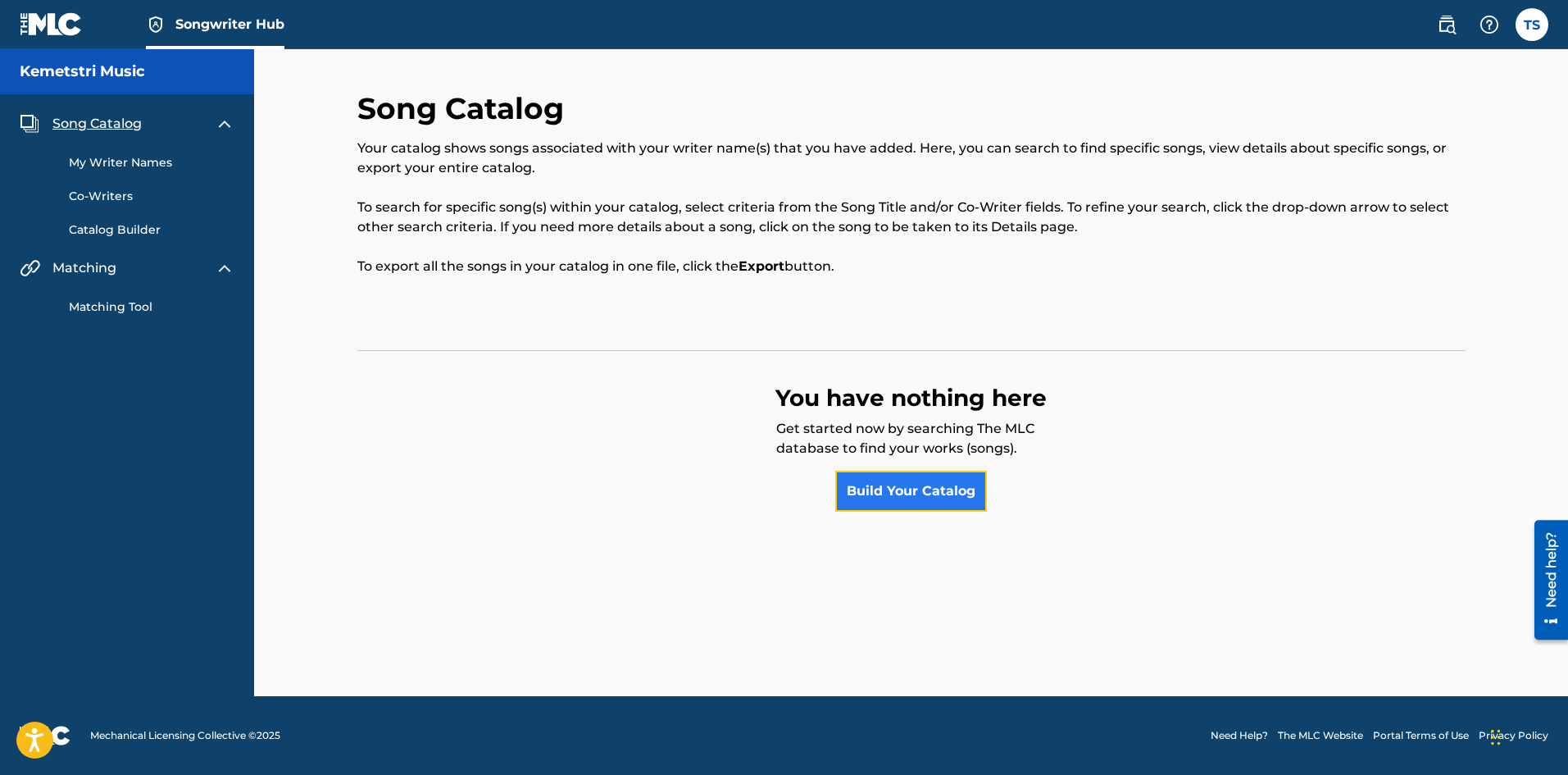
click at [894, 492] on link "Build Your Catalog" at bounding box center [911, 491] width 151 height 41
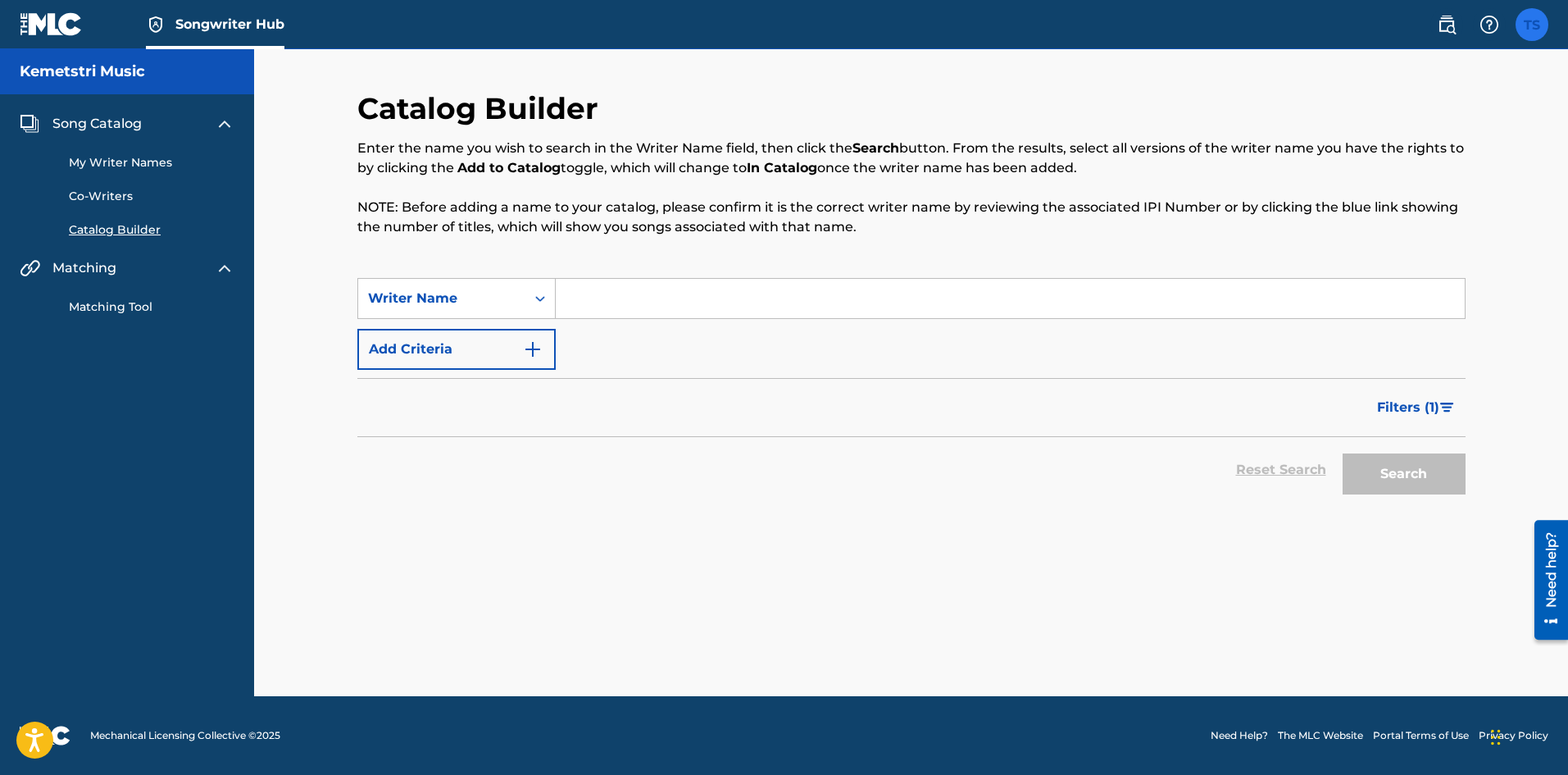
click at [1523, 24] on label at bounding box center [1532, 24] width 33 height 33
click at [1532, 24] on input "[PERSON_NAME] STONER [EMAIL_ADDRESS][PERSON_NAME][DOMAIN_NAME] Notification Pre…" at bounding box center [1532, 24] width 0 height 0
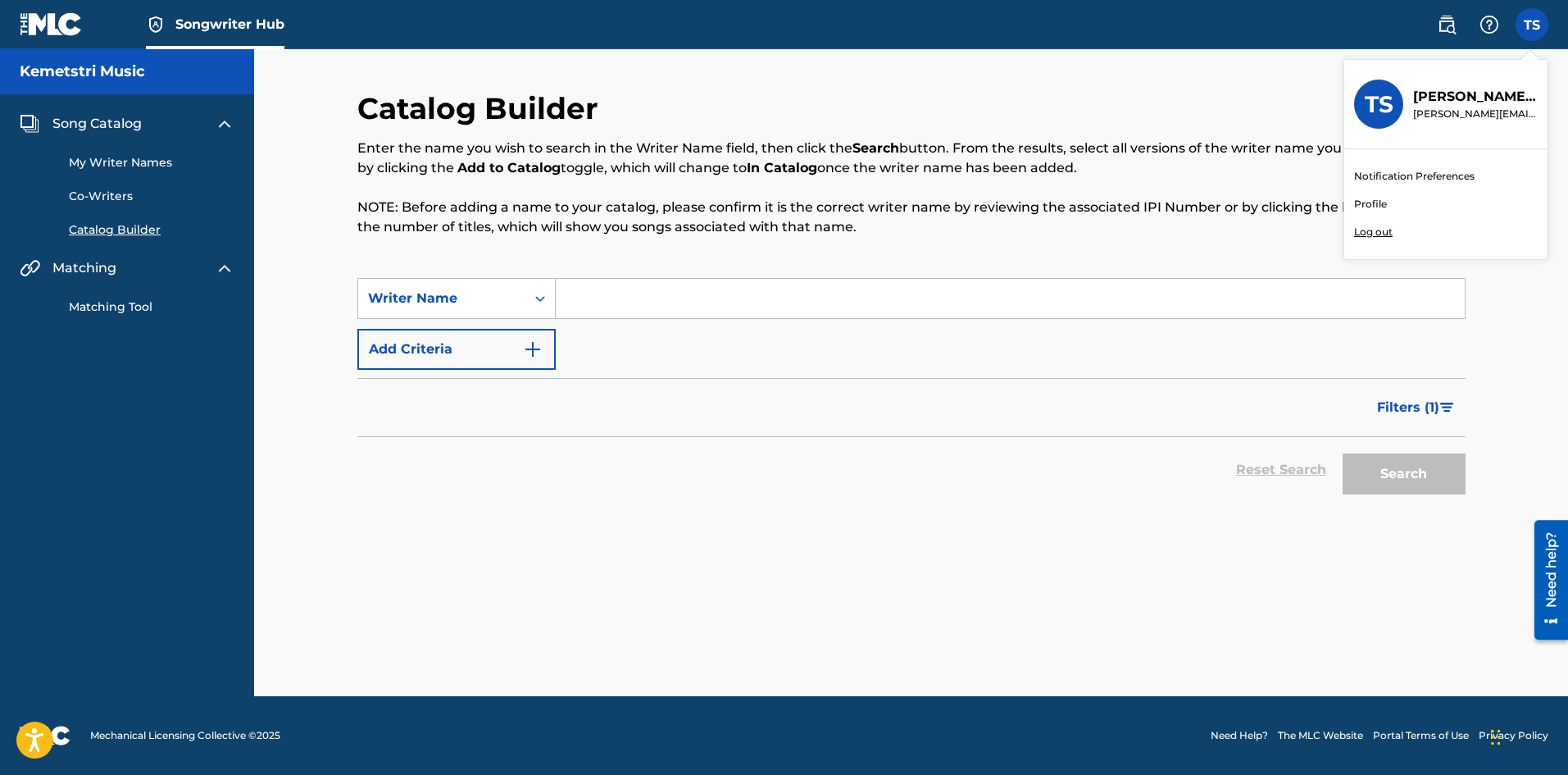
click at [1391, 176] on link "Notification Preferences" at bounding box center [1414, 177] width 120 height 14
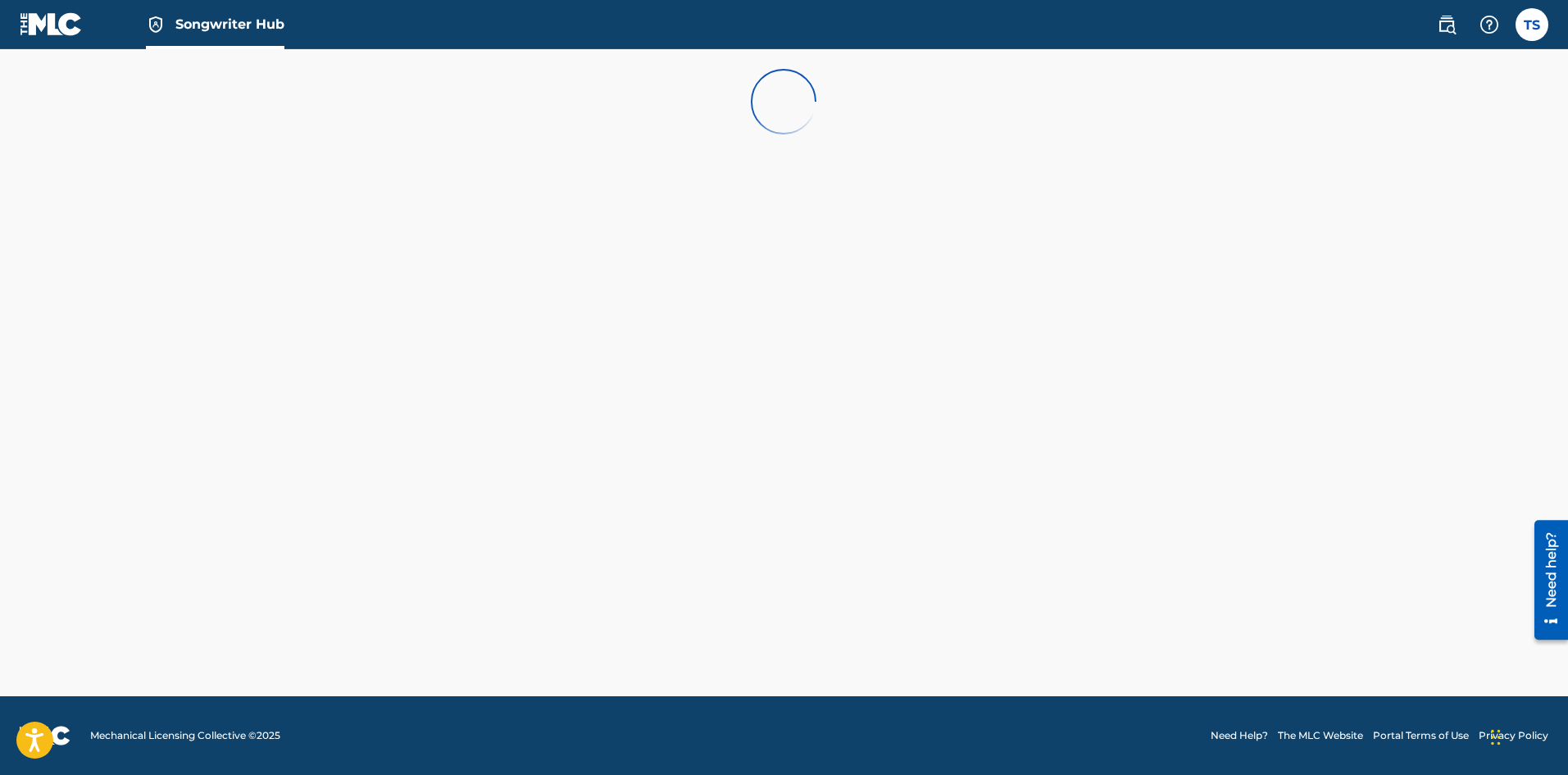
drag, startPoint x: 351, startPoint y: 182, endPoint x: 316, endPoint y: 167, distance: 38.1
click at [348, 185] on main at bounding box center [784, 372] width 1568 height 646
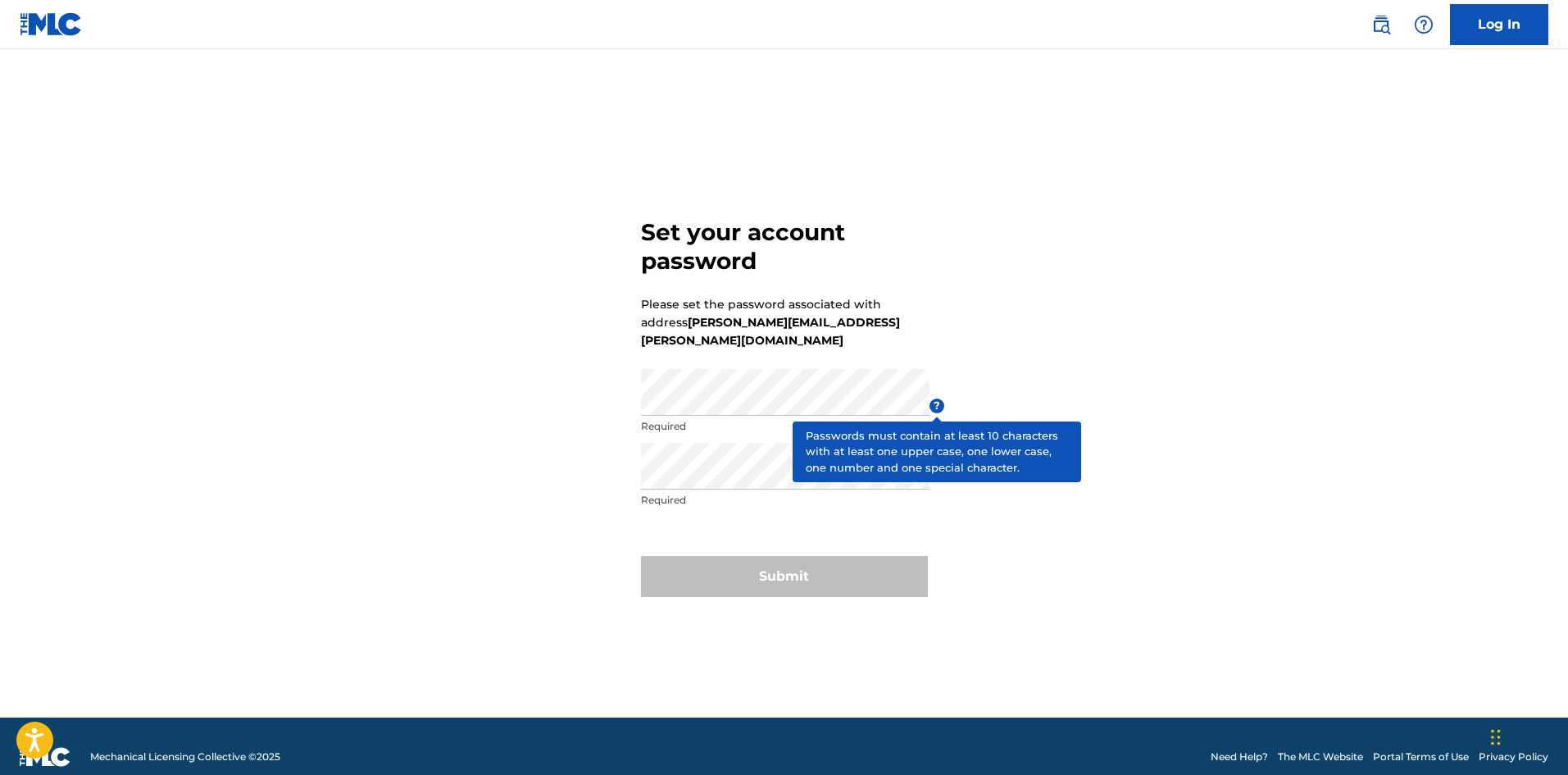
click at [935, 408] on span "?" at bounding box center [937, 406] width 14 height 14
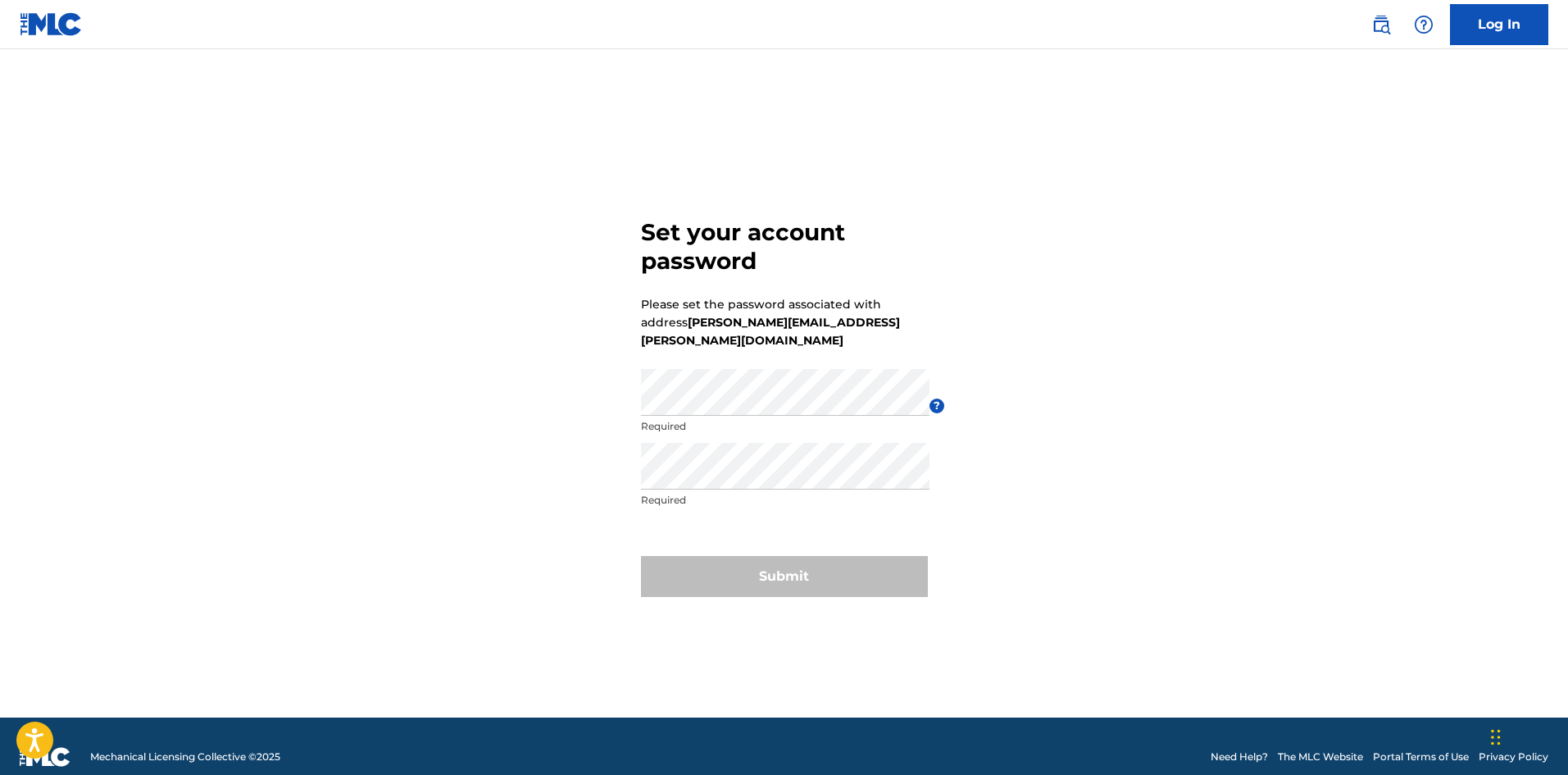
drag, startPoint x: 678, startPoint y: 420, endPoint x: 626, endPoint y: 406, distance: 53.9
click at [626, 406] on div "Set your account password Please set the password associated with address tracy…" at bounding box center [785, 404] width 1148 height 627
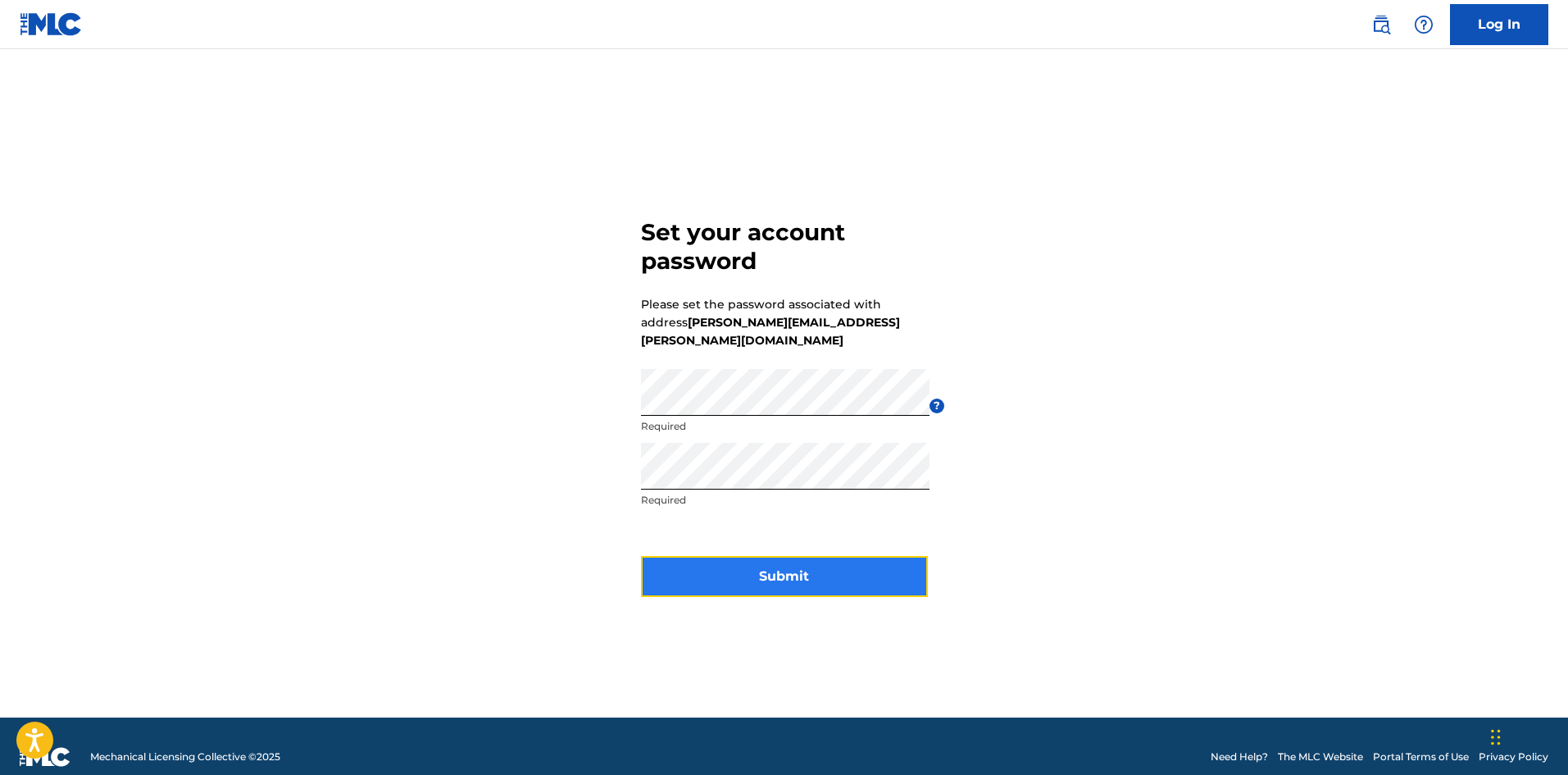
click at [746, 568] on button "Submit" at bounding box center [784, 576] width 287 height 41
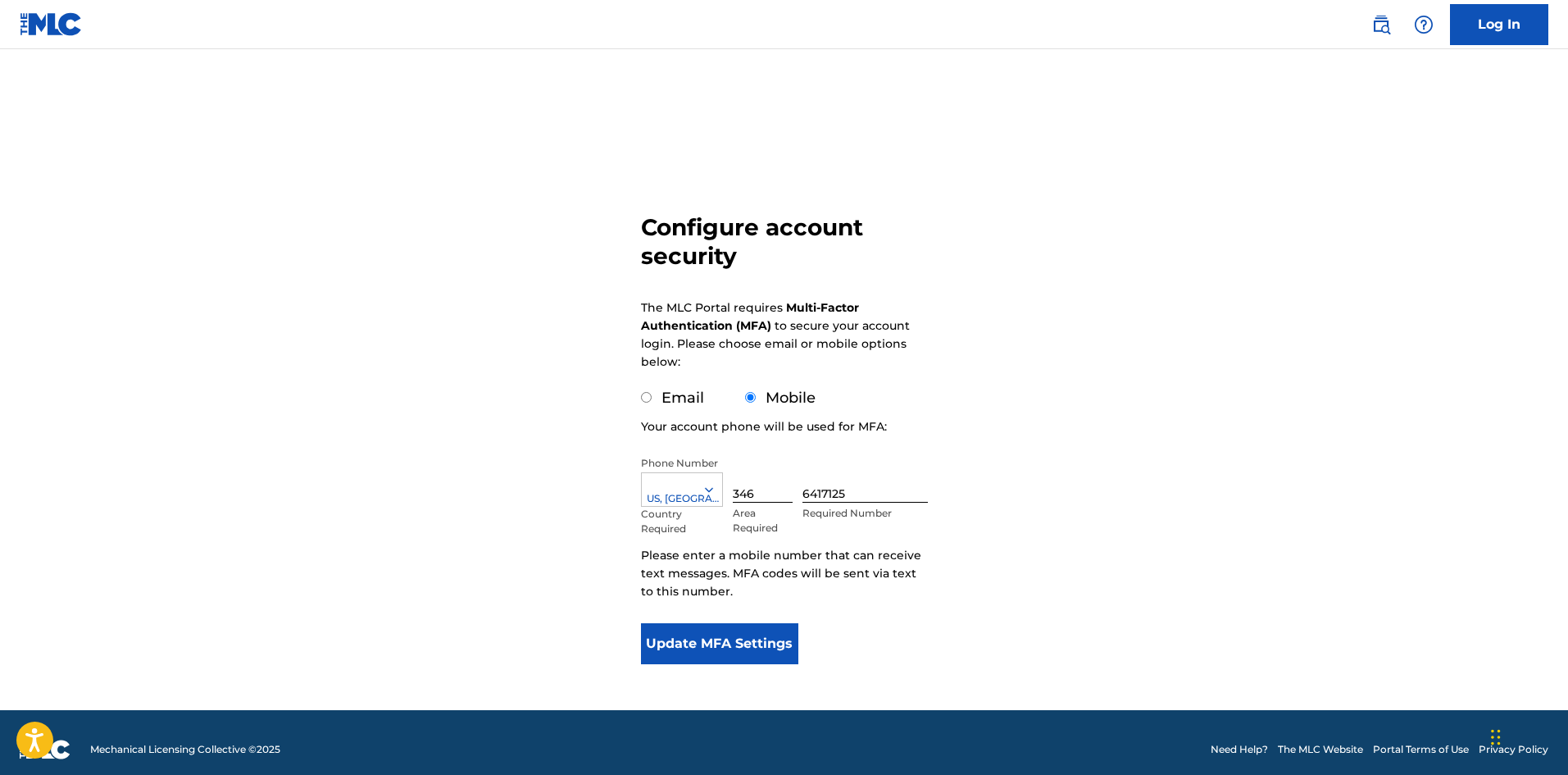
scroll to position [14, 0]
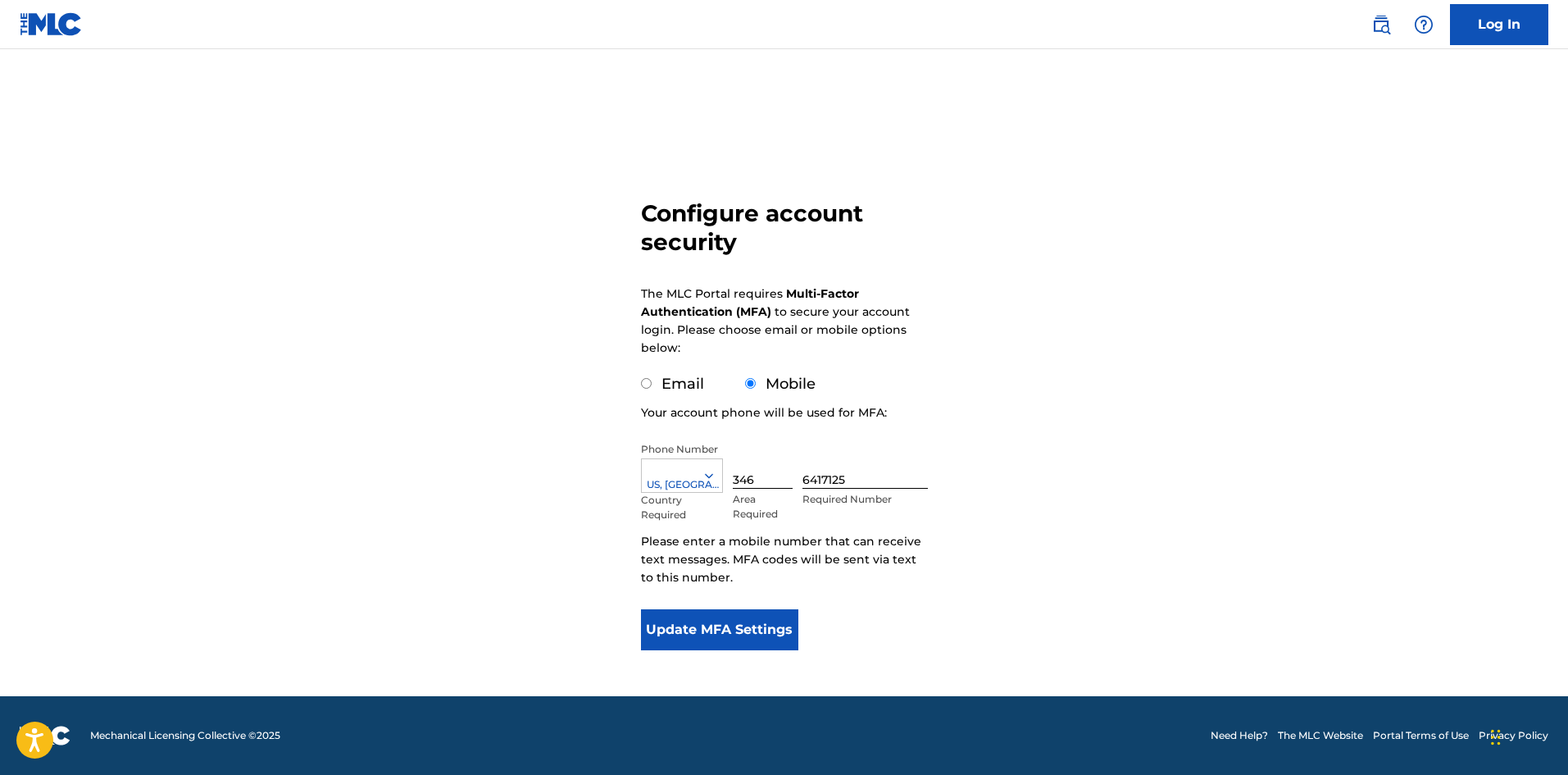
click at [645, 383] on input "Email" at bounding box center [646, 383] width 11 height 11
radio input "true"
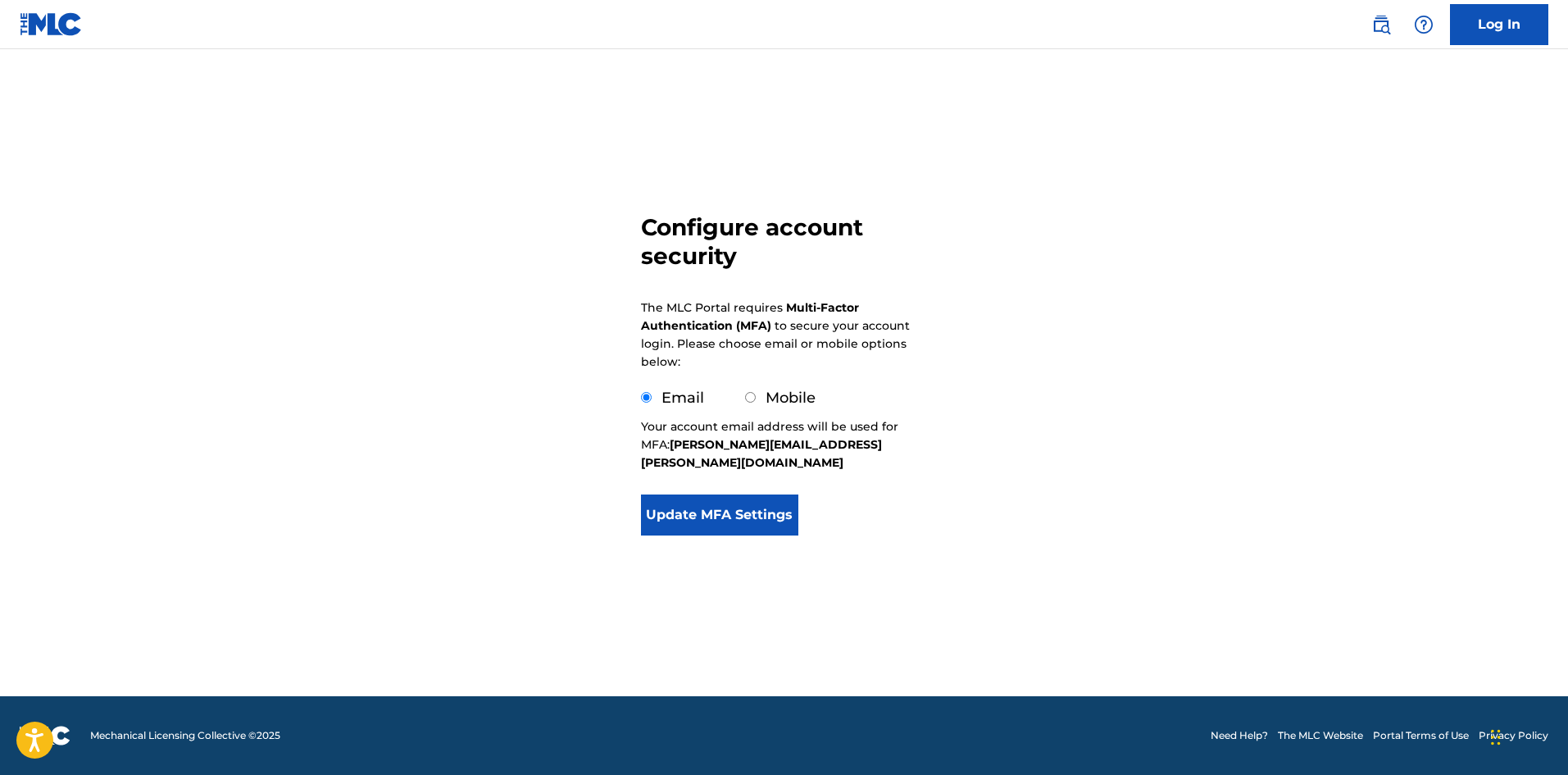
click at [748, 395] on input "Mobile" at bounding box center [751, 397] width 11 height 11
radio input "true"
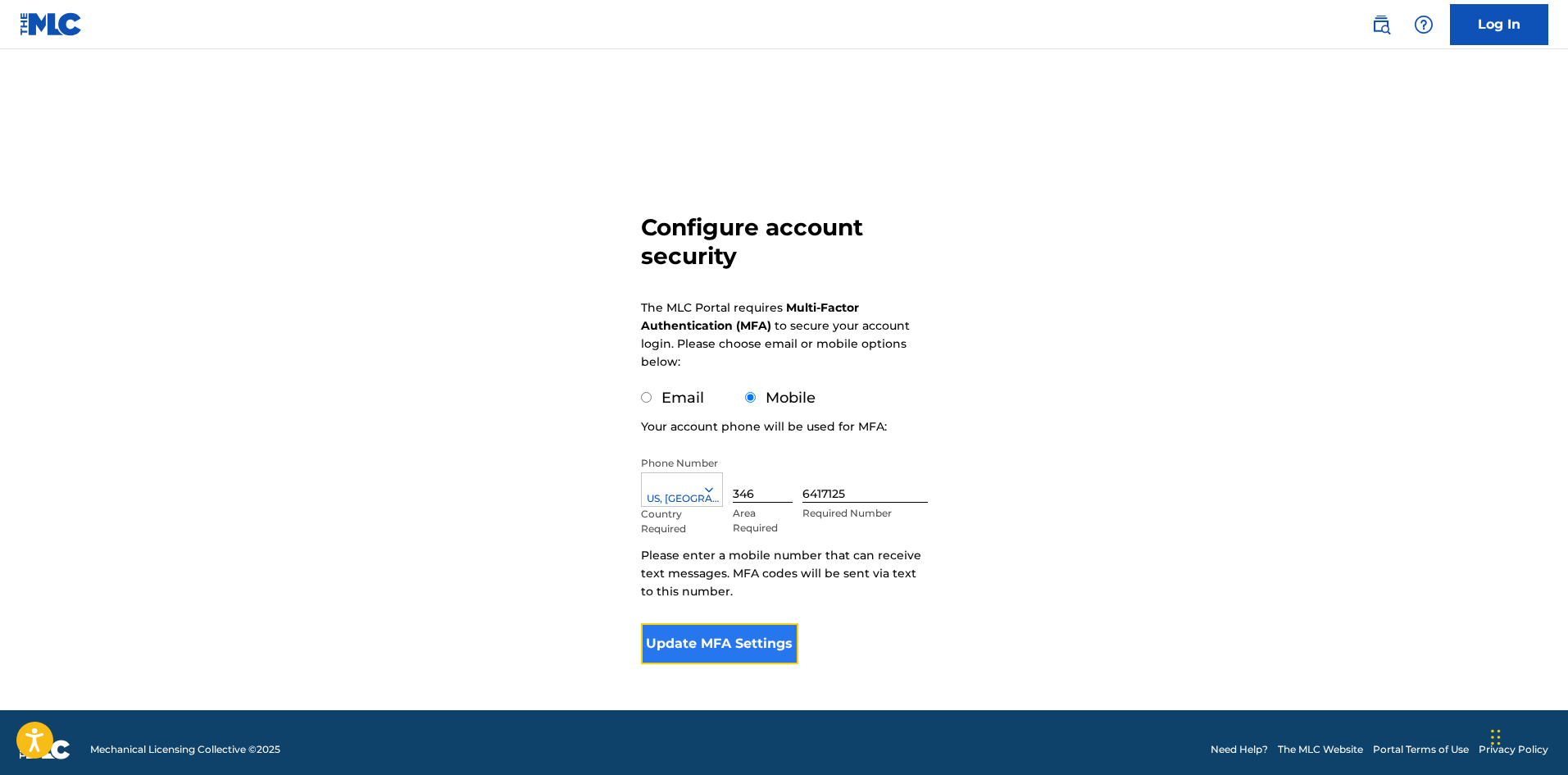
click at [692, 638] on button "Update MFA Settings" at bounding box center [720, 643] width 158 height 41
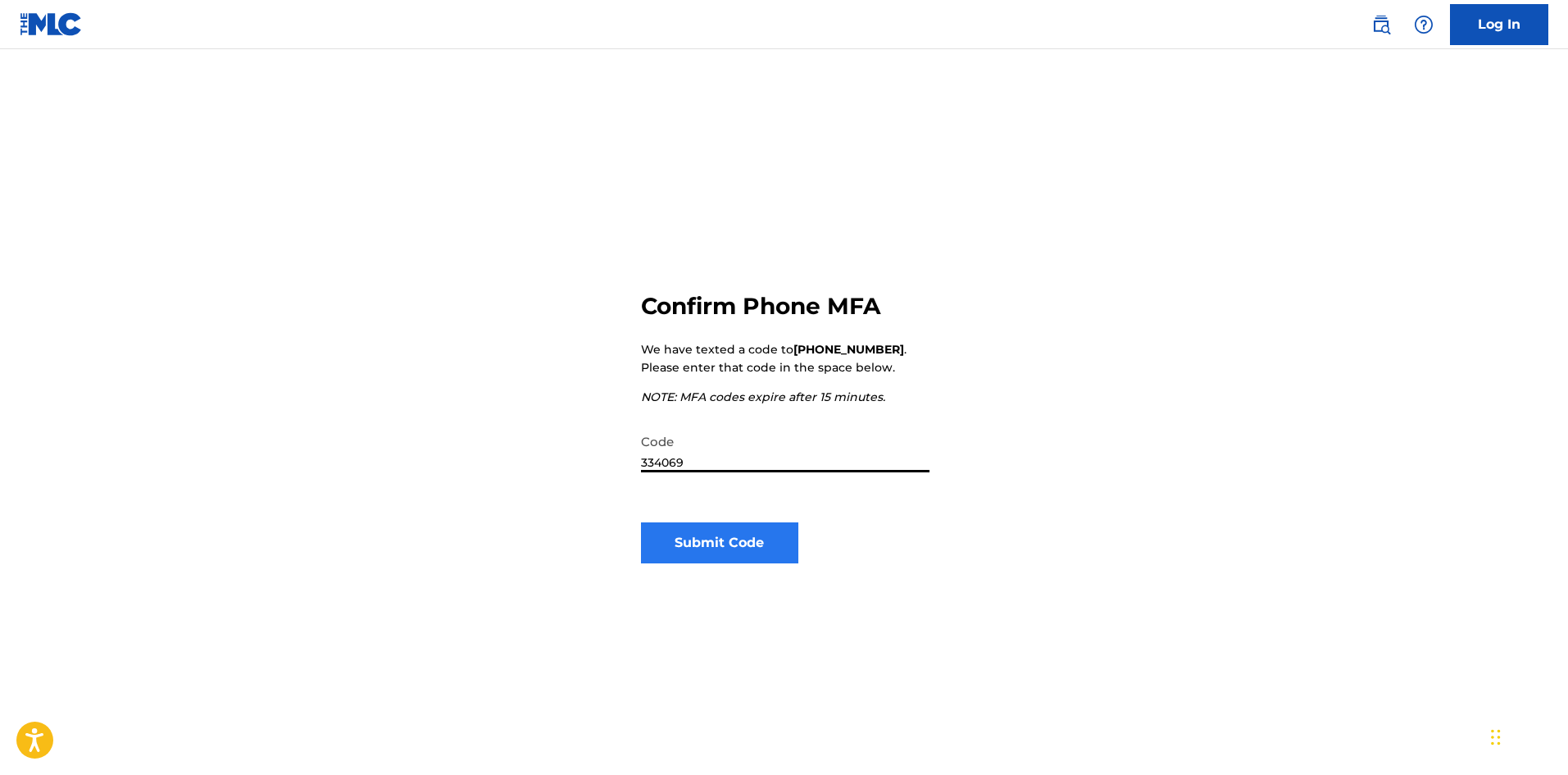
type input "334069"
click at [734, 554] on button "Submit Code" at bounding box center [720, 542] width 158 height 41
